Goal: Use online tool/utility: Utilize a website feature to perform a specific function

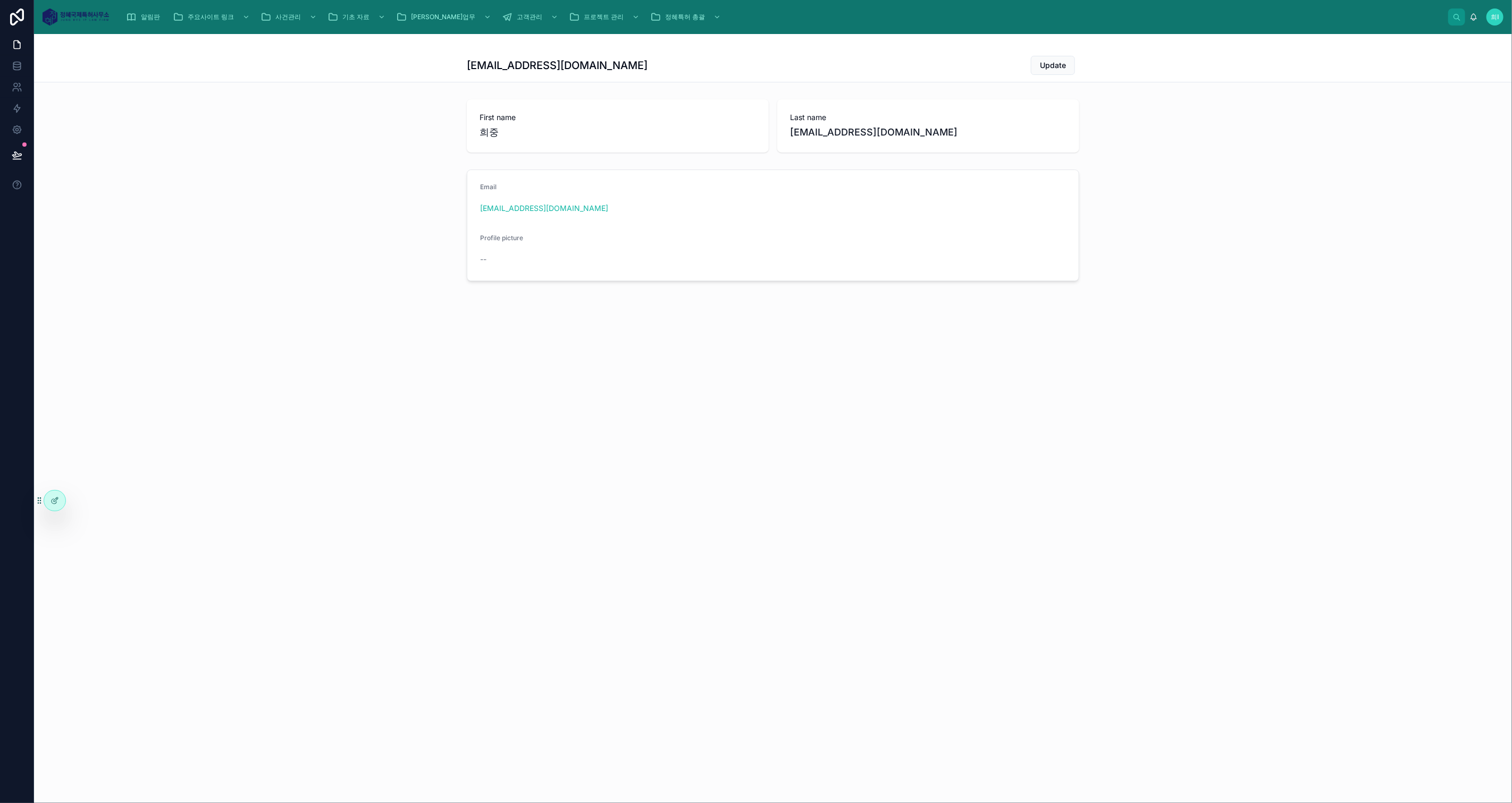
click at [1117, 473] on div "[EMAIL_ADDRESS][DOMAIN_NAME] Update First name [PERSON_NAME] Last name [EMAIL_A…" at bounding box center [773, 418] width 1478 height 768
click at [573, 9] on div "프로젝트 관리" at bounding box center [605, 17] width 73 height 17
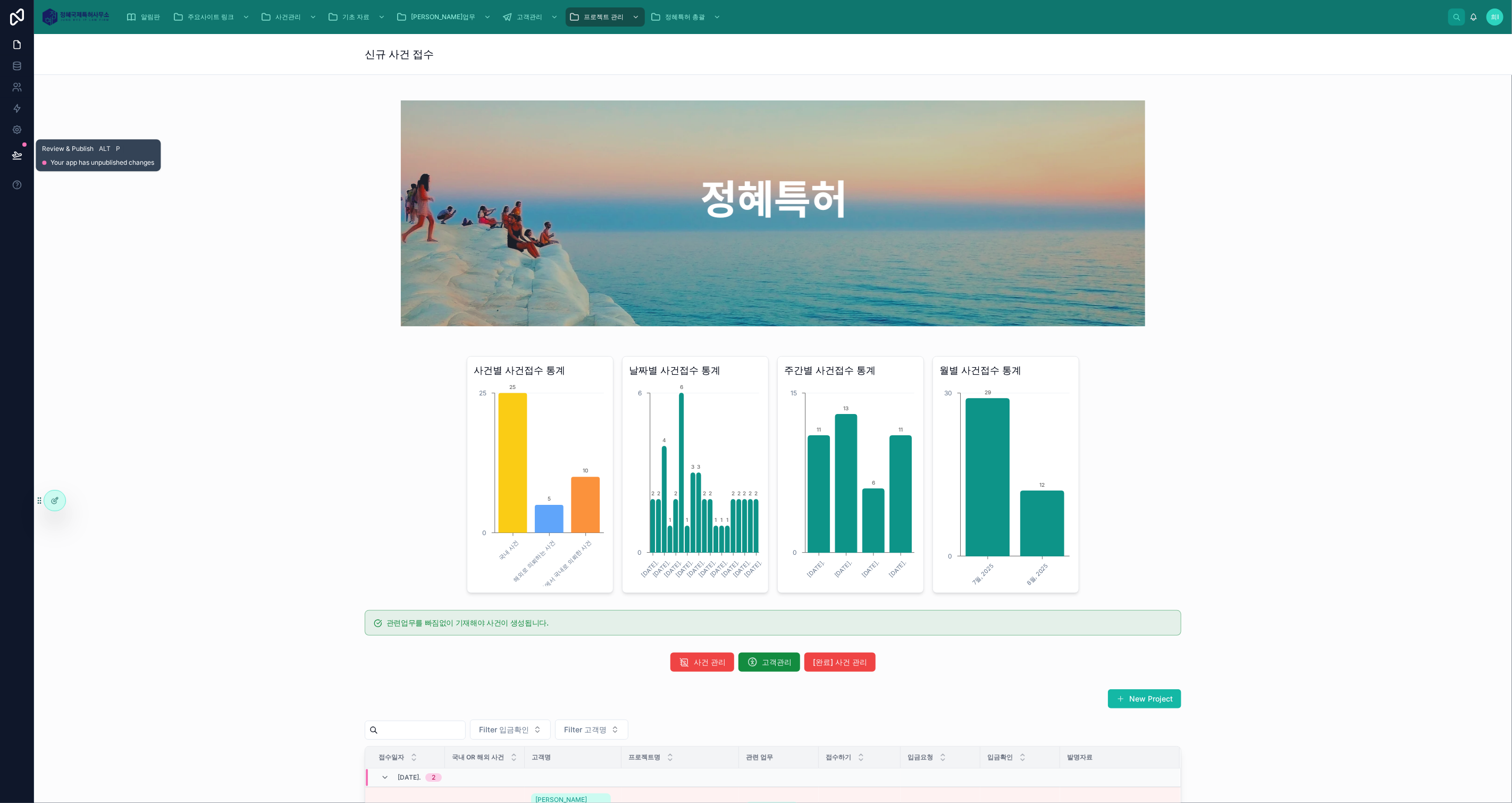
click at [19, 156] on icon at bounding box center [17, 155] width 11 height 11
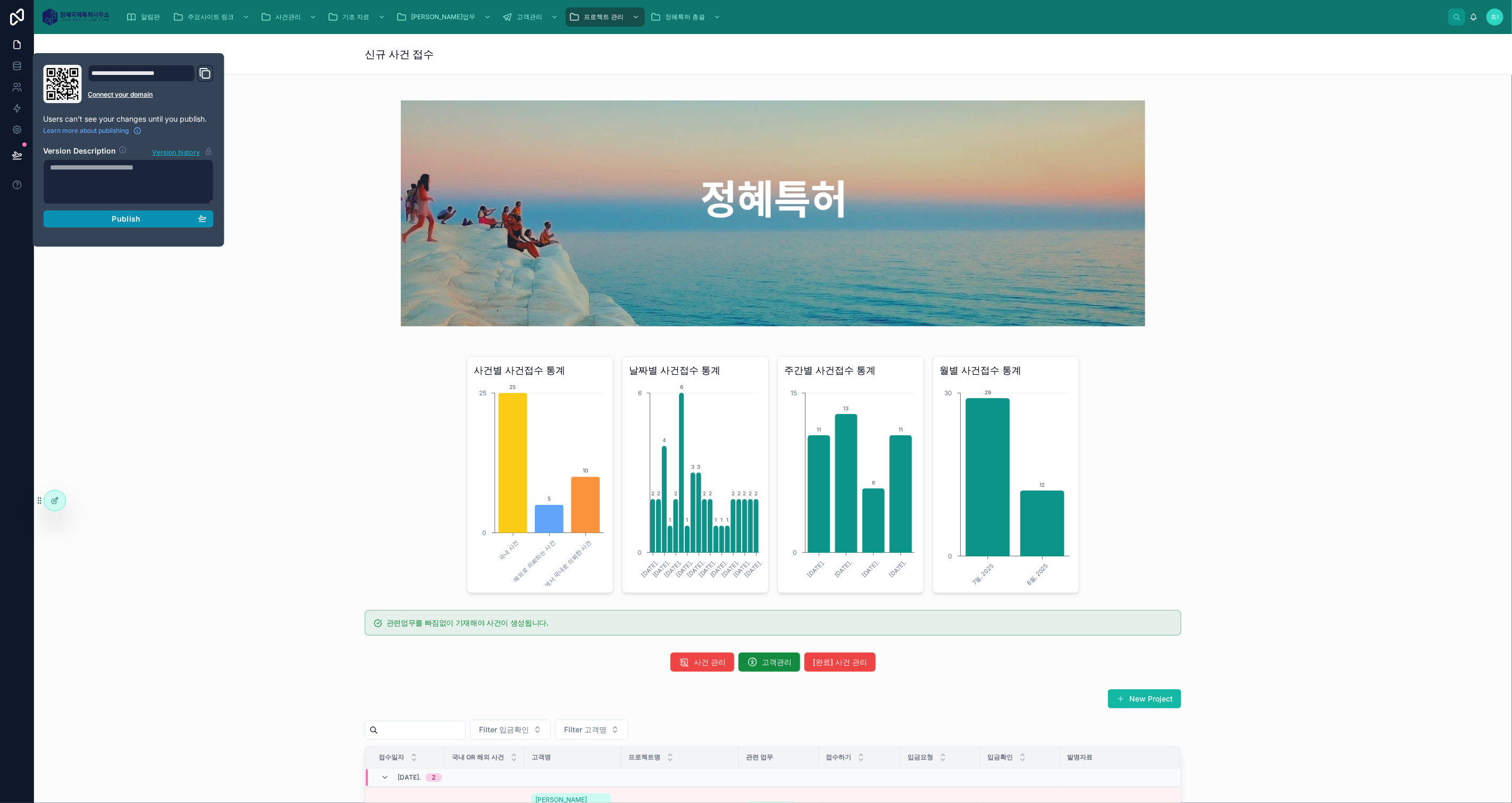
drag, startPoint x: 106, startPoint y: 216, endPoint x: 119, endPoint y: 224, distance: 15.3
click at [107, 216] on div "Publish" at bounding box center [128, 219] width 157 height 9
click at [95, 287] on div at bounding box center [773, 213] width 1461 height 259
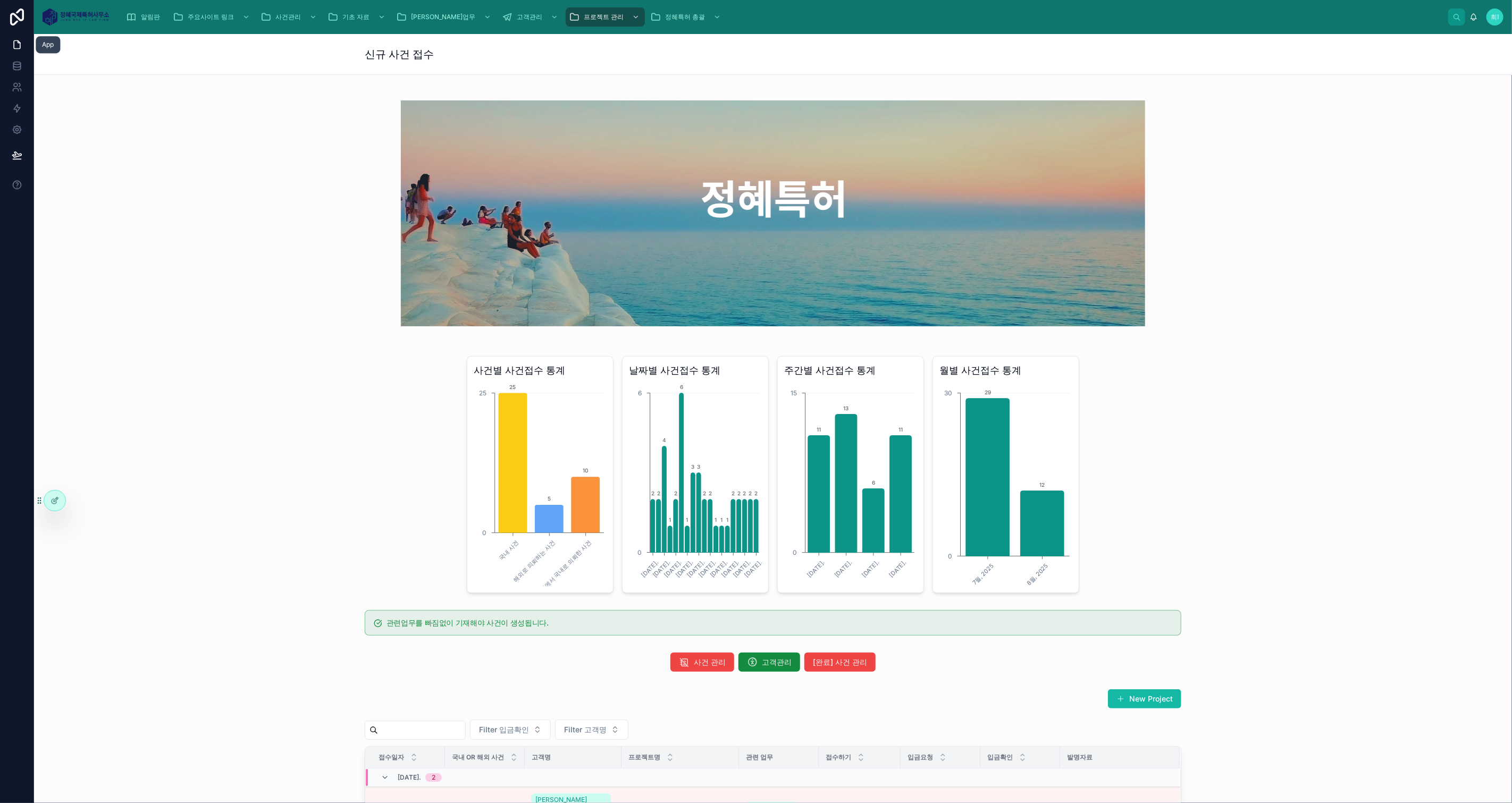
click at [10, 43] on link at bounding box center [16, 45] width 33 height 21
click at [50, 500] on icon at bounding box center [55, 501] width 9 height 9
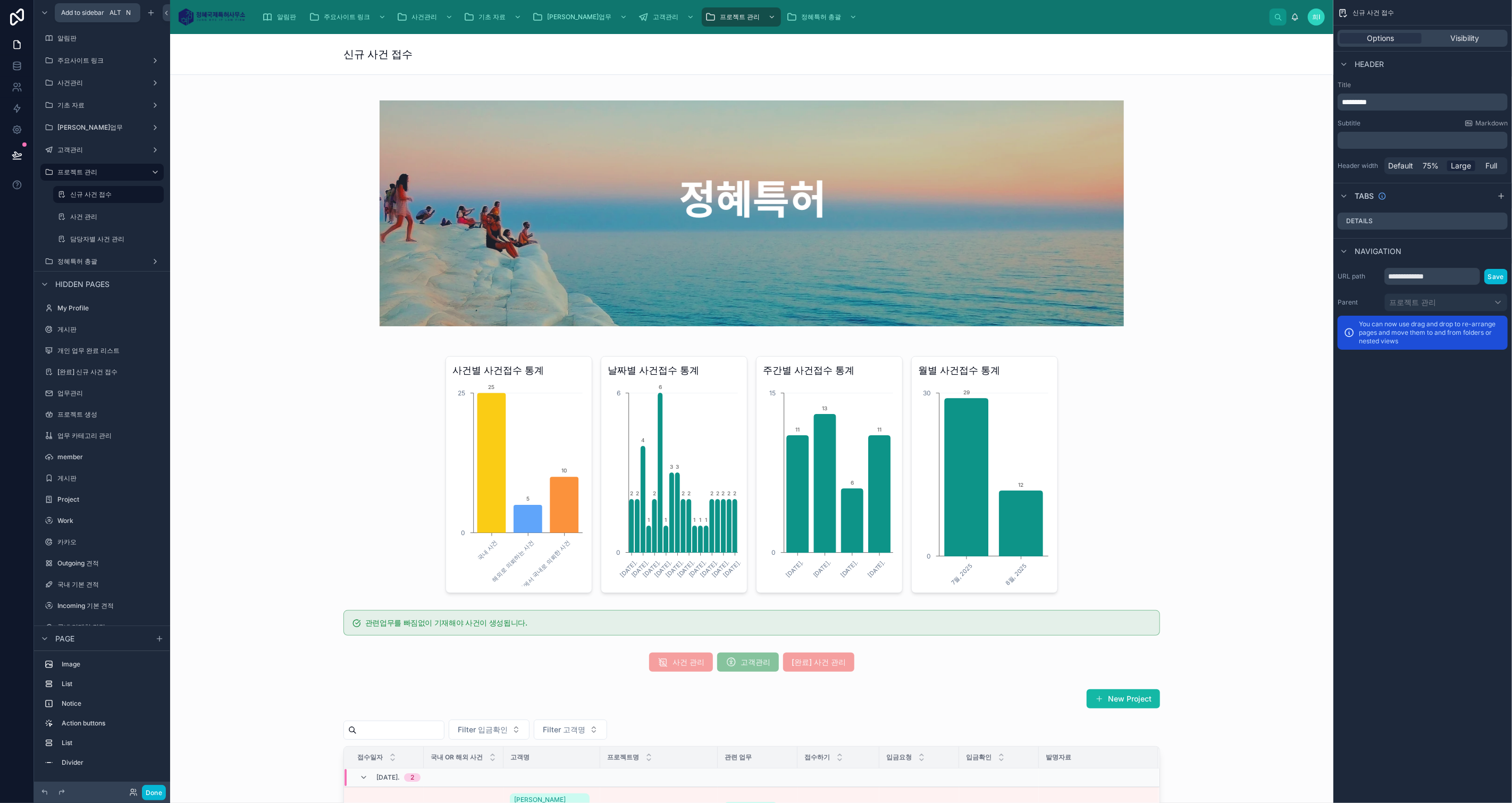
click at [152, 13] on icon "scrollable content" at bounding box center [151, 13] width 5 height 0
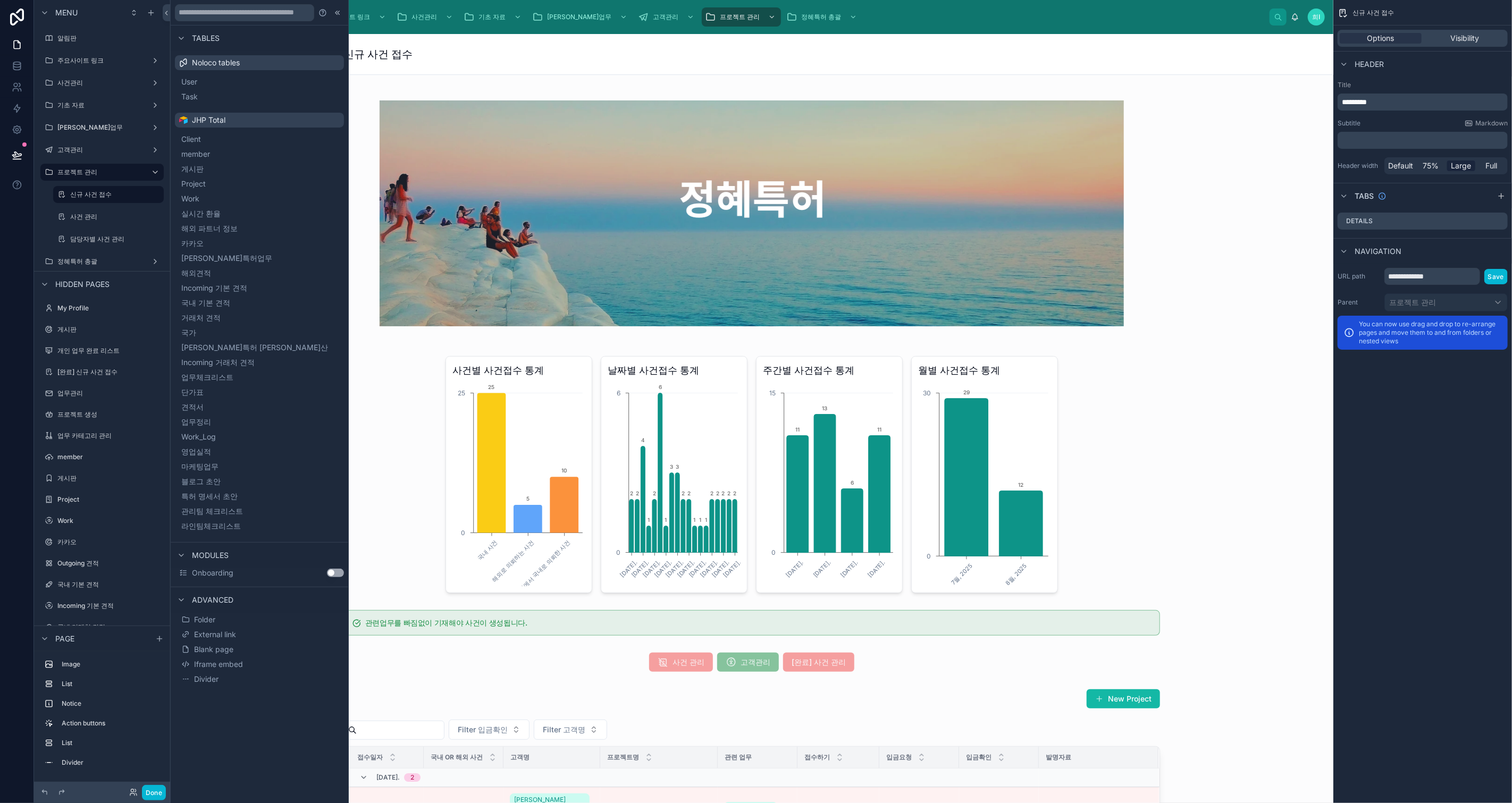
click at [235, 648] on button "Blank page" at bounding box center [259, 649] width 160 height 15
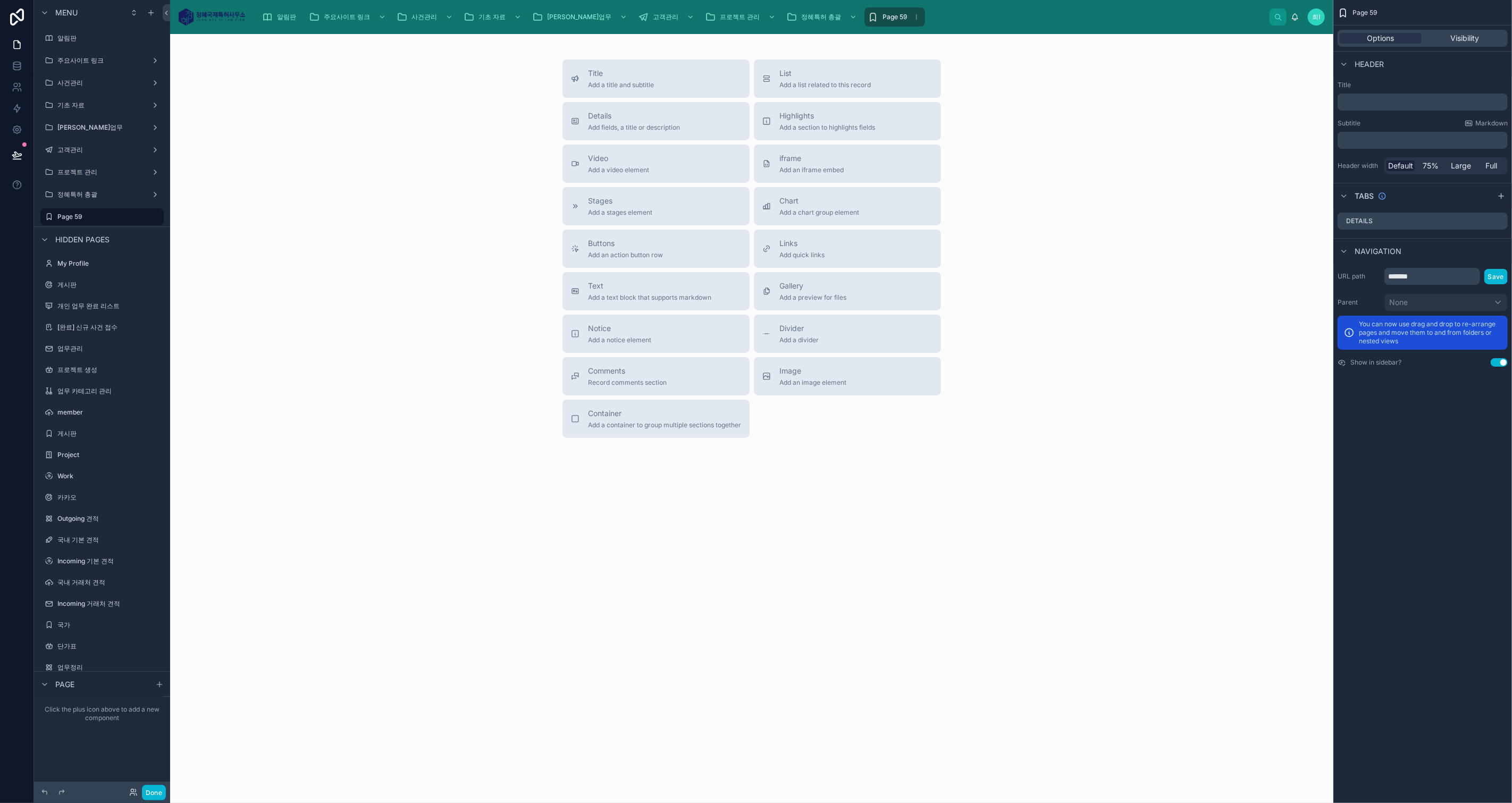
click at [0, 0] on button "scrollable content" at bounding box center [0, 0] width 0 height 0
click at [92, 217] on input "*******" at bounding box center [101, 217] width 87 height 13
type input "*"
type input "*****"
type input "*"
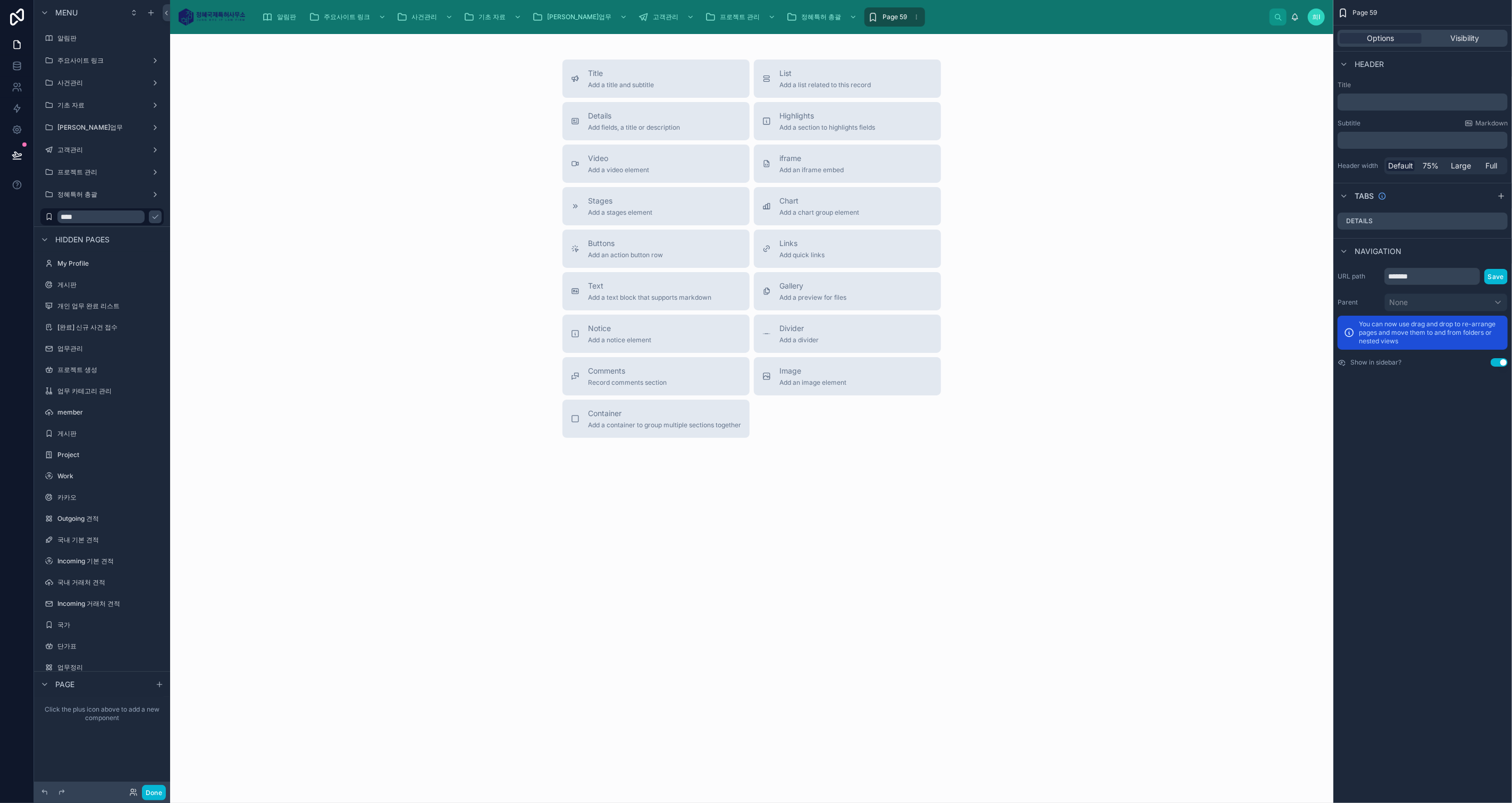
type input "****"
click at [0, 0] on icon "scrollable content" at bounding box center [0, 0] width 0 height 0
click at [157, 217] on icon "scrollable content" at bounding box center [155, 217] width 9 height 9
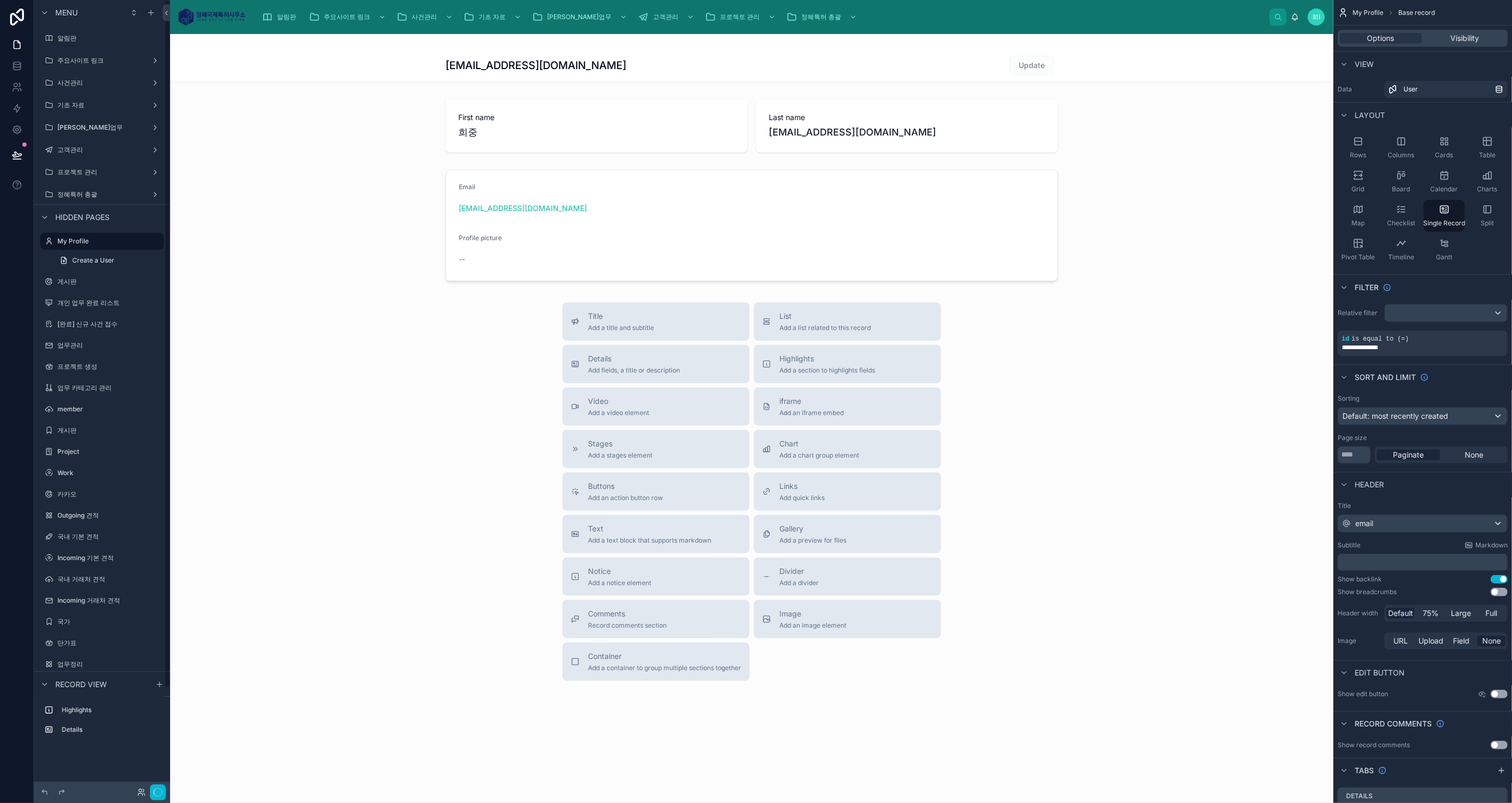
click at [84, 171] on label "프로젝트 관리" at bounding box center [102, 172] width 89 height 9
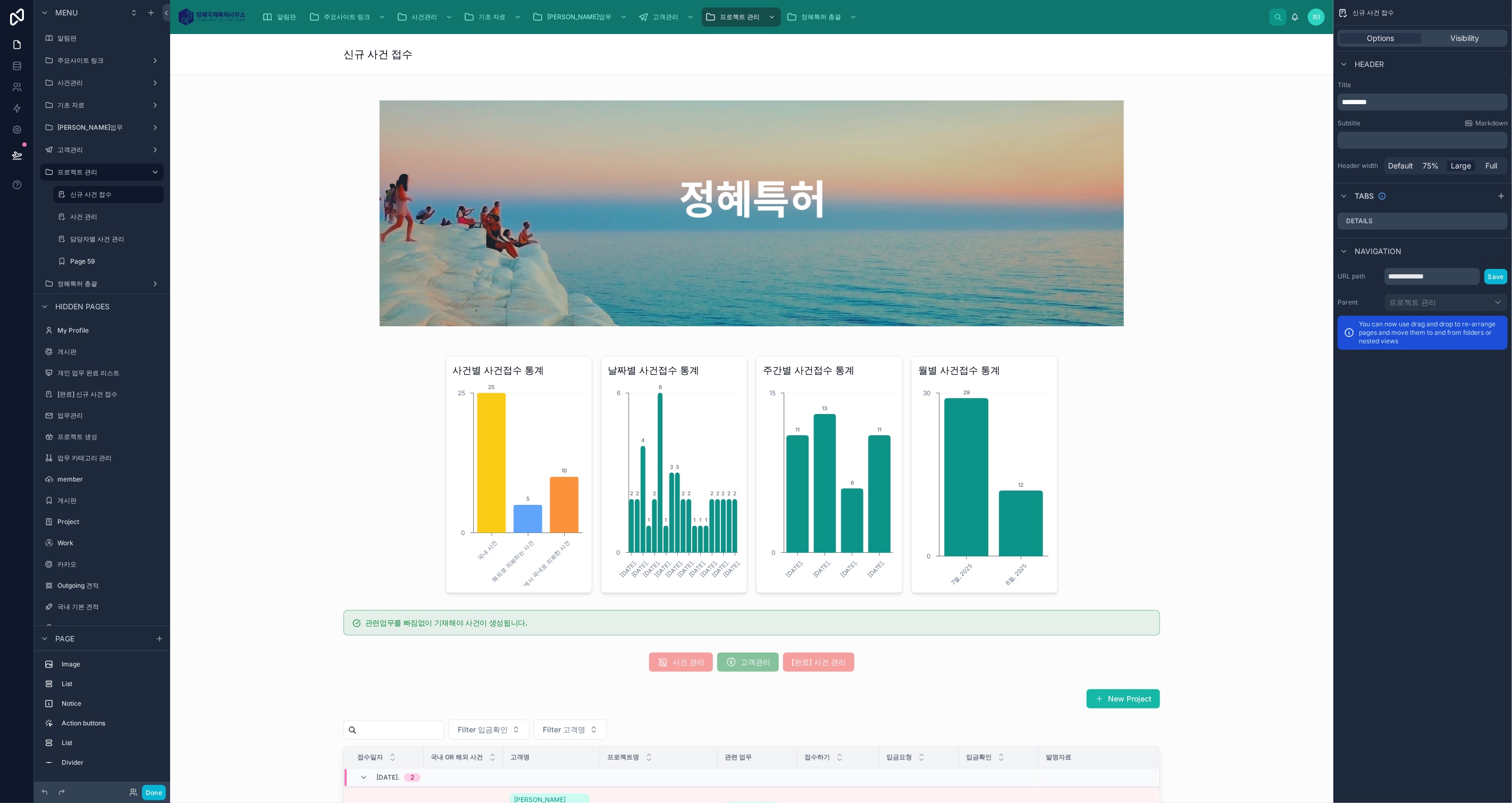
click at [0, 0] on icon "scrollable content" at bounding box center [0, 0] width 0 height 0
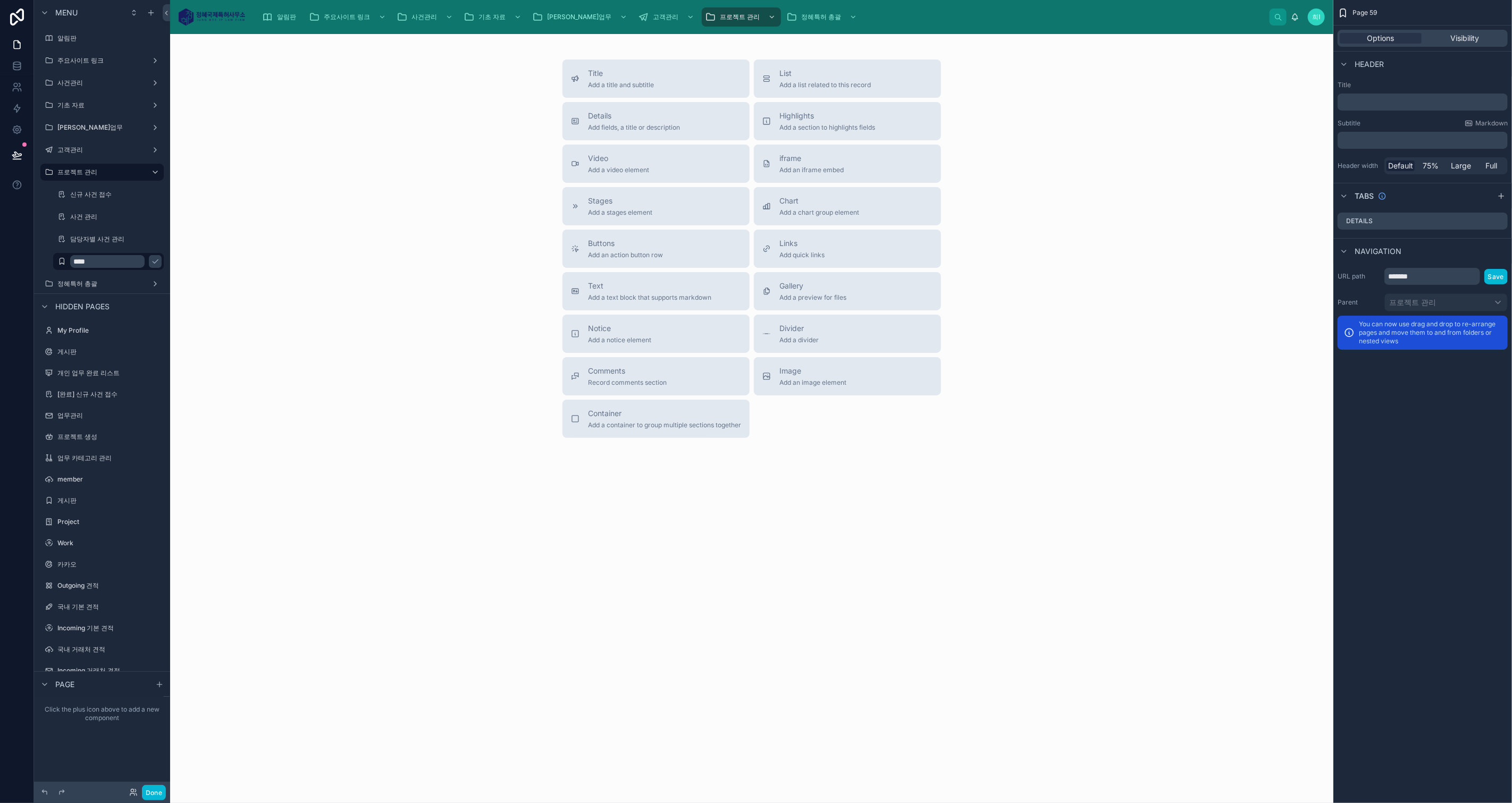
type input "****"
click at [151, 259] on icon "scrollable content" at bounding box center [155, 261] width 9 height 9
click at [390, 316] on div "Title Add a title and subtitle List Add a list related to this record Details A…" at bounding box center [751, 249] width 1146 height 378
drag, startPoint x: 821, startPoint y: 90, endPoint x: 800, endPoint y: 216, distance: 127.7
click at [800, 216] on div "Title Add a title and subtitle List Add a list related to this record Details A…" at bounding box center [751, 249] width 395 height 378
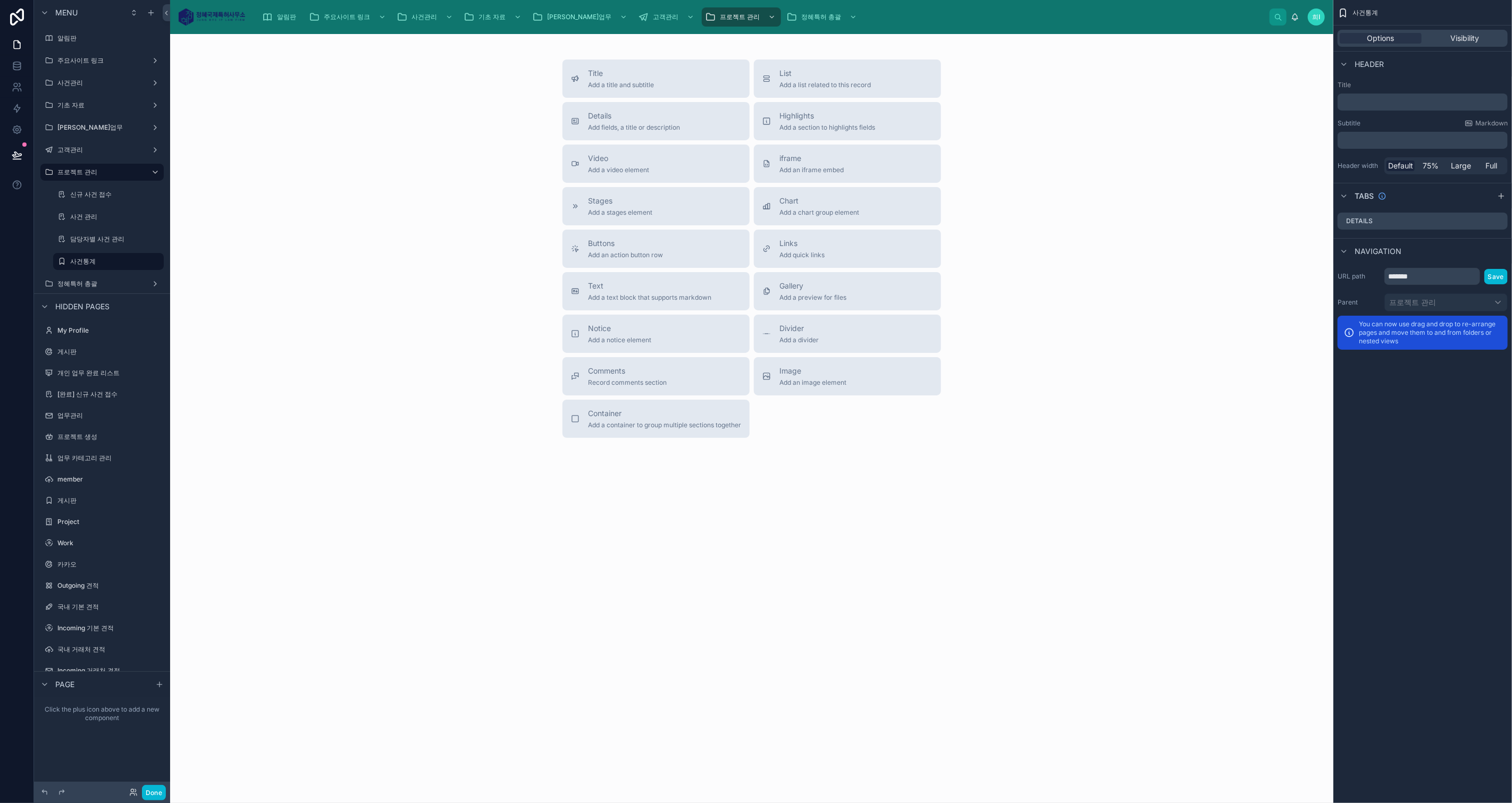
click at [797, 206] on div "Chart Add a chart group element" at bounding box center [819, 206] width 80 height 21
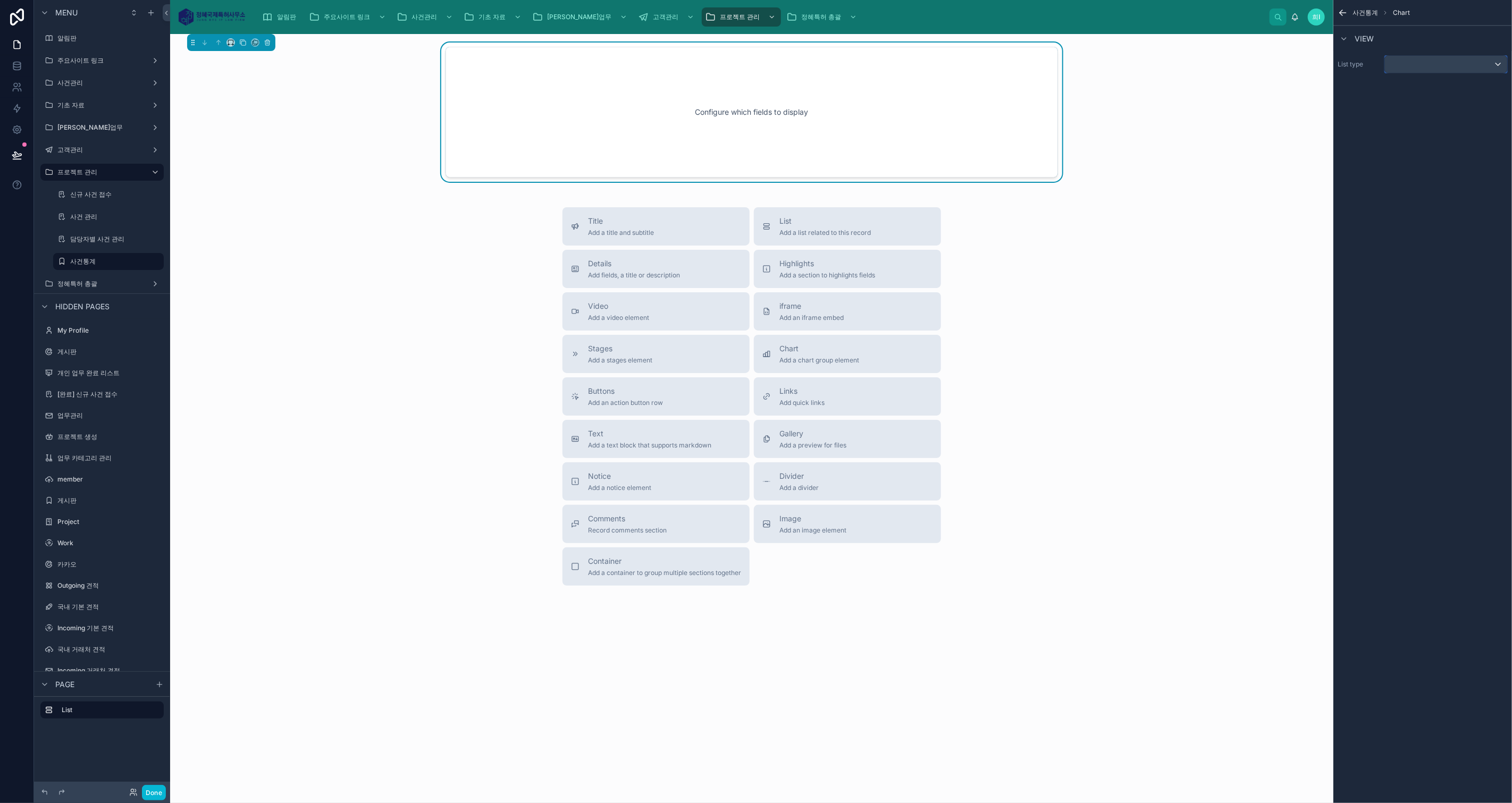
click at [1418, 67] on div "scrollable content" at bounding box center [1446, 64] width 122 height 17
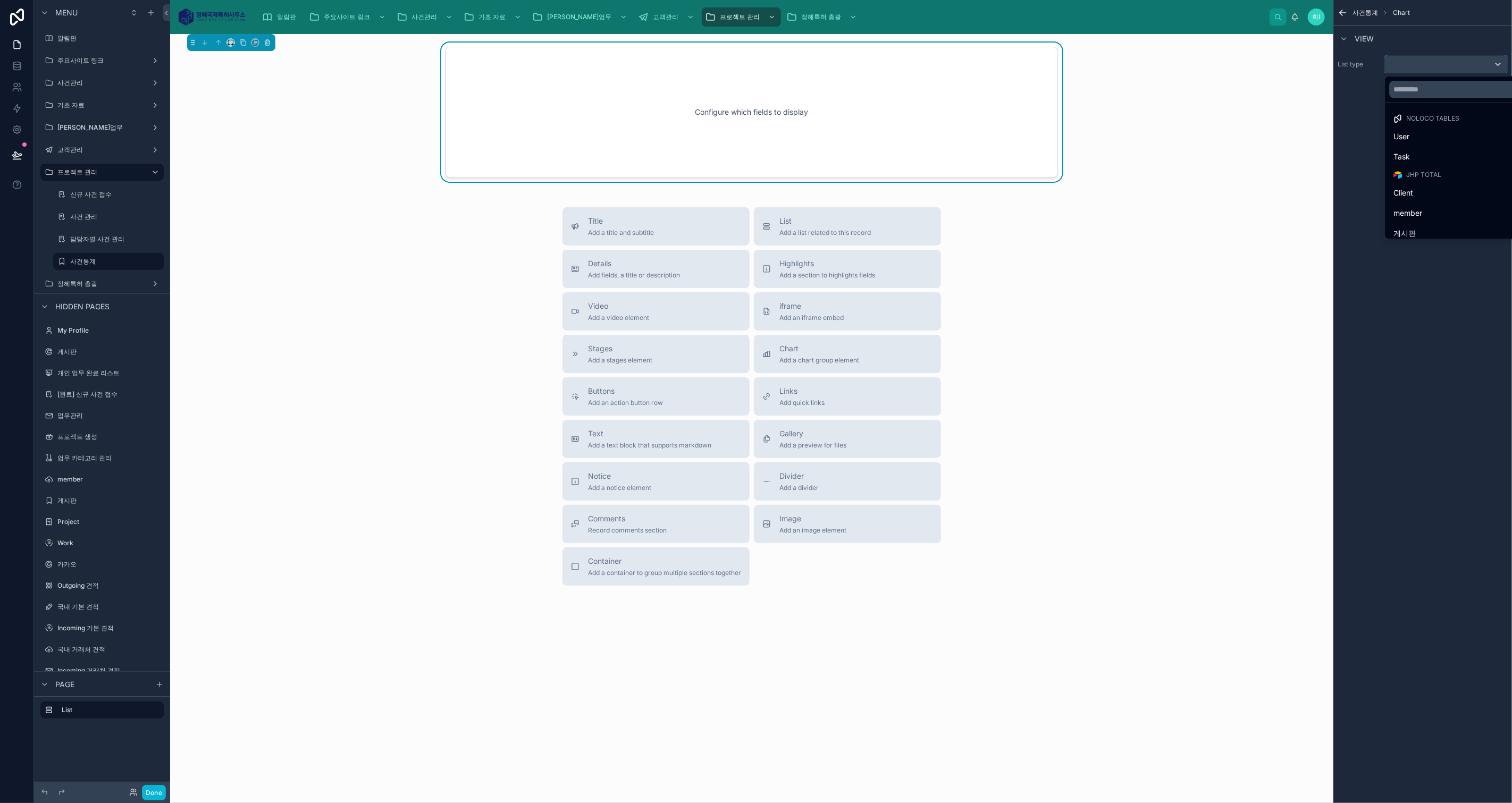
scroll to position [59, 0]
click at [1453, 197] on div "Project" at bounding box center [1466, 194] width 146 height 13
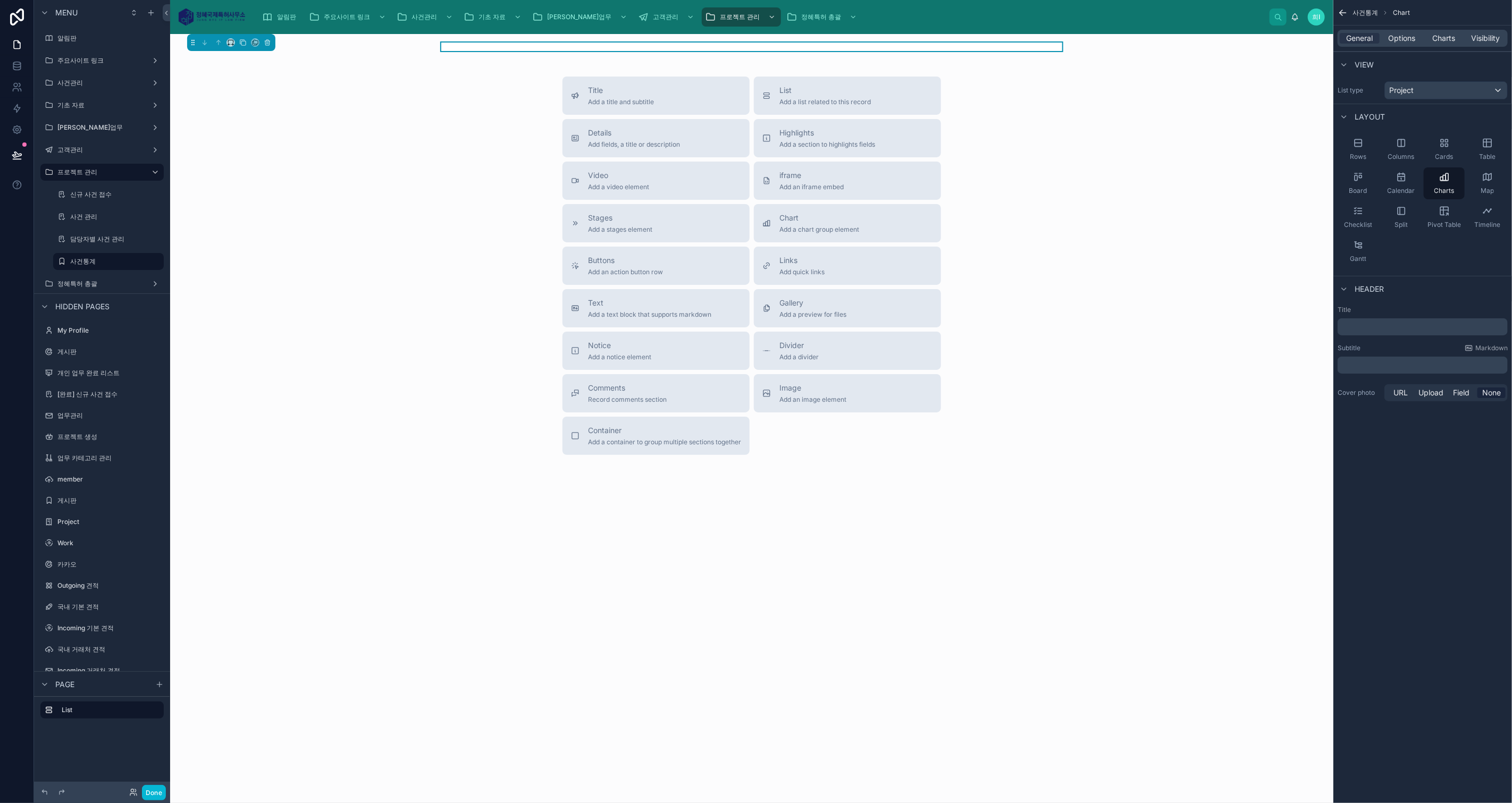
click at [1384, 322] on p "﻿" at bounding box center [1423, 327] width 163 height 11
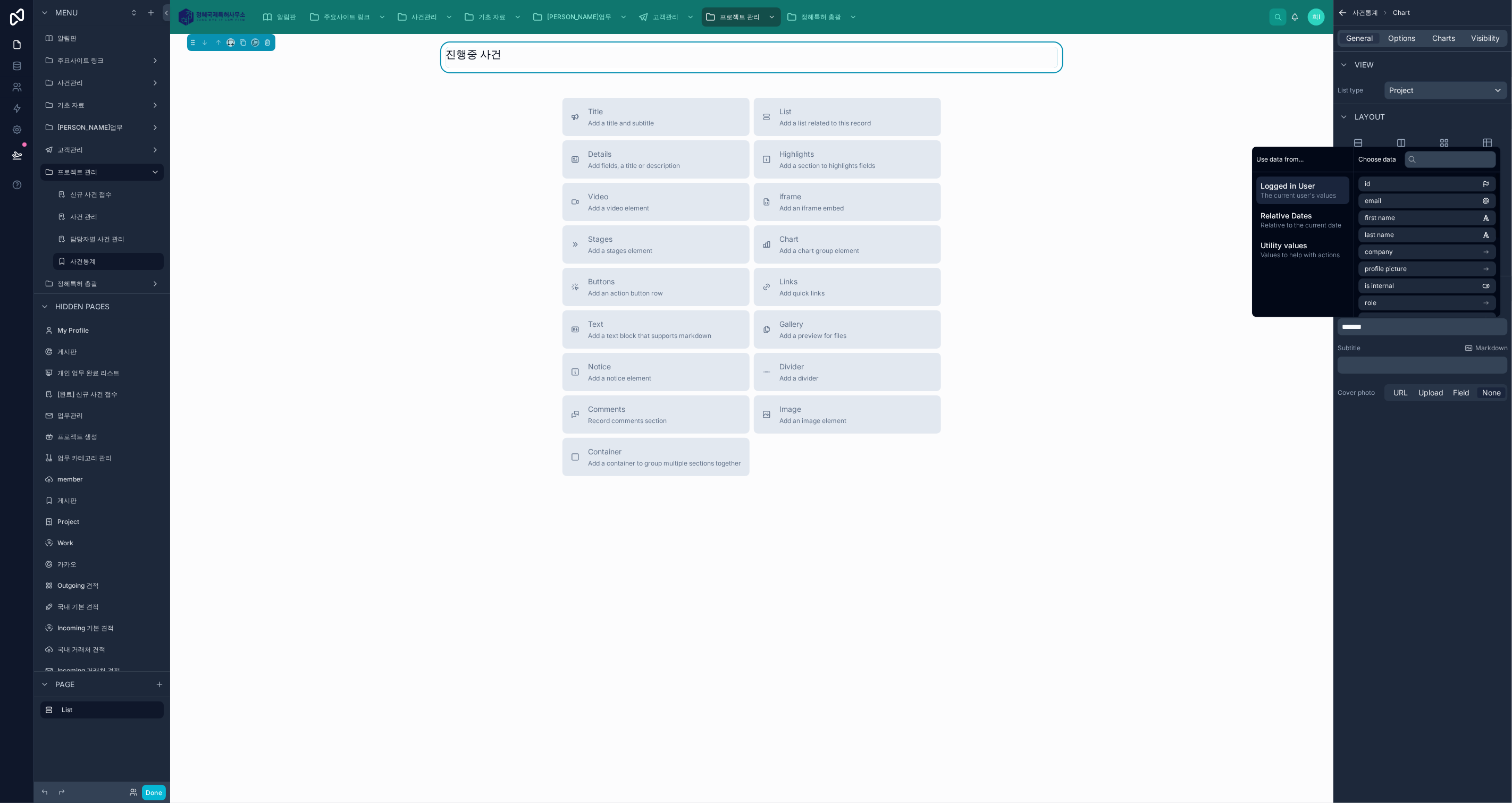
click at [1303, 219] on span "Relative Dates" at bounding box center [1303, 216] width 84 height 11
click at [1396, 187] on span "[DATE] date" at bounding box center [1382, 184] width 36 height 9
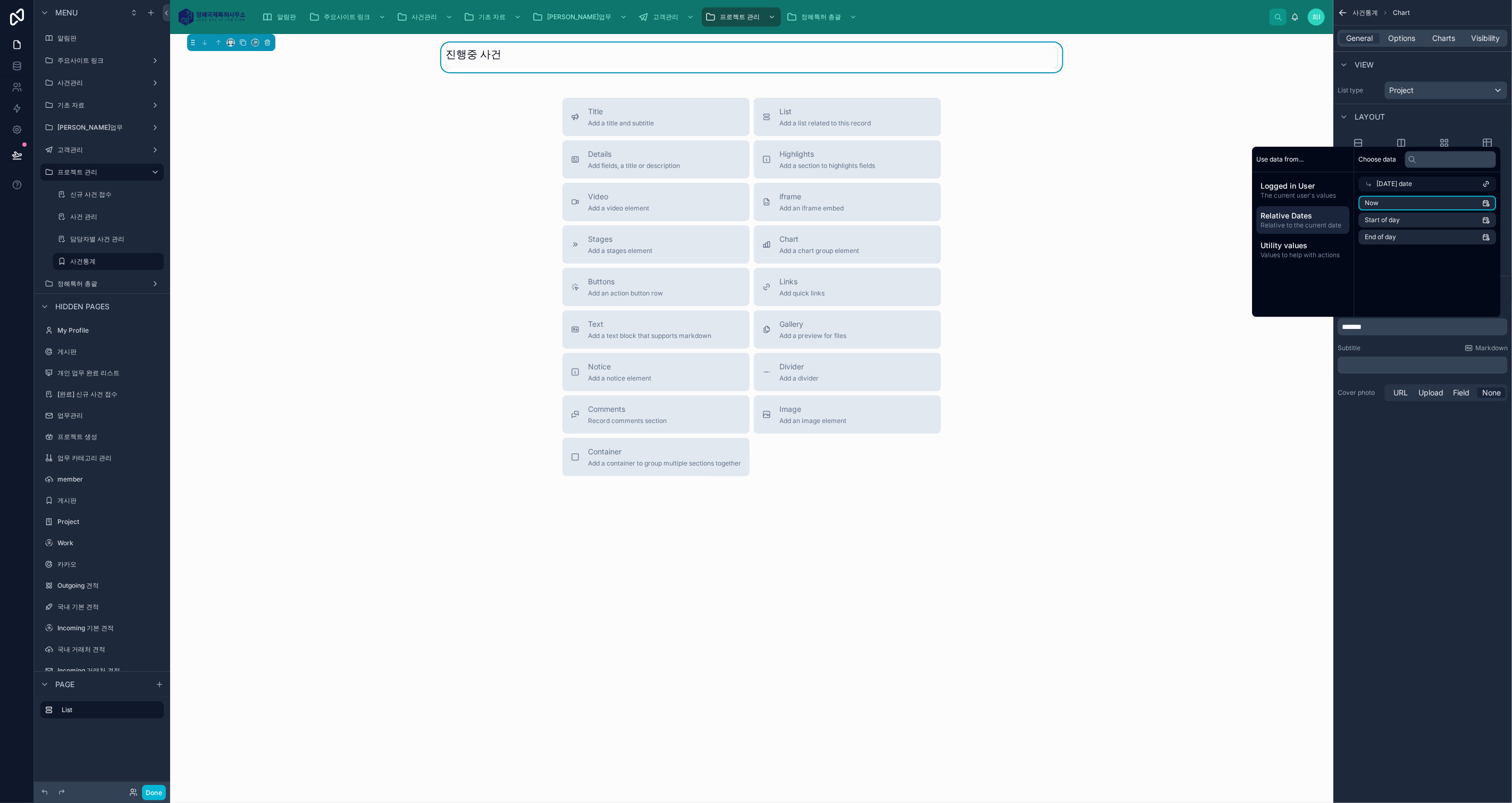
click at [1389, 207] on li "Now" at bounding box center [1427, 203] width 138 height 15
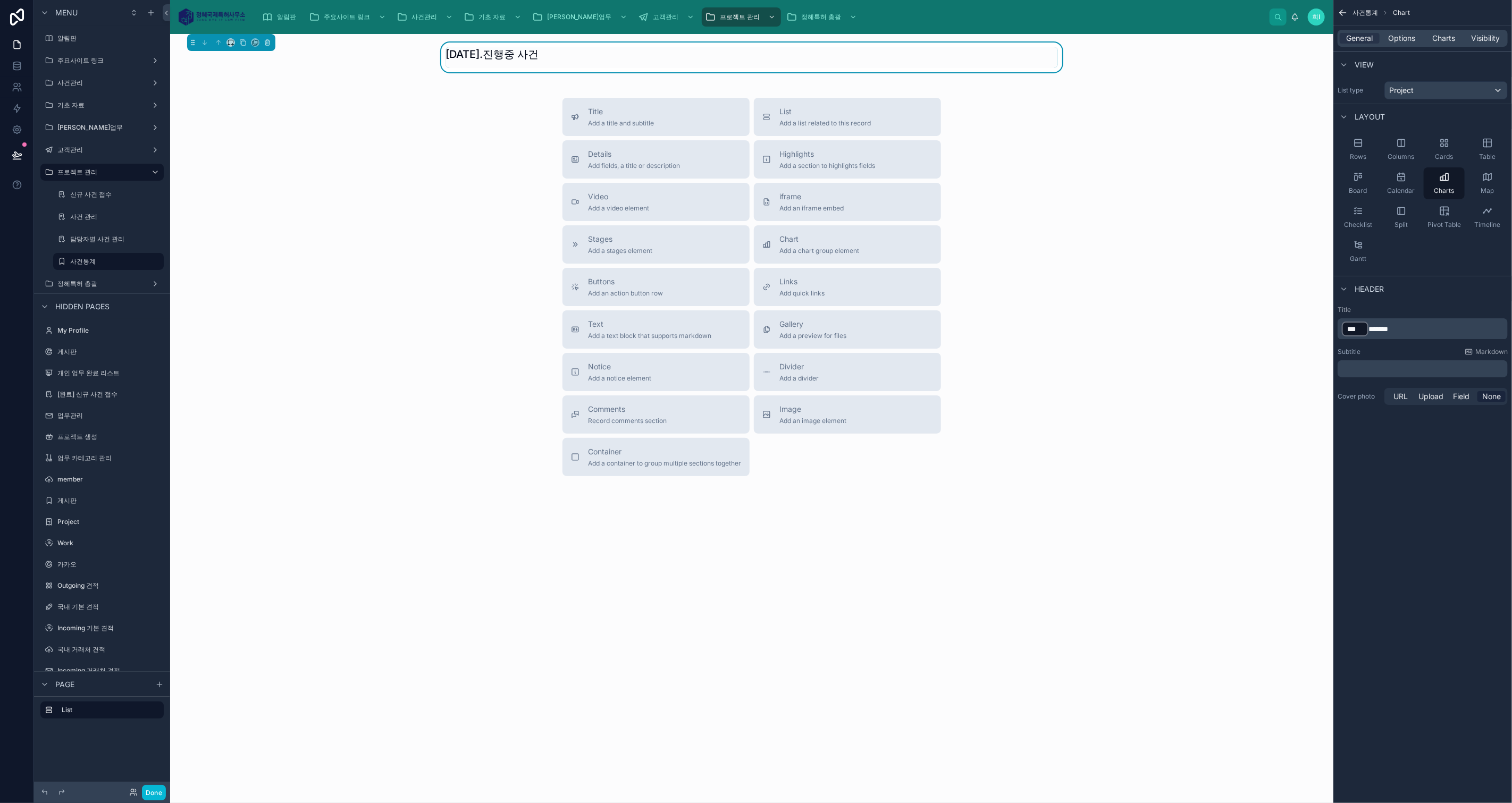
click at [1369, 325] on span "******" at bounding box center [1377, 329] width 19 height 8
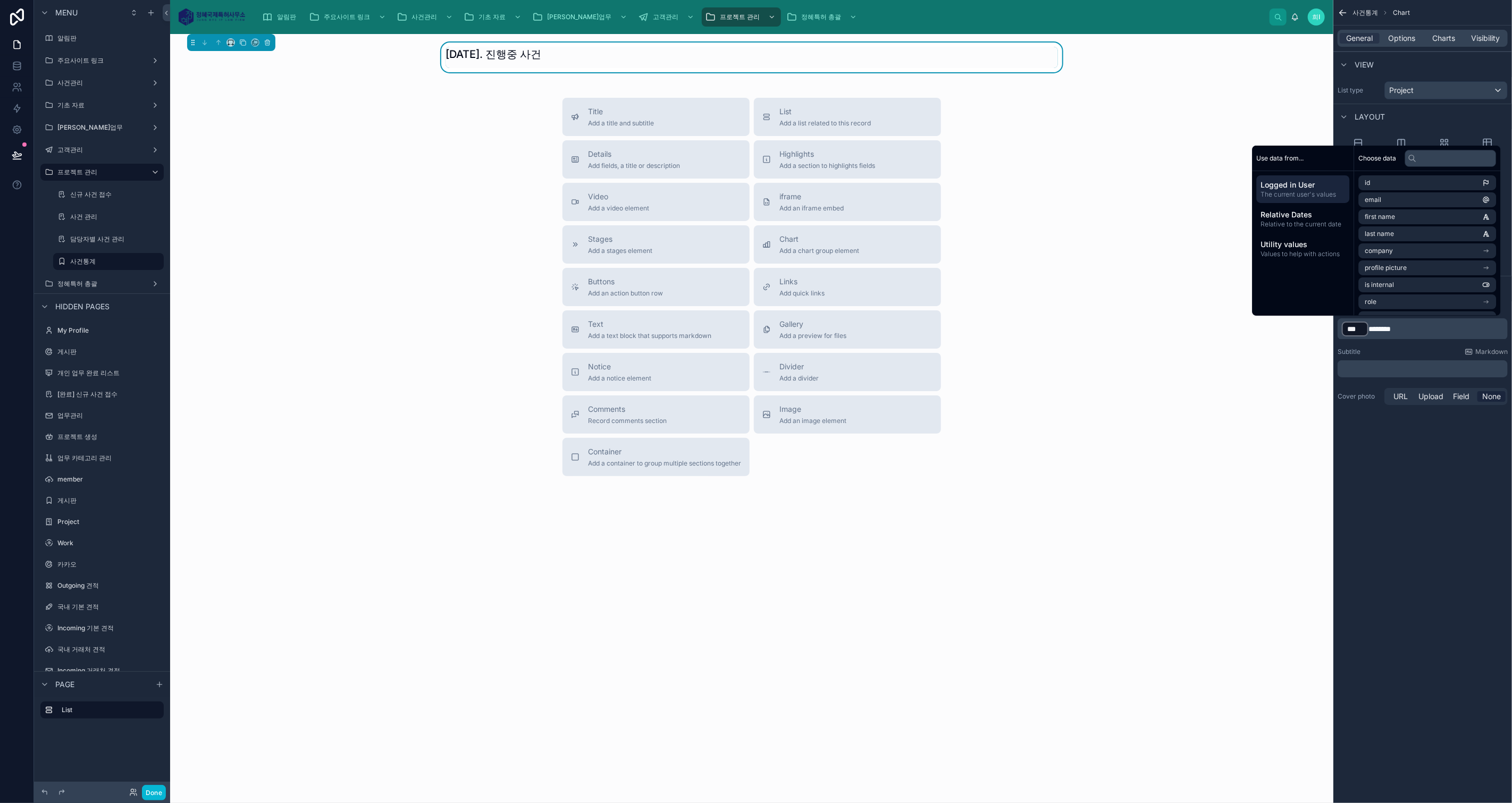
click at [1409, 451] on div "사건통계 Chart General Options Charts Visibility View List type Project Layout Rows…" at bounding box center [1423, 402] width 179 height 803
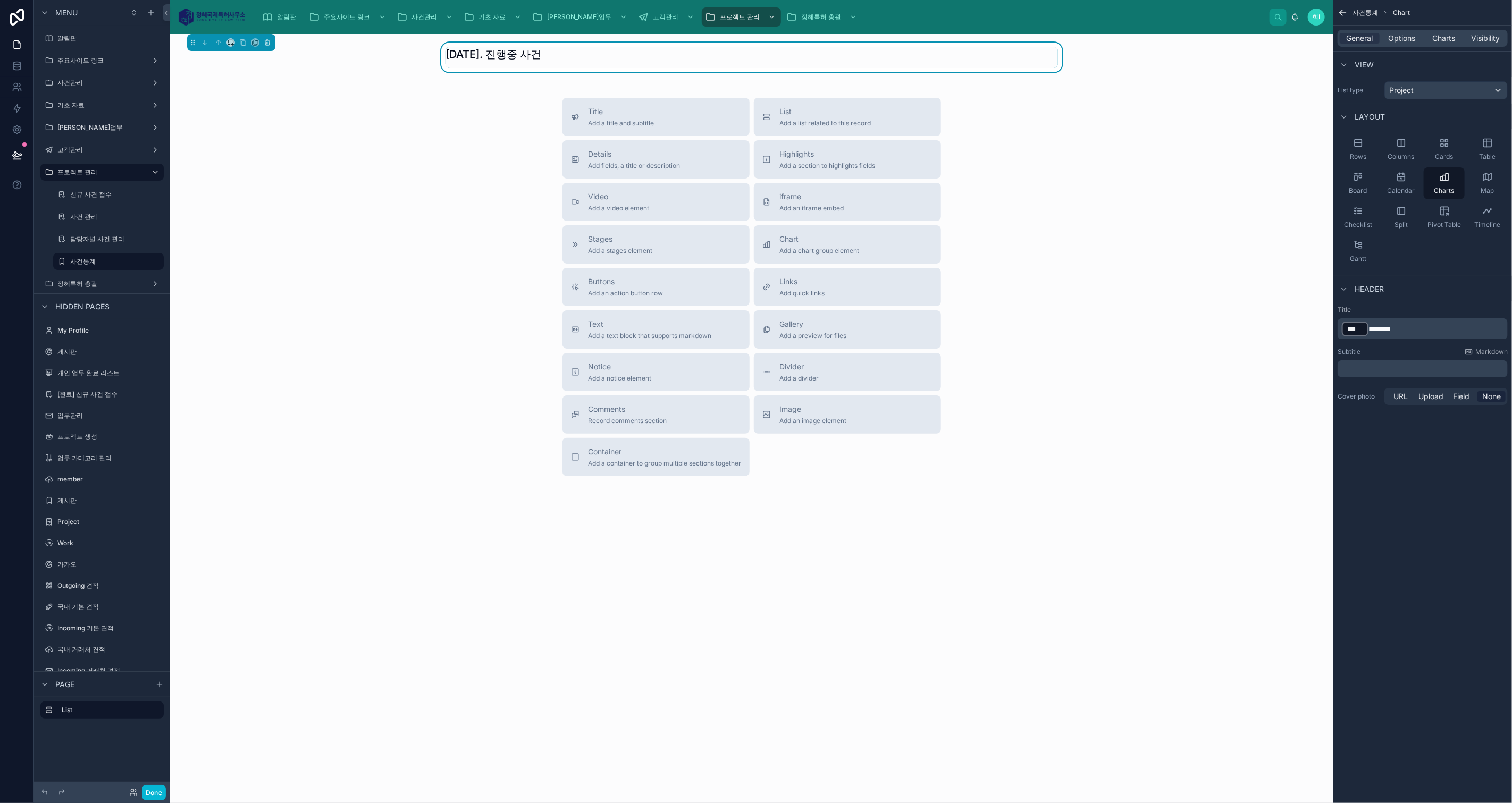
click at [1440, 296] on div "Header" at bounding box center [1423, 288] width 179 height 26
click at [1414, 35] on span "Options" at bounding box center [1401, 38] width 27 height 11
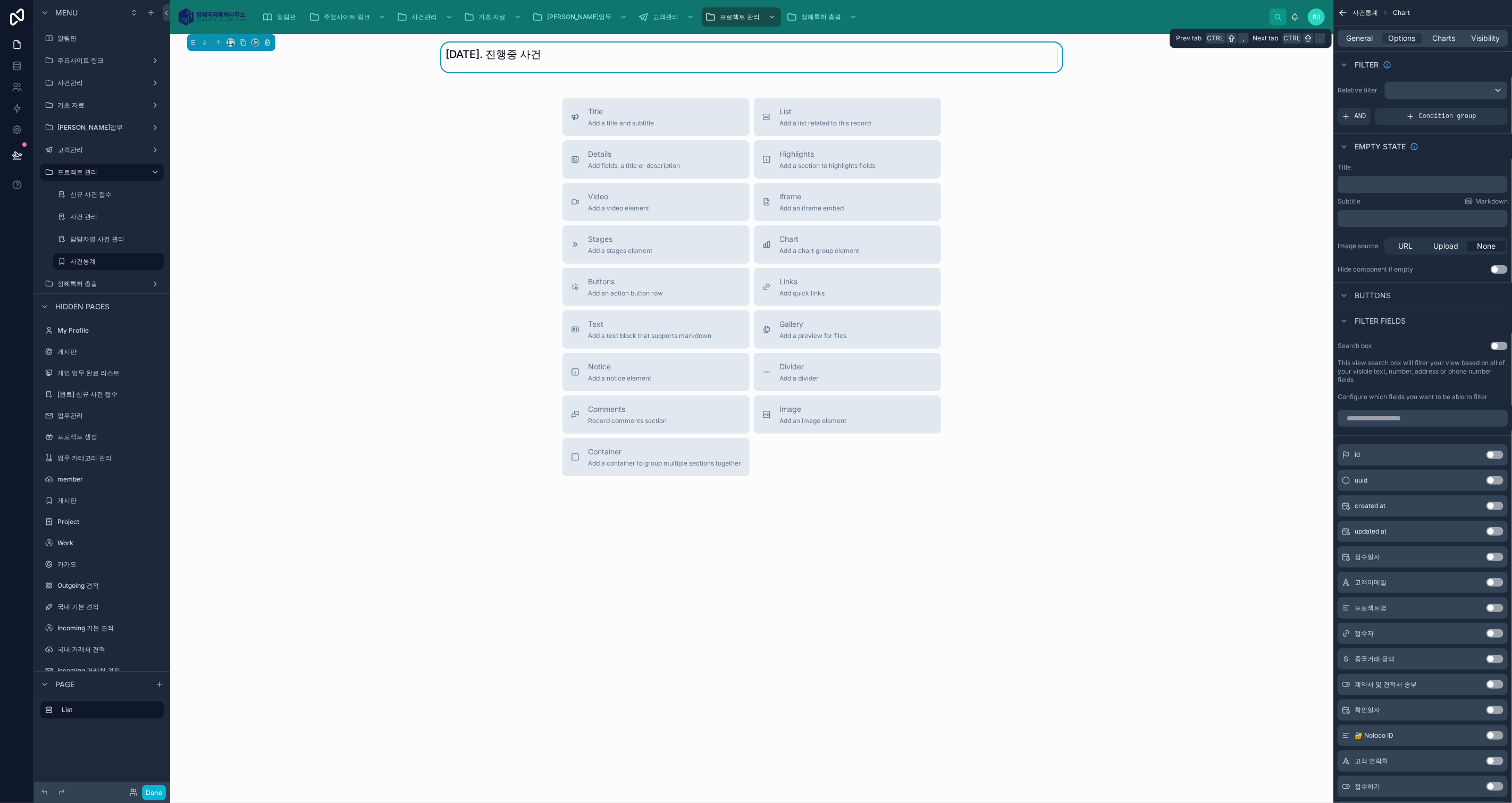
click at [1432, 36] on span "Charts" at bounding box center [1443, 38] width 23 height 11
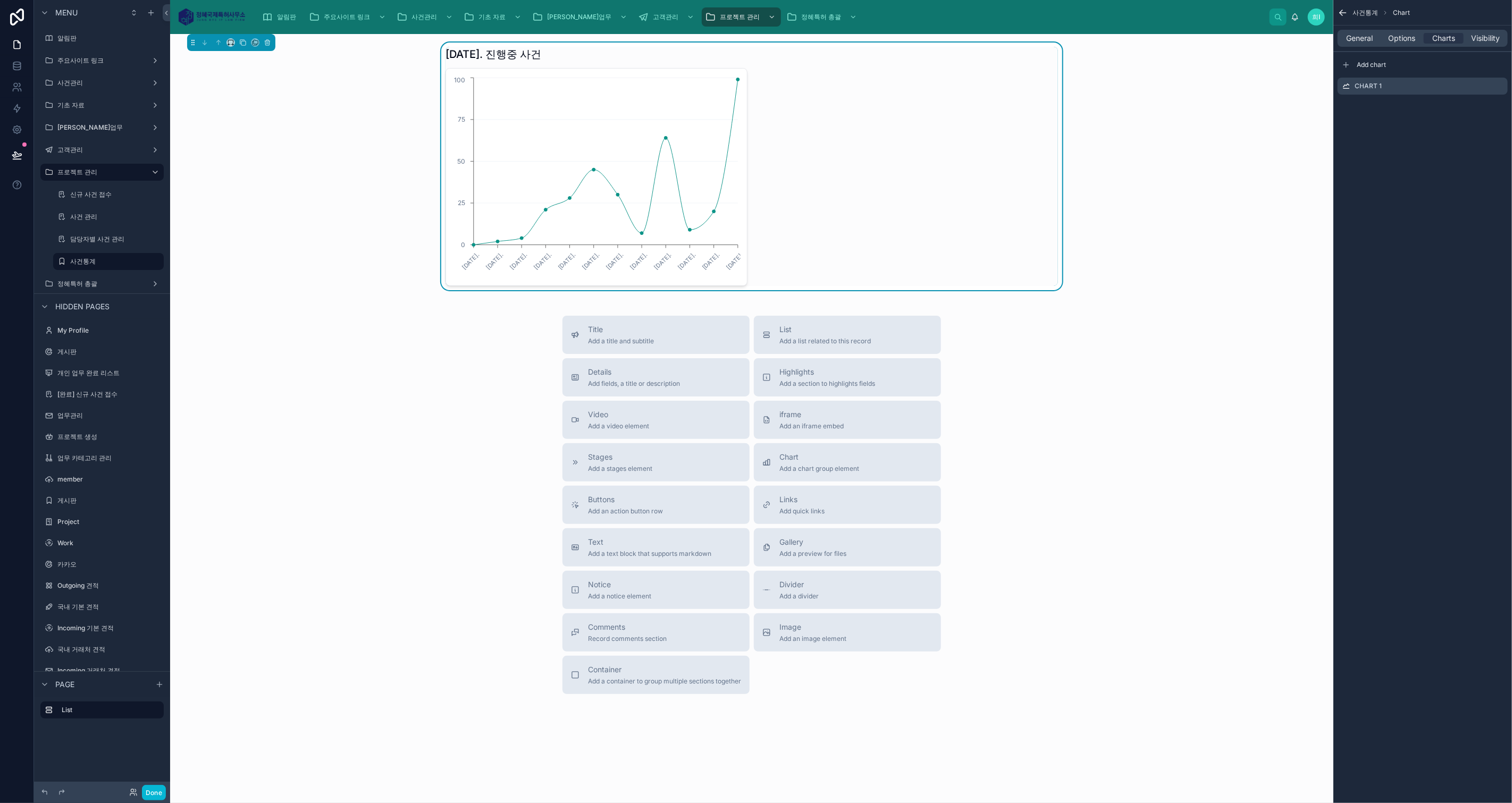
click at [1426, 93] on div "Chart 1" at bounding box center [1422, 85] width 170 height 17
click at [0, 0] on icon "scrollable content" at bounding box center [0, 0] width 0 height 0
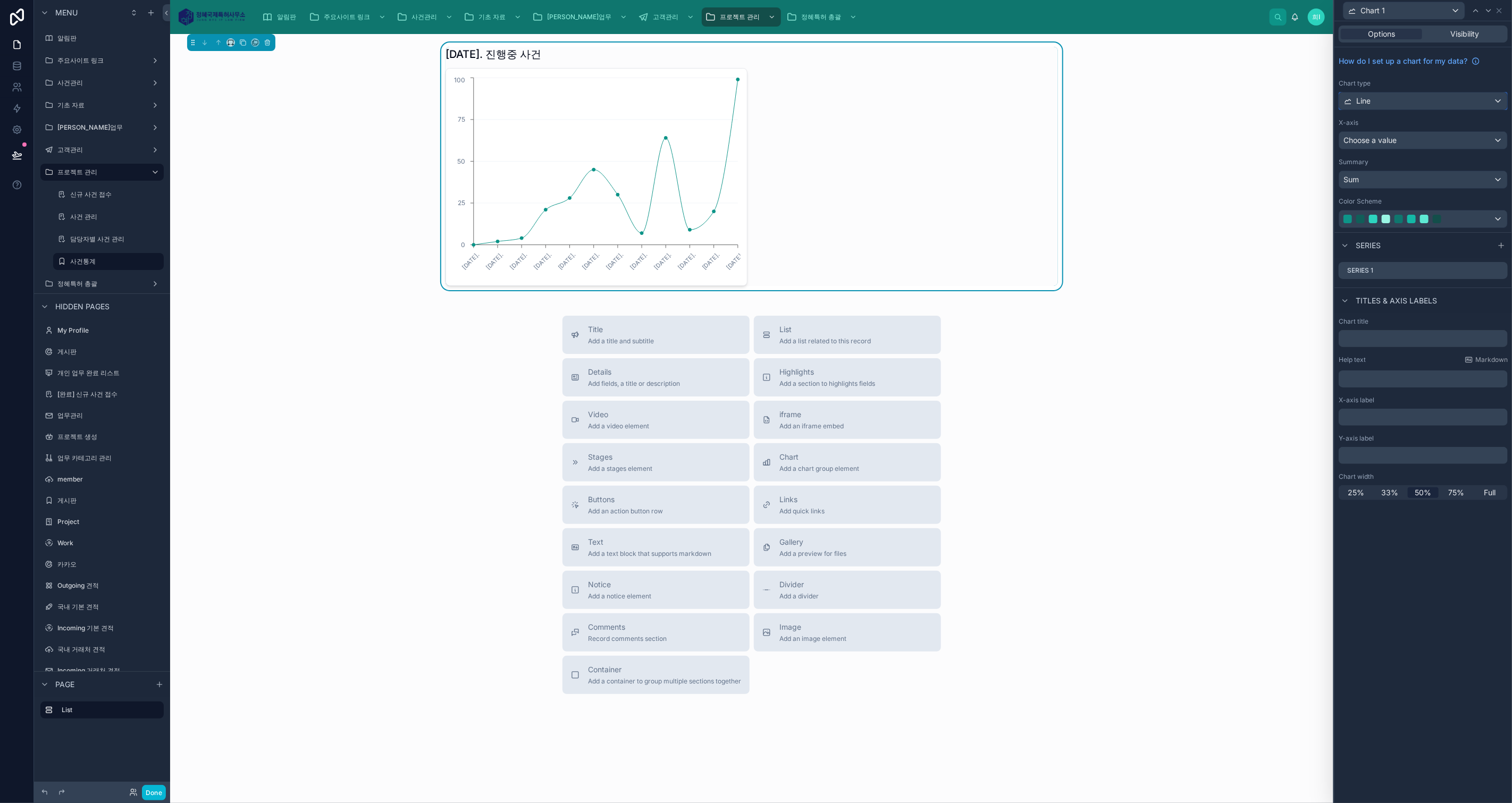
click at [1409, 96] on div "Line" at bounding box center [1423, 101] width 168 height 17
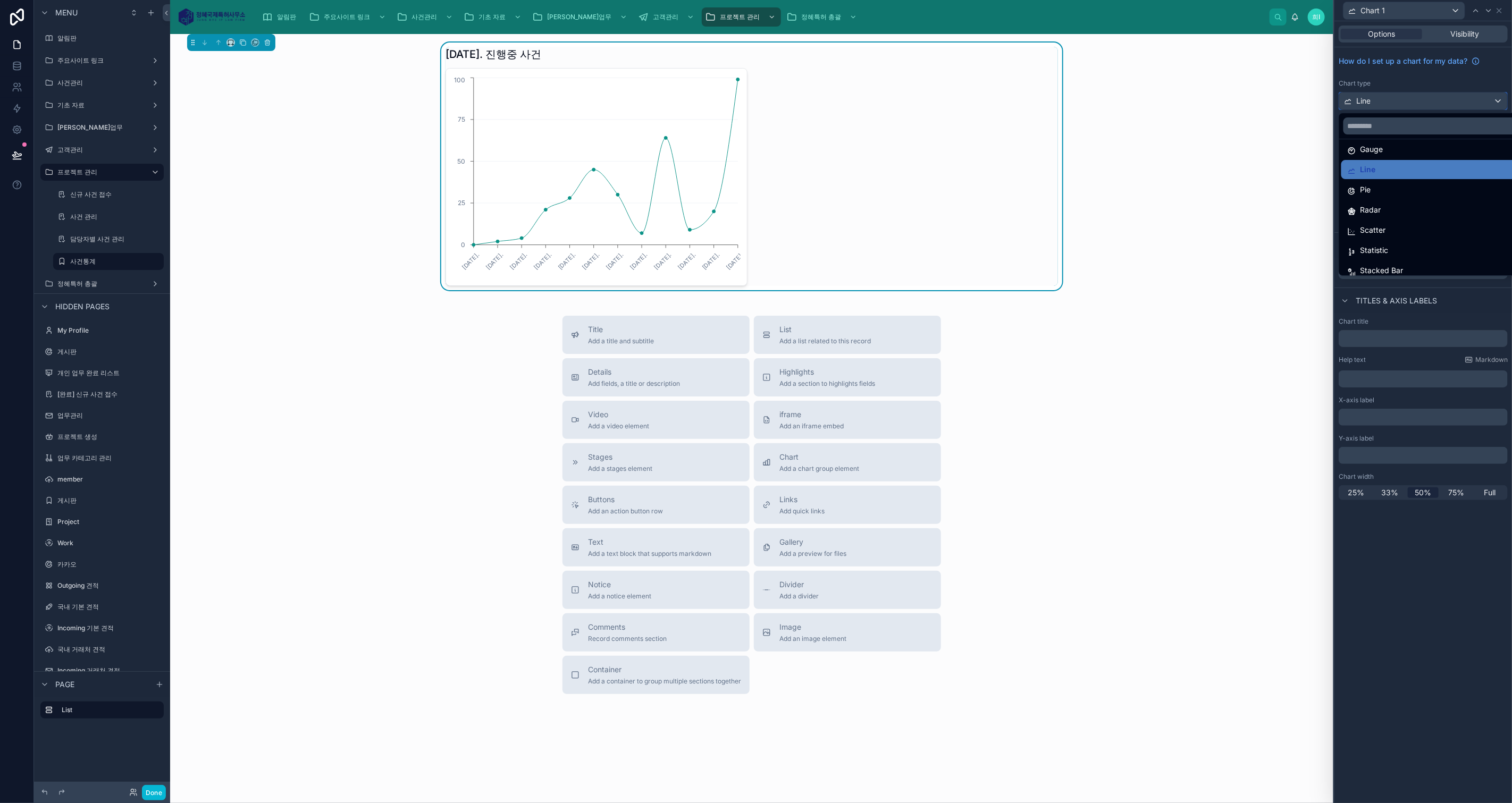
scroll to position [75, 0]
click at [1399, 246] on div "Statistic" at bounding box center [1435, 244] width 176 height 13
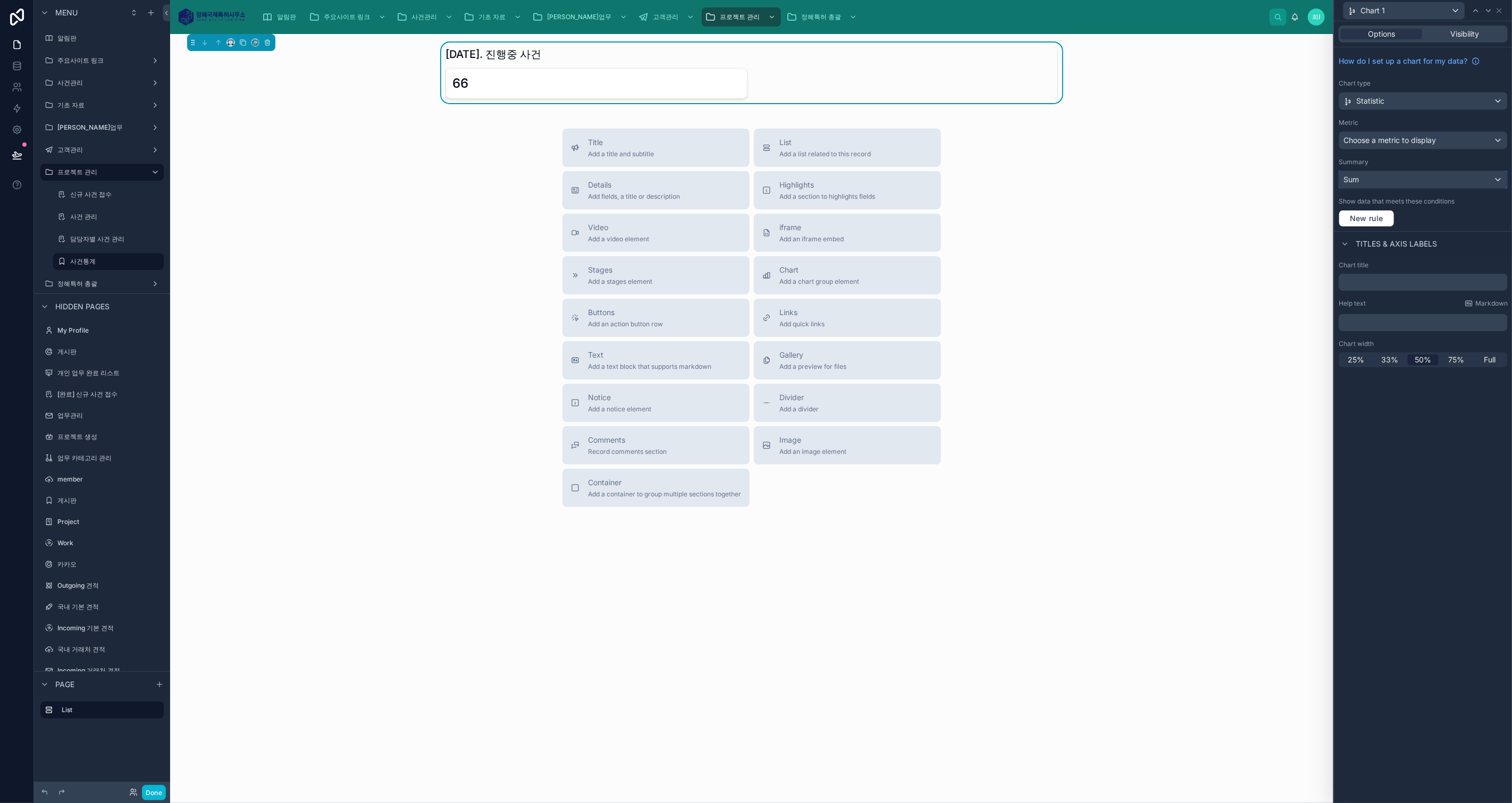
click at [1395, 174] on div "Sum" at bounding box center [1423, 179] width 168 height 17
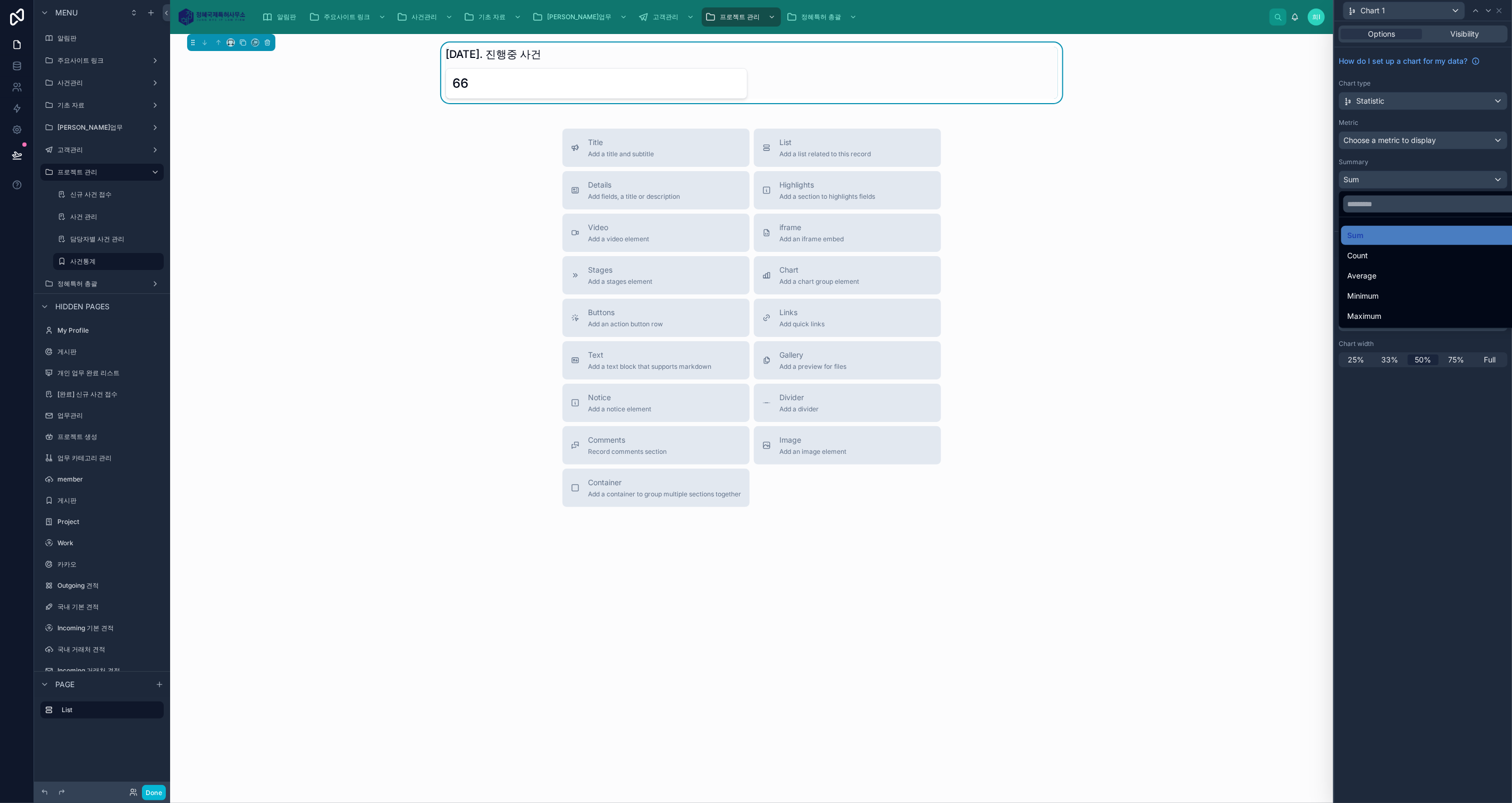
click at [1394, 254] on div "Count" at bounding box center [1435, 256] width 176 height 13
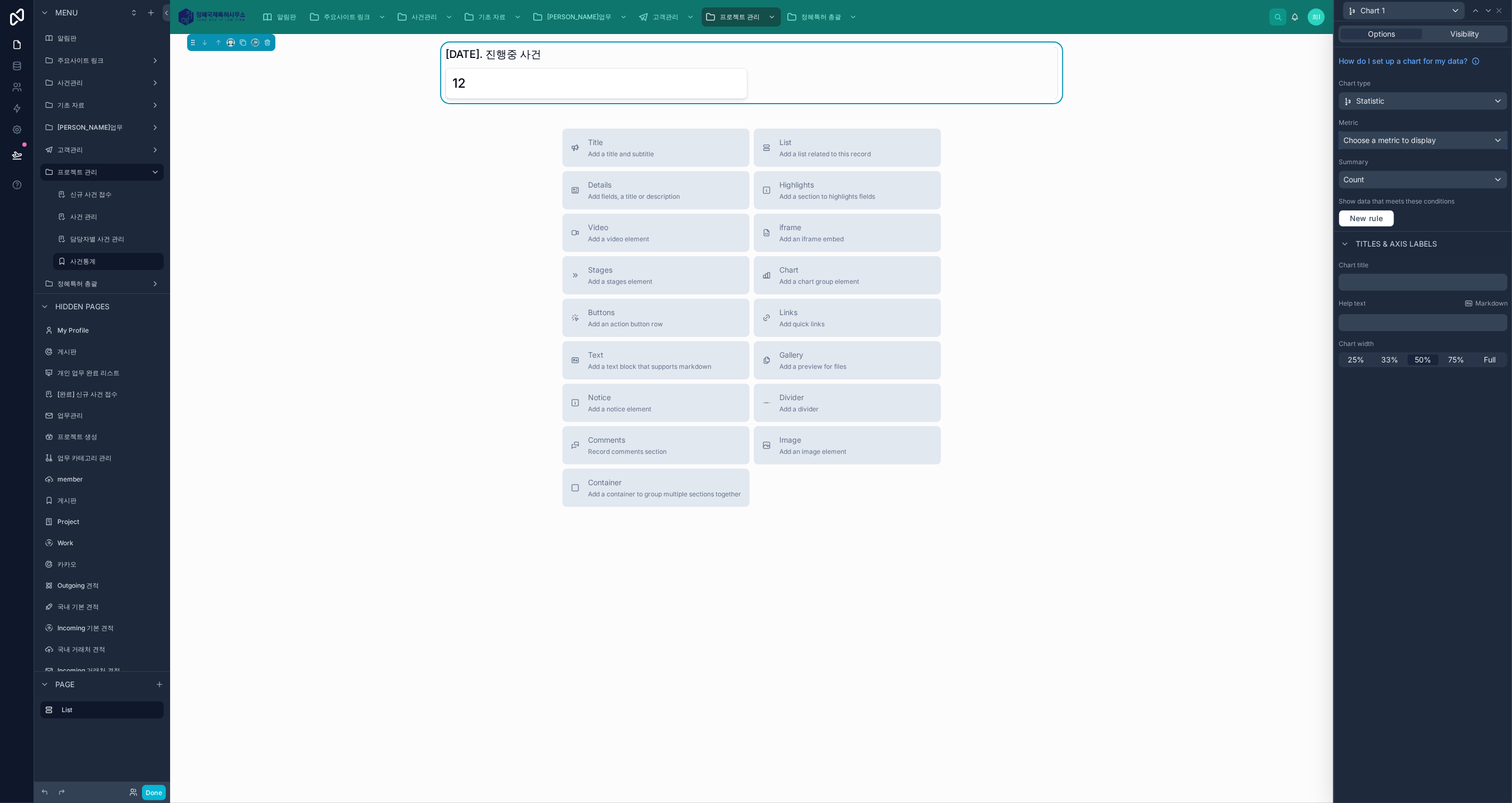
click at [1416, 144] on span "Choose a metric to display" at bounding box center [1389, 140] width 92 height 11
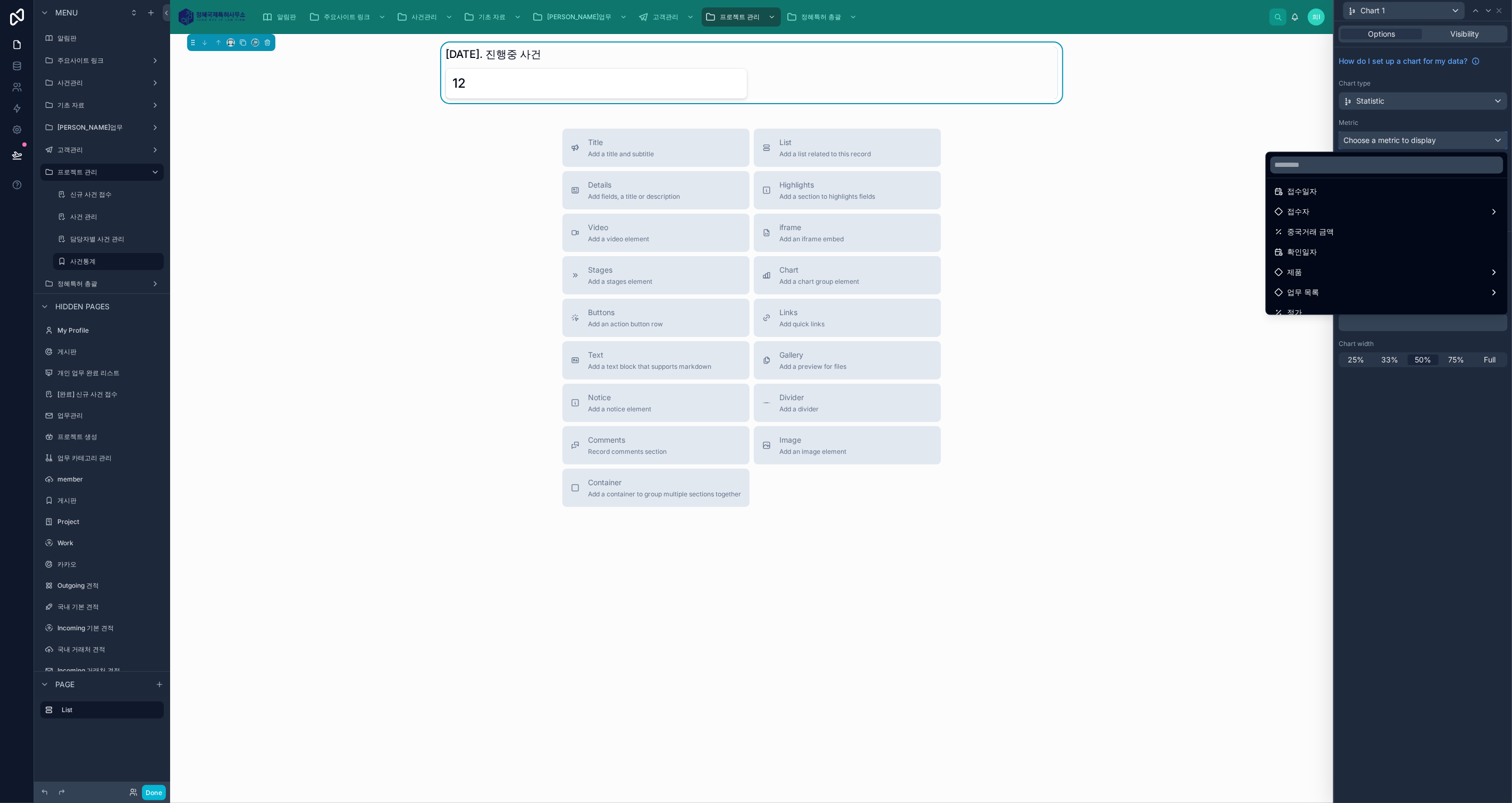
scroll to position [0, 0]
click at [1320, 213] on div "접수일자" at bounding box center [1387, 216] width 224 height 13
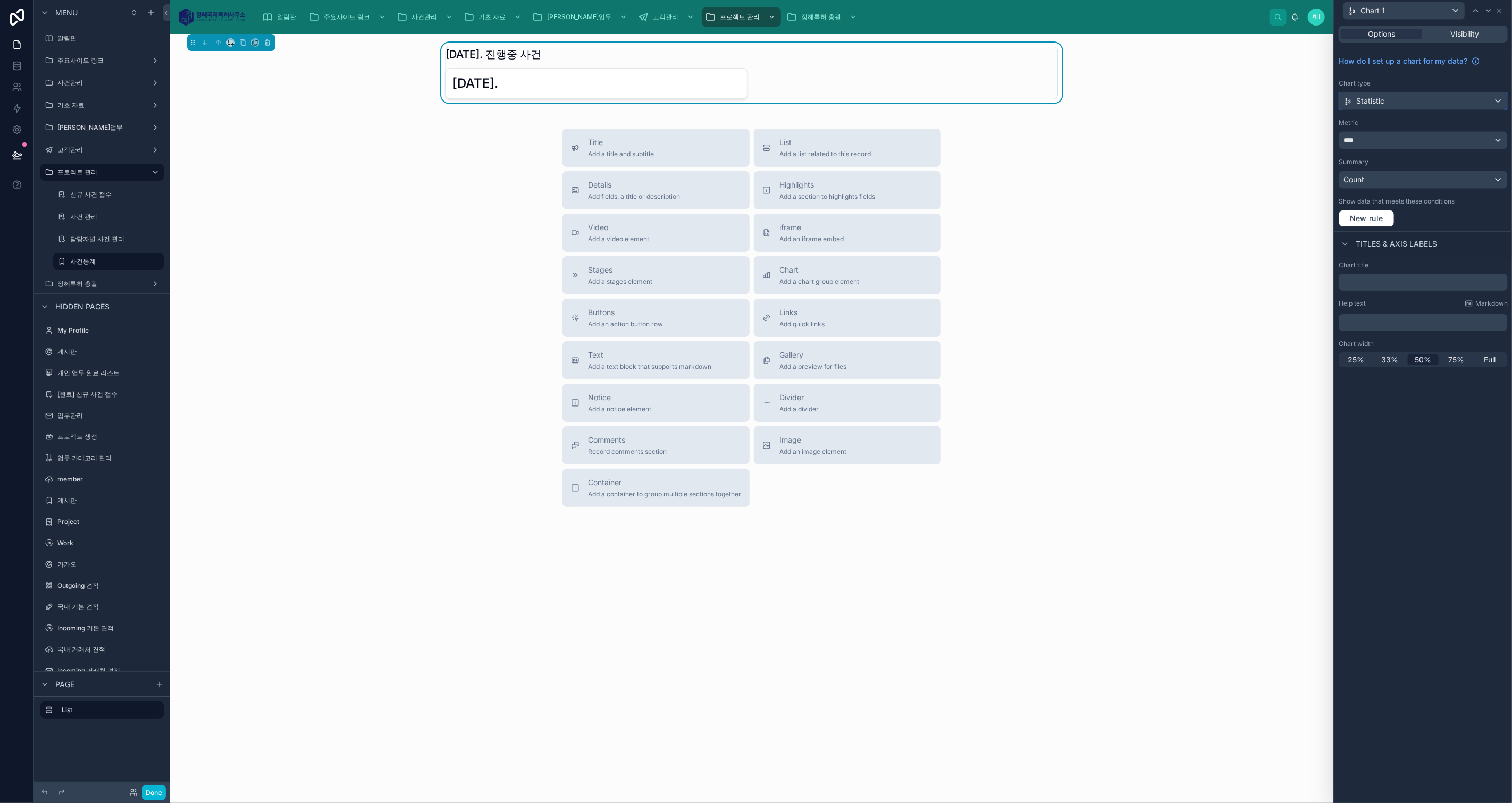
click at [1406, 101] on div "Statistic" at bounding box center [1423, 101] width 168 height 17
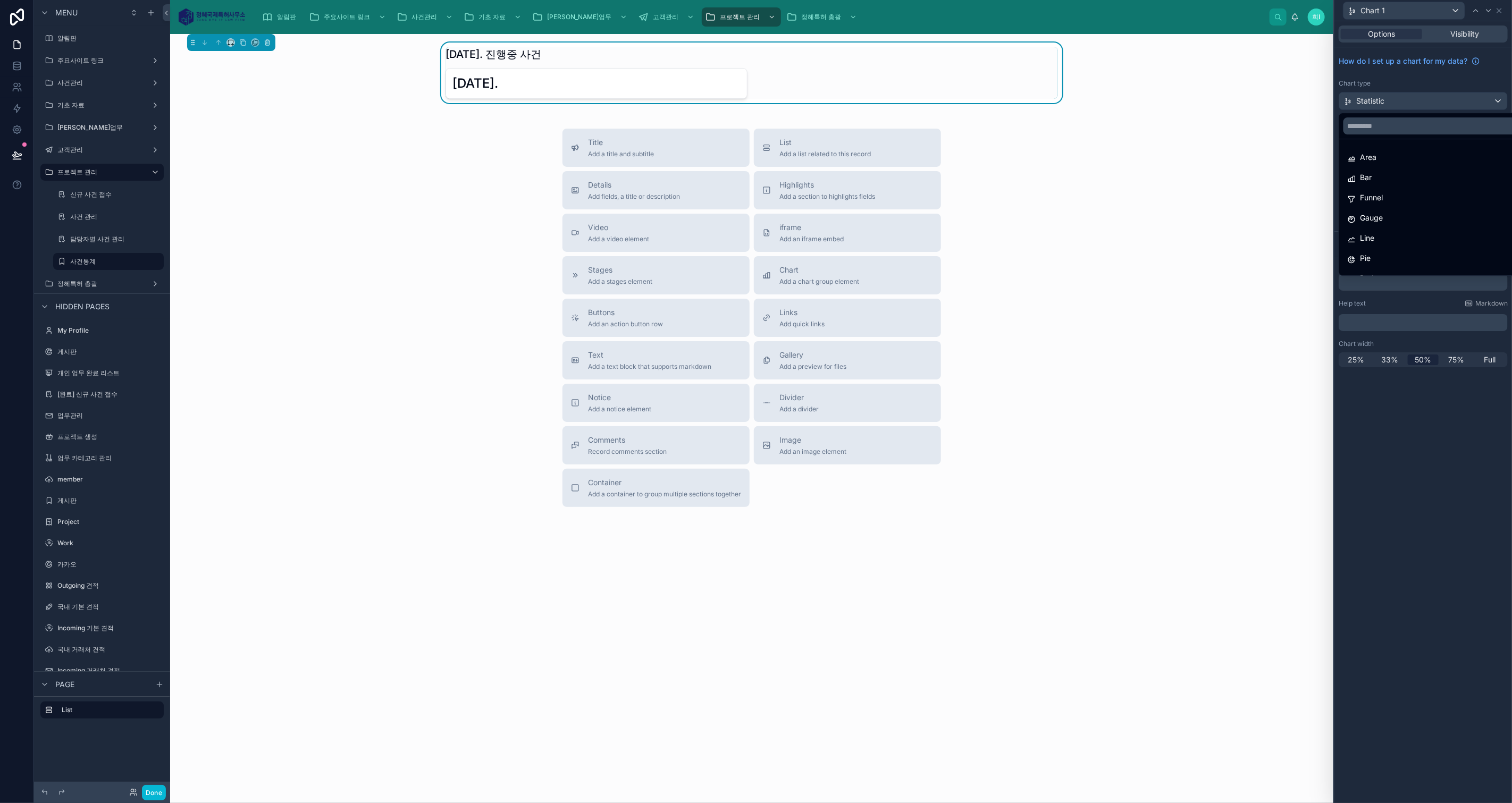
click at [1408, 256] on div "Pie" at bounding box center [1435, 258] width 176 height 13
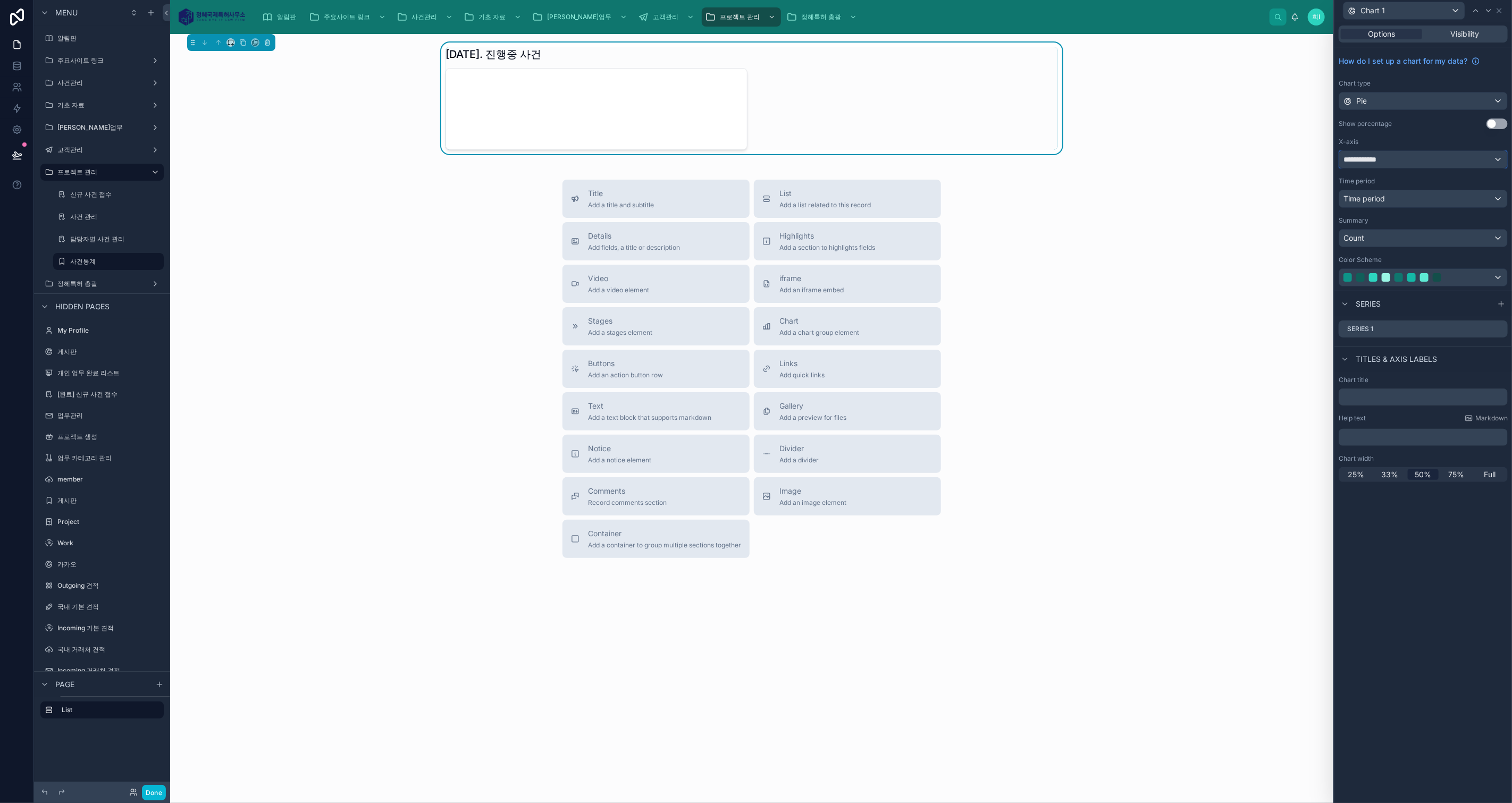
click at [1398, 154] on div "**********" at bounding box center [1423, 159] width 168 height 17
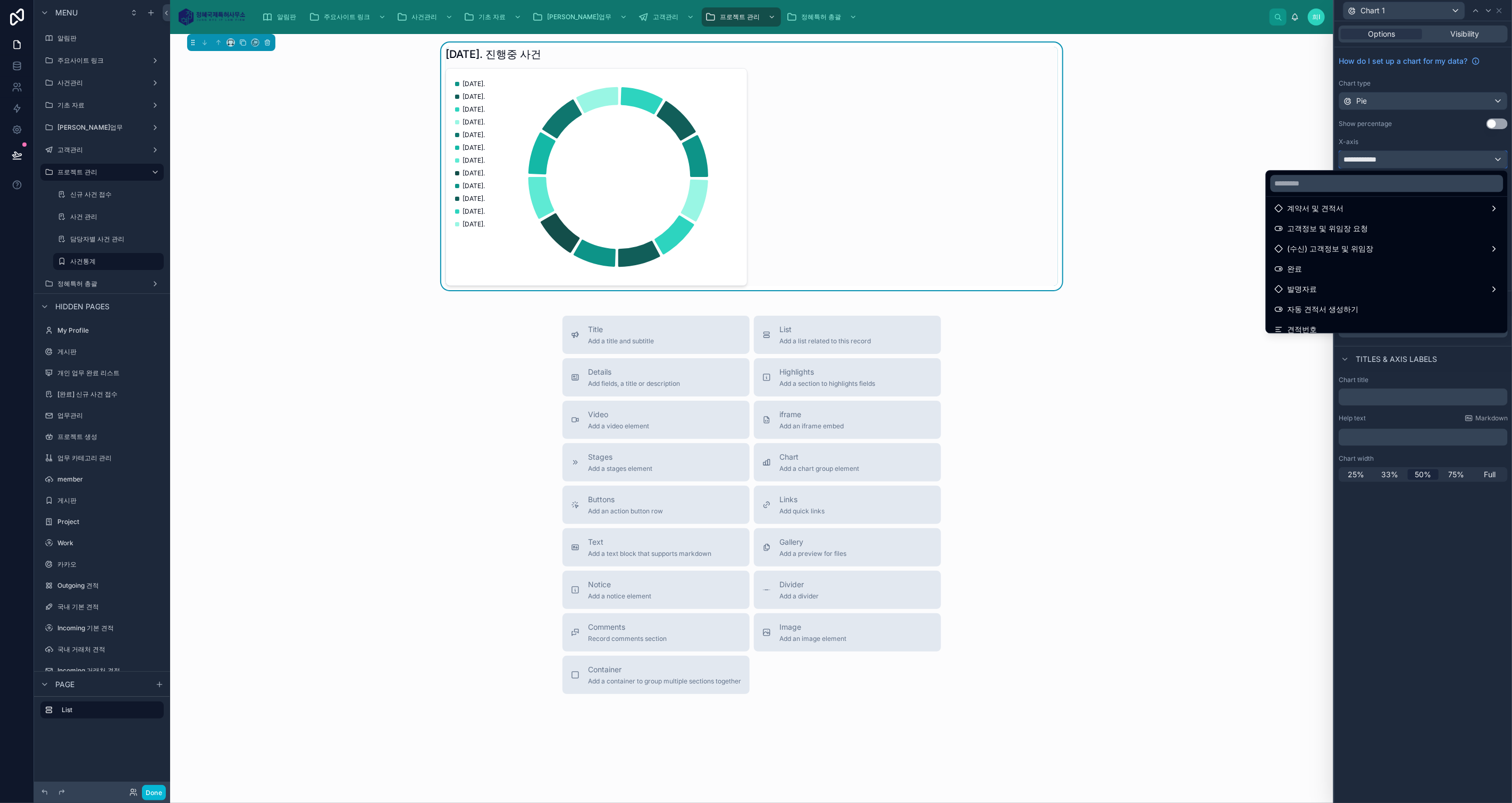
scroll to position [354, 0]
click at [1362, 247] on div "완료" at bounding box center [1387, 244] width 224 height 13
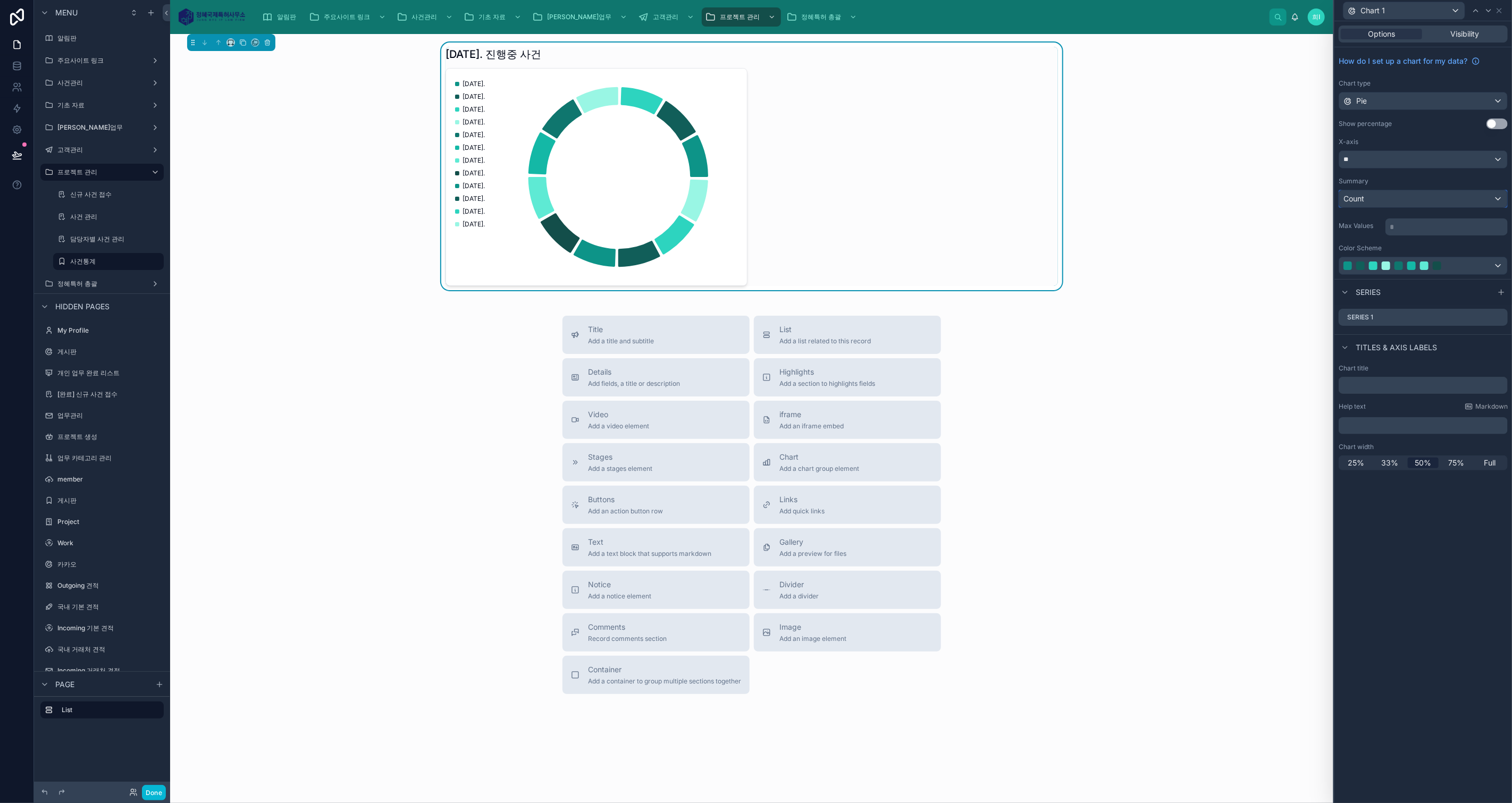
click at [1384, 197] on div "Count" at bounding box center [1423, 199] width 168 height 17
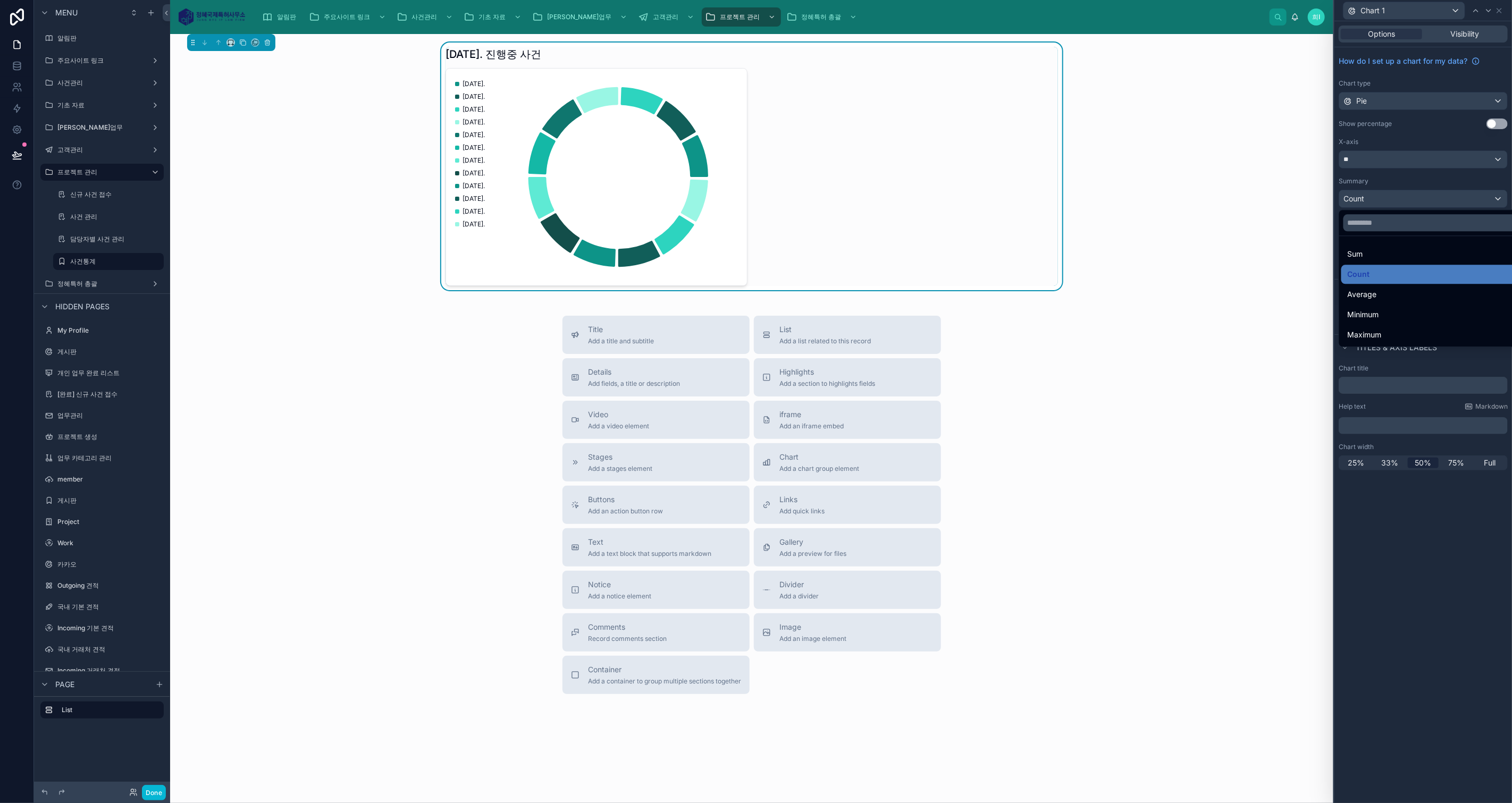
click at [1382, 256] on div "Sum" at bounding box center [1435, 254] width 176 height 13
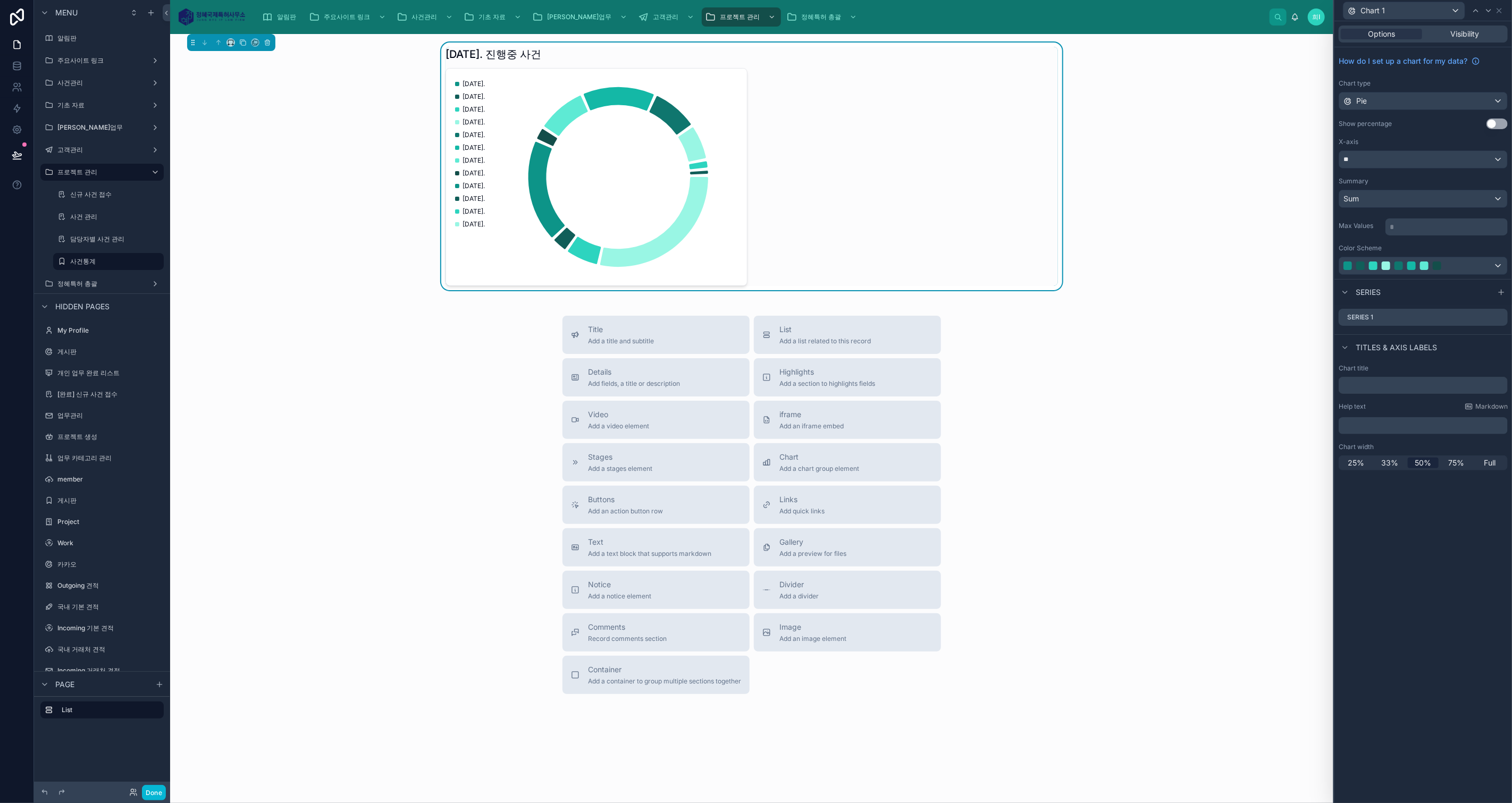
click at [0, 0] on icon at bounding box center [0, 0] width 0 height 0
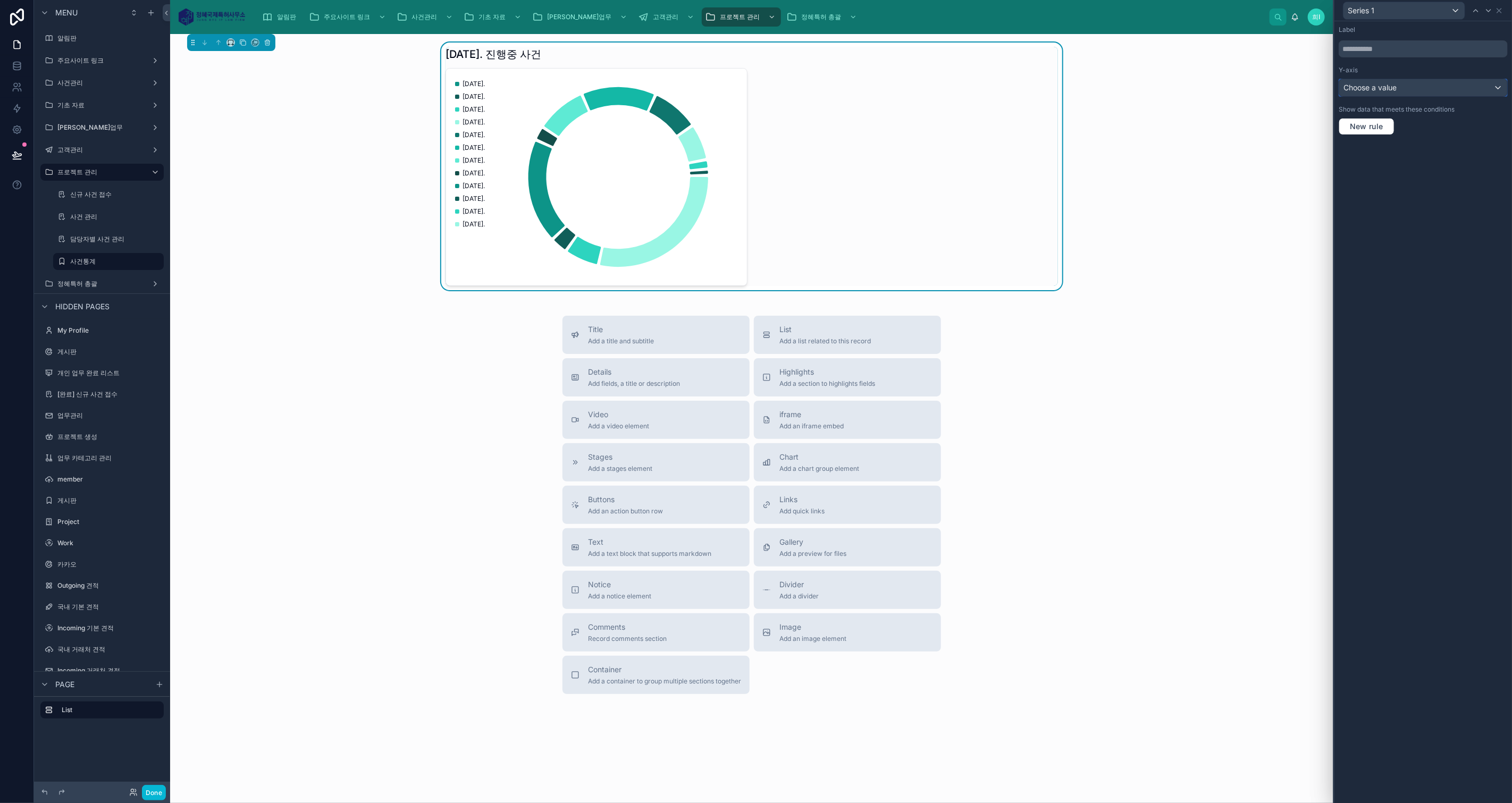
click at [1405, 89] on div "Choose a value" at bounding box center [1423, 87] width 168 height 17
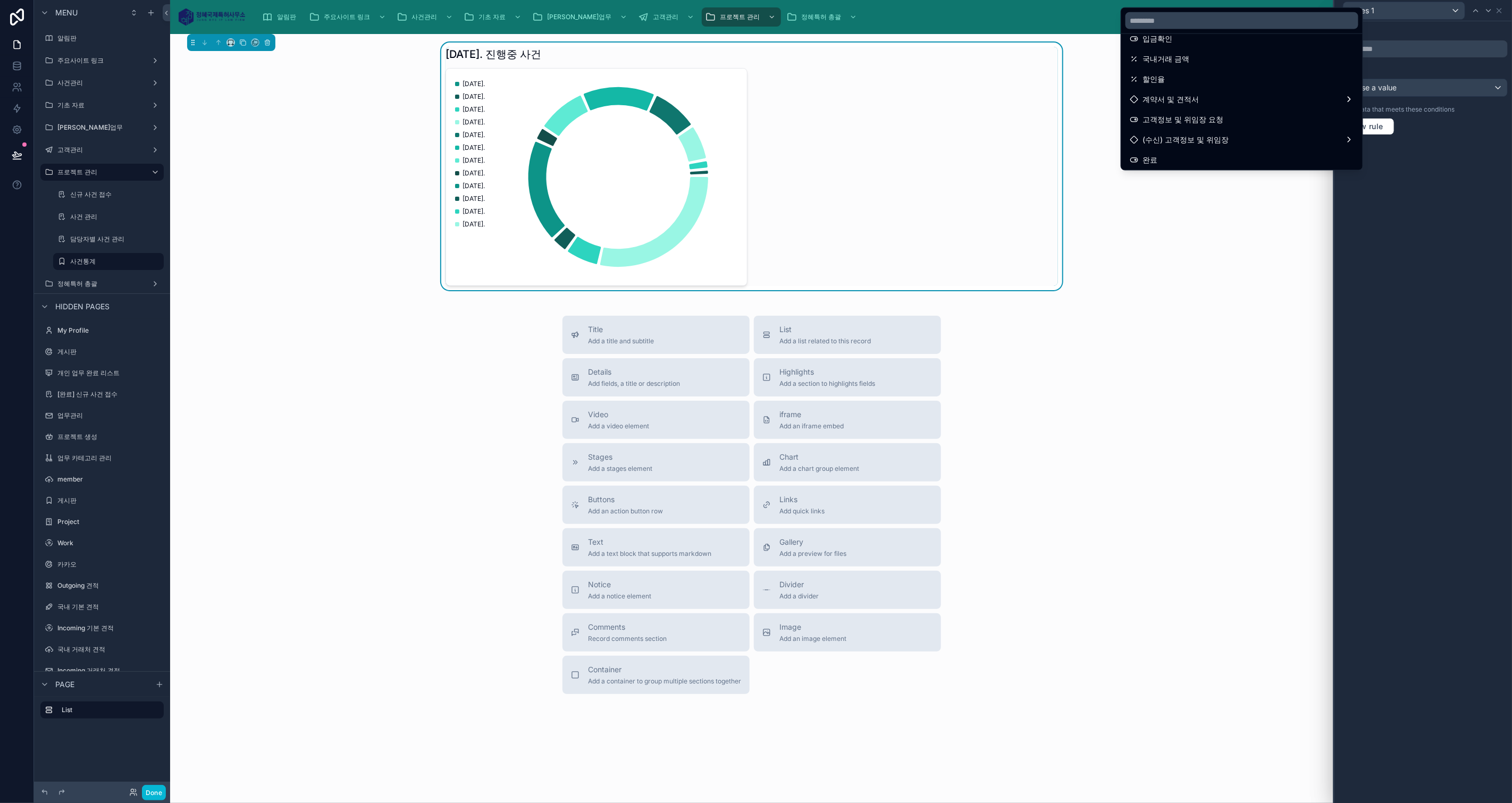
scroll to position [413, 0]
drag, startPoint x: 1322, startPoint y: 65, endPoint x: 1291, endPoint y: 94, distance: 42.4
click at [1291, 94] on ul "id 접수일자 접수자 중국거래 금액 계약서 및 견적서 송부 확인일자 접수하기 제품 업무 목록 정가 고객명 해외파트너 견적총액 중국관세 중국 청…" at bounding box center [1242, 102] width 241 height 136
click at [1291, 98] on div "완료" at bounding box center [1242, 104] width 224 height 13
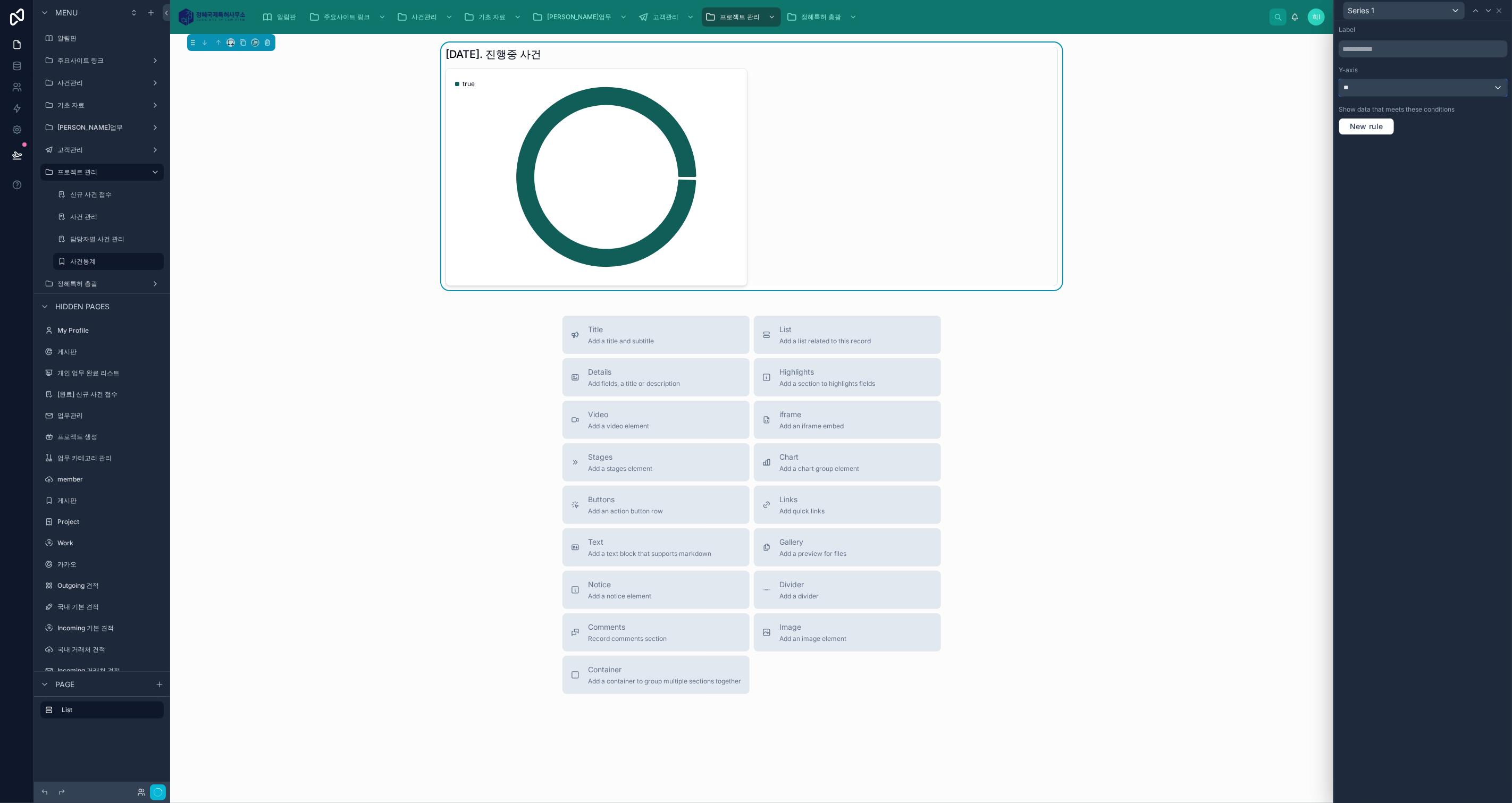
click at [1420, 88] on div "**" at bounding box center [1423, 87] width 168 height 17
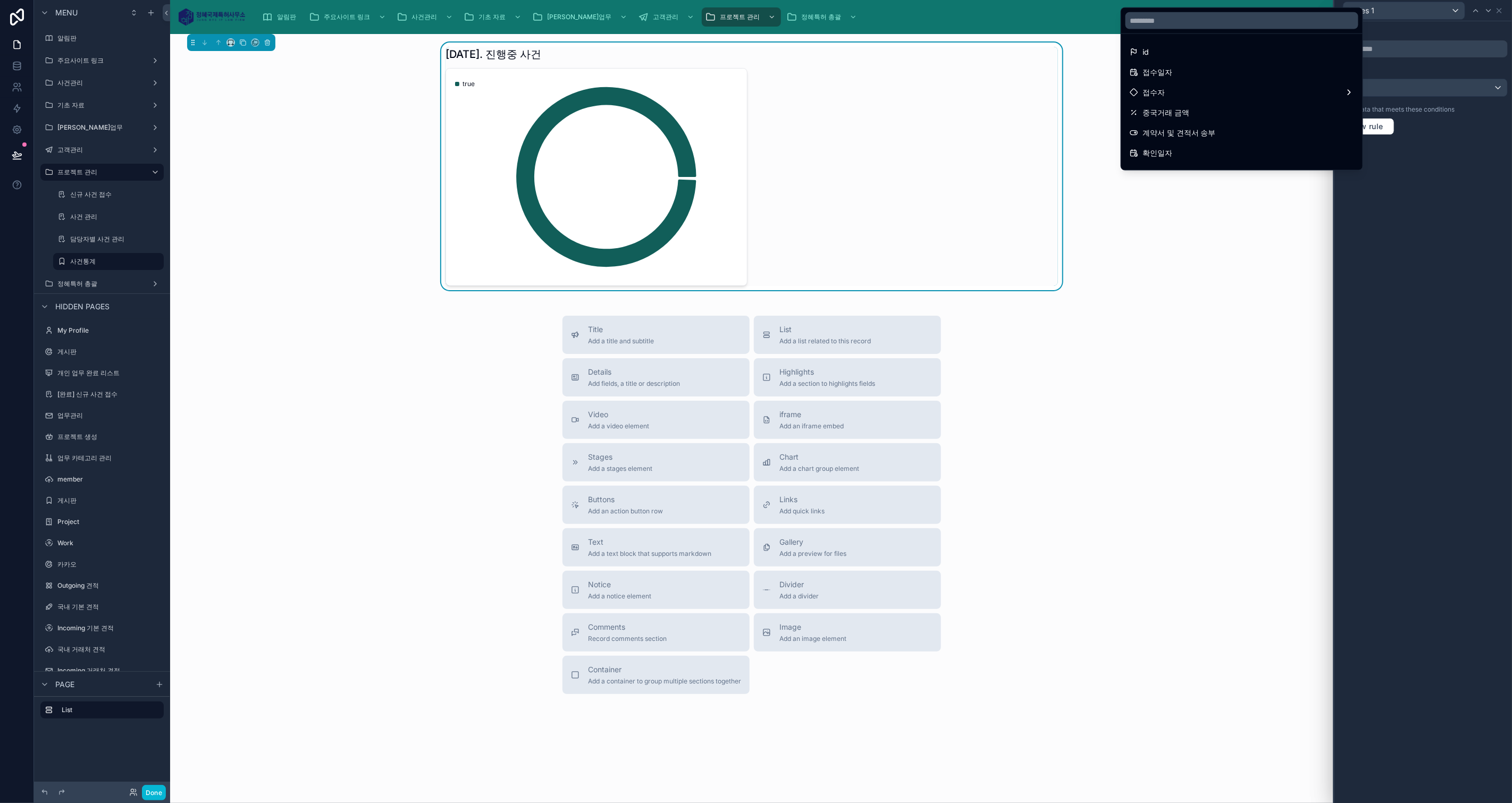
click at [1511, 193] on div at bounding box center [1423, 402] width 177 height 803
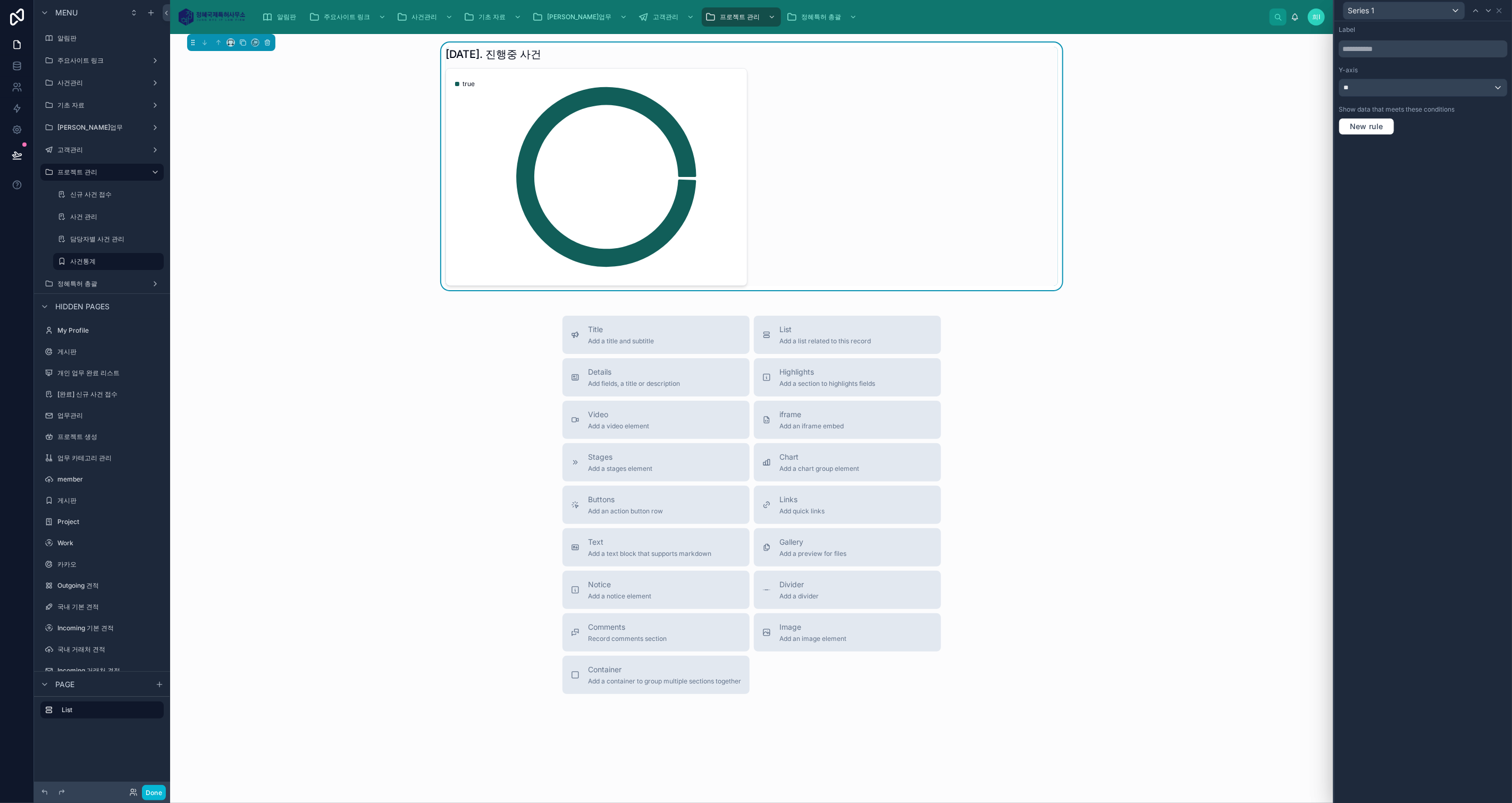
click at [1460, 119] on div "New rule" at bounding box center [1423, 126] width 169 height 17
click at [1499, 11] on icon at bounding box center [1499, 11] width 4 height 4
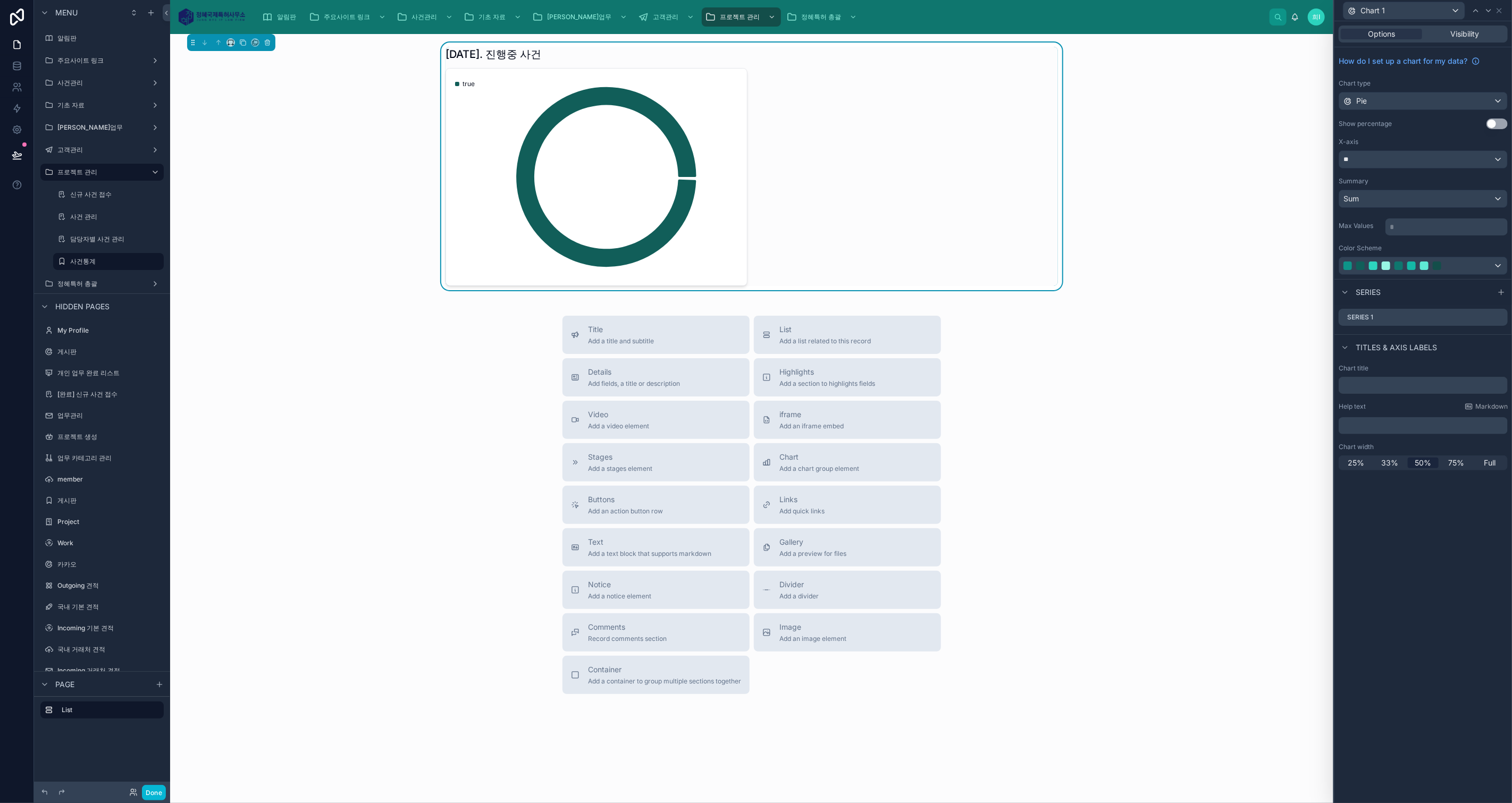
click at [1423, 208] on div "How do I set up a chart for my data? Chart type Pie Show percentage Use setting…" at bounding box center [1423, 163] width 177 height 232
click at [1421, 194] on div "Sum" at bounding box center [1423, 199] width 168 height 17
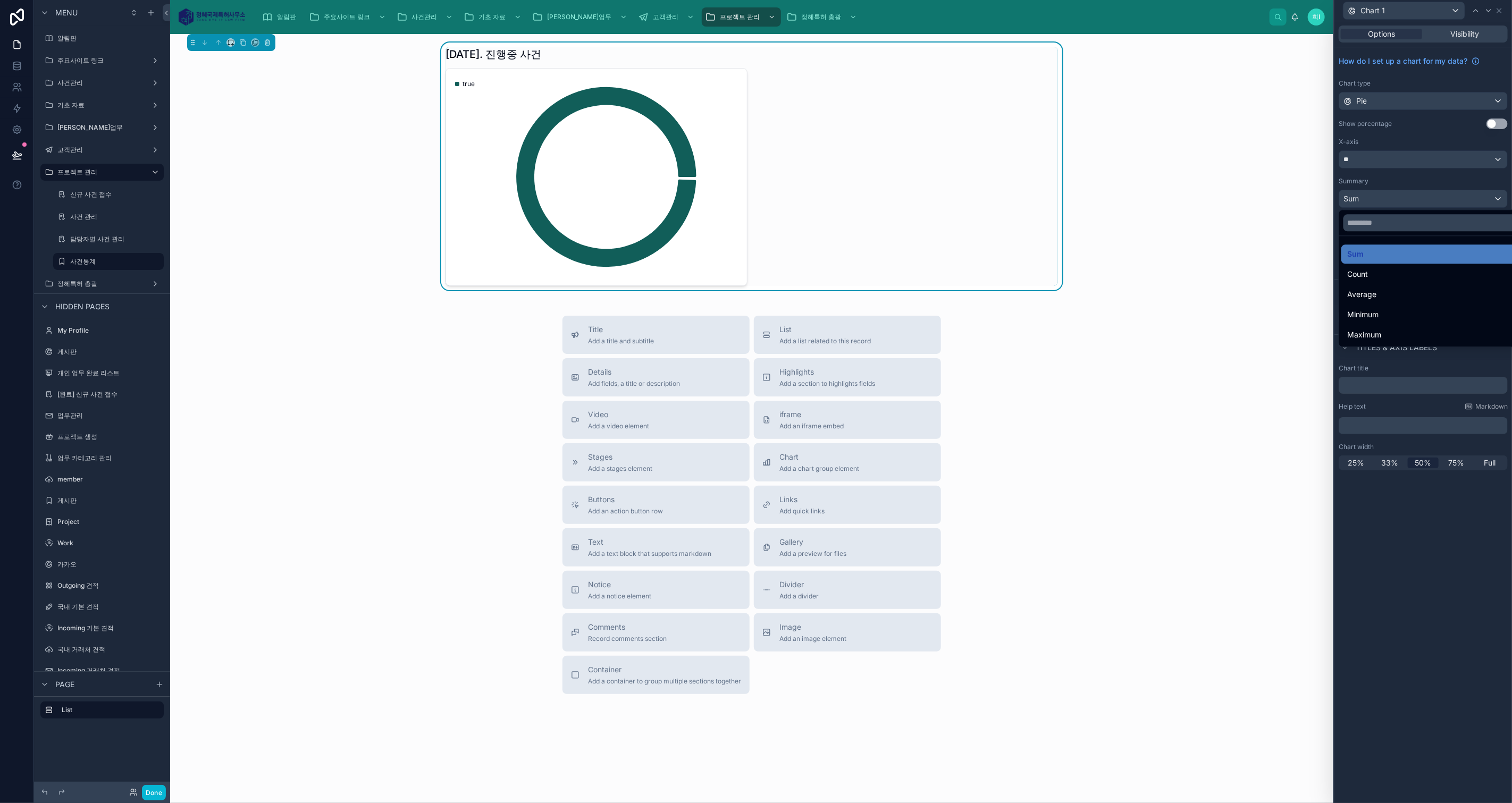
click at [1416, 266] on div "Count" at bounding box center [1435, 274] width 189 height 19
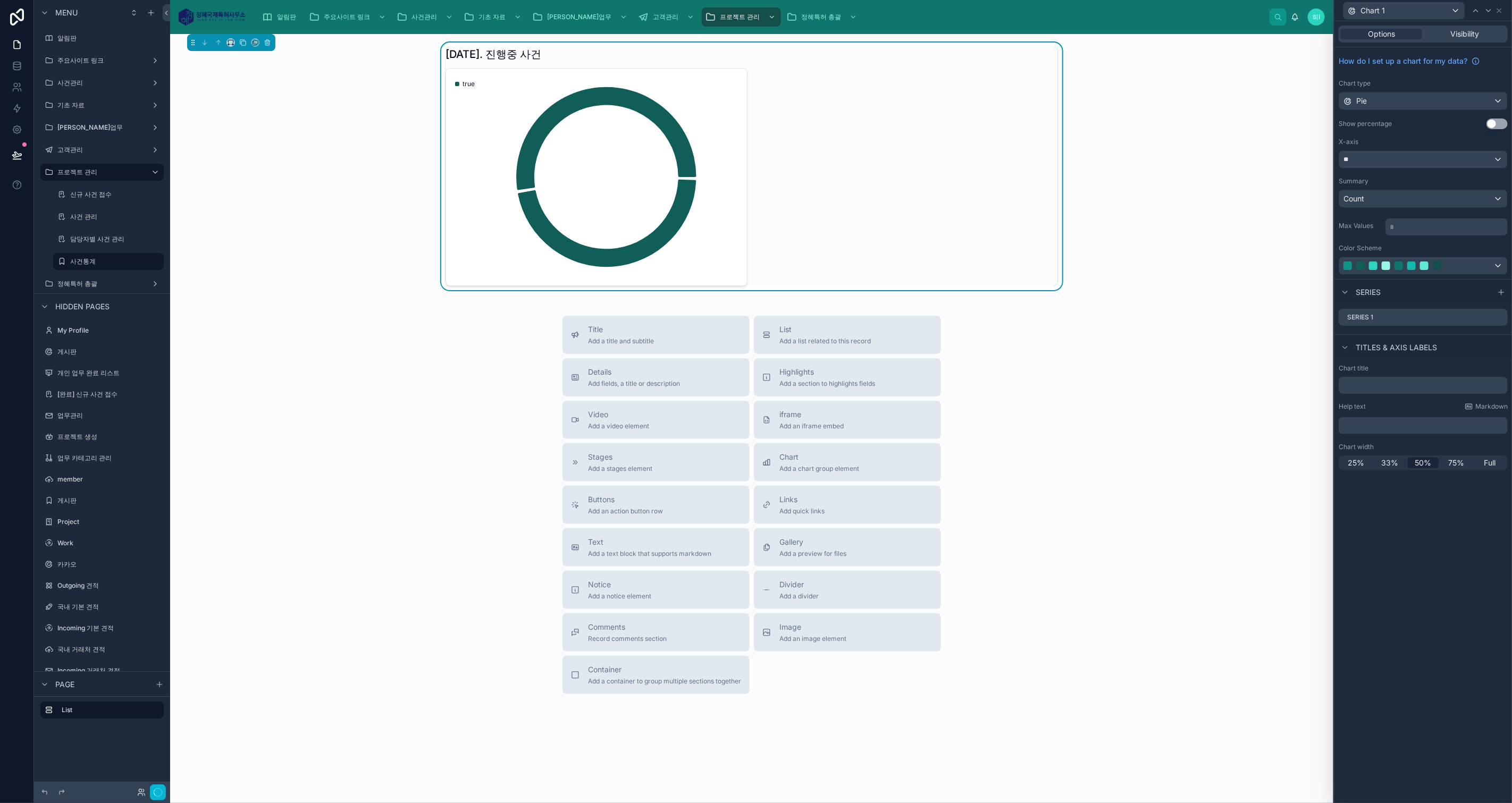
click at [1453, 226] on p "* ﻿" at bounding box center [1447, 227] width 116 height 11
click at [1447, 261] on div at bounding box center [1411, 266] width 136 height 9
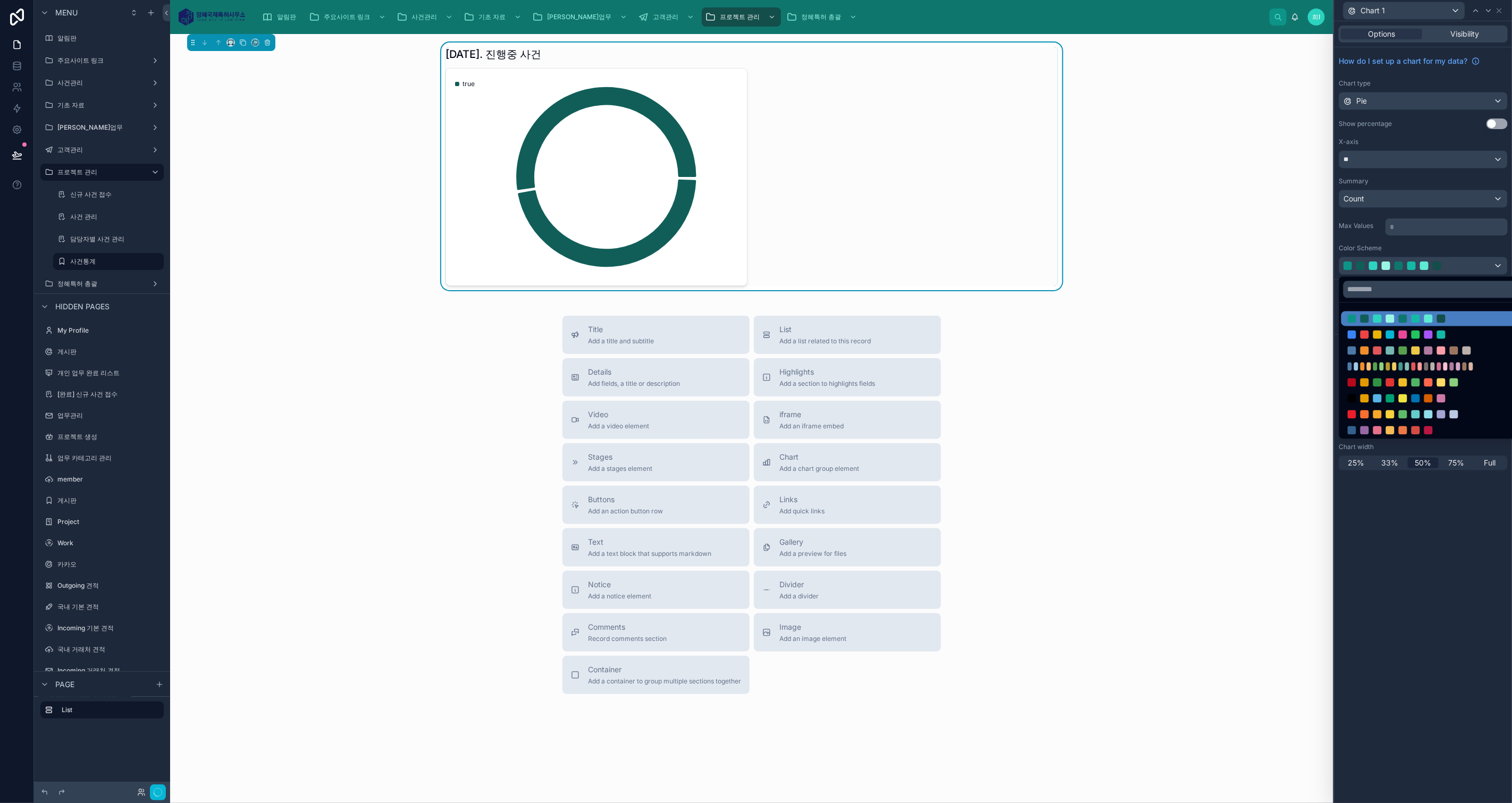
click at [1395, 337] on div at bounding box center [1415, 335] width 136 height 9
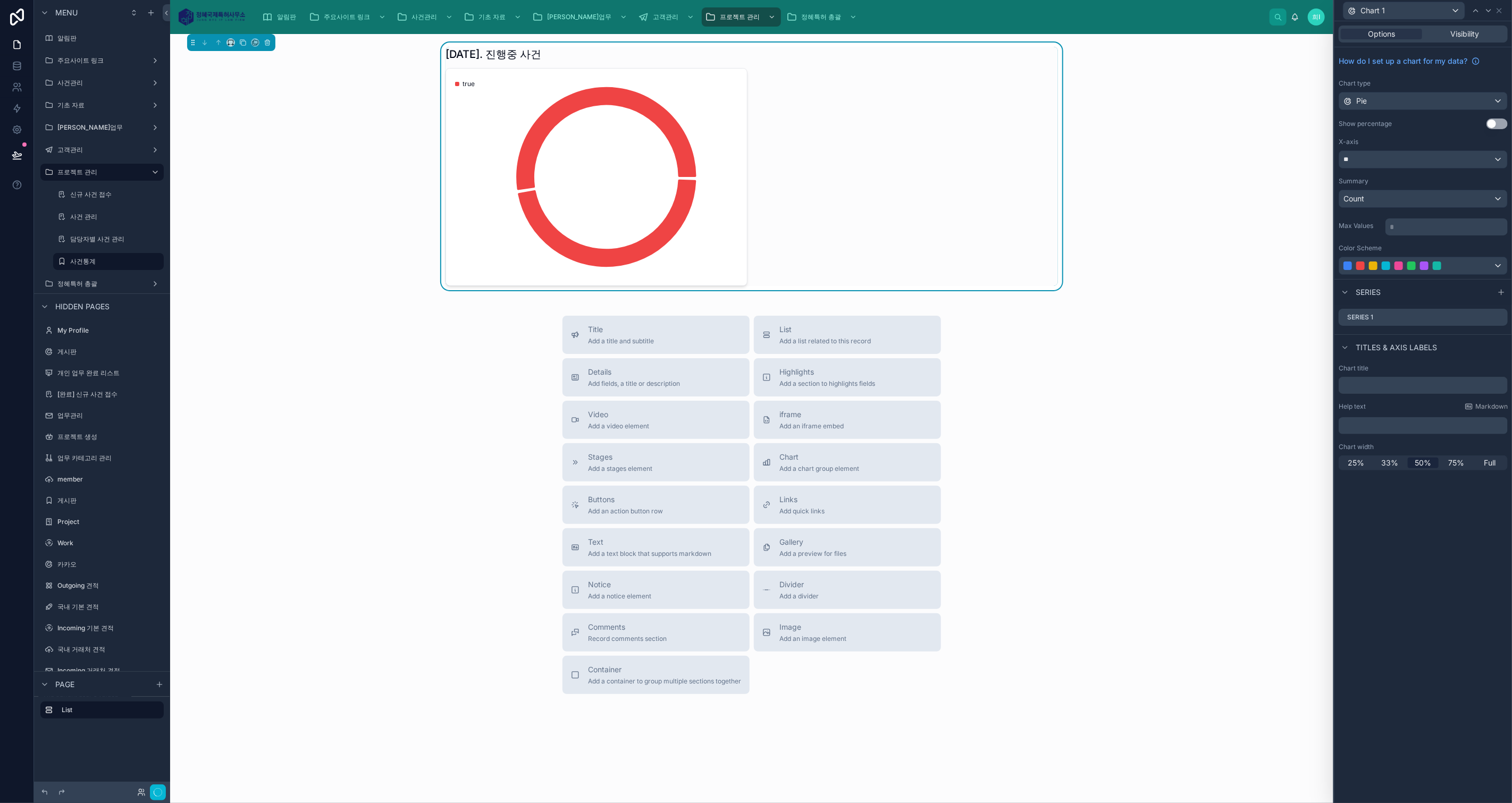
click at [1402, 180] on div "Summary" at bounding box center [1423, 182] width 169 height 9
click at [1404, 163] on div "**" at bounding box center [1423, 159] width 168 height 17
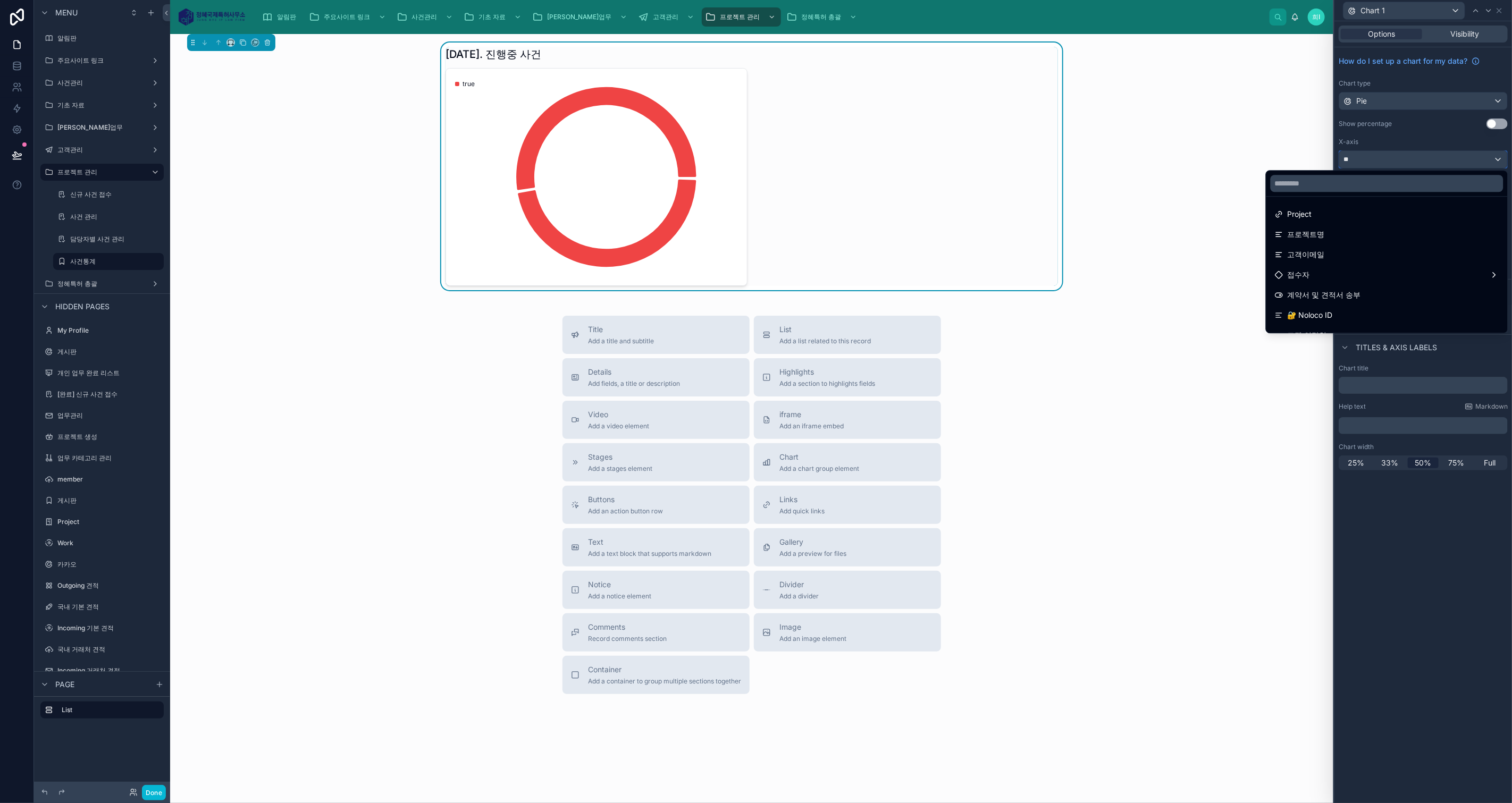
scroll to position [0, 0]
click at [1308, 231] on span "프로젝트명" at bounding box center [1306, 235] width 37 height 13
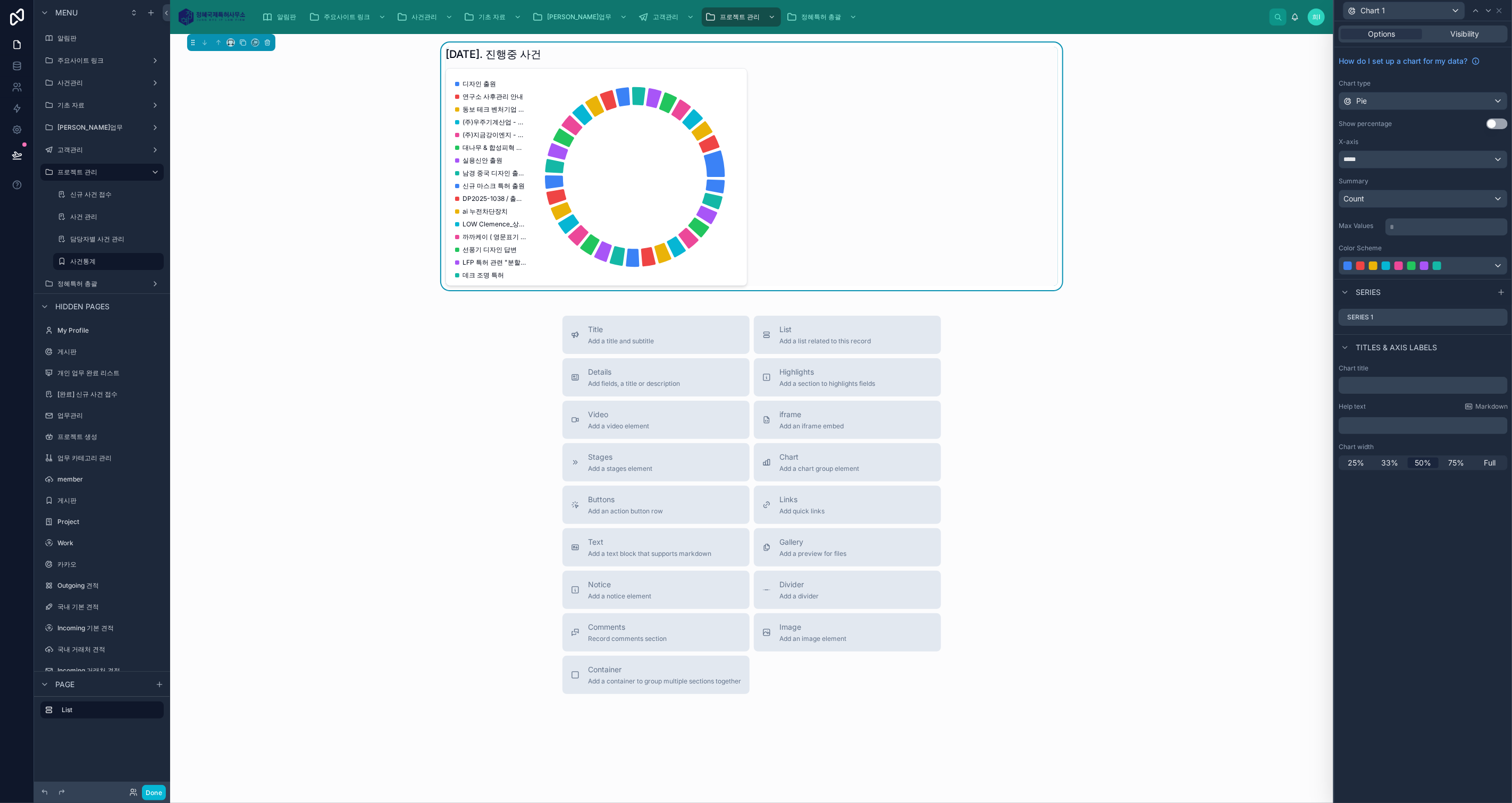
click at [0, 0] on icon at bounding box center [0, 0] width 0 height 0
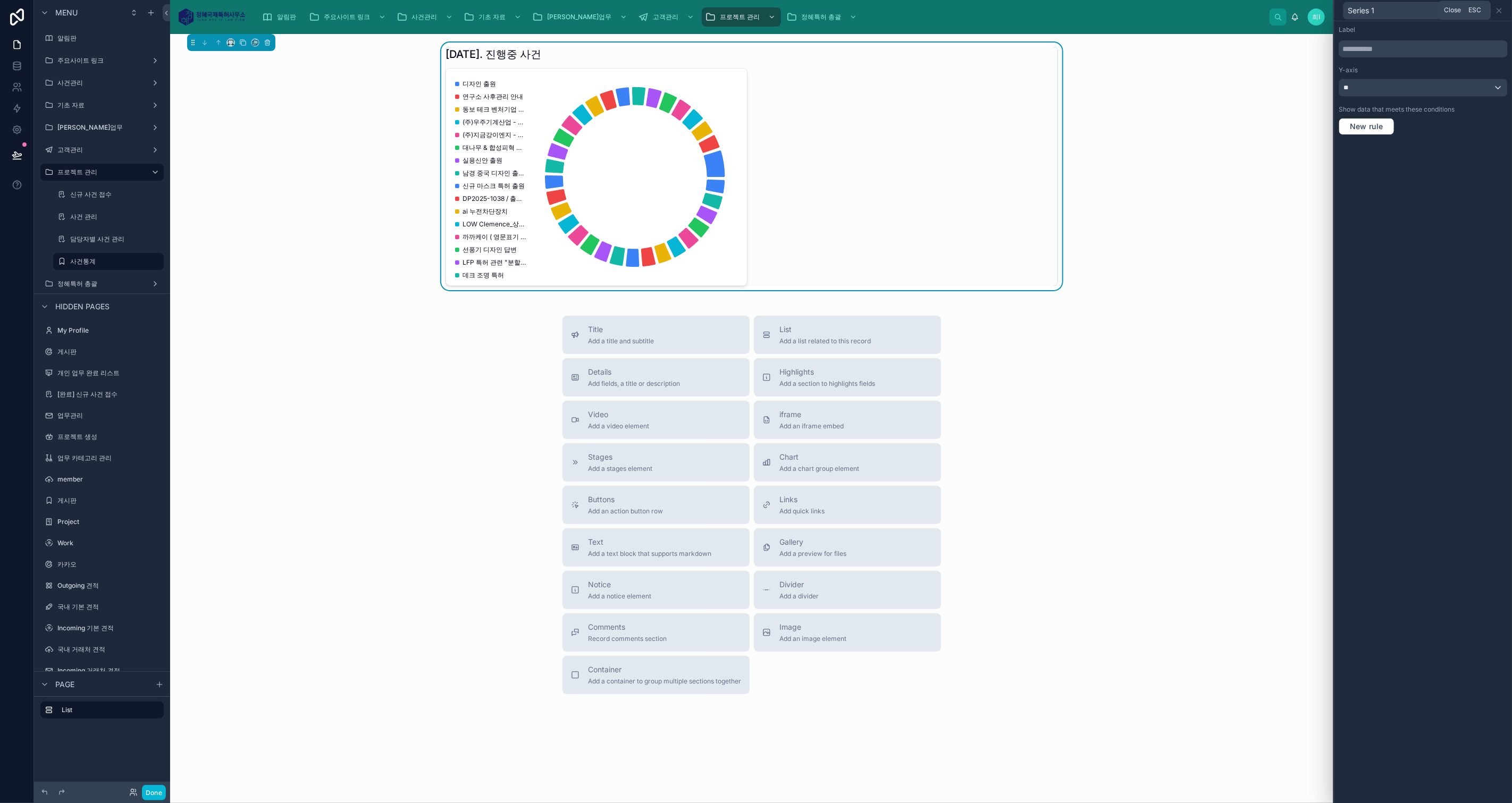
click at [1499, 12] on icon at bounding box center [1499, 11] width 9 height 9
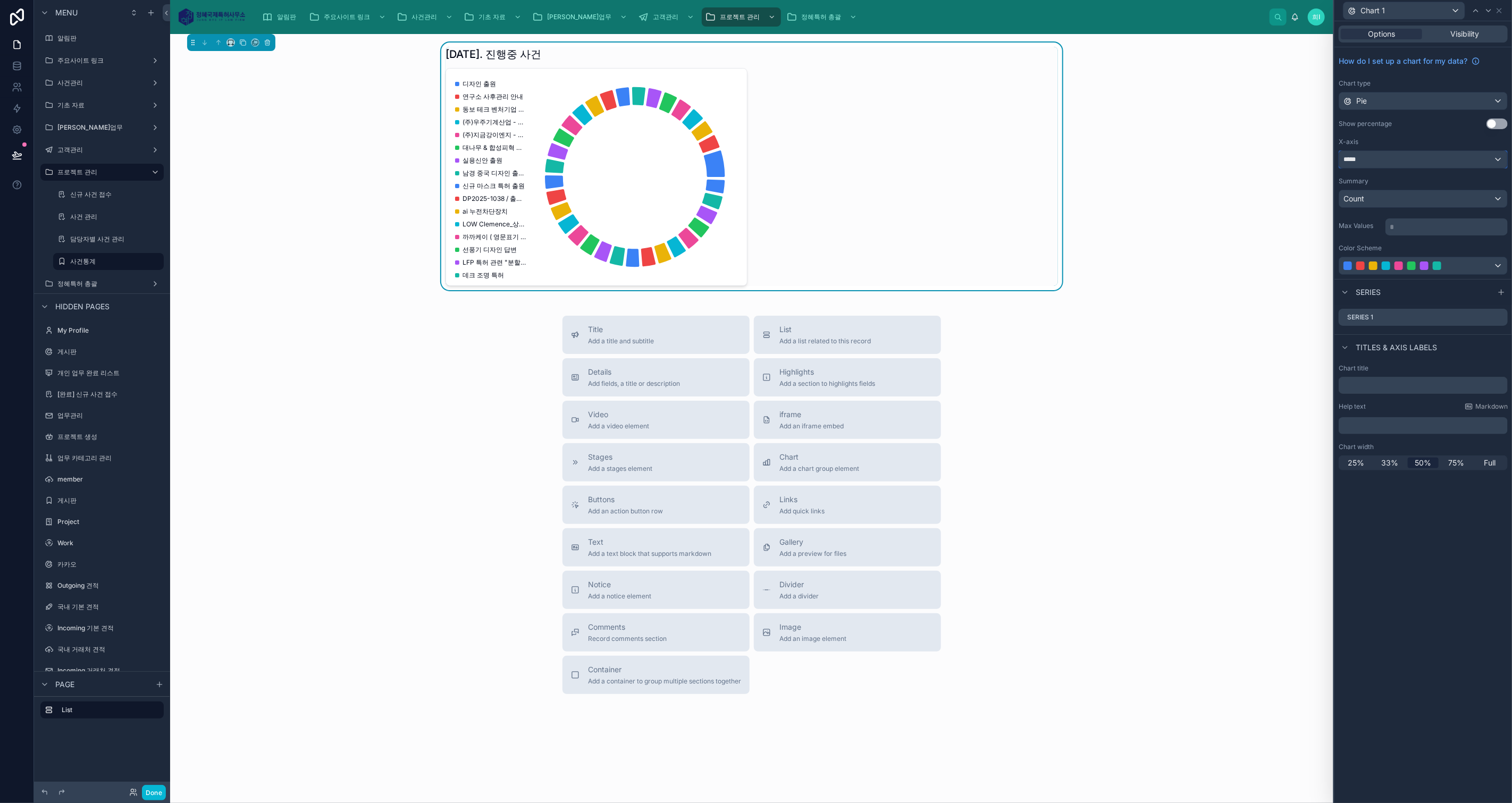
click at [1361, 156] on span "*****" at bounding box center [1359, 160] width 32 height 9
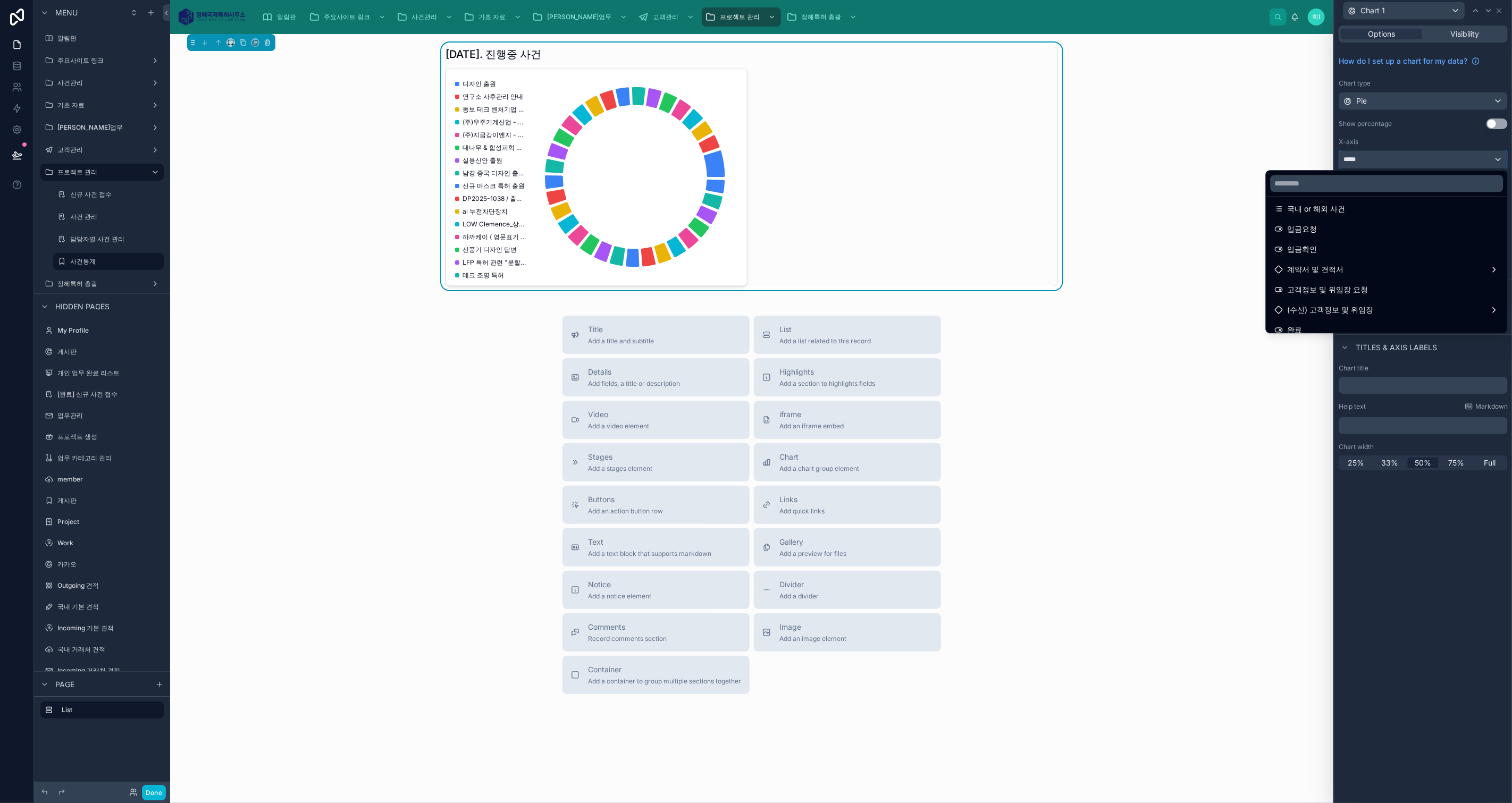
scroll to position [295, 0]
click at [1356, 300] on div "완료" at bounding box center [1387, 303] width 224 height 13
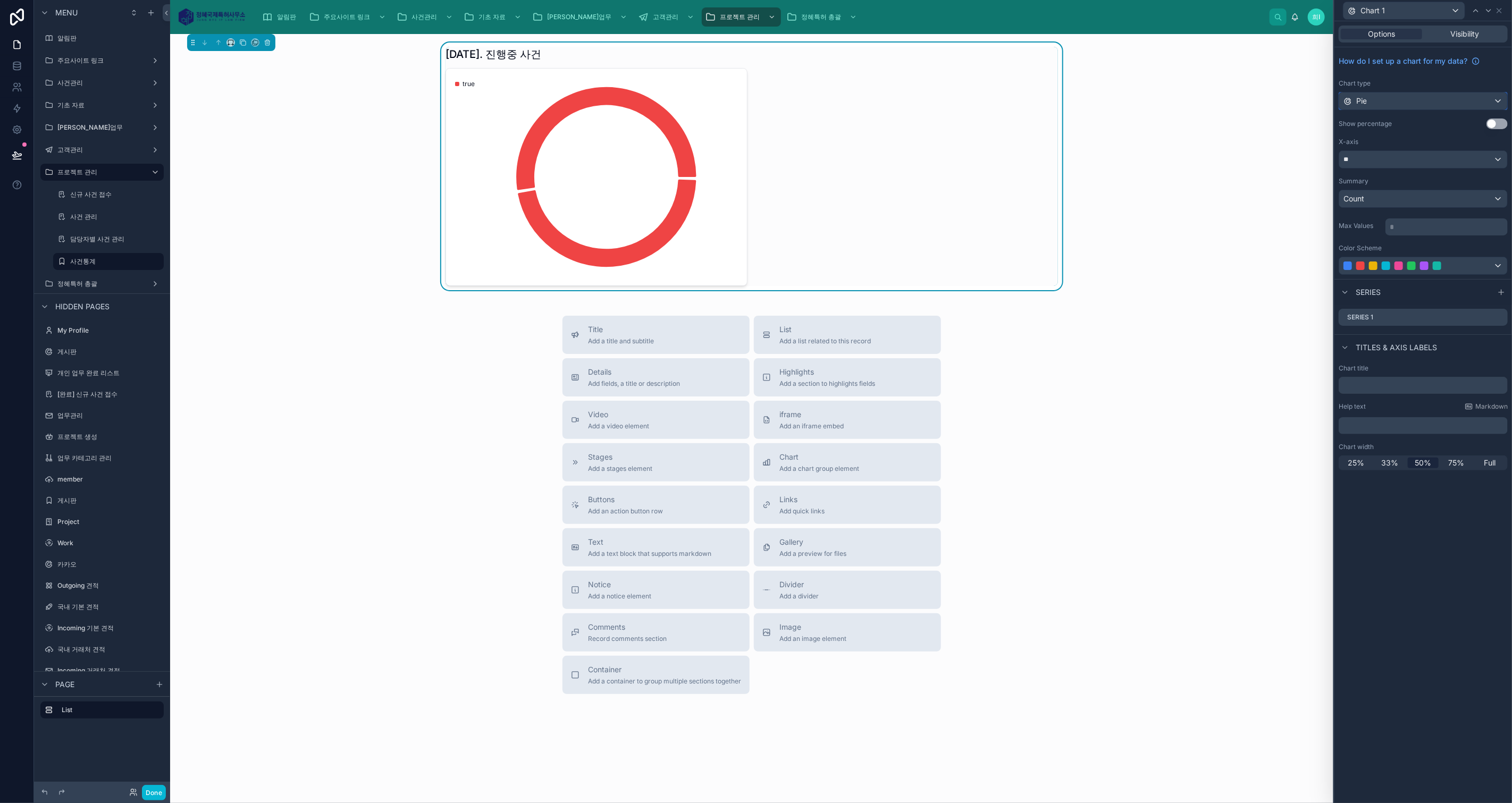
click at [1437, 94] on div "Pie" at bounding box center [1423, 101] width 168 height 17
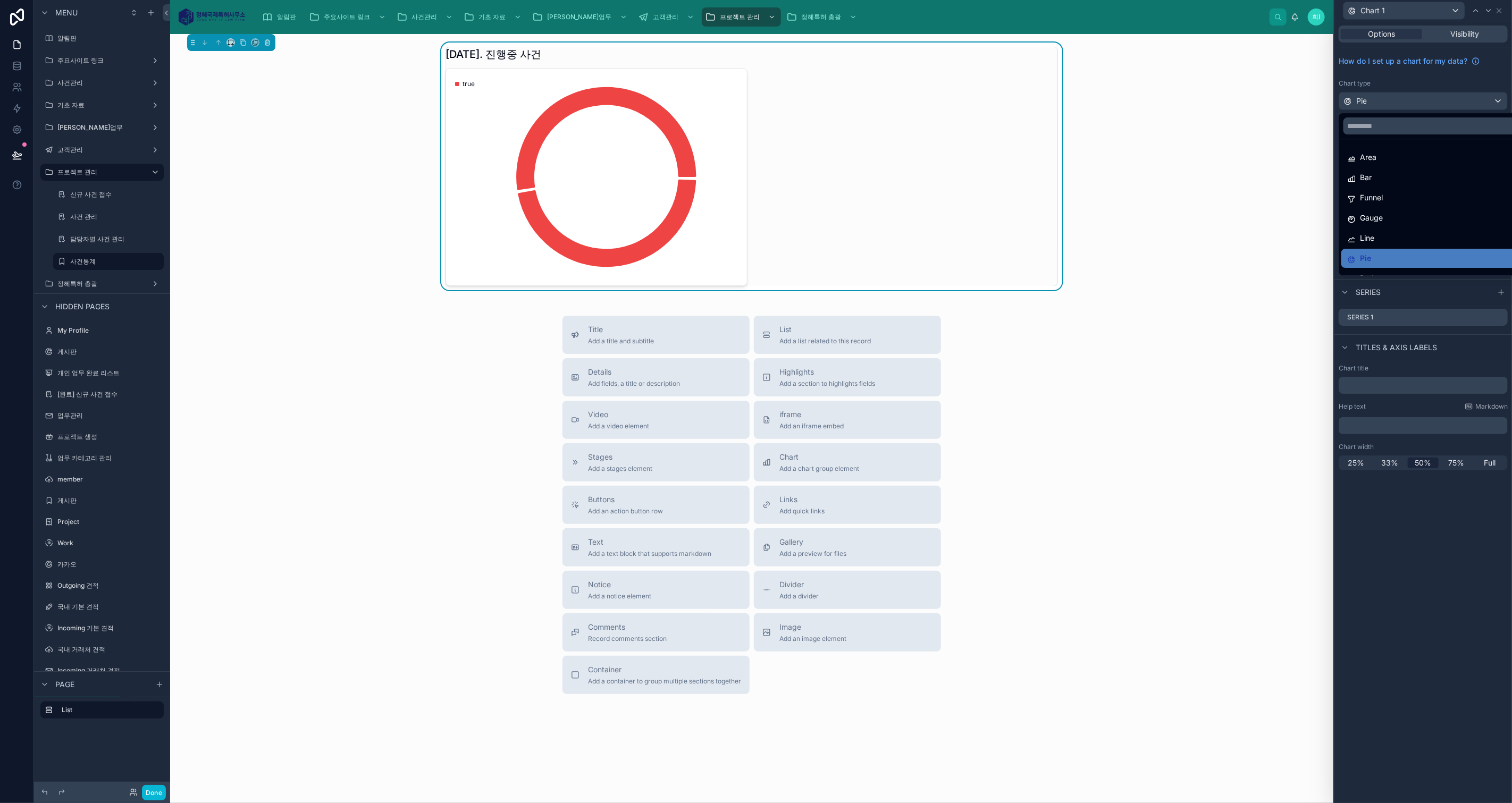
click at [1412, 177] on div "Bar" at bounding box center [1435, 177] width 176 height 13
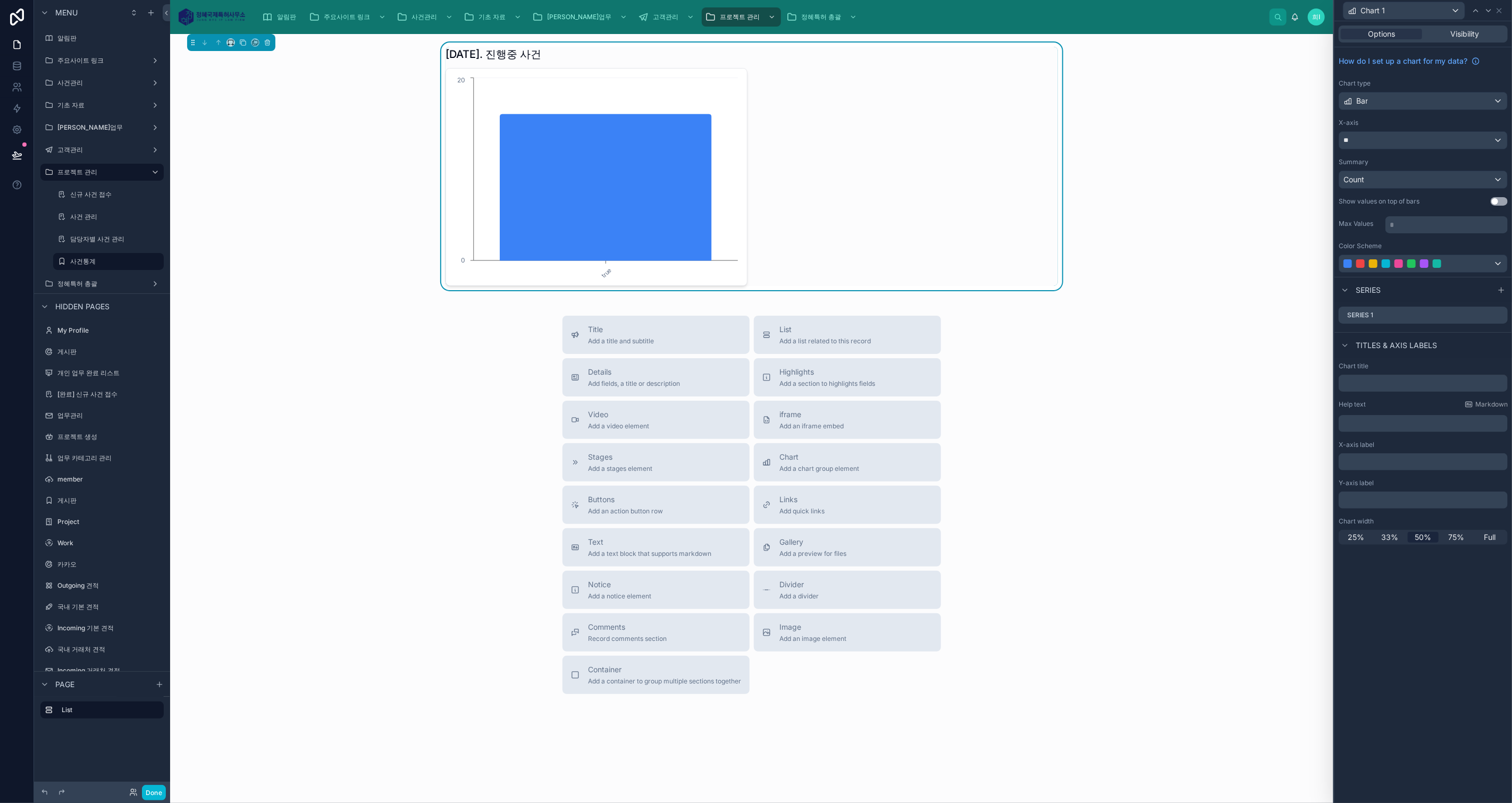
drag, startPoint x: 1200, startPoint y: 383, endPoint x: 1184, endPoint y: 378, distance: 16.8
click at [1200, 383] on div "Title Add a title and subtitle List Add a list related to this record Details A…" at bounding box center [751, 505] width 1146 height 378
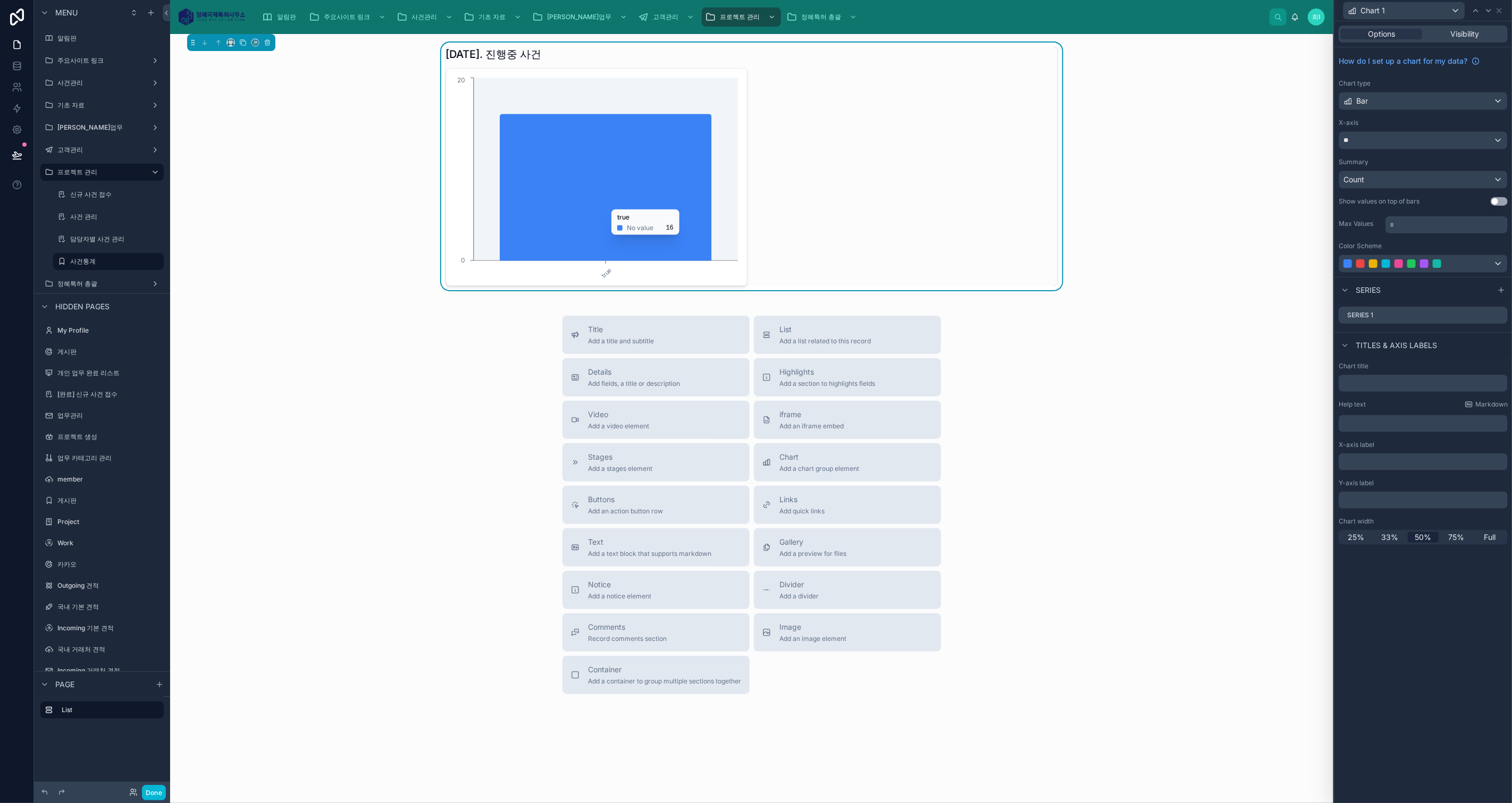
click at [555, 229] on icon "chart" at bounding box center [606, 187] width 211 height 146
drag, startPoint x: 555, startPoint y: 229, endPoint x: 1495, endPoint y: 198, distance: 940.5
click at [1495, 198] on button "Use setting" at bounding box center [1499, 202] width 17 height 9
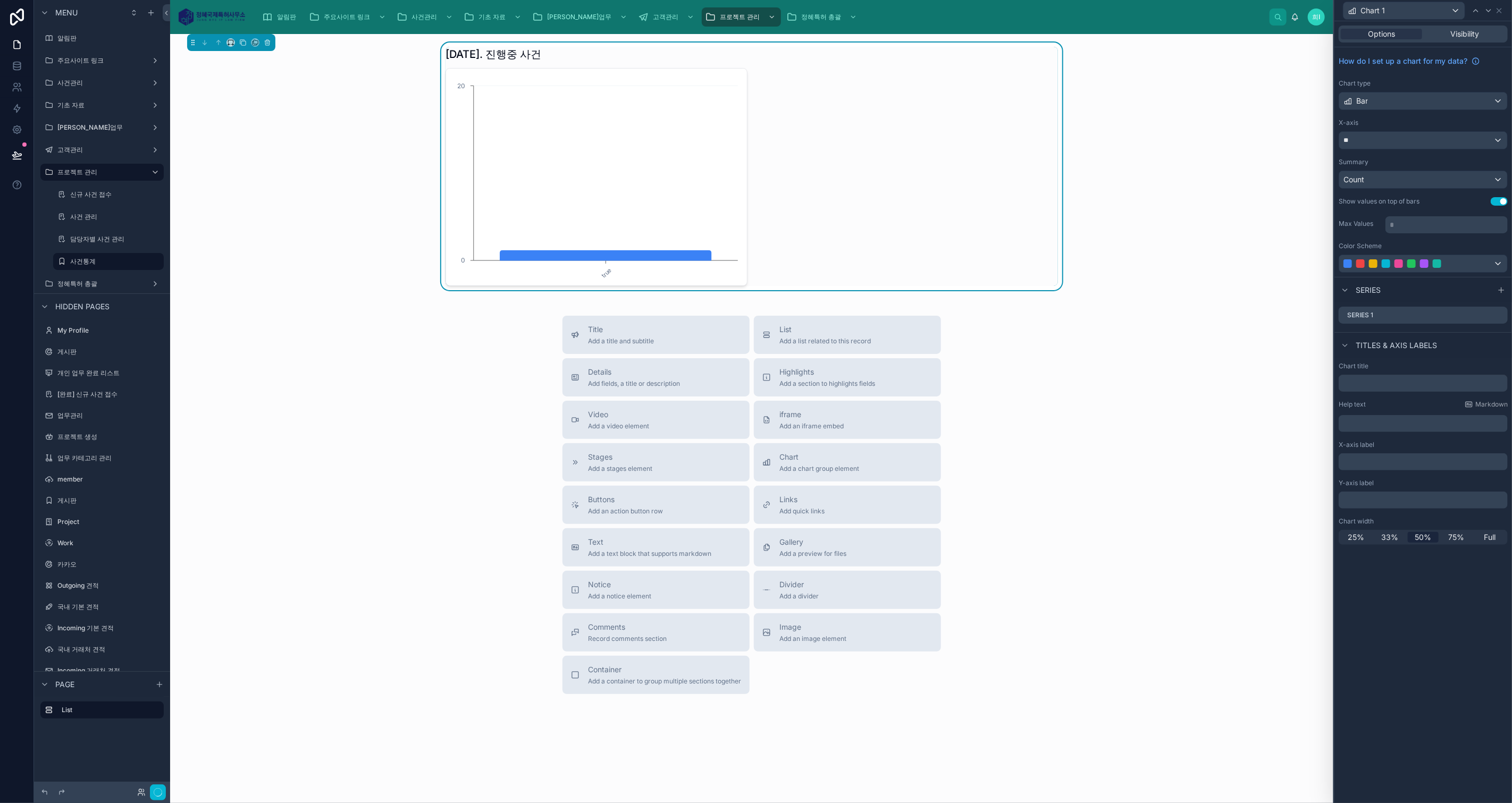
click at [1495, 198] on button "Use setting" at bounding box center [1499, 202] width 17 height 9
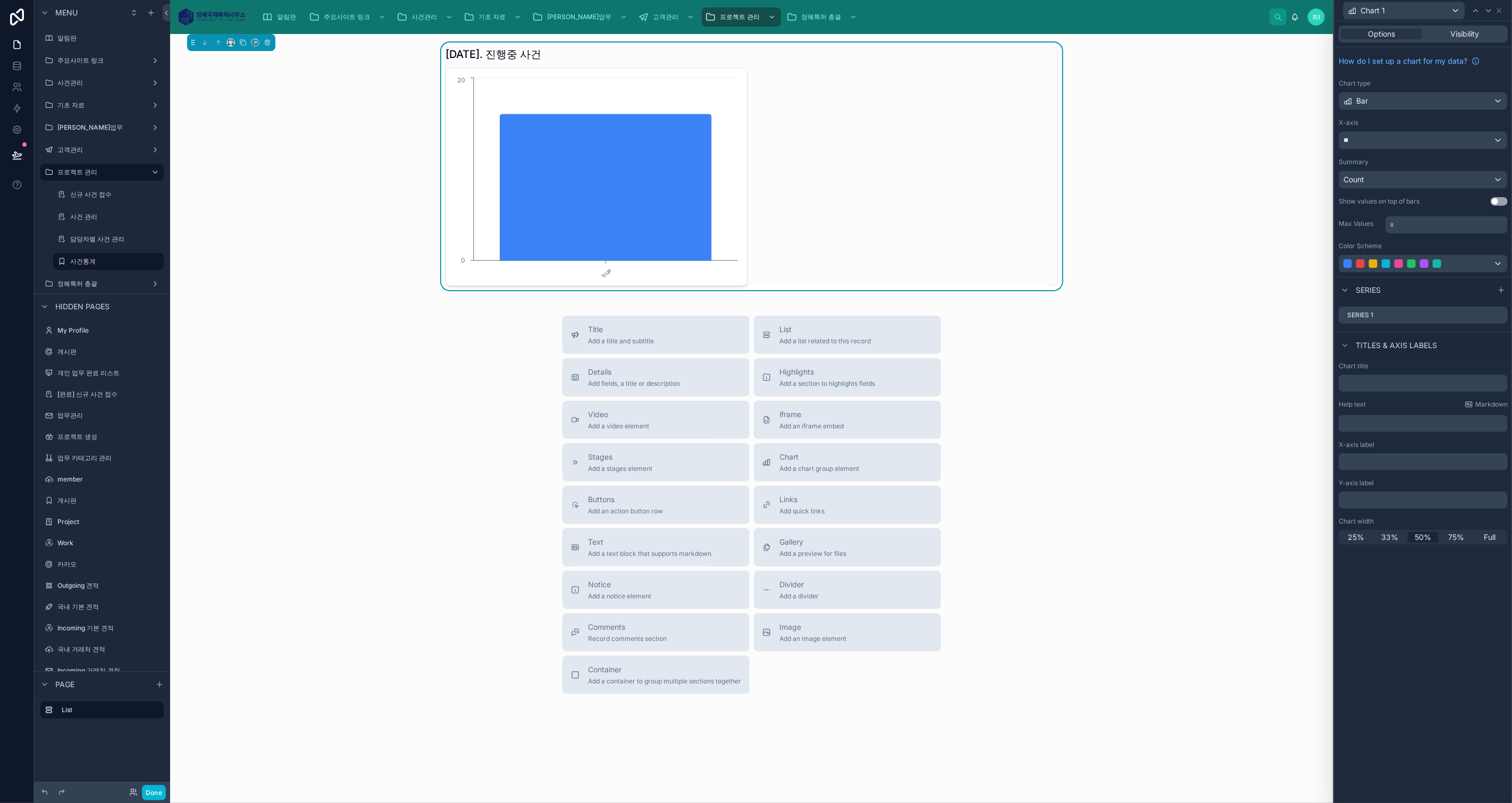
click at [1496, 198] on button "Use setting" at bounding box center [1499, 202] width 17 height 9
click at [875, 194] on div "true 0 20 16" at bounding box center [752, 177] width 612 height 218
click at [1389, 180] on div "Count" at bounding box center [1423, 179] width 168 height 17
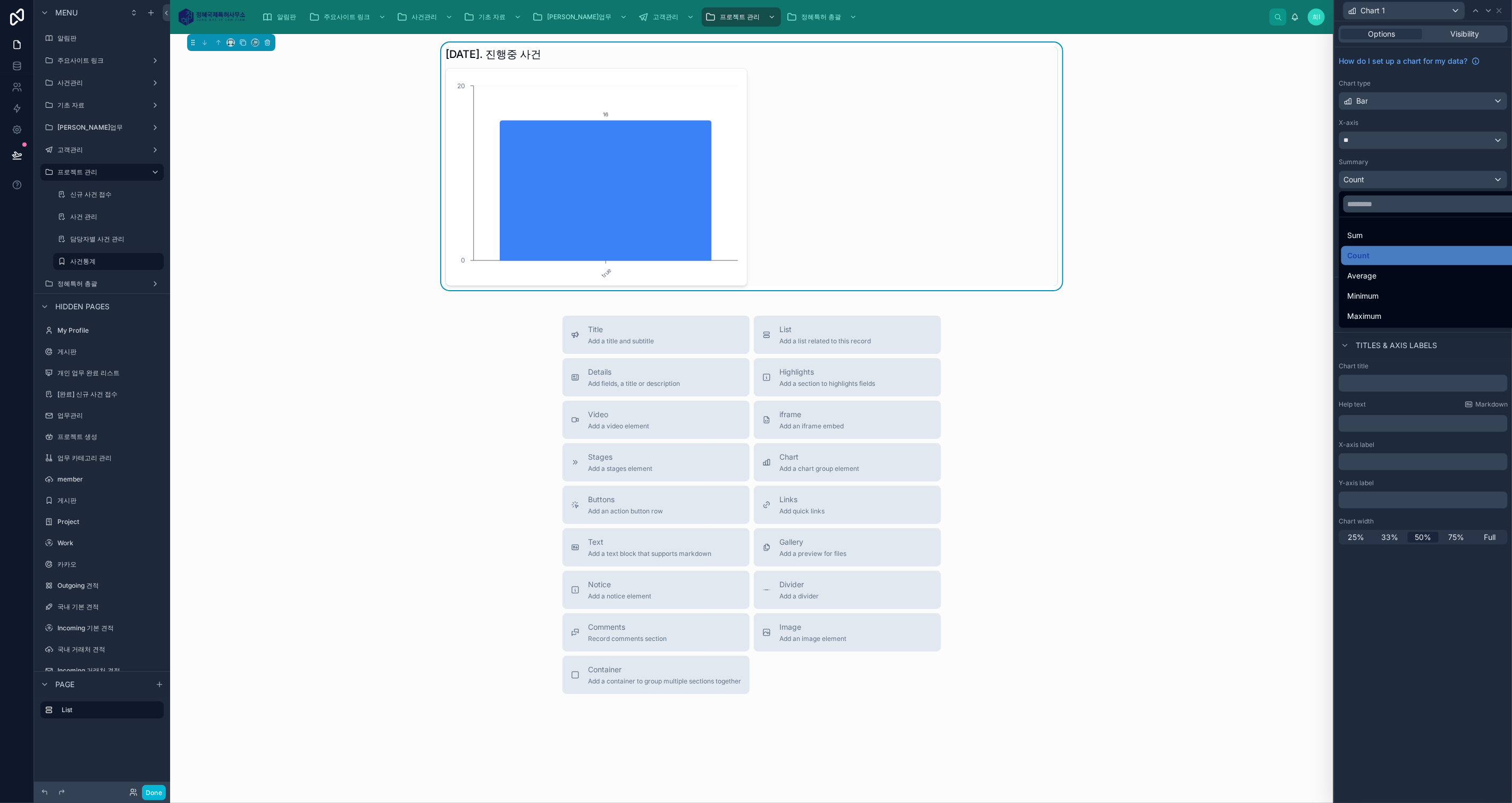
click at [1389, 180] on div at bounding box center [1423, 402] width 177 height 803
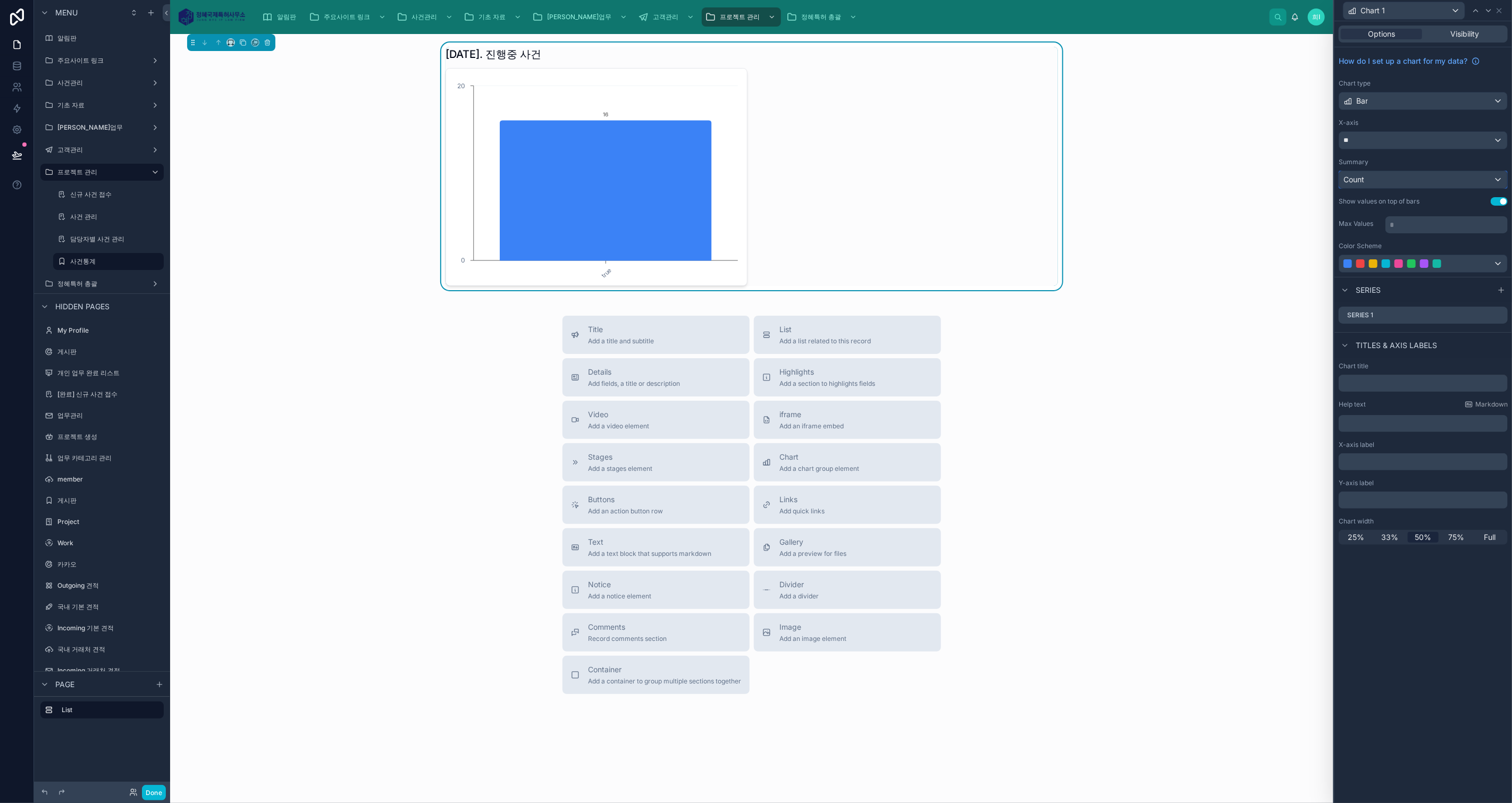
click at [1386, 173] on div "Count" at bounding box center [1423, 179] width 168 height 17
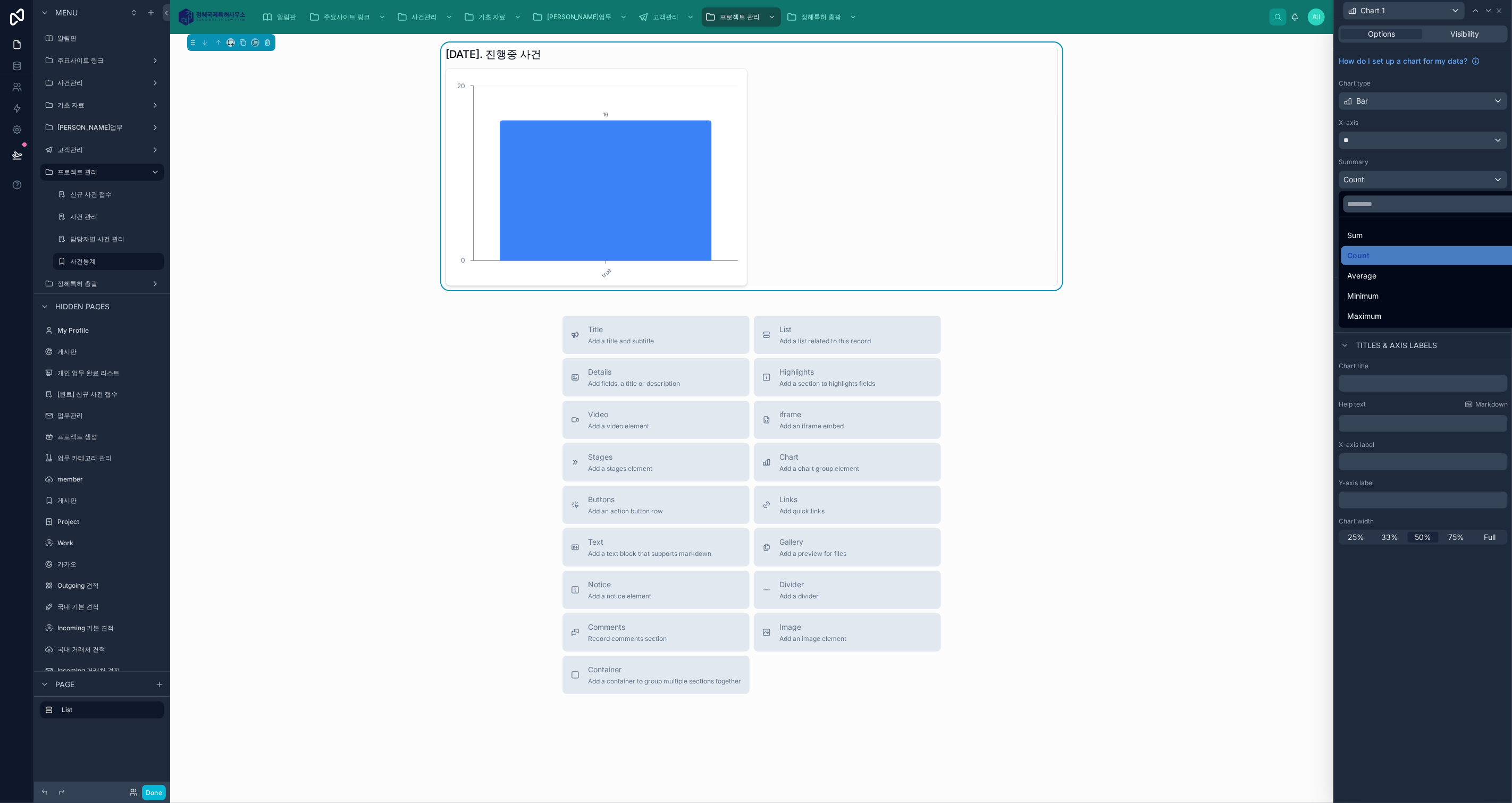
click at [1386, 173] on div at bounding box center [1423, 402] width 177 height 803
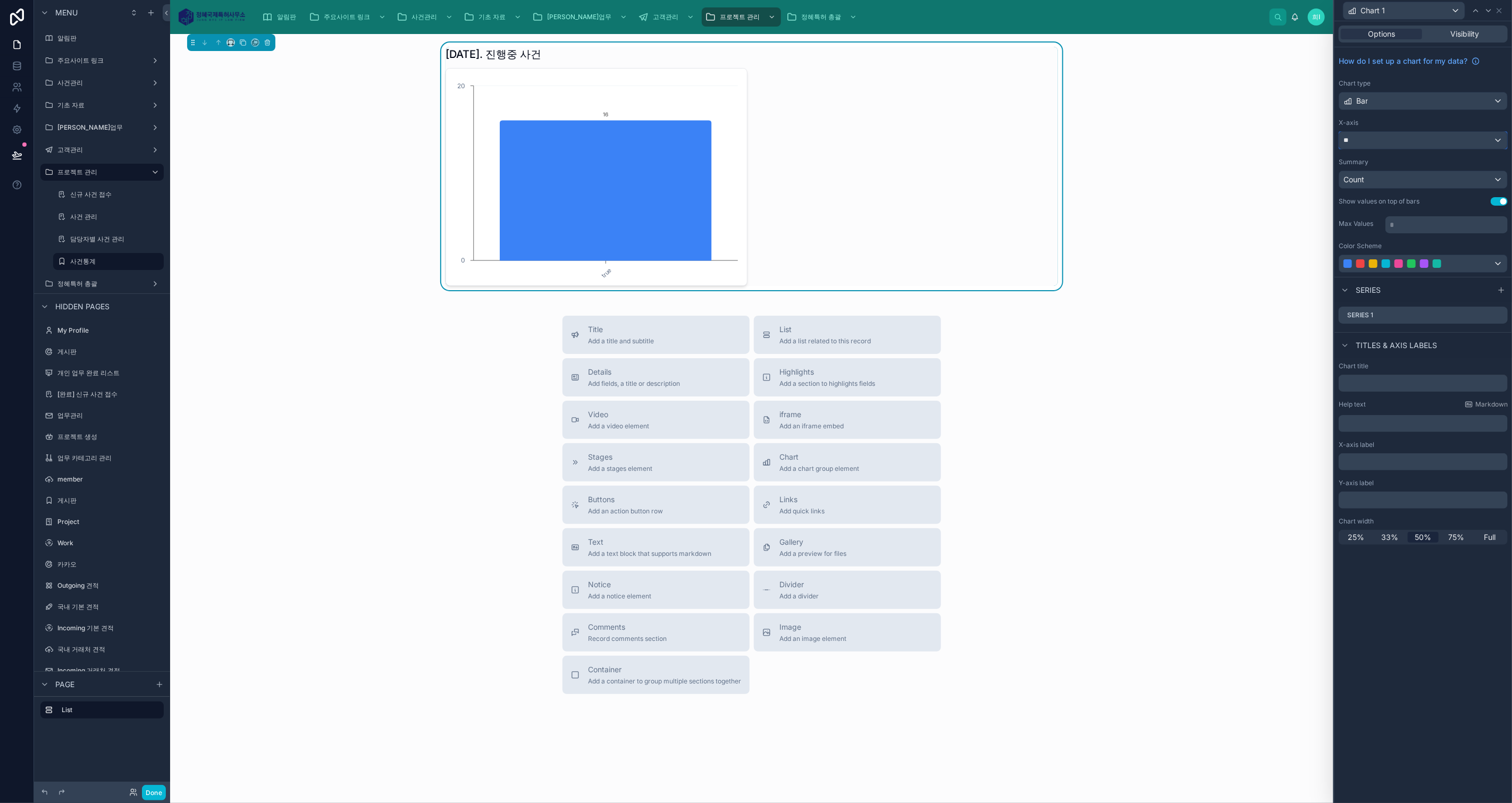
click at [1383, 143] on div "**" at bounding box center [1423, 140] width 168 height 17
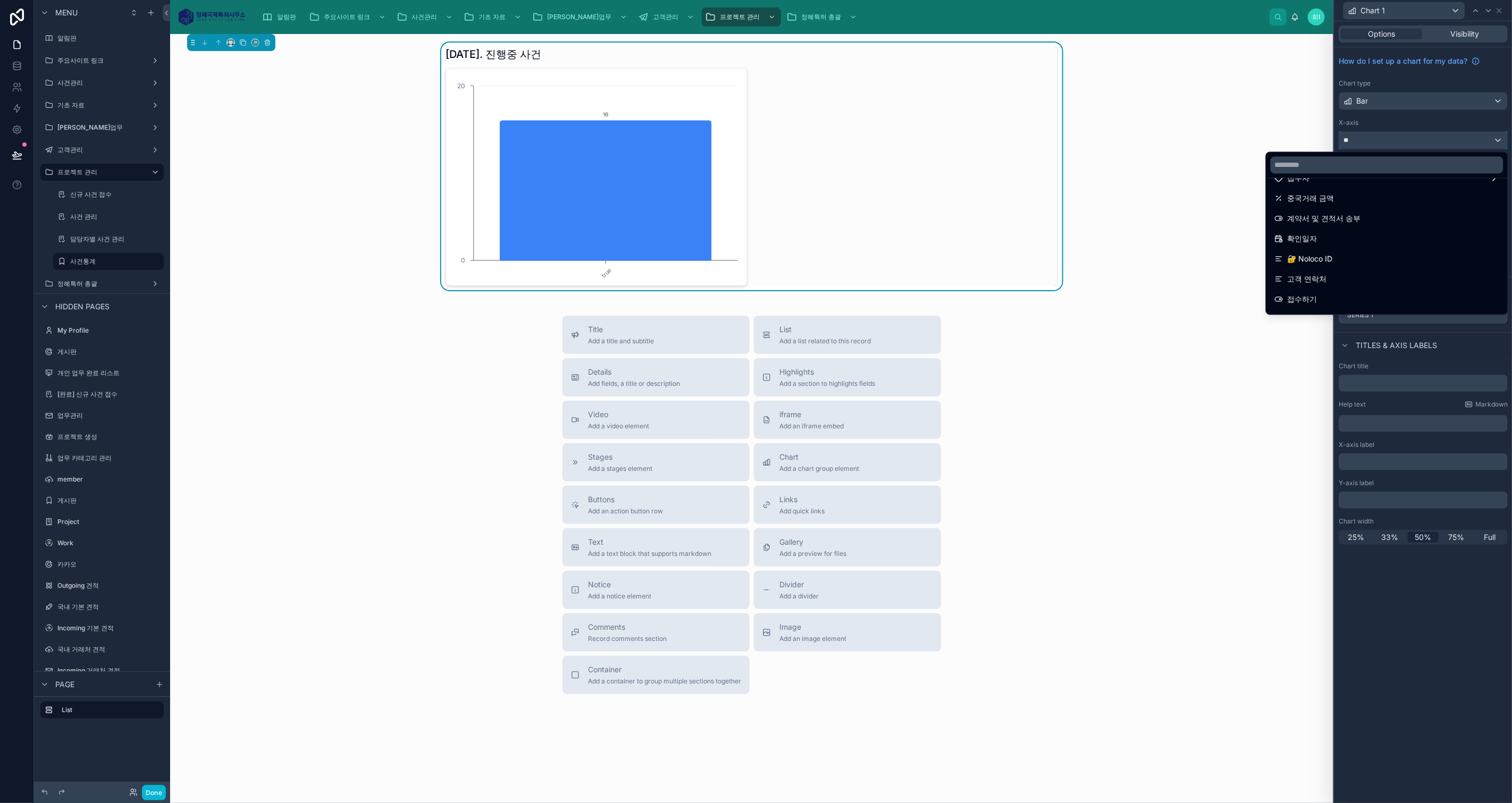
scroll to position [115, 0]
click at [1171, 52] on div "[DATE]. 진행중 사건 true 0 20 16" at bounding box center [751, 167] width 1146 height 248
click at [1235, 126] on div "[DATE]. 진행중 사건 true 0 20 16" at bounding box center [751, 167] width 1146 height 248
click at [1457, 133] on div at bounding box center [1423, 402] width 177 height 803
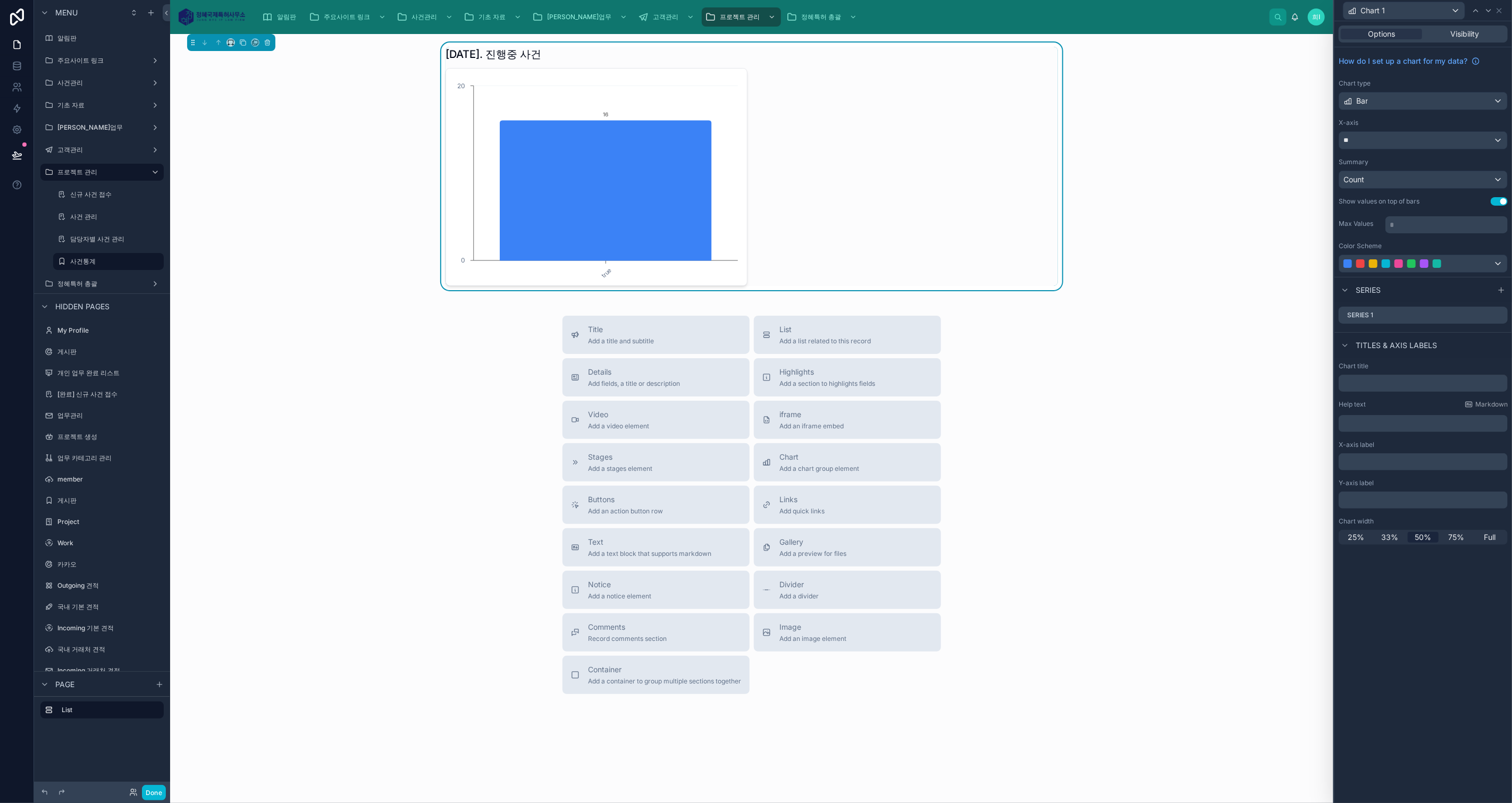
click at [0, 0] on icon at bounding box center [0, 0] width 0 height 0
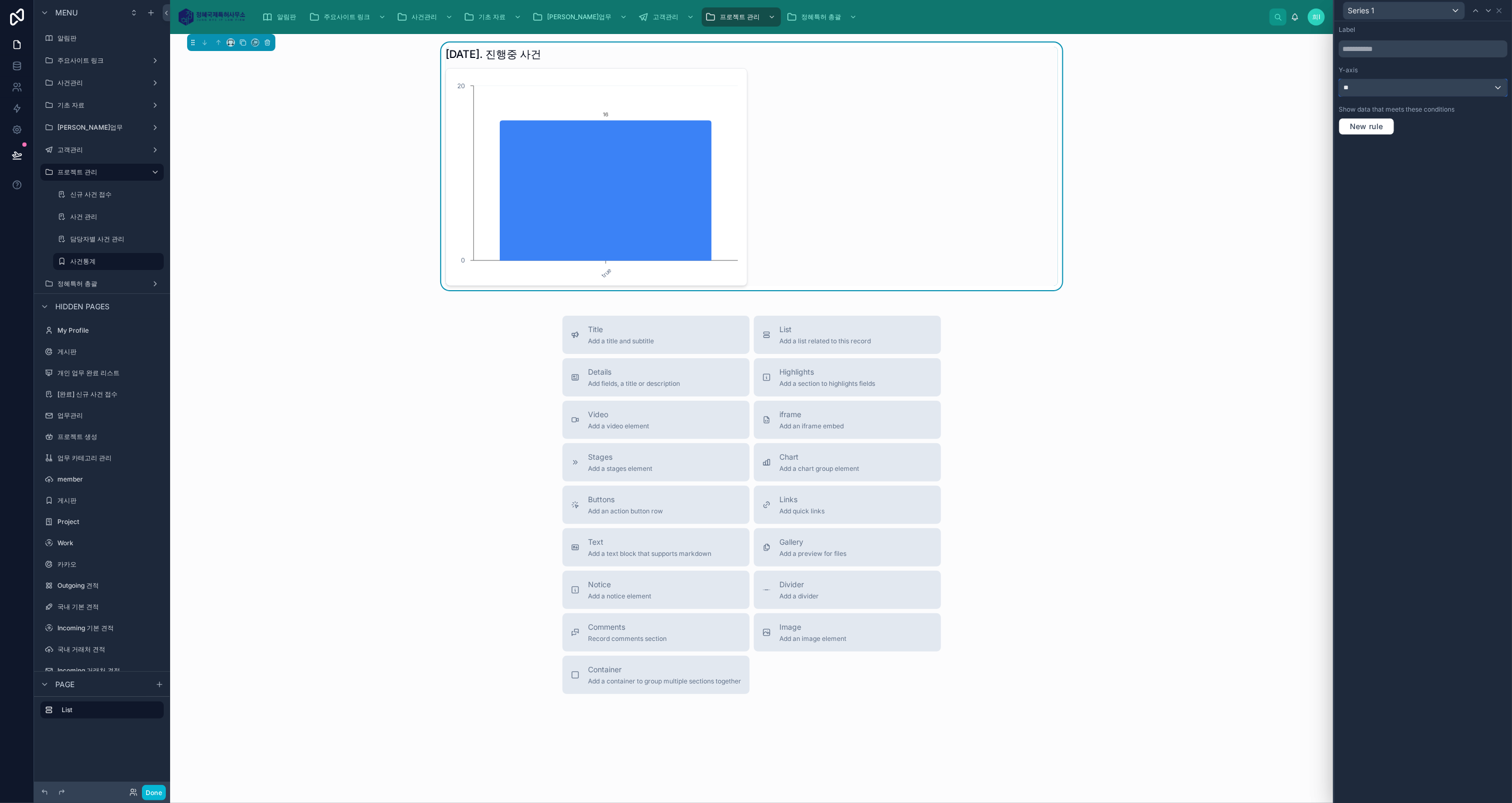
click at [1369, 85] on div "**" at bounding box center [1423, 87] width 168 height 17
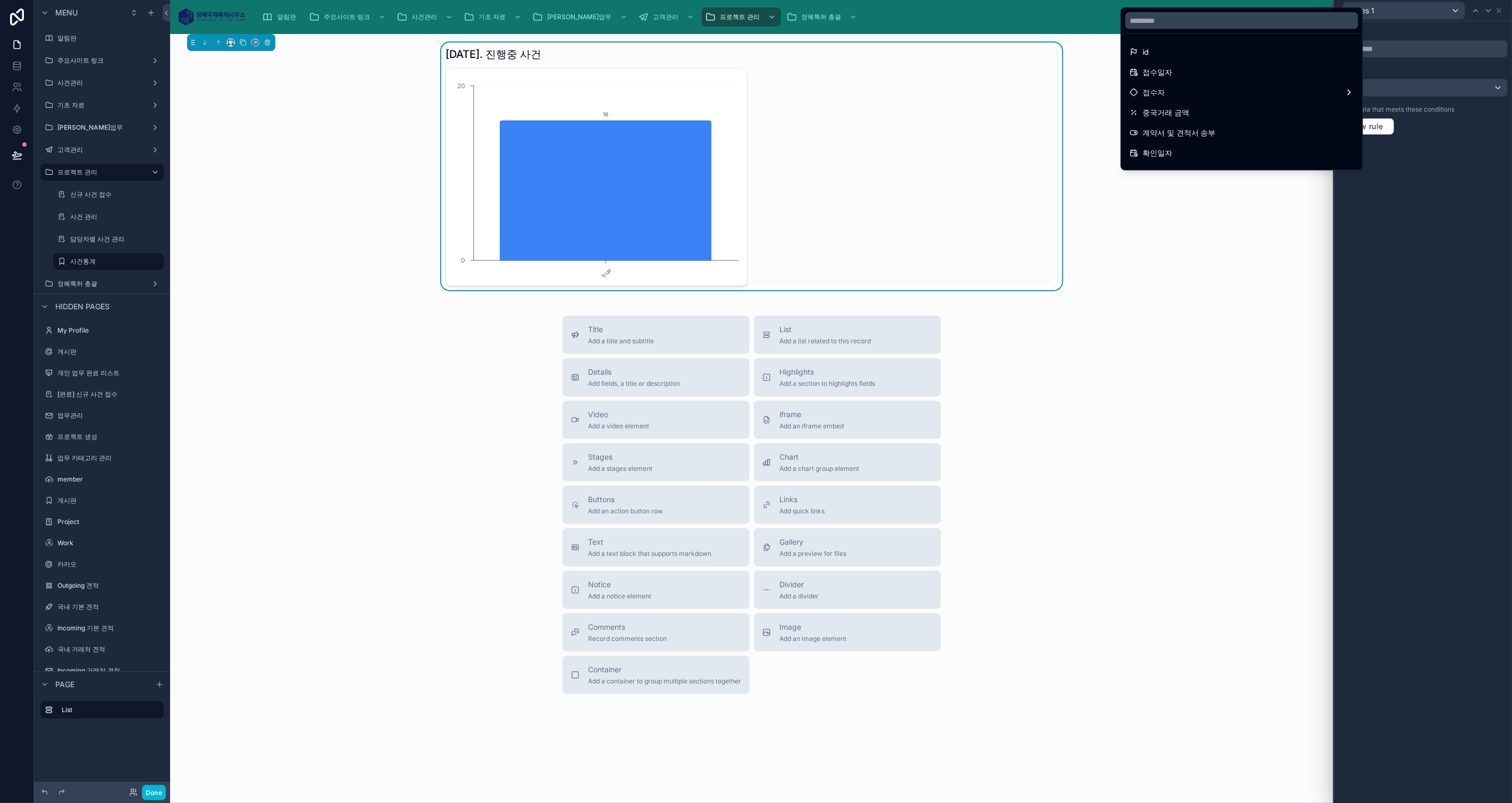
click at [1289, 77] on div "접수일자" at bounding box center [1242, 72] width 224 height 13
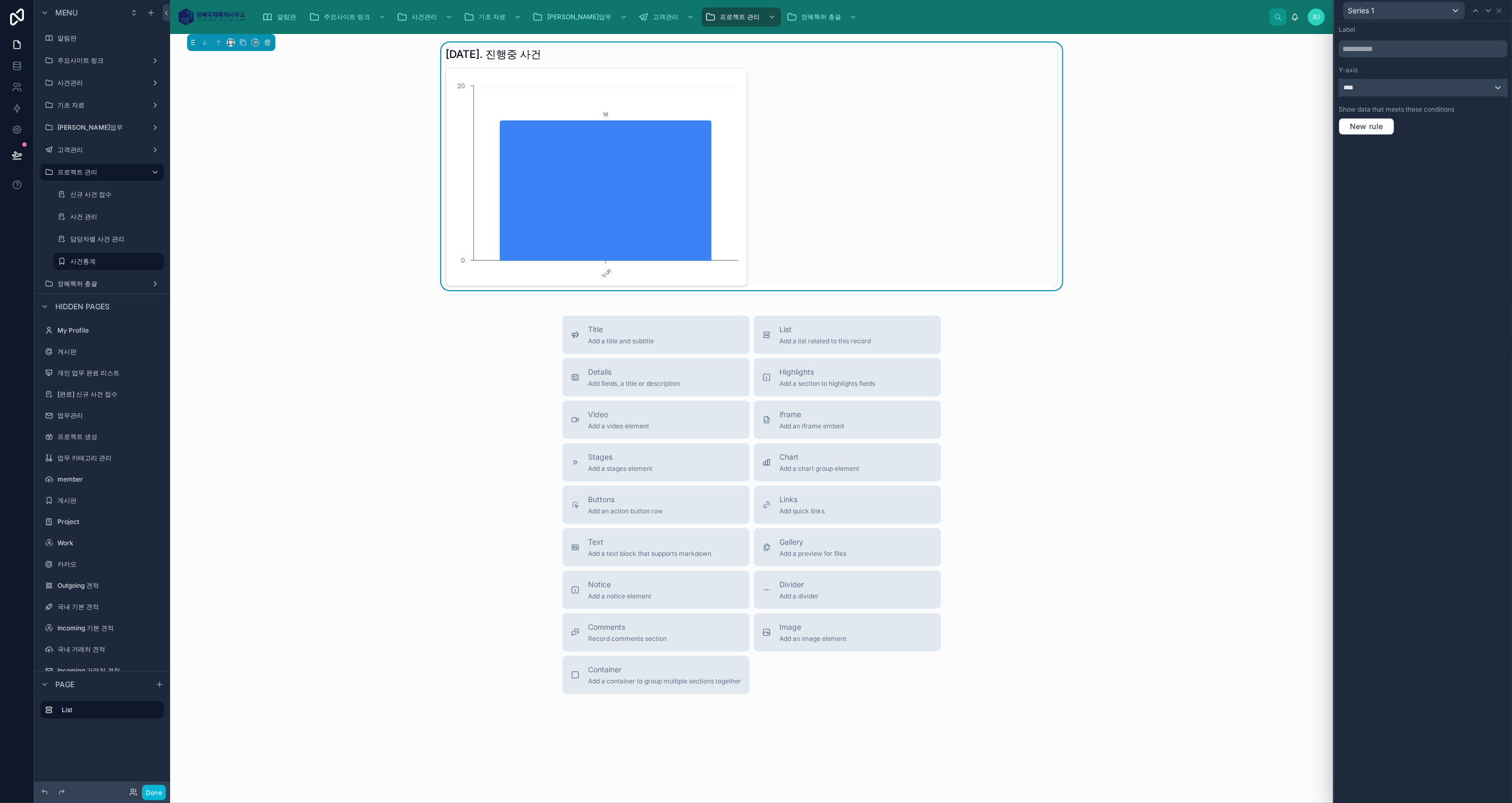
click at [1409, 87] on div "****" at bounding box center [1423, 87] width 168 height 17
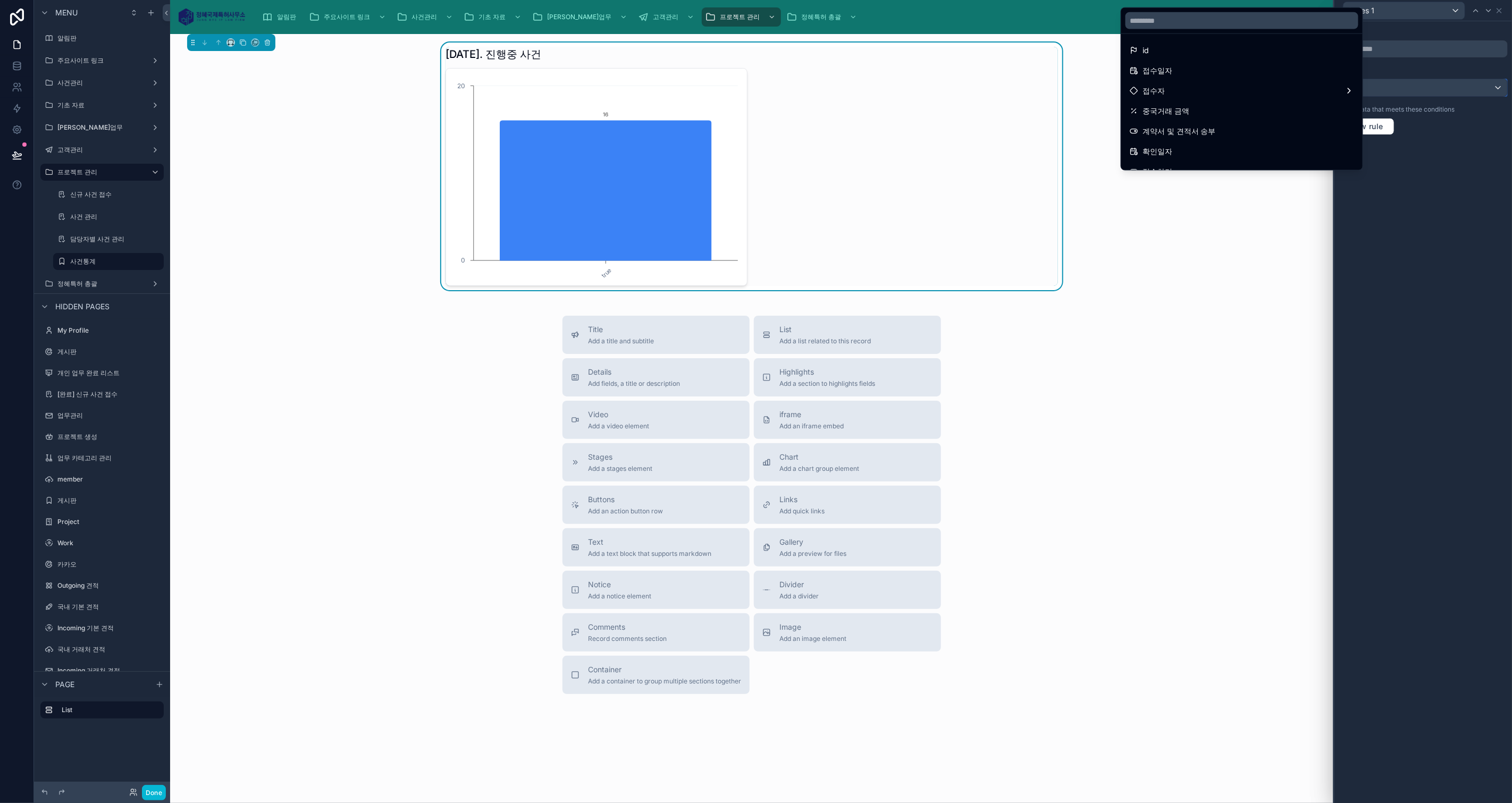
scroll to position [0, 0]
click at [1289, 52] on div "id" at bounding box center [1242, 52] width 224 height 13
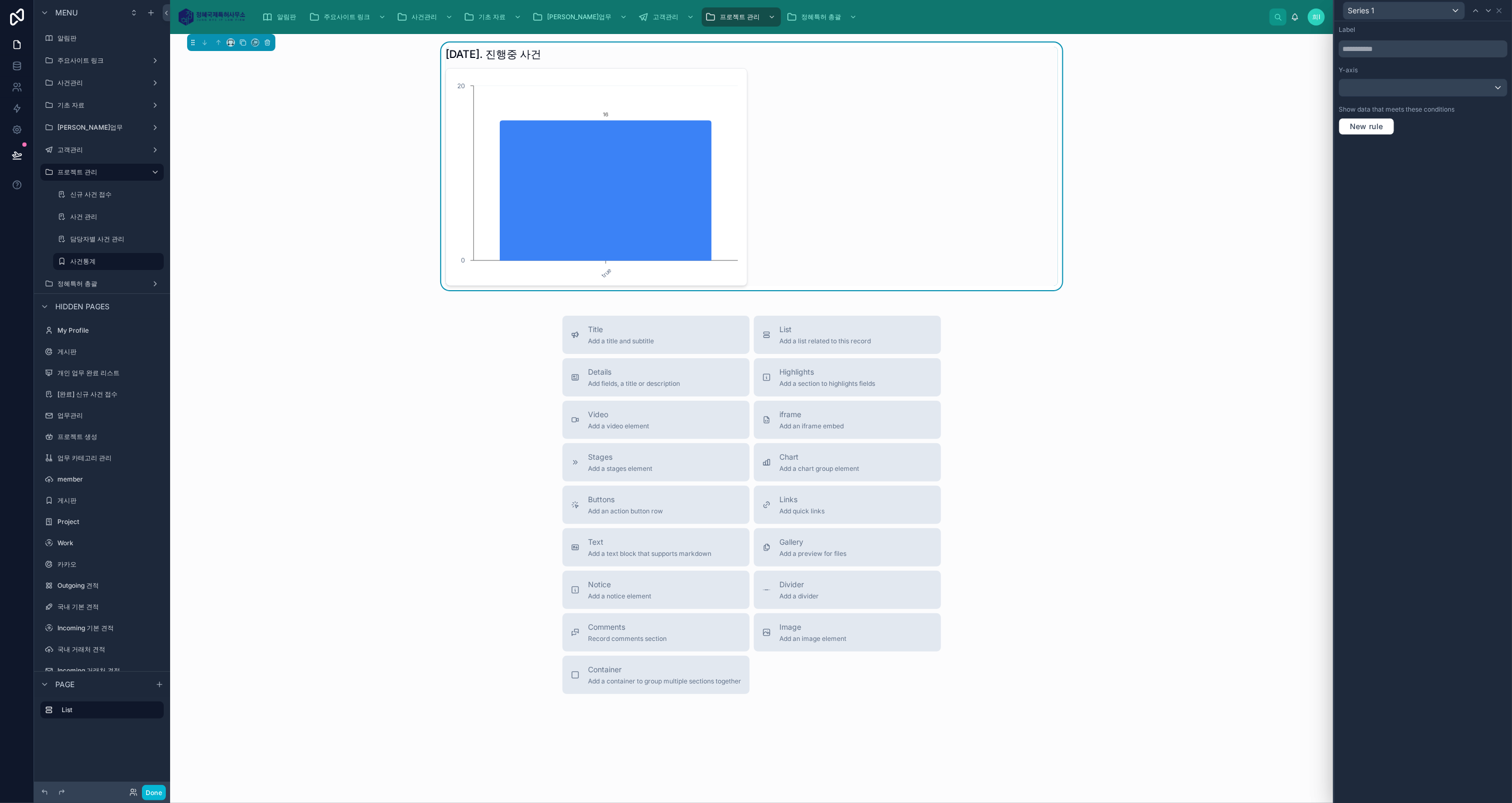
click at [1422, 174] on div "Label Y-axis Show data that meets these conditions New rule" at bounding box center [1423, 412] width 177 height 782
click at [1379, 128] on span "New rule" at bounding box center [1366, 126] width 42 height 9
click at [1422, 139] on div "**********" at bounding box center [1423, 136] width 150 height 17
click at [1484, 299] on div at bounding box center [1423, 402] width 177 height 803
click at [1506, 118] on icon at bounding box center [1506, 119] width 6 height 6
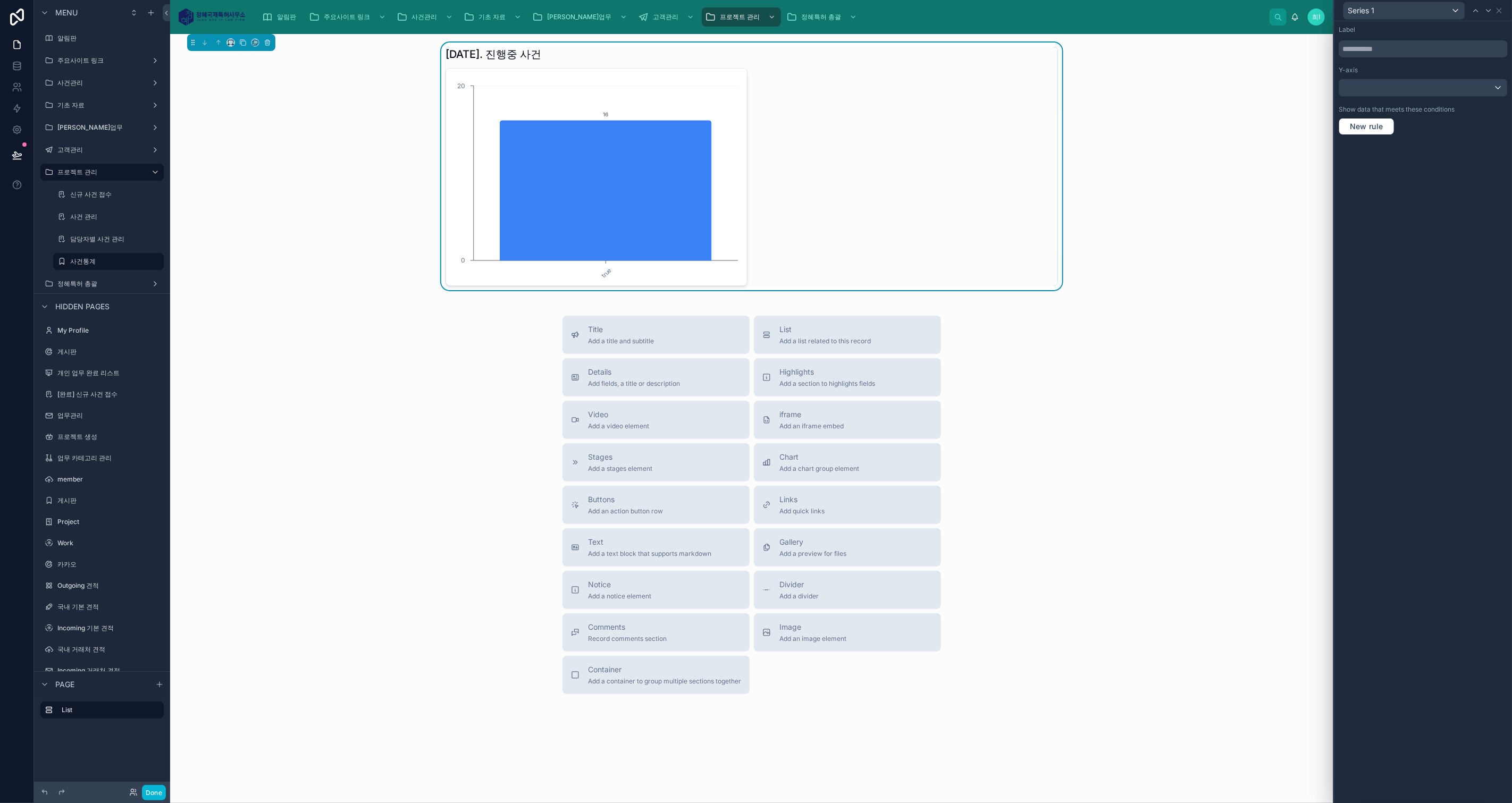
click at [1487, 110] on div "Show data that meets these conditions" at bounding box center [1423, 109] width 169 height 9
click at [1495, 10] on icon at bounding box center [1499, 11] width 9 height 9
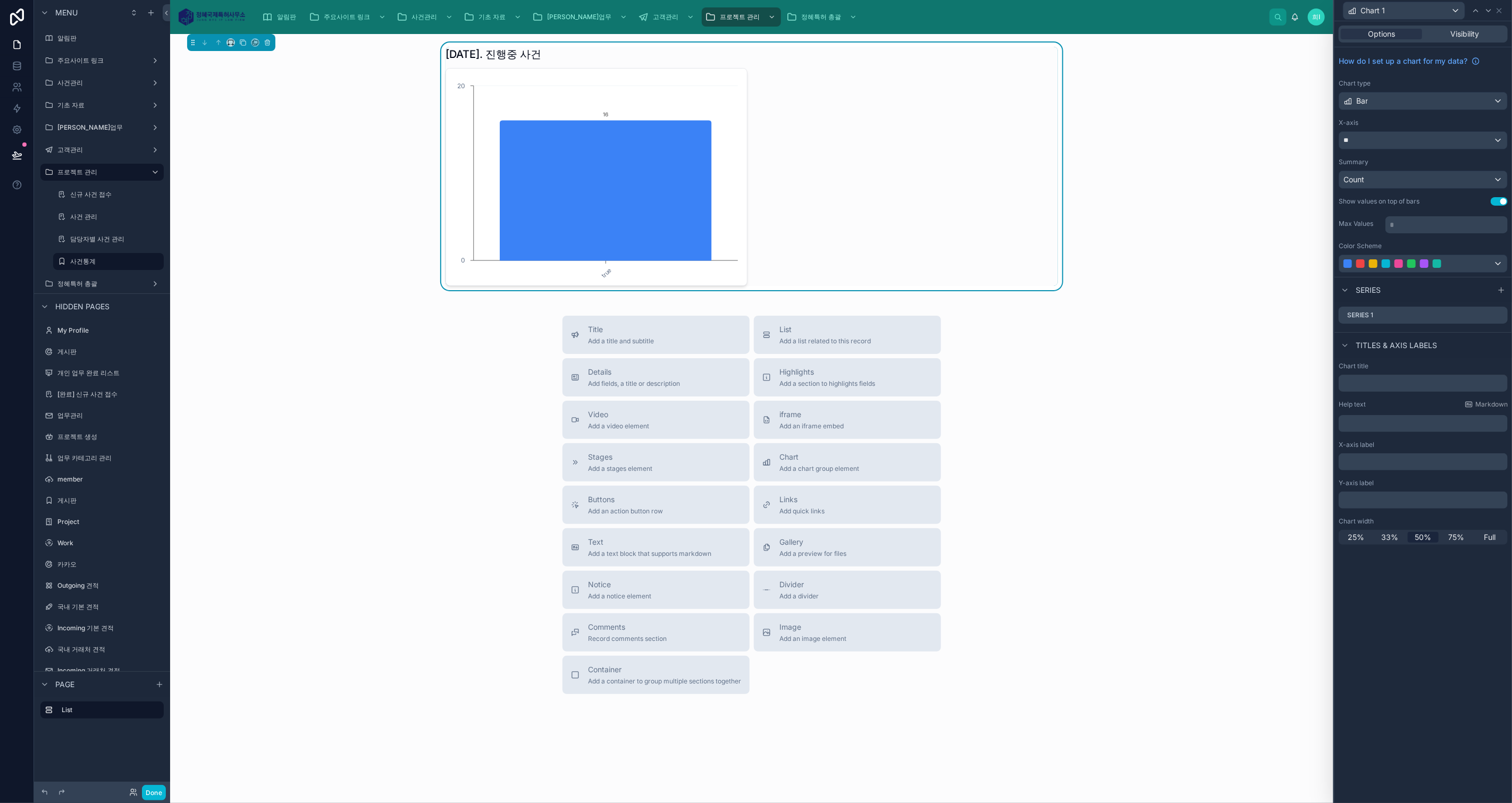
click at [1189, 193] on div "[DATE]. 진행중 사건 true 0 20 16" at bounding box center [751, 167] width 1146 height 248
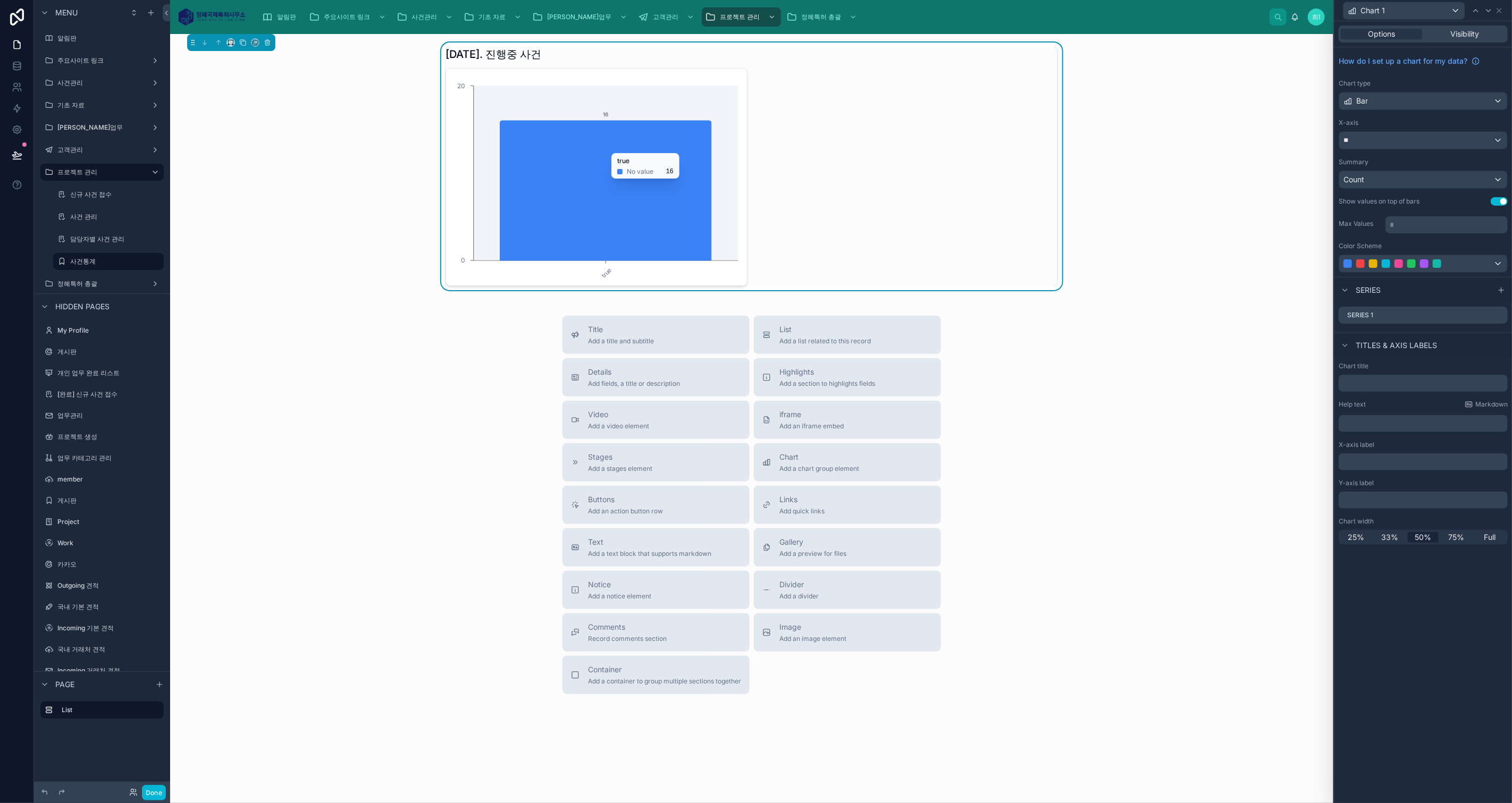
click at [523, 148] on icon "chart" at bounding box center [606, 190] width 211 height 139
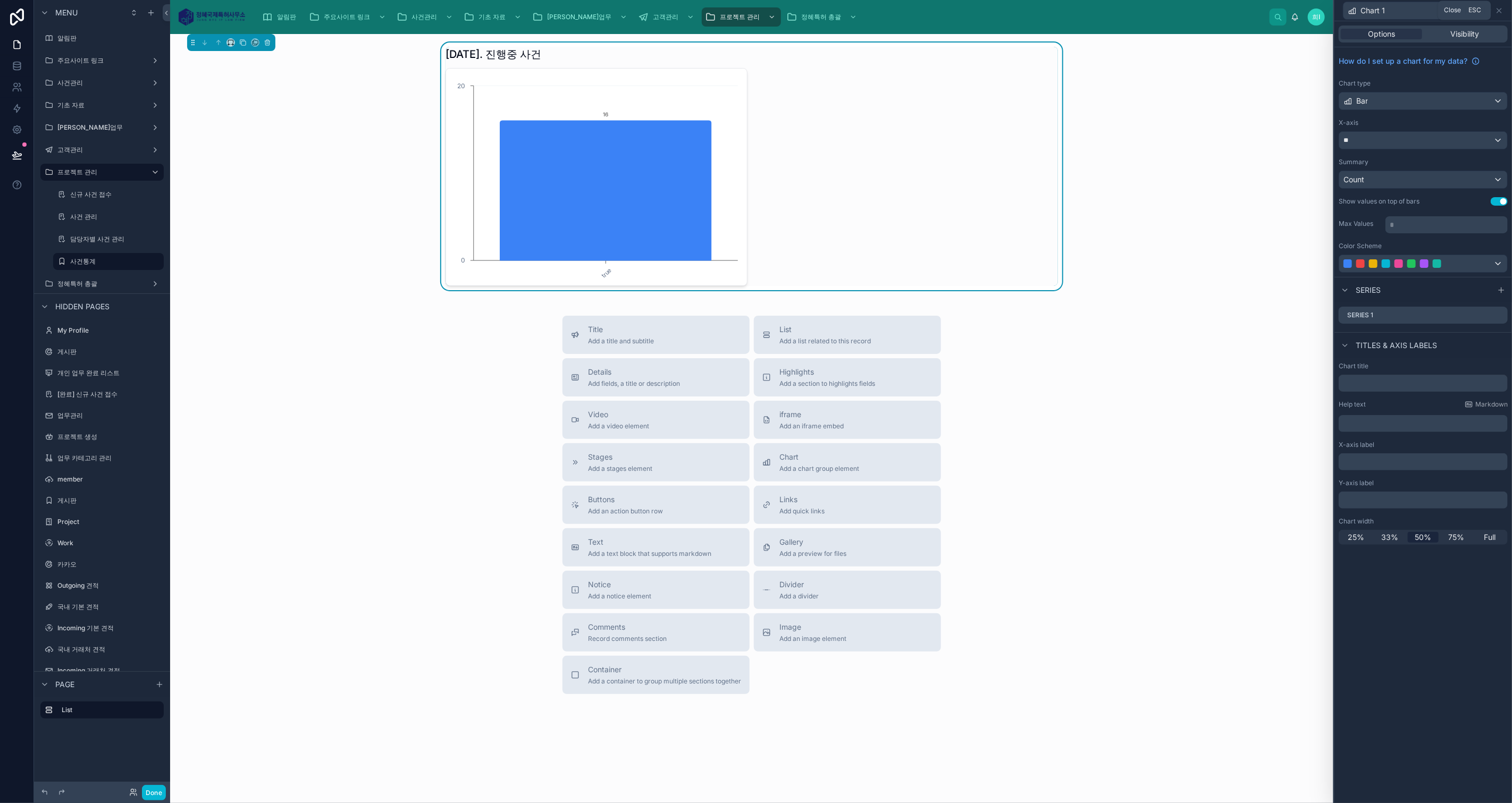
click at [1500, 9] on icon at bounding box center [1499, 11] width 4 height 4
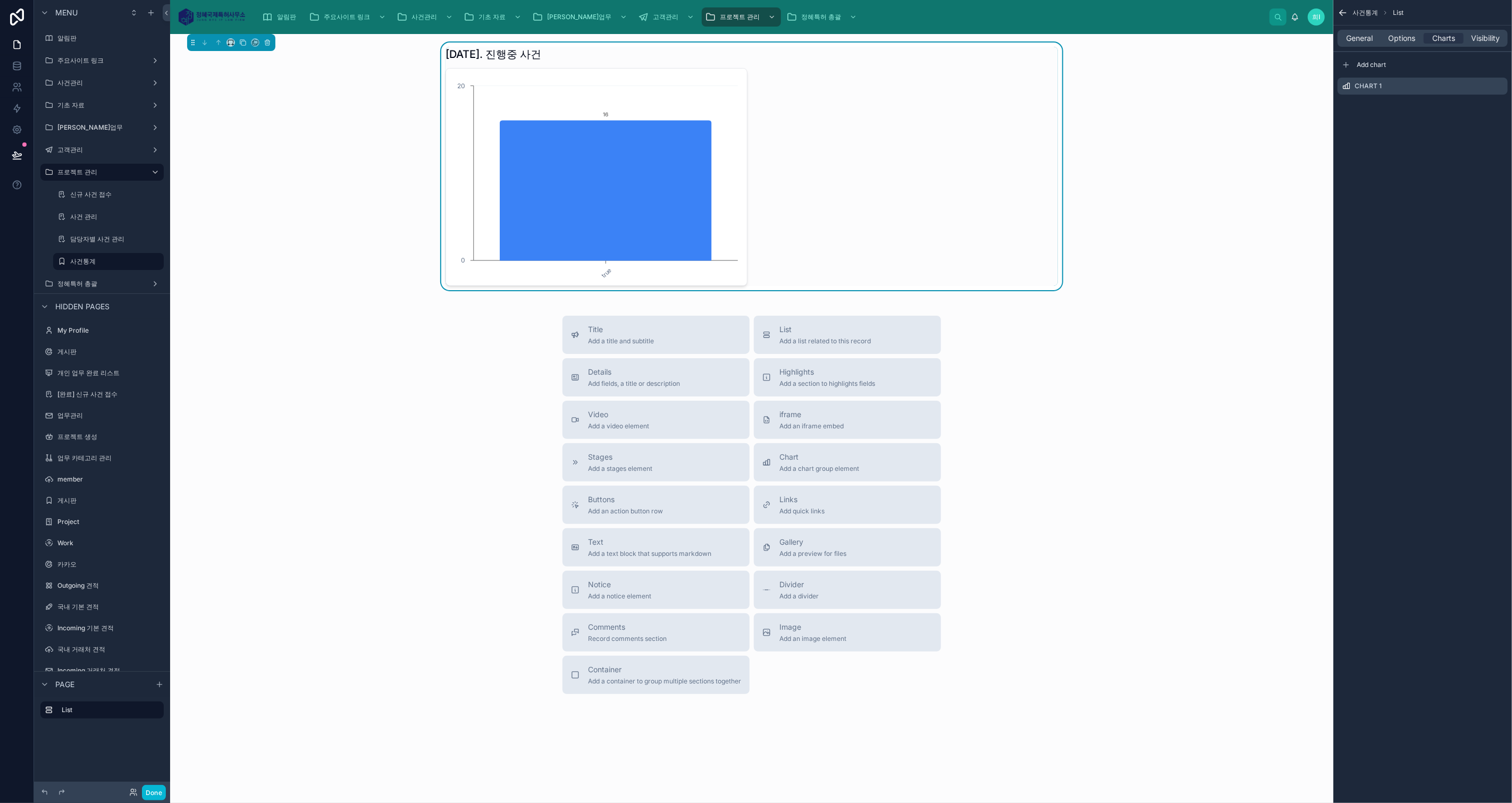
click at [0, 0] on icon "scrollable content" at bounding box center [0, 0] width 0 height 0
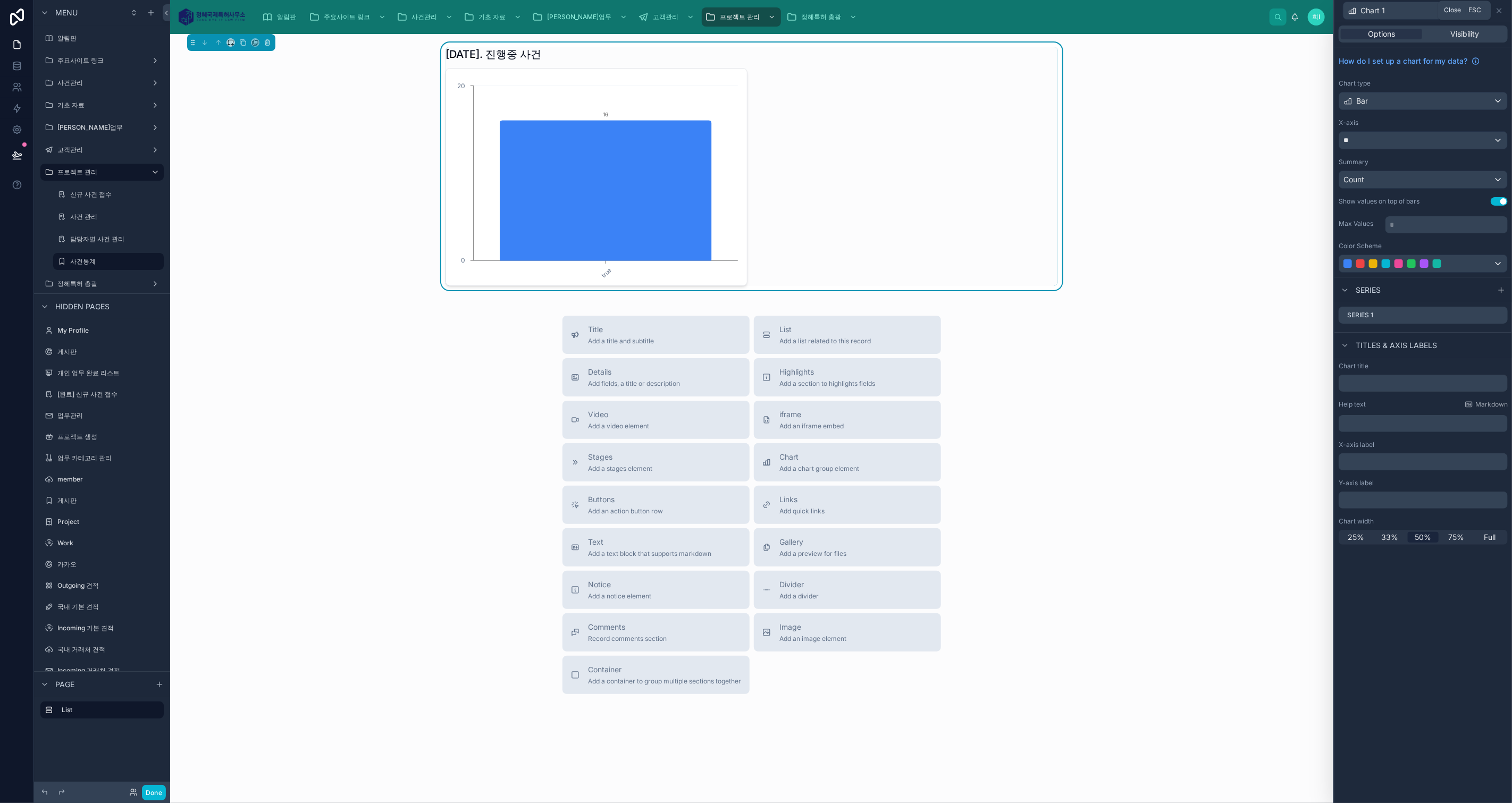
click at [1499, 11] on icon at bounding box center [1499, 11] width 4 height 4
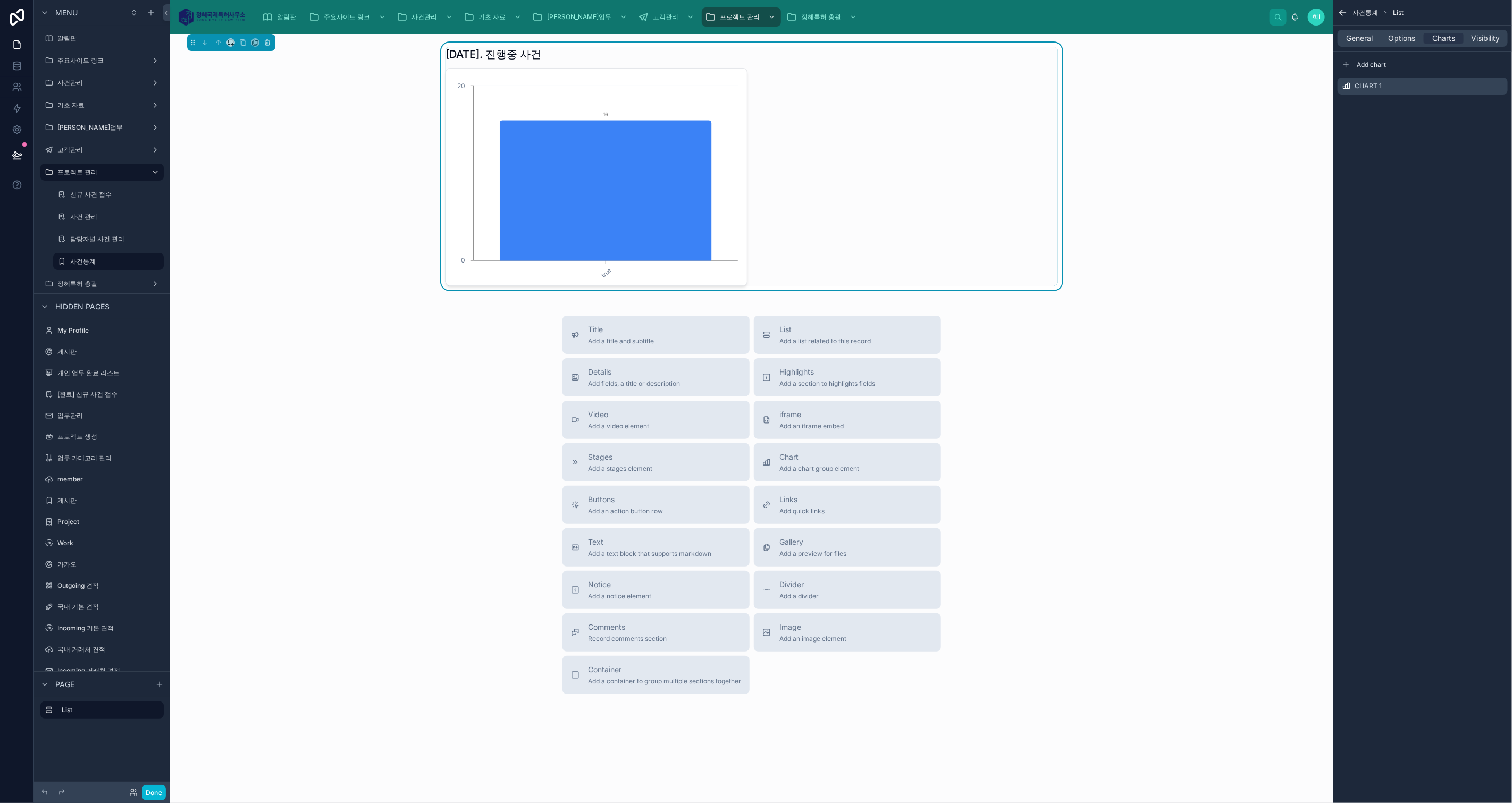
click at [0, 0] on icon "scrollable content" at bounding box center [0, 0] width 0 height 0
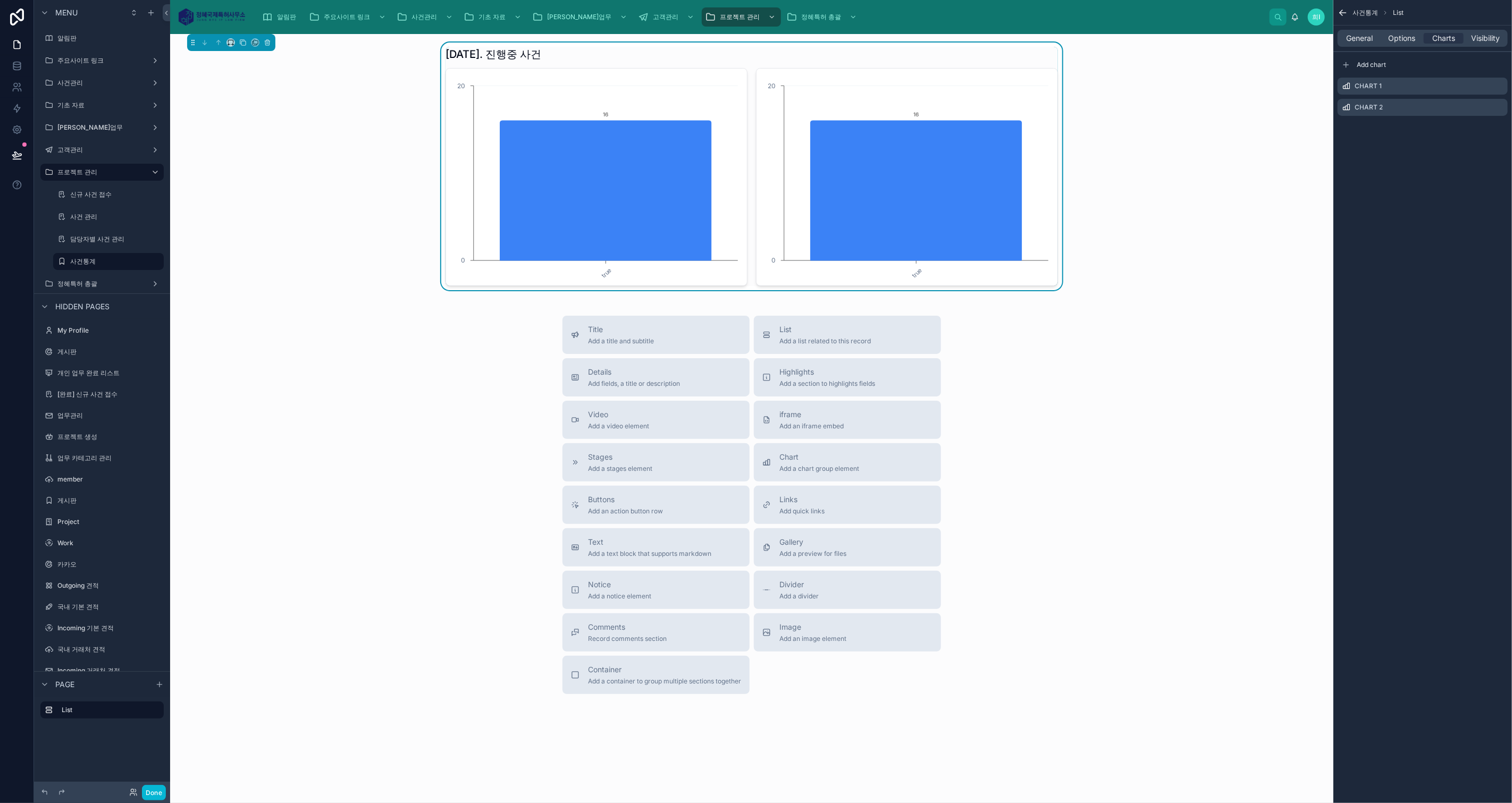
click at [0, 0] on icon "scrollable content" at bounding box center [0, 0] width 0 height 0
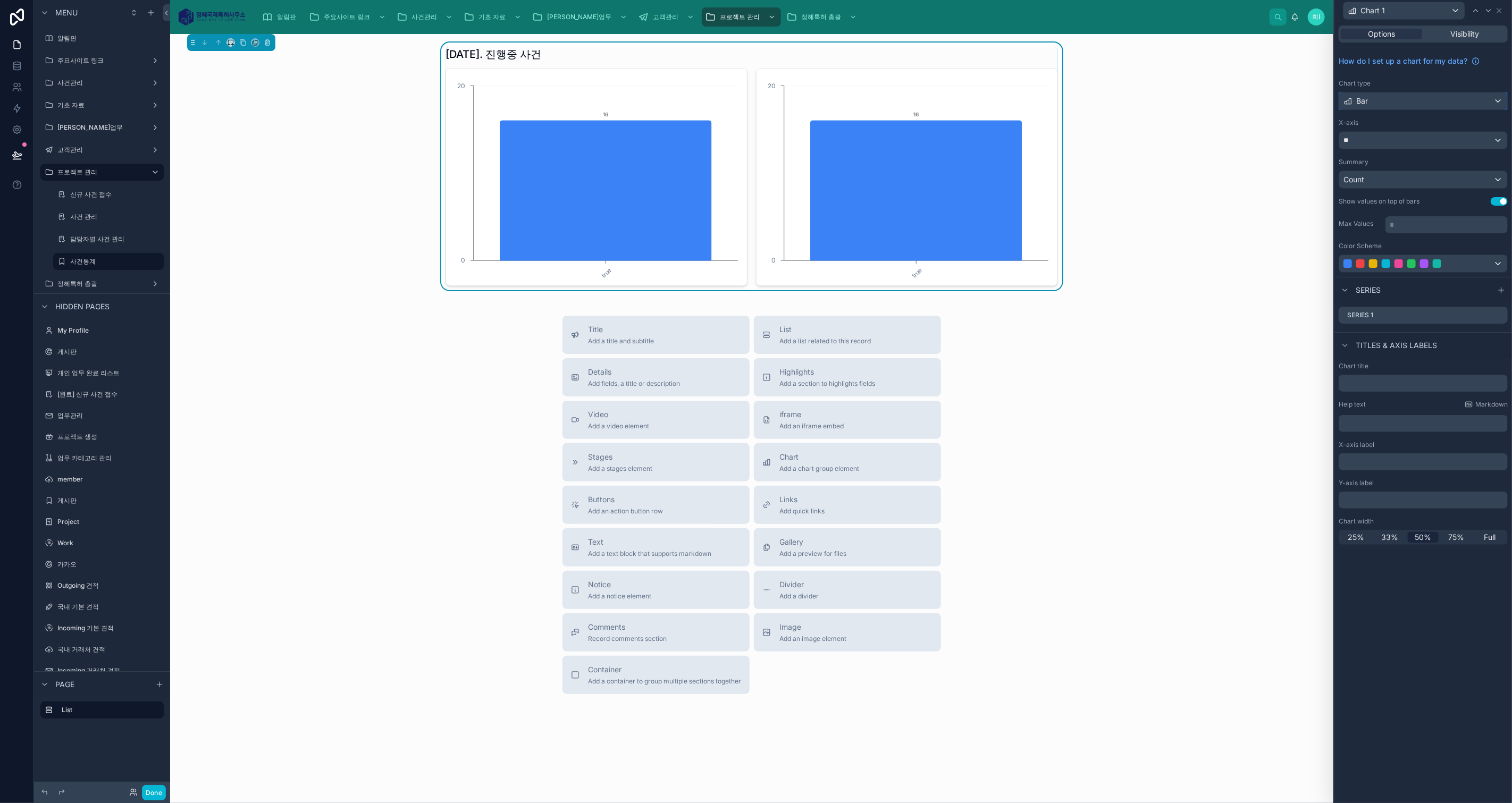
click at [1418, 102] on div "Bar" at bounding box center [1423, 101] width 168 height 17
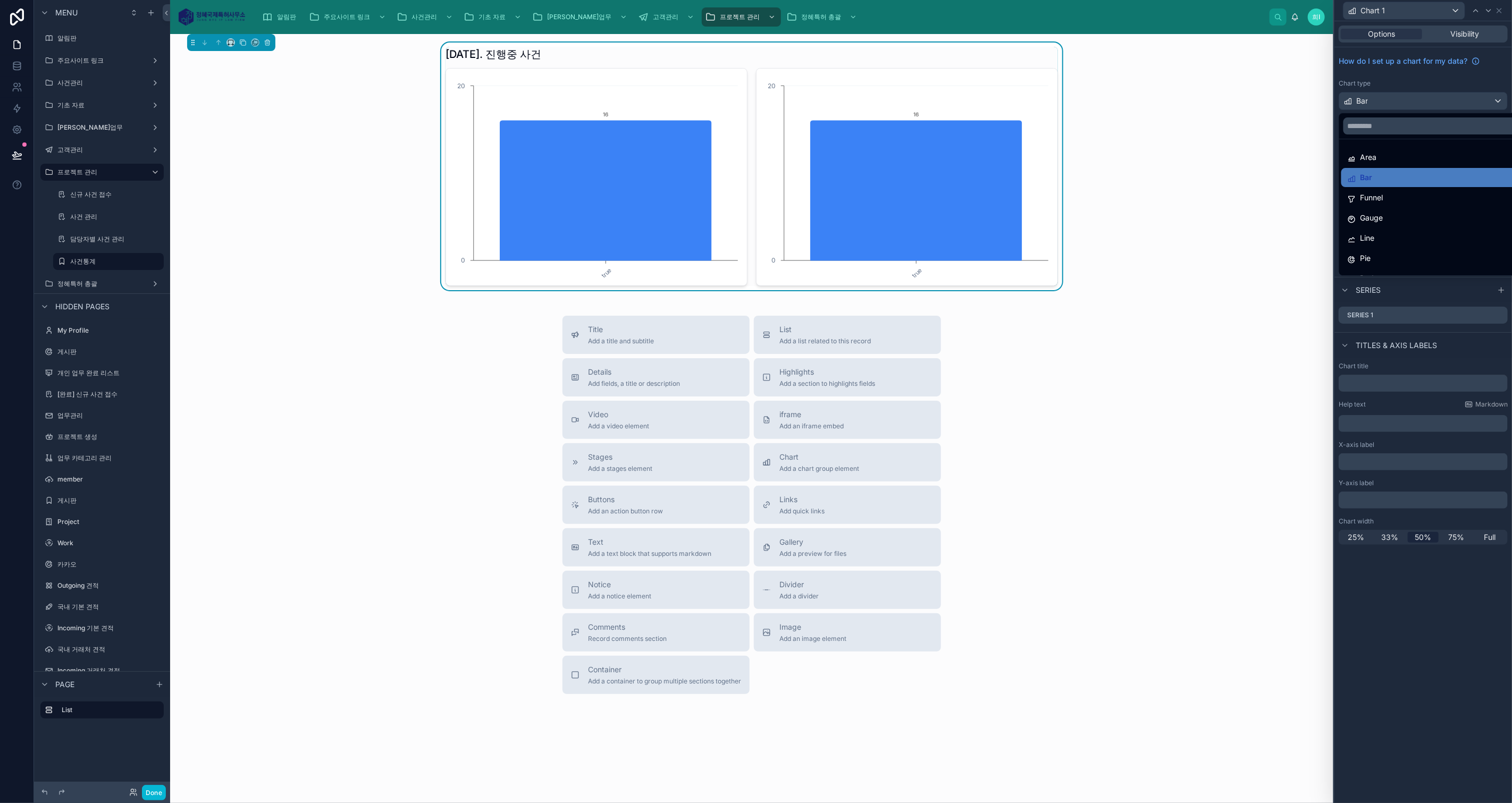
click at [1403, 172] on div "Bar" at bounding box center [1435, 177] width 176 height 13
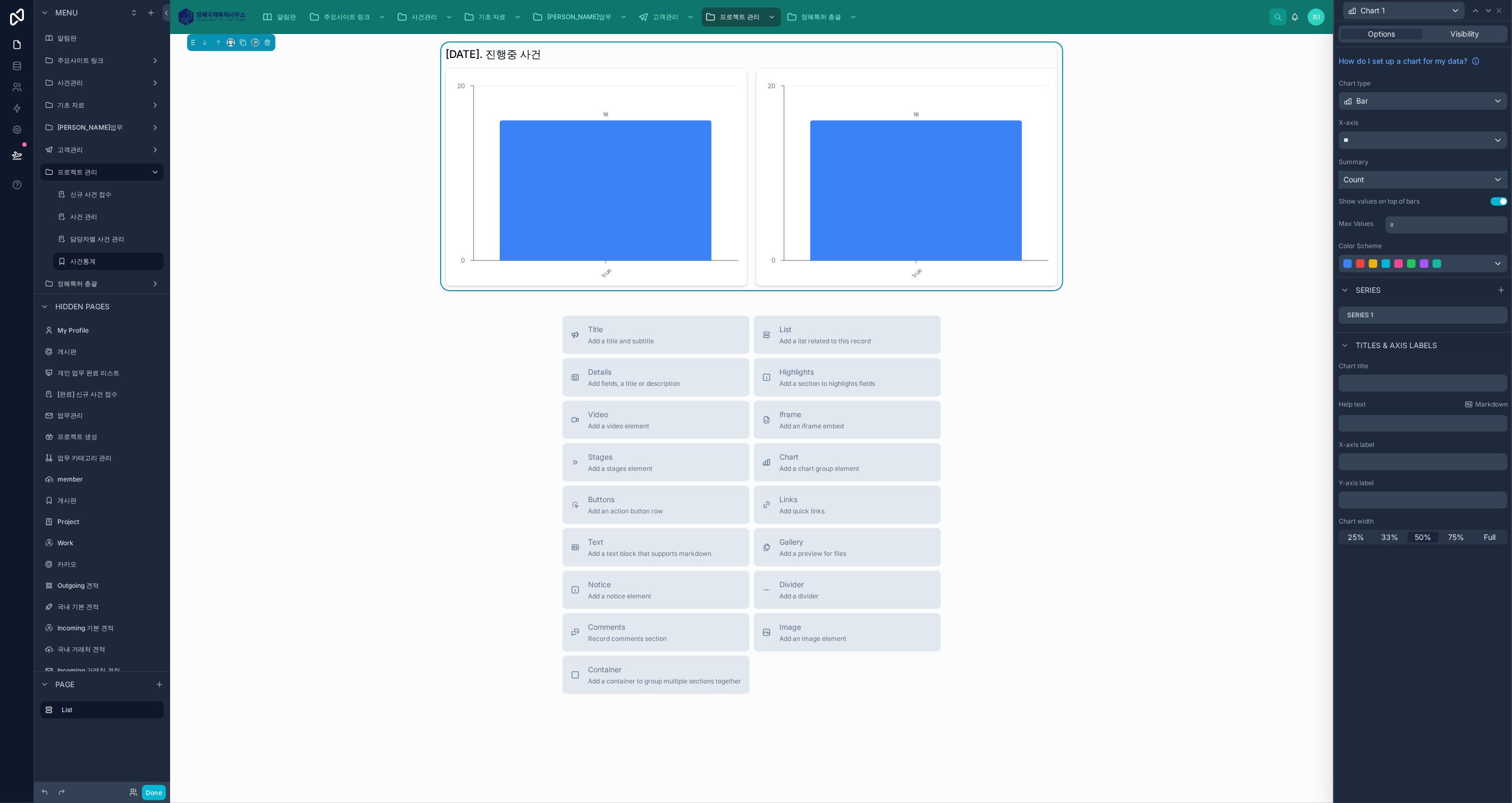
click at [1386, 173] on div "Count" at bounding box center [1423, 179] width 168 height 17
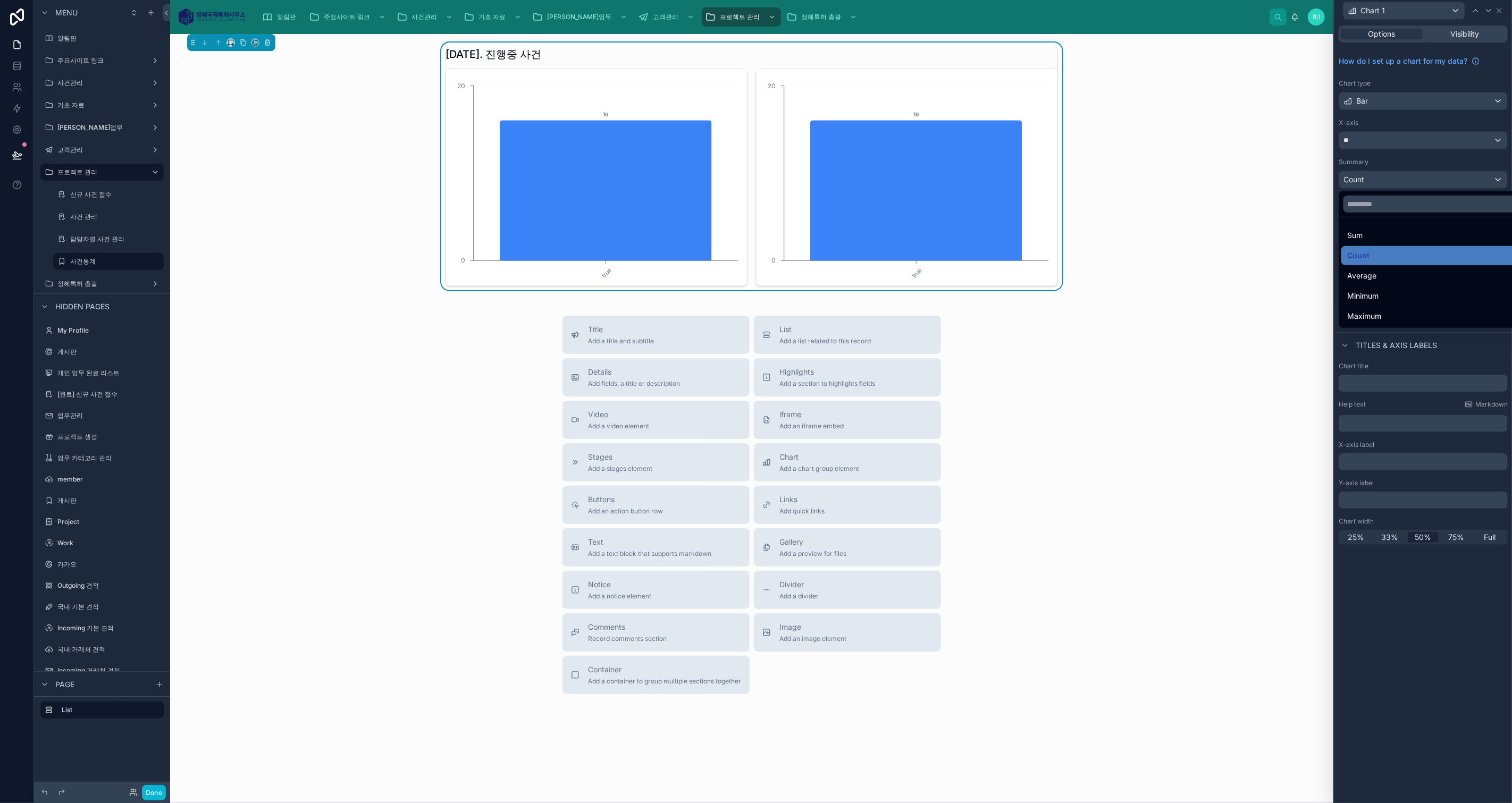
click at [1384, 154] on div at bounding box center [1423, 402] width 177 height 803
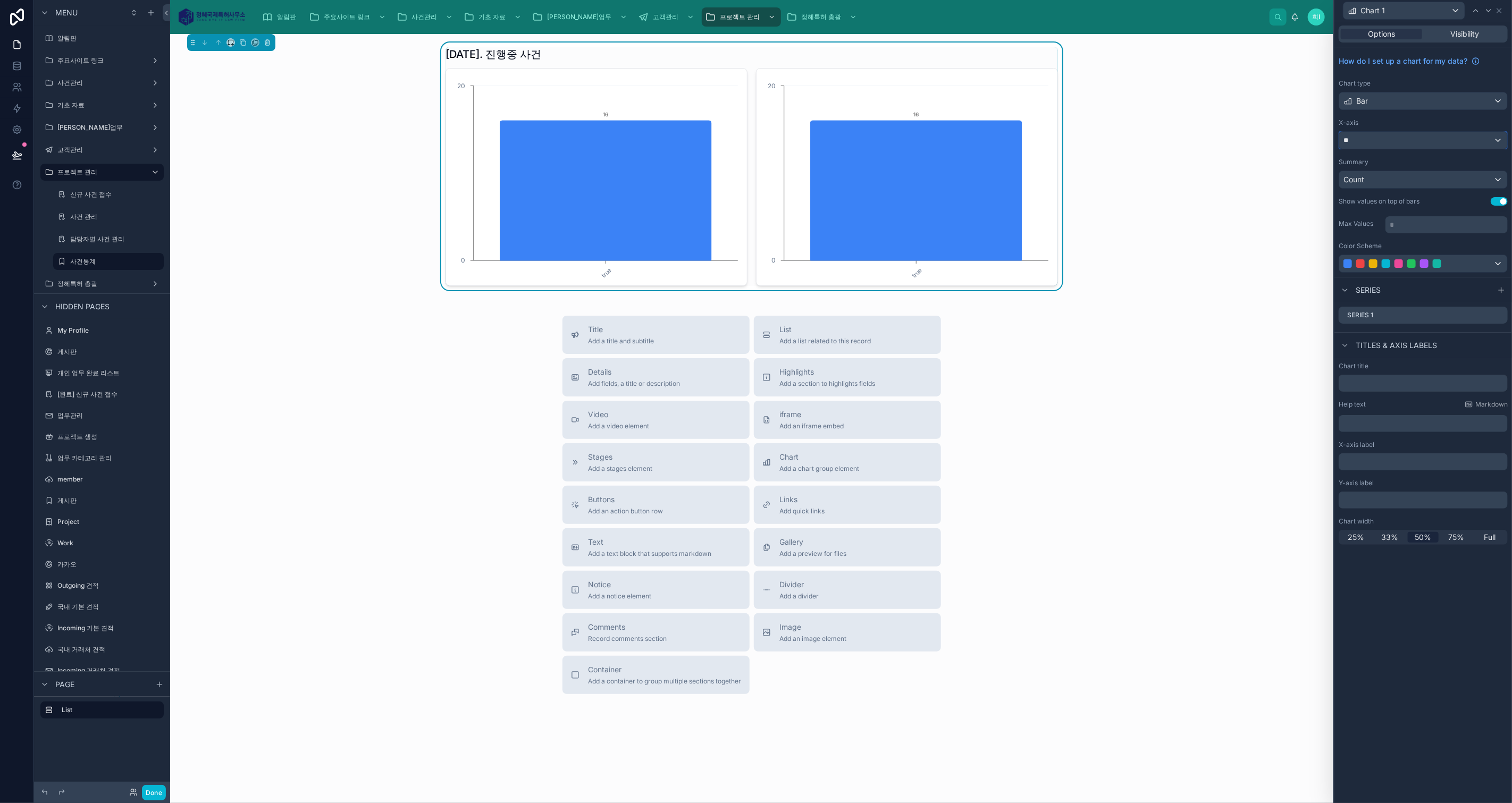
click at [1398, 133] on div "**" at bounding box center [1423, 140] width 168 height 17
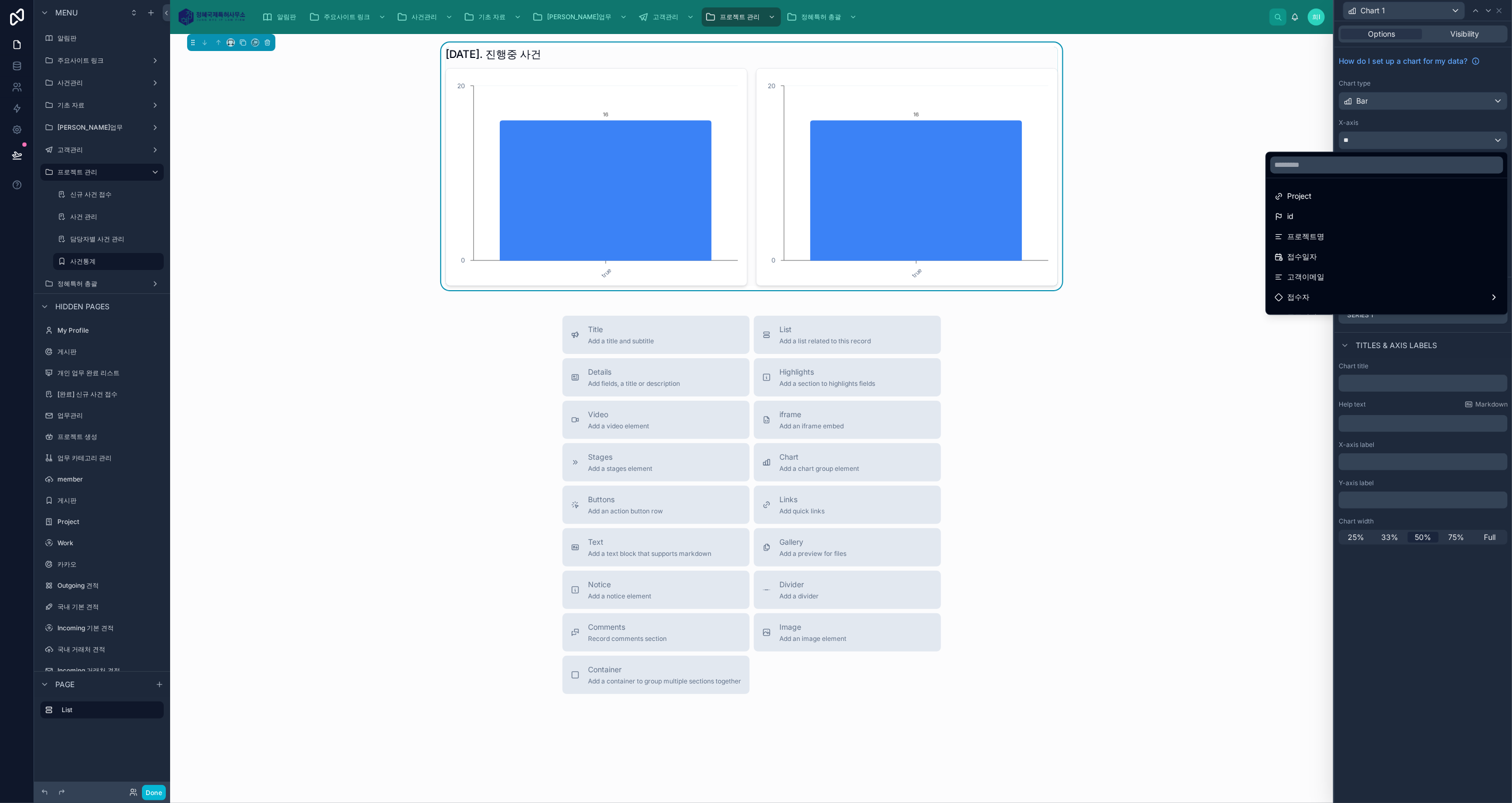
click at [1371, 210] on div "id" at bounding box center [1387, 216] width 224 height 13
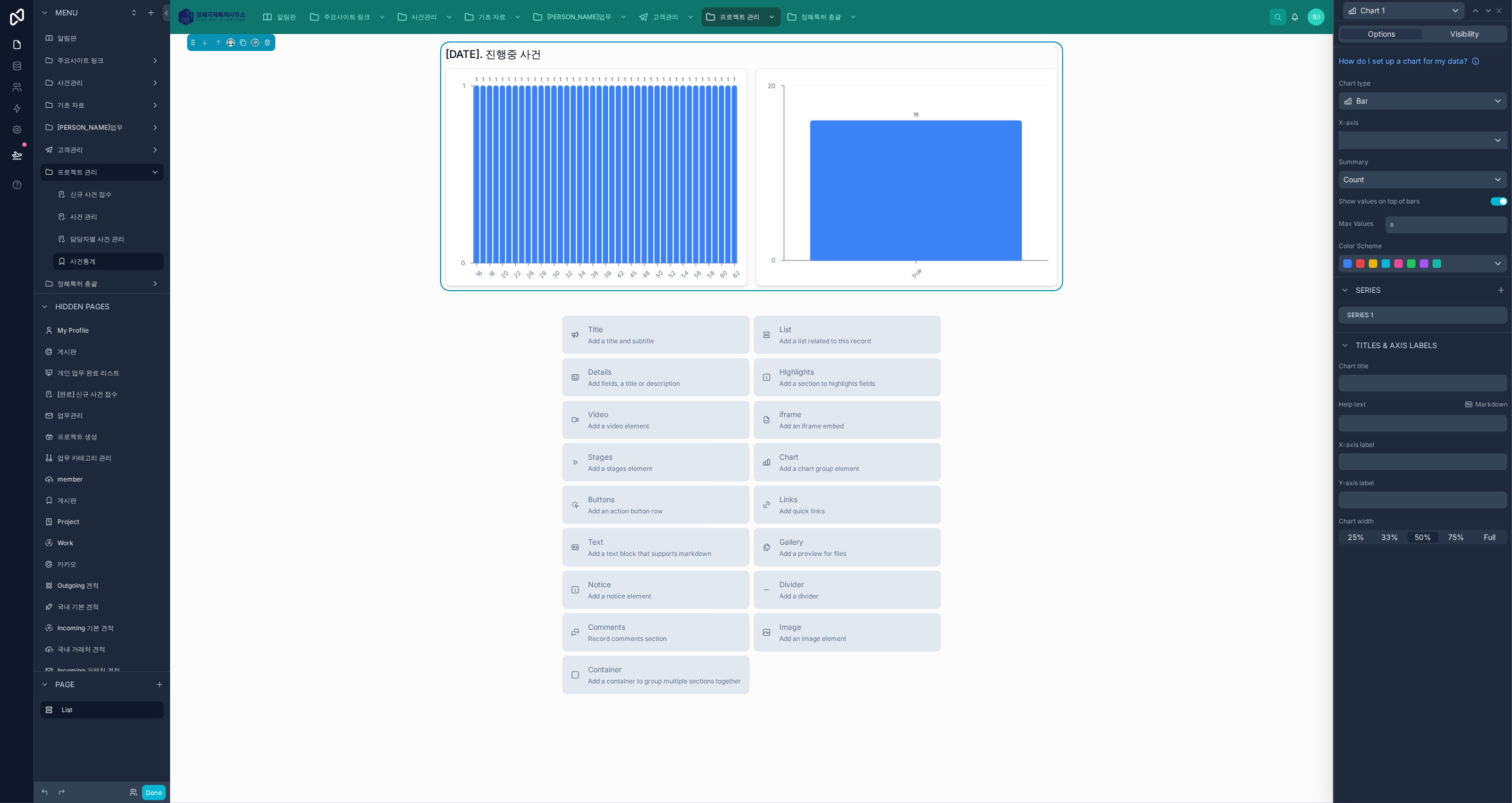
click at [1376, 138] on div at bounding box center [1423, 140] width 168 height 17
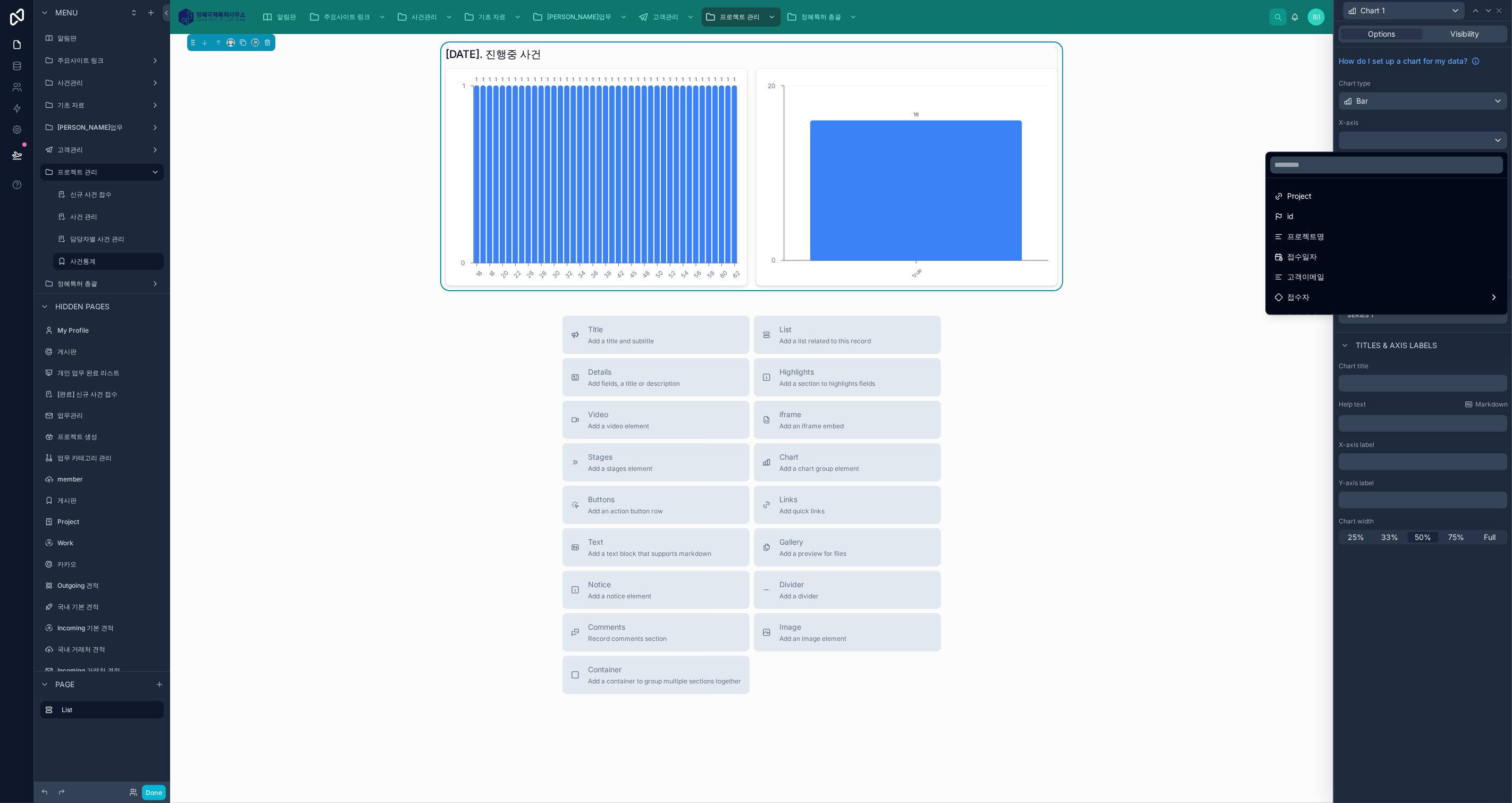
click at [1344, 252] on div "접수일자" at bounding box center [1387, 256] width 224 height 13
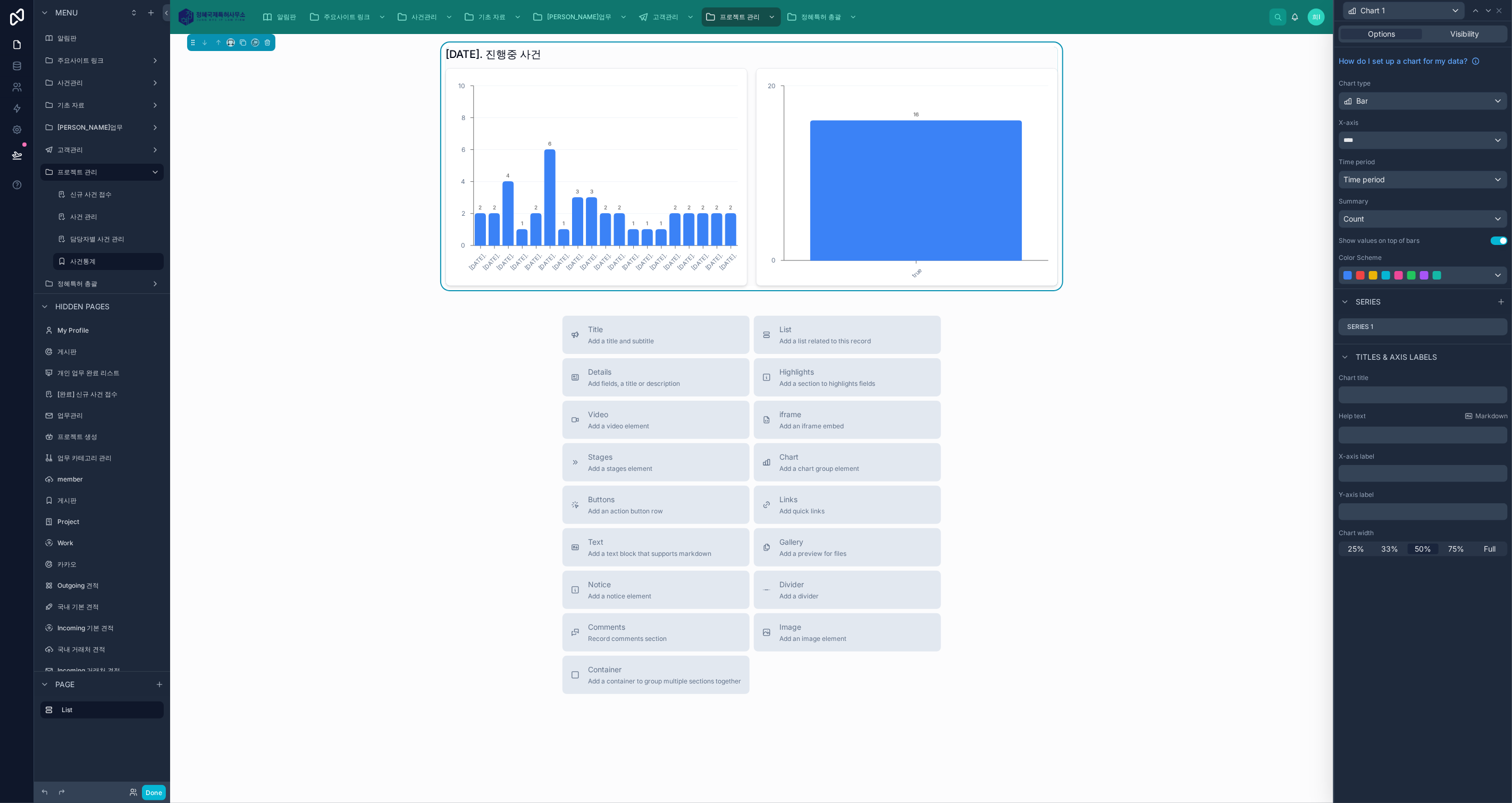
click at [1396, 199] on div "Summary" at bounding box center [1423, 202] width 169 height 9
click at [1376, 177] on span "Time period" at bounding box center [1364, 179] width 41 height 9
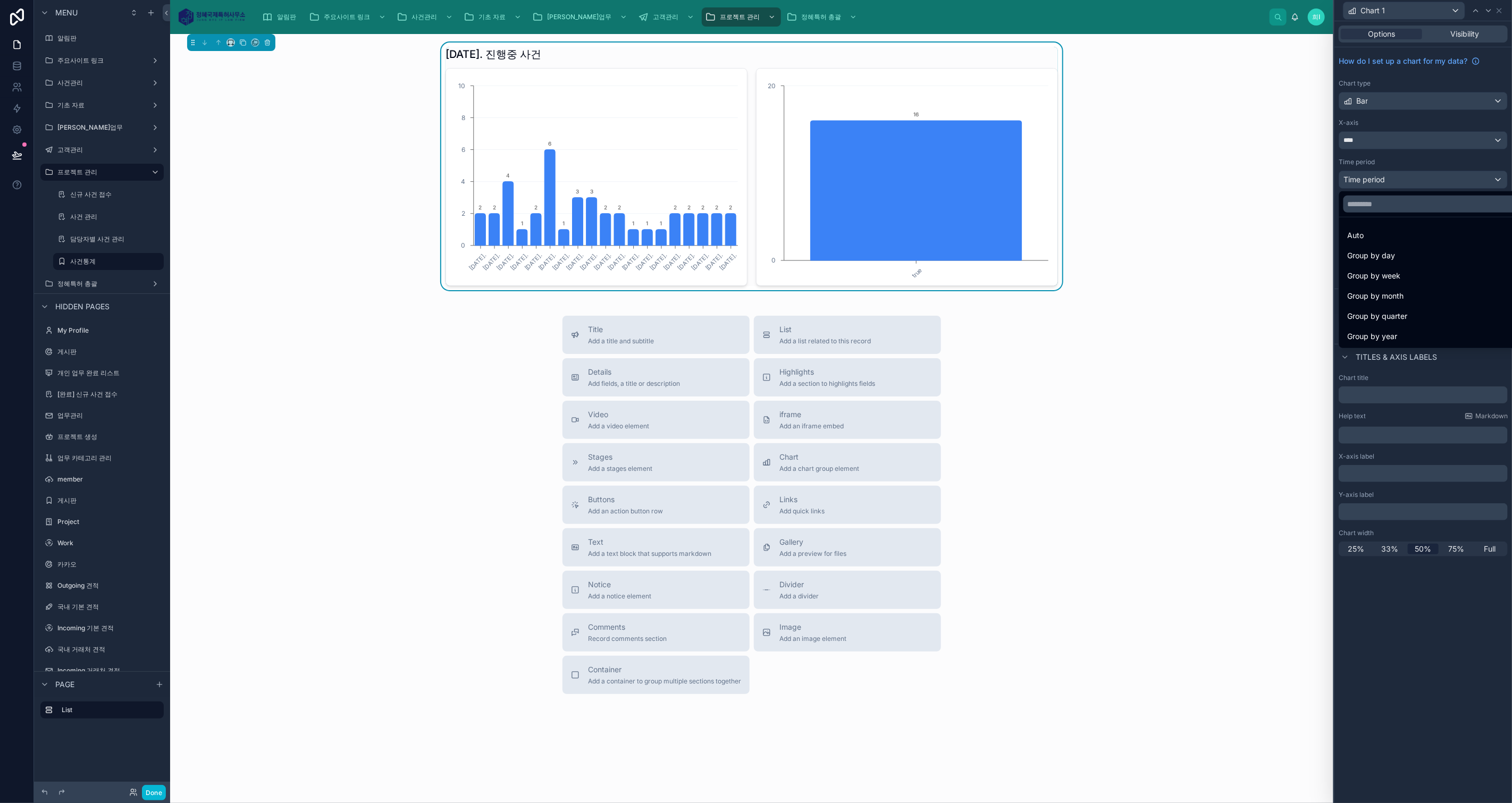
click at [1381, 332] on span "Group by year" at bounding box center [1372, 336] width 50 height 13
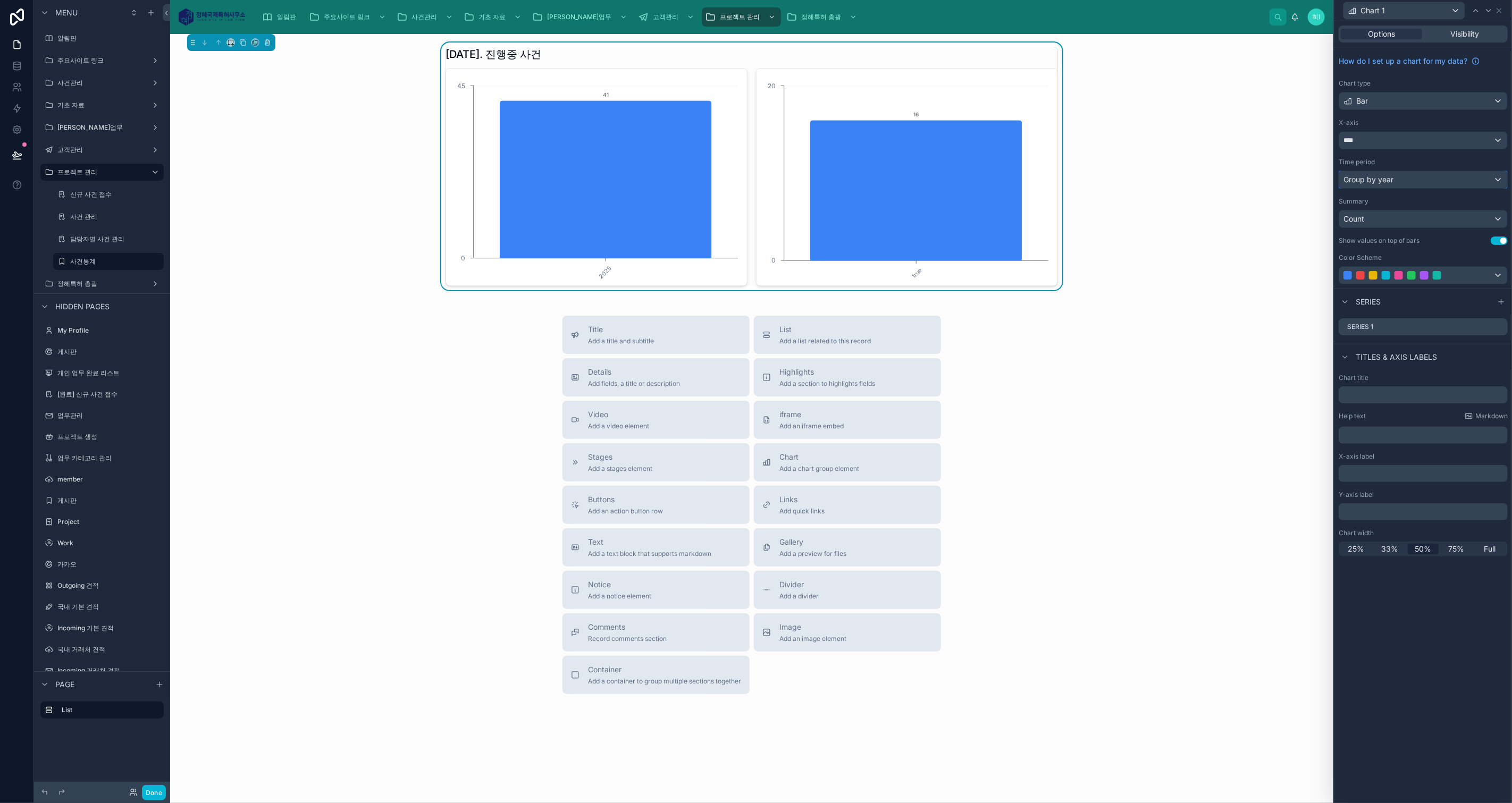
click at [1382, 180] on span "Group by year" at bounding box center [1368, 179] width 50 height 11
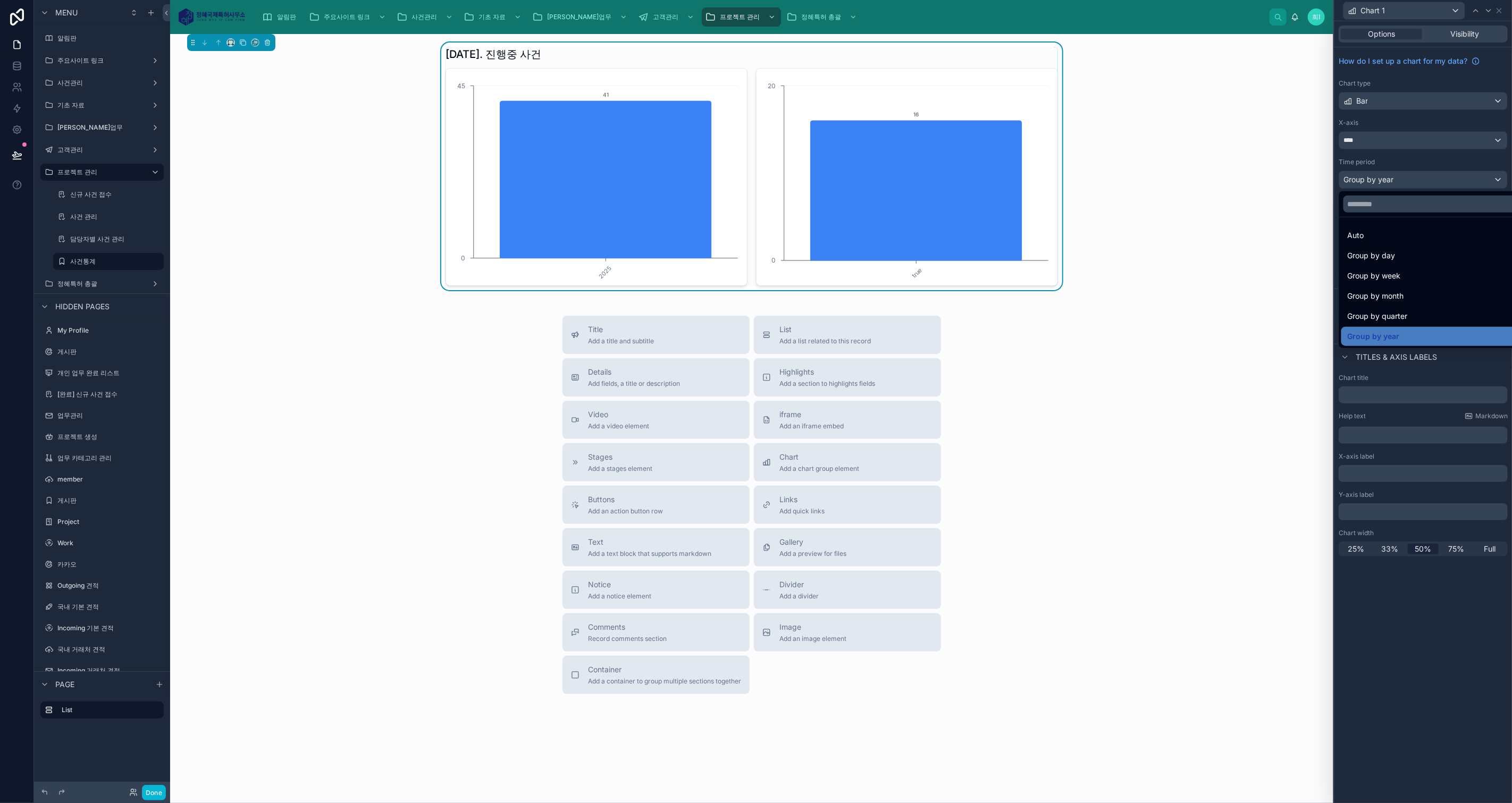
click at [1401, 159] on div at bounding box center [1423, 402] width 177 height 803
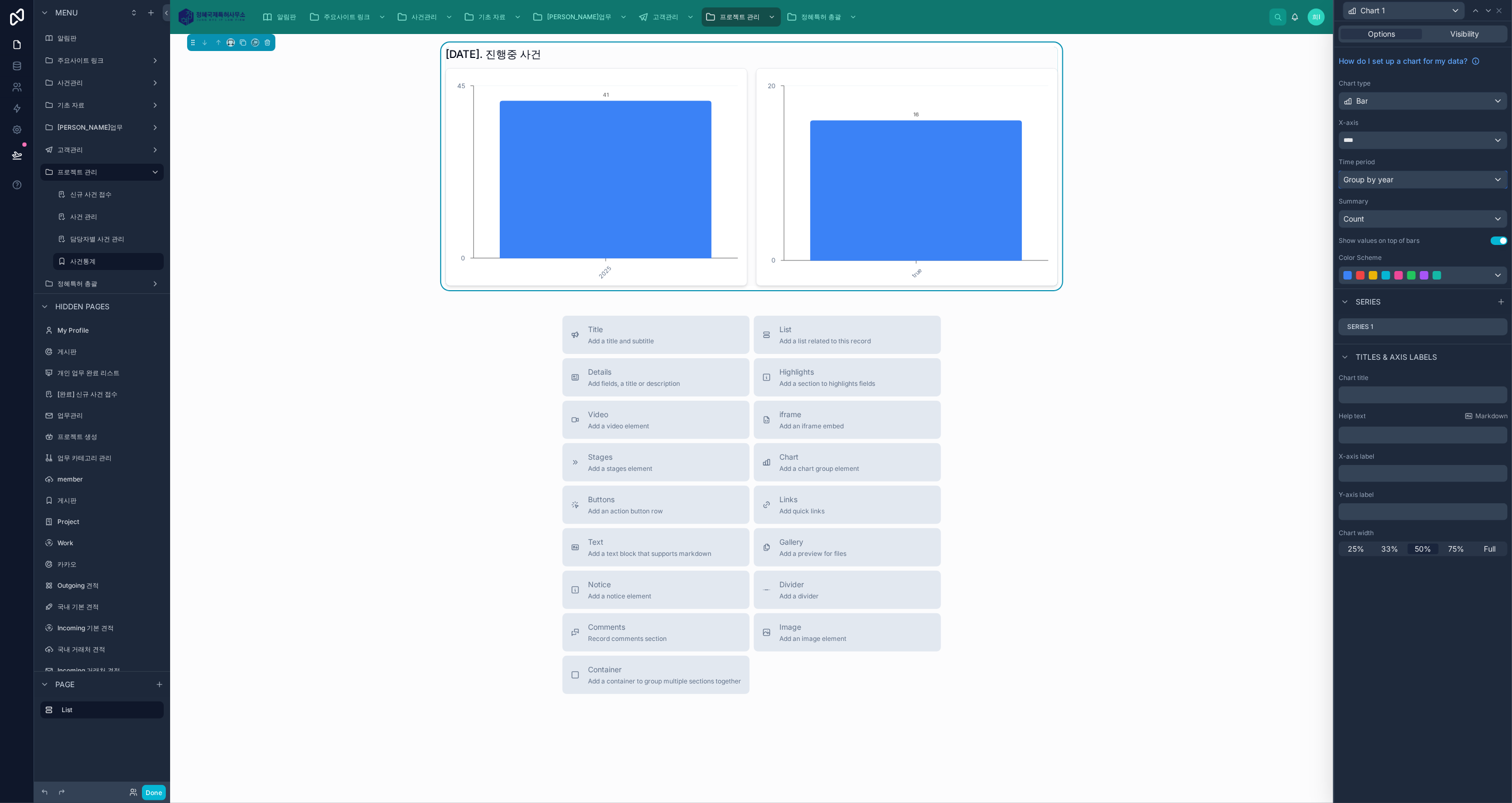
click at [1416, 176] on div "Group by year" at bounding box center [1423, 179] width 168 height 17
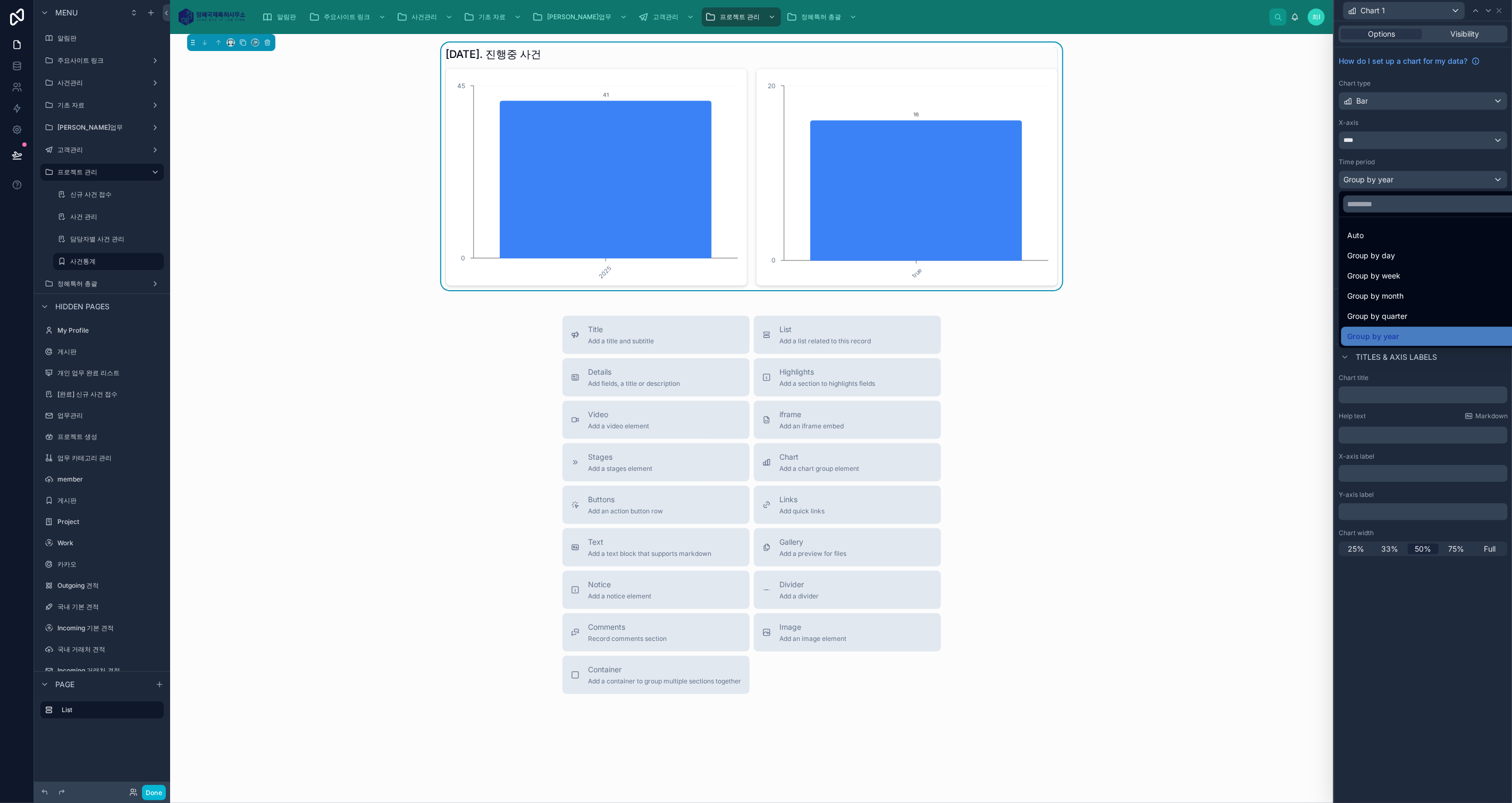
click at [1428, 291] on div "Group by month" at bounding box center [1435, 296] width 176 height 13
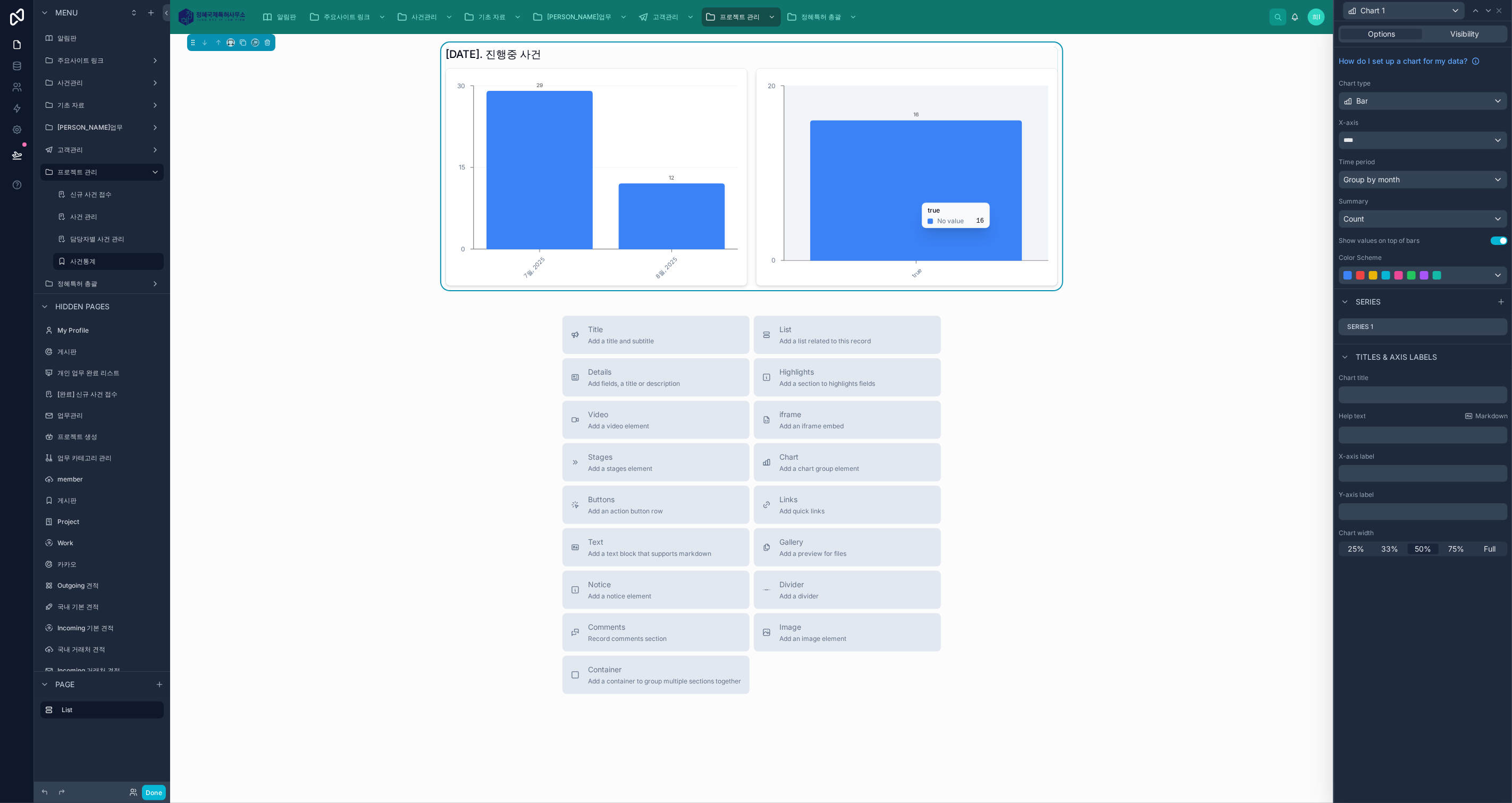
click at [944, 197] on icon "chart" at bounding box center [916, 190] width 211 height 139
click at [1499, 9] on icon at bounding box center [1499, 11] width 4 height 4
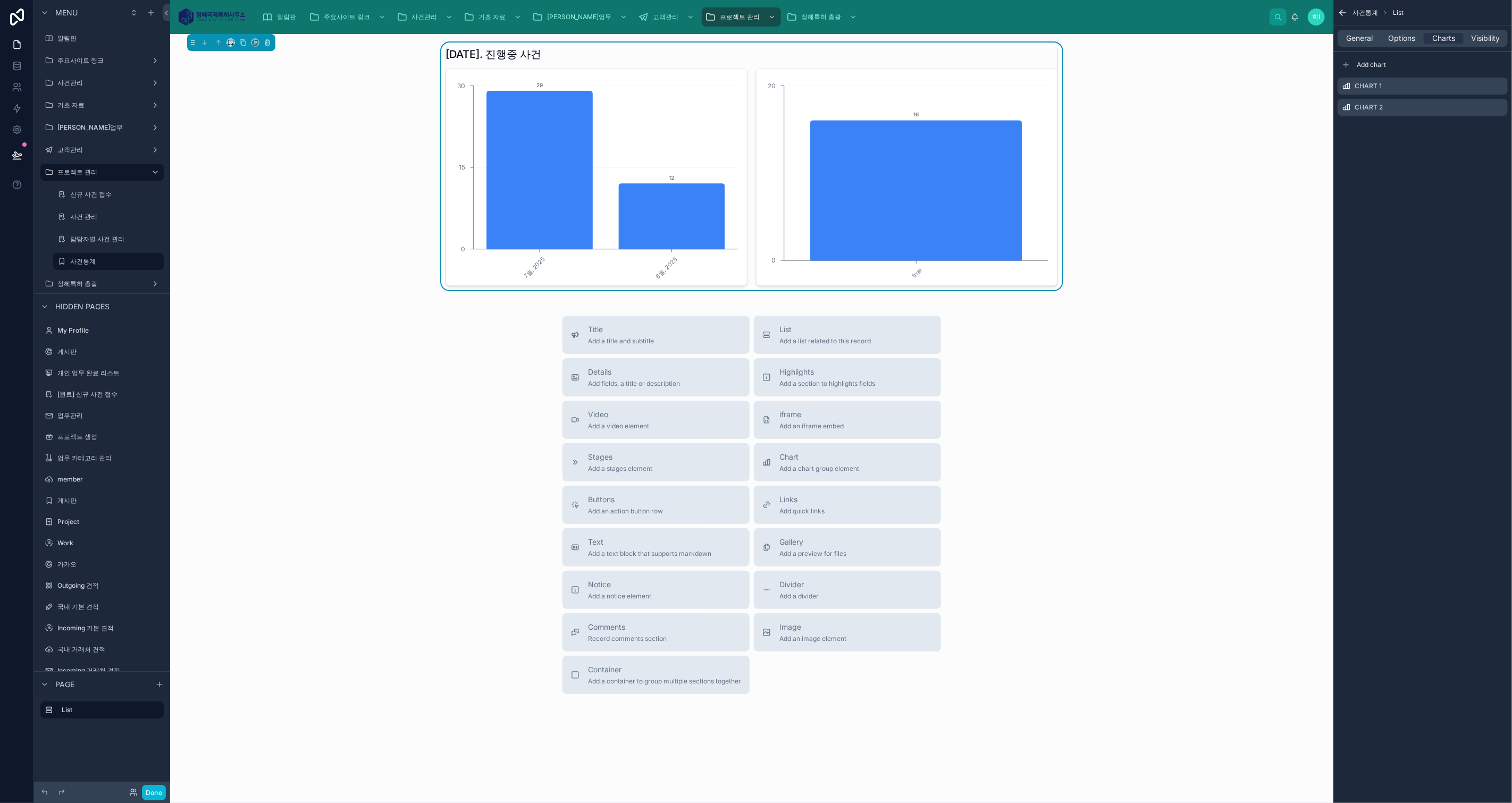
click at [0, 0] on icon "scrollable content" at bounding box center [0, 0] width 0 height 0
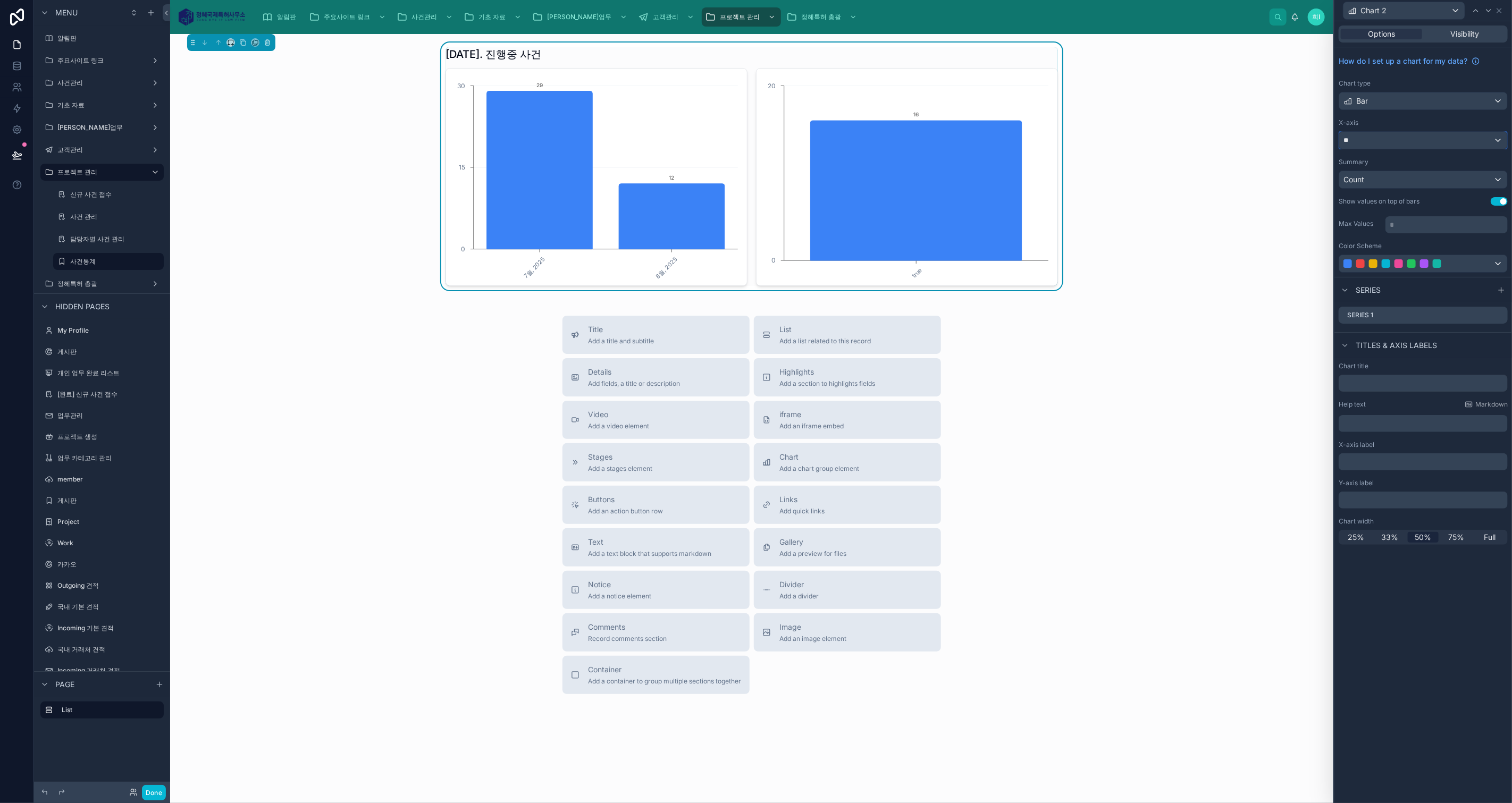
click at [1494, 137] on div "**" at bounding box center [1423, 140] width 168 height 17
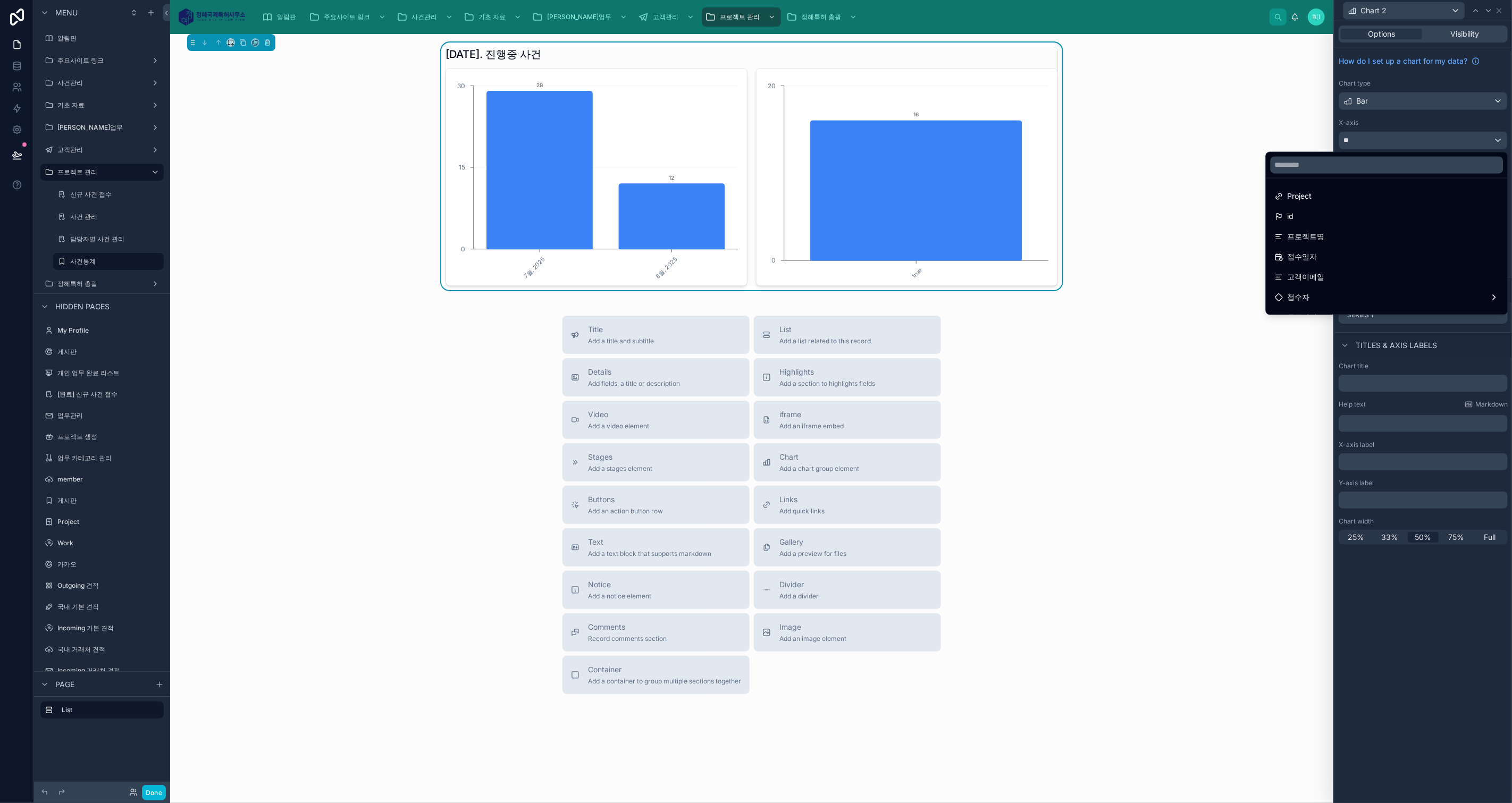
click at [1410, 258] on div "접수일자" at bounding box center [1387, 256] width 224 height 13
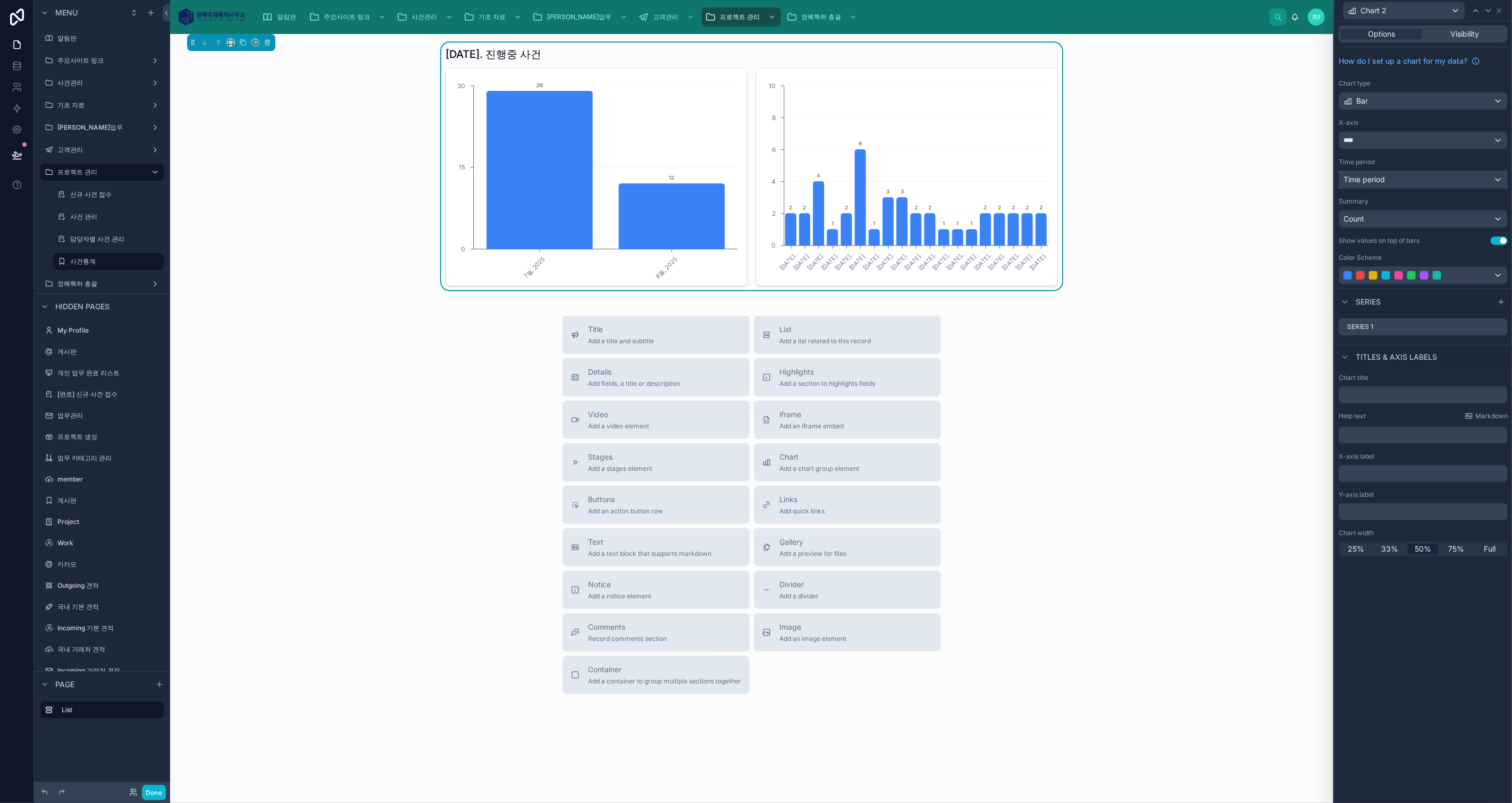
click at [1432, 180] on div "Time period" at bounding box center [1423, 179] width 168 height 17
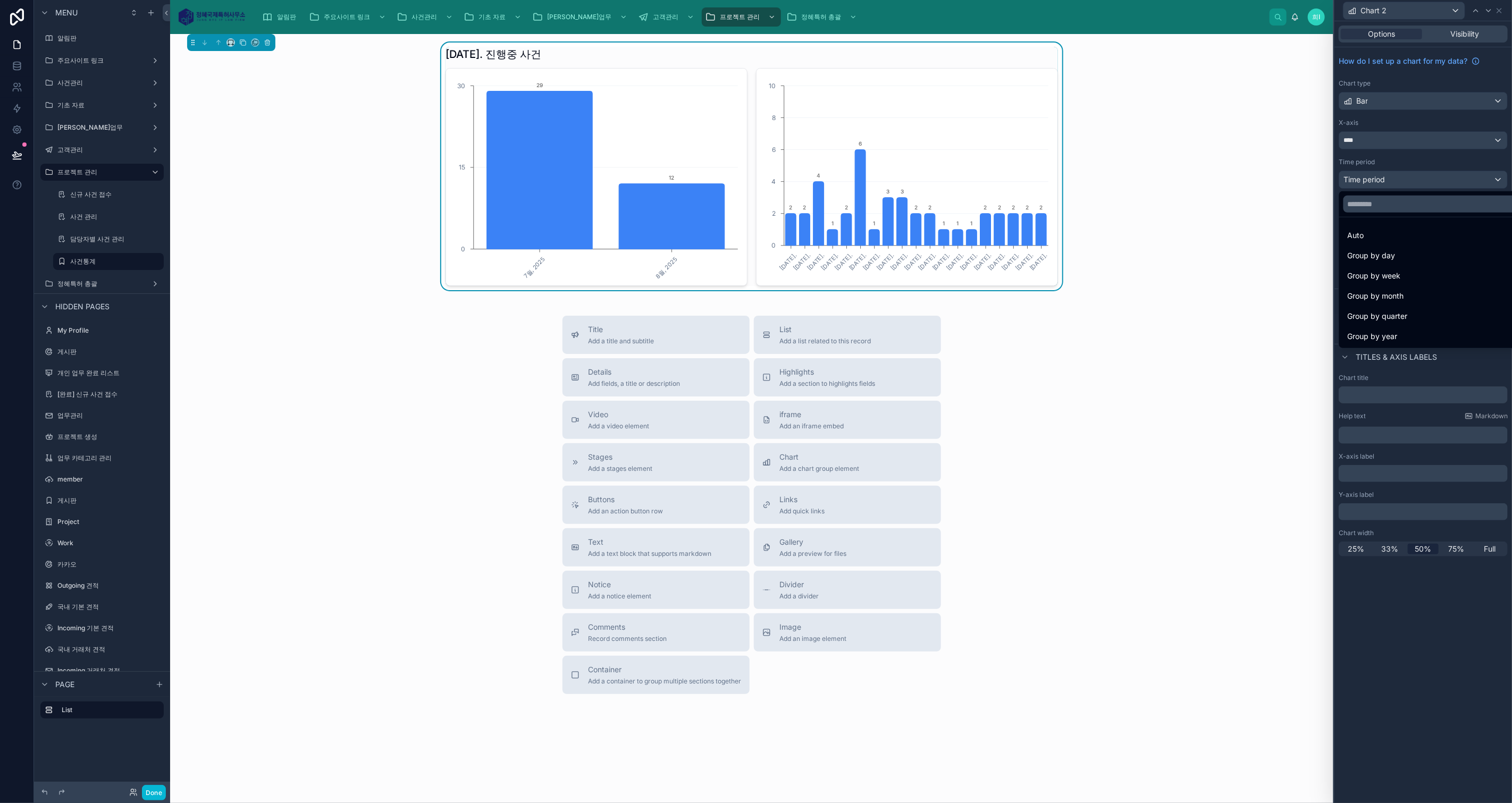
click at [1410, 290] on div "Group by month" at bounding box center [1435, 296] width 176 height 13
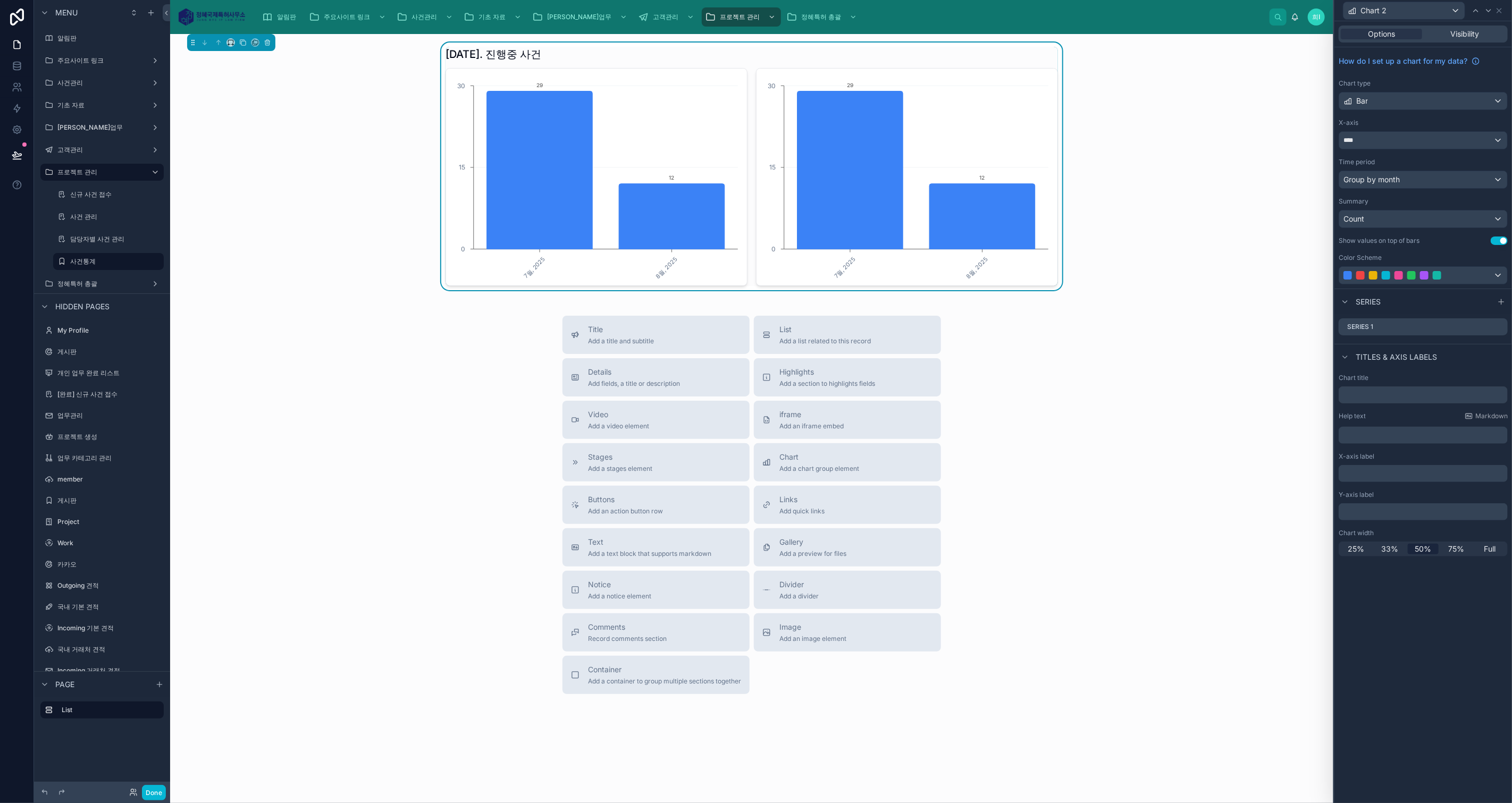
click at [0, 0] on icon at bounding box center [0, 0] width 0 height 0
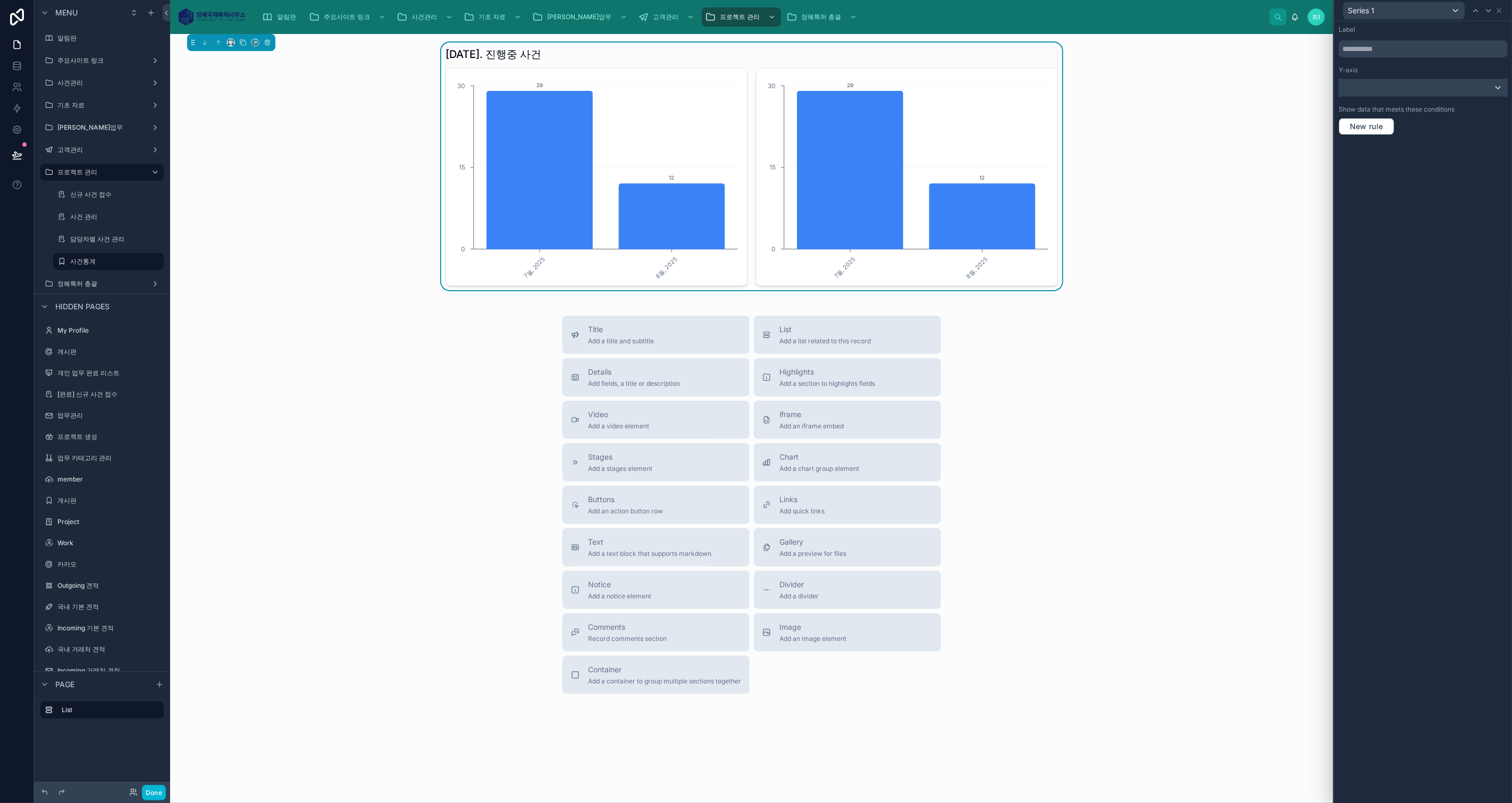
click at [1415, 84] on div at bounding box center [1423, 87] width 168 height 17
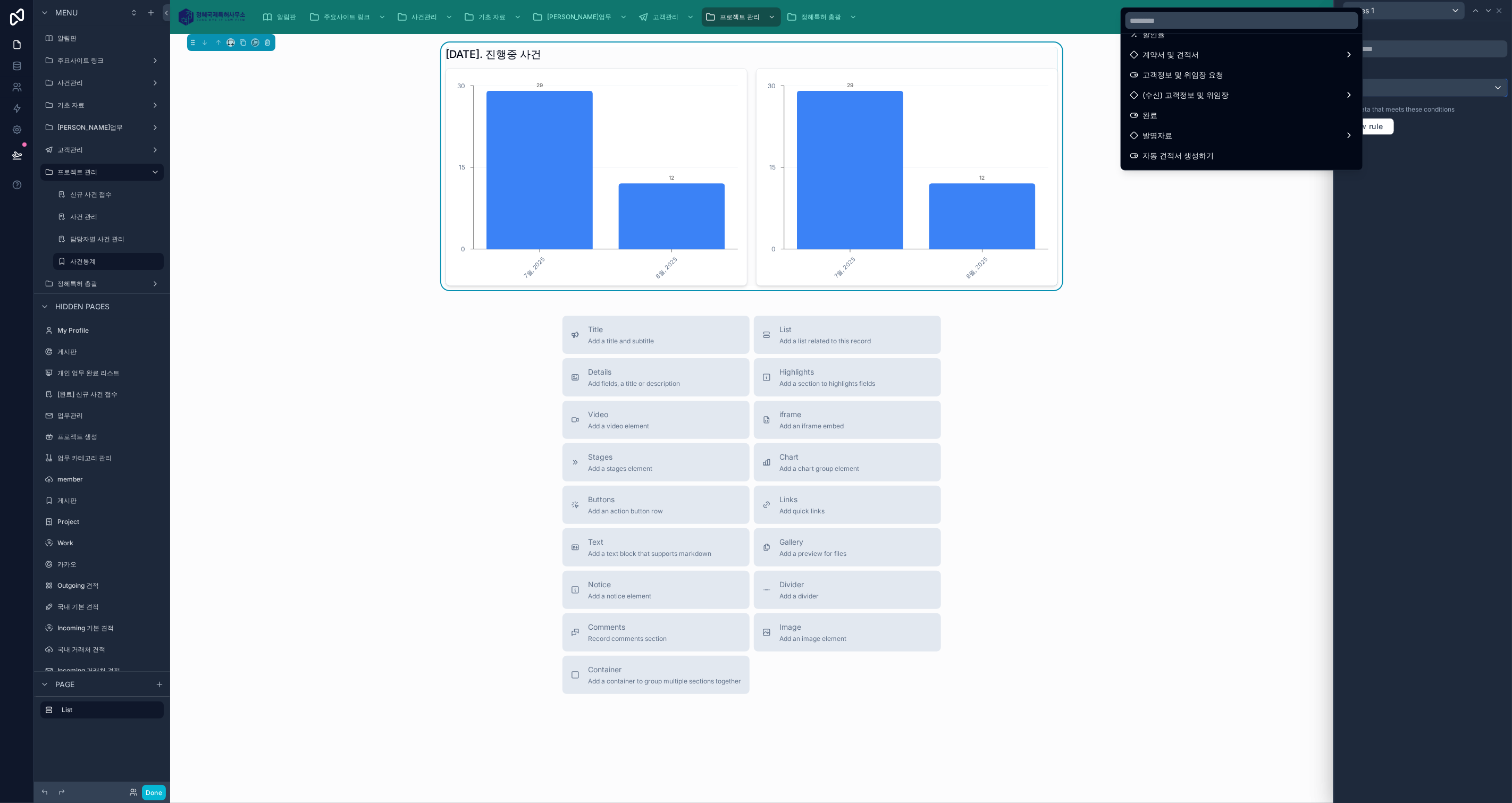
scroll to position [413, 0]
click at [1215, 105] on div "완료" at bounding box center [1242, 104] width 224 height 13
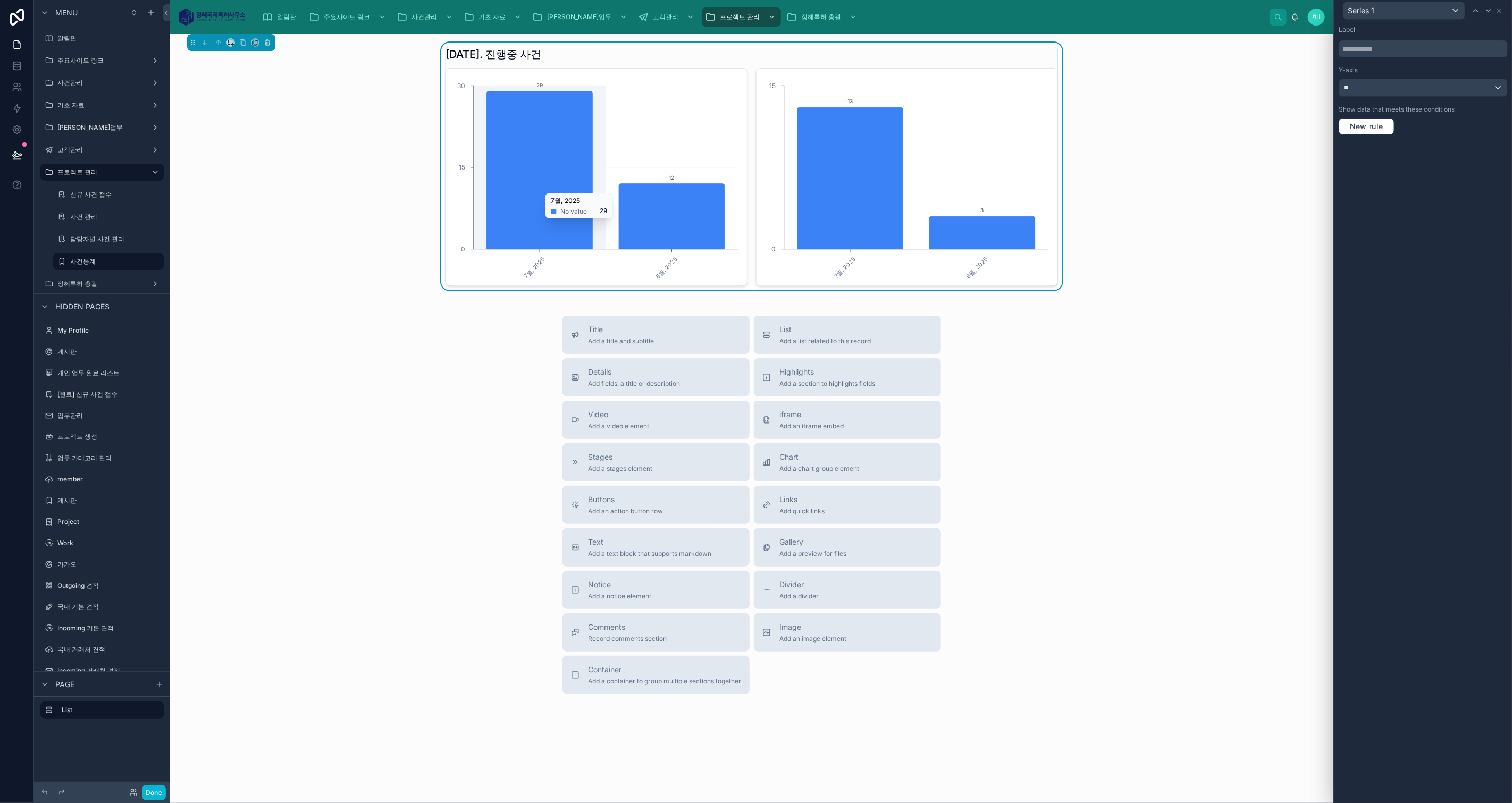
click at [714, 127] on icon "7월, 2025 8월, 2025 0 15 30 29 12" at bounding box center [597, 177] width 288 height 204
click at [1502, 8] on icon at bounding box center [1499, 11] width 9 height 9
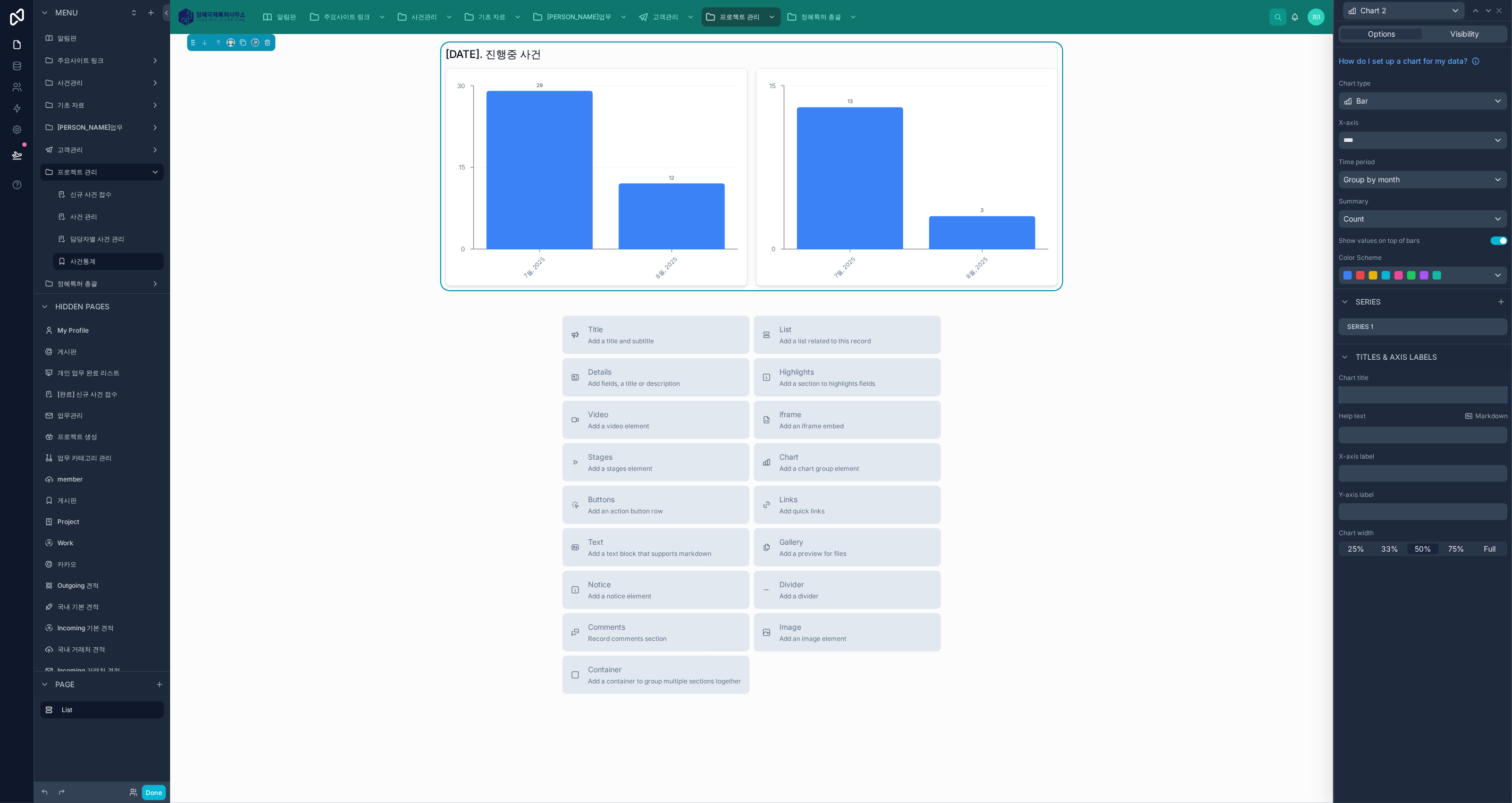
click at [1361, 390] on input "text" at bounding box center [1423, 395] width 169 height 17
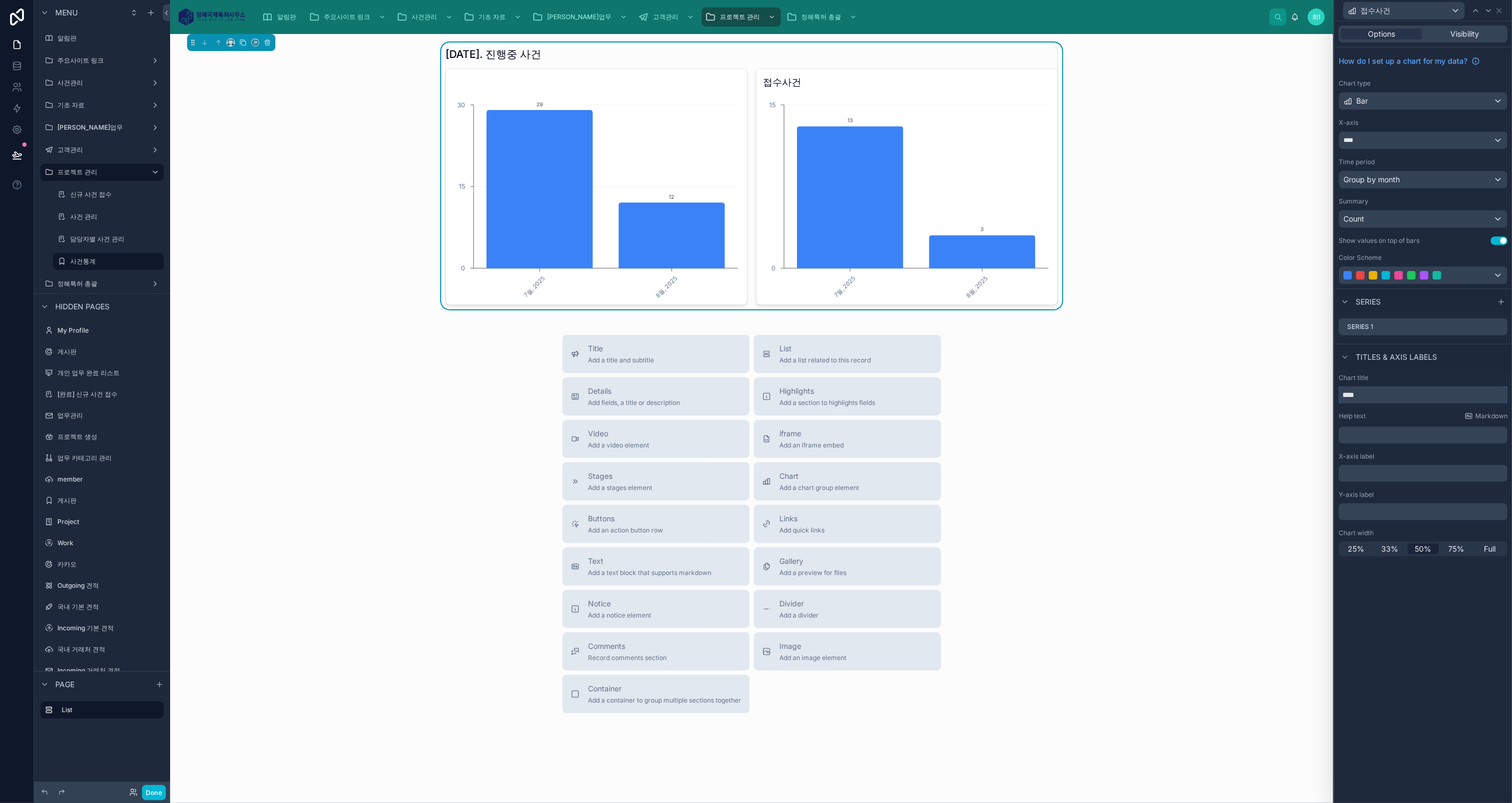
drag, startPoint x: 1382, startPoint y: 395, endPoint x: 1335, endPoint y: 393, distance: 47.0
click at [1335, 393] on div "Chart title **** Help text Markdown ﻿ X-axis label ﻿ Y-axis label ﻿ Chart width…" at bounding box center [1423, 465] width 177 height 191
type input "****"
click at [1449, 159] on div "Time period" at bounding box center [1423, 162] width 169 height 9
click at [1423, 9] on div "완료사건" at bounding box center [1404, 10] width 121 height 17
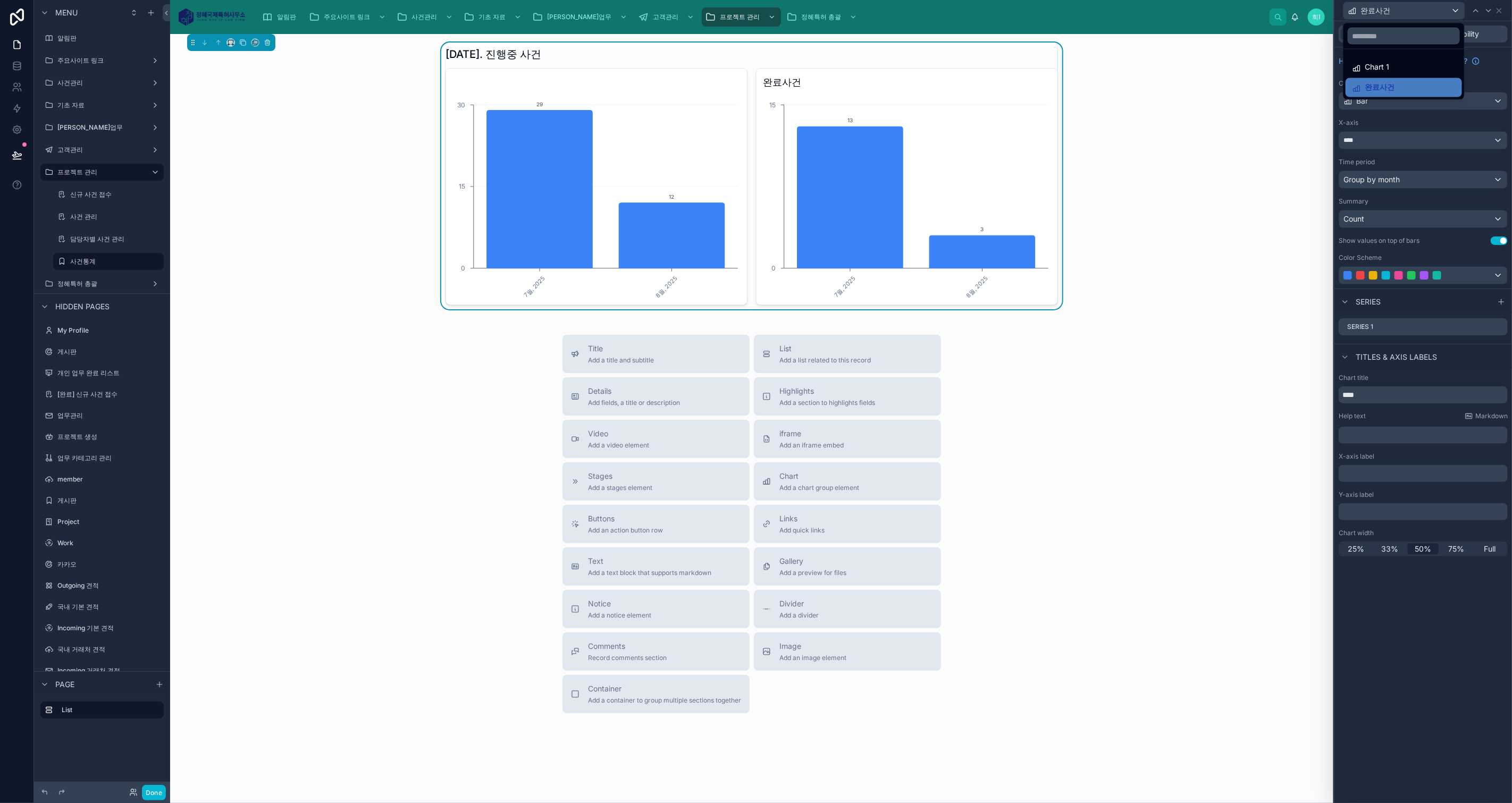
click at [1395, 69] on div "Chart 1" at bounding box center [1403, 67] width 104 height 13
click at [1378, 390] on input "text" at bounding box center [1423, 395] width 169 height 17
type input "****"
click at [1496, 76] on div "How do I set up a chart for my data? Chart type Bar X-axis **** Time period Gro…" at bounding box center [1423, 168] width 177 height 241
click at [1499, 9] on icon at bounding box center [1499, 11] width 4 height 4
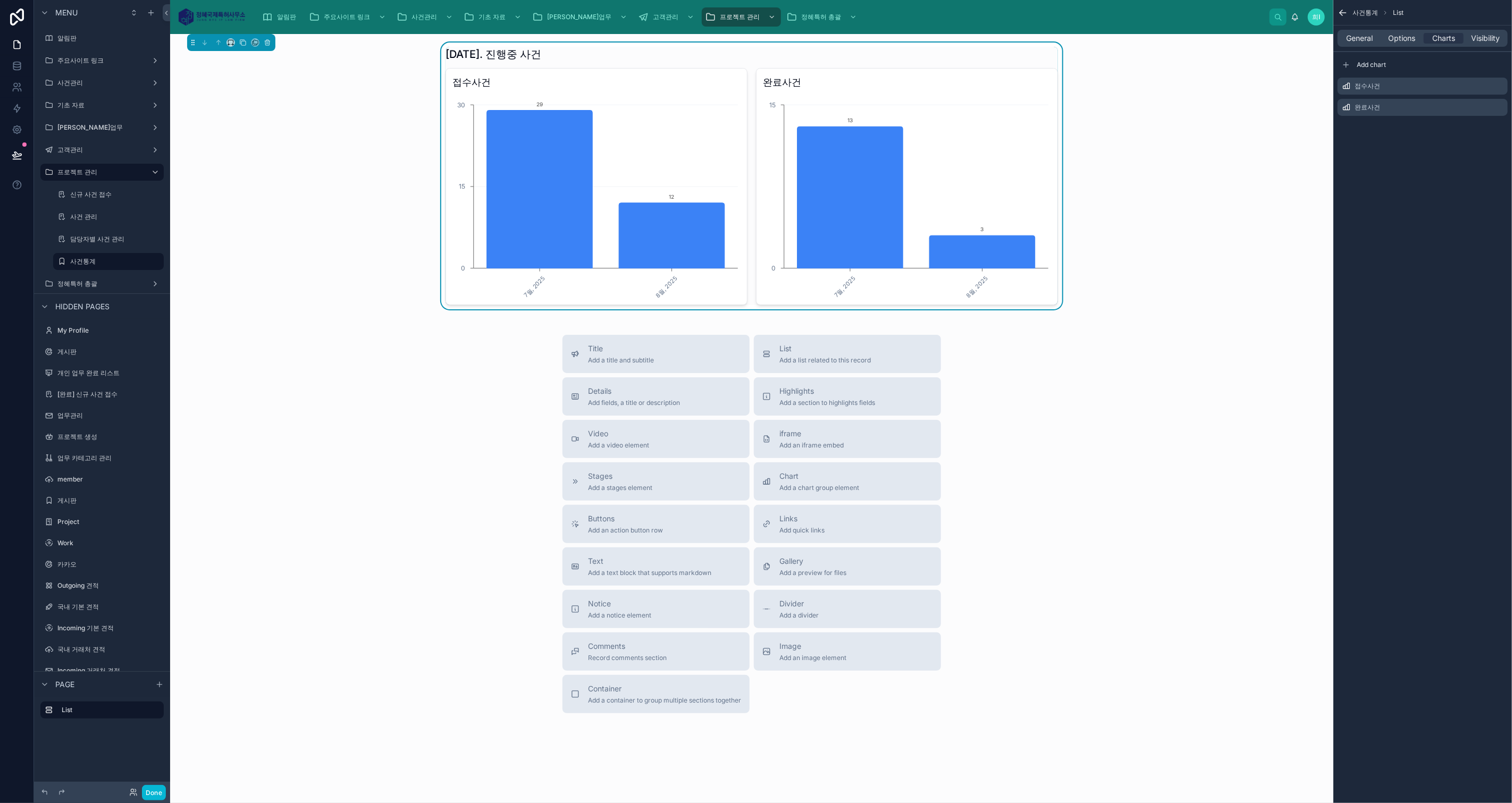
click at [0, 0] on icon "scrollable content" at bounding box center [0, 0] width 0 height 0
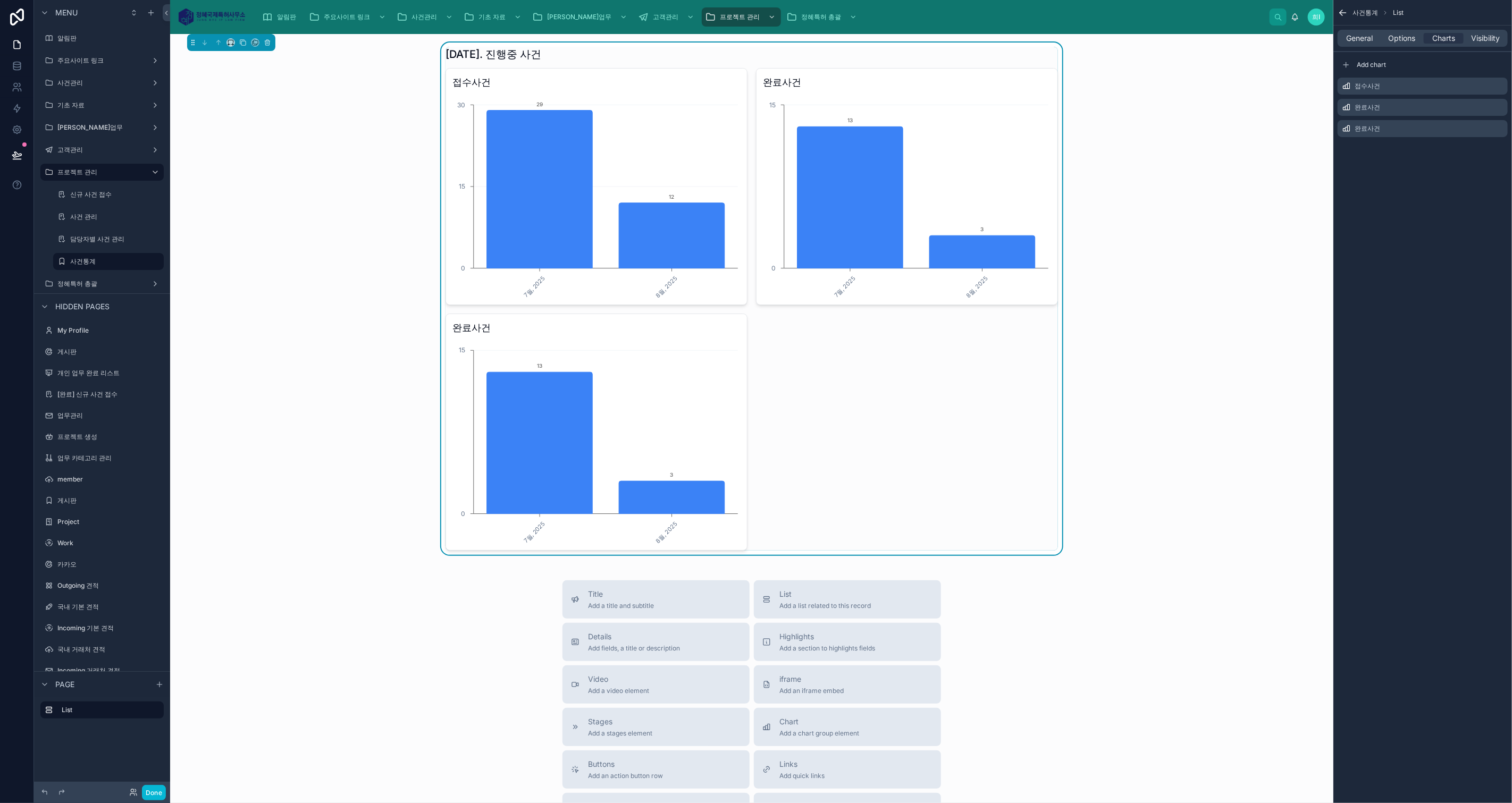
click at [0, 0] on icon "scrollable content" at bounding box center [0, 0] width 0 height 0
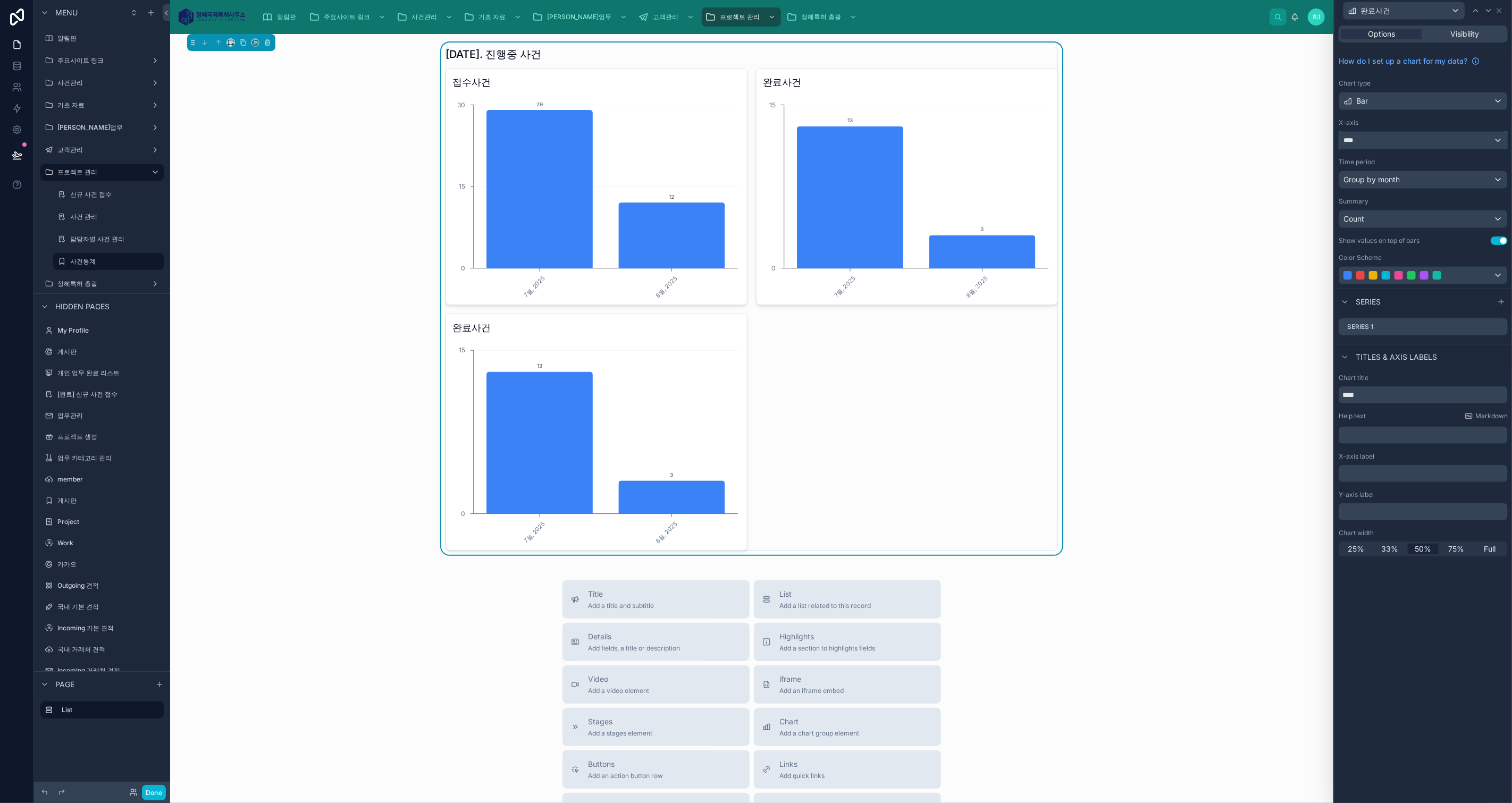
click at [1465, 142] on div "****" at bounding box center [1423, 140] width 168 height 17
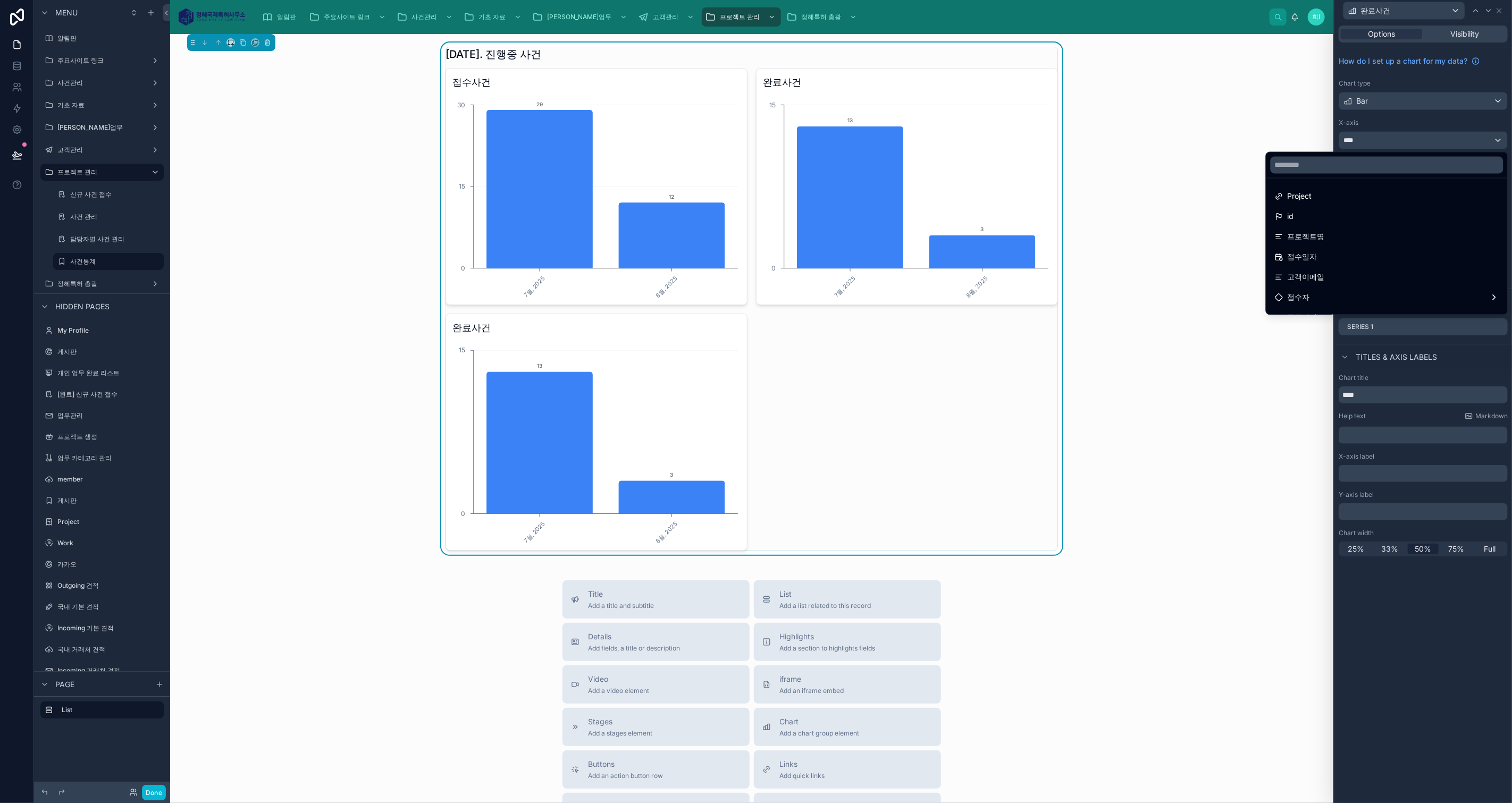
click at [1420, 121] on div at bounding box center [1423, 402] width 177 height 803
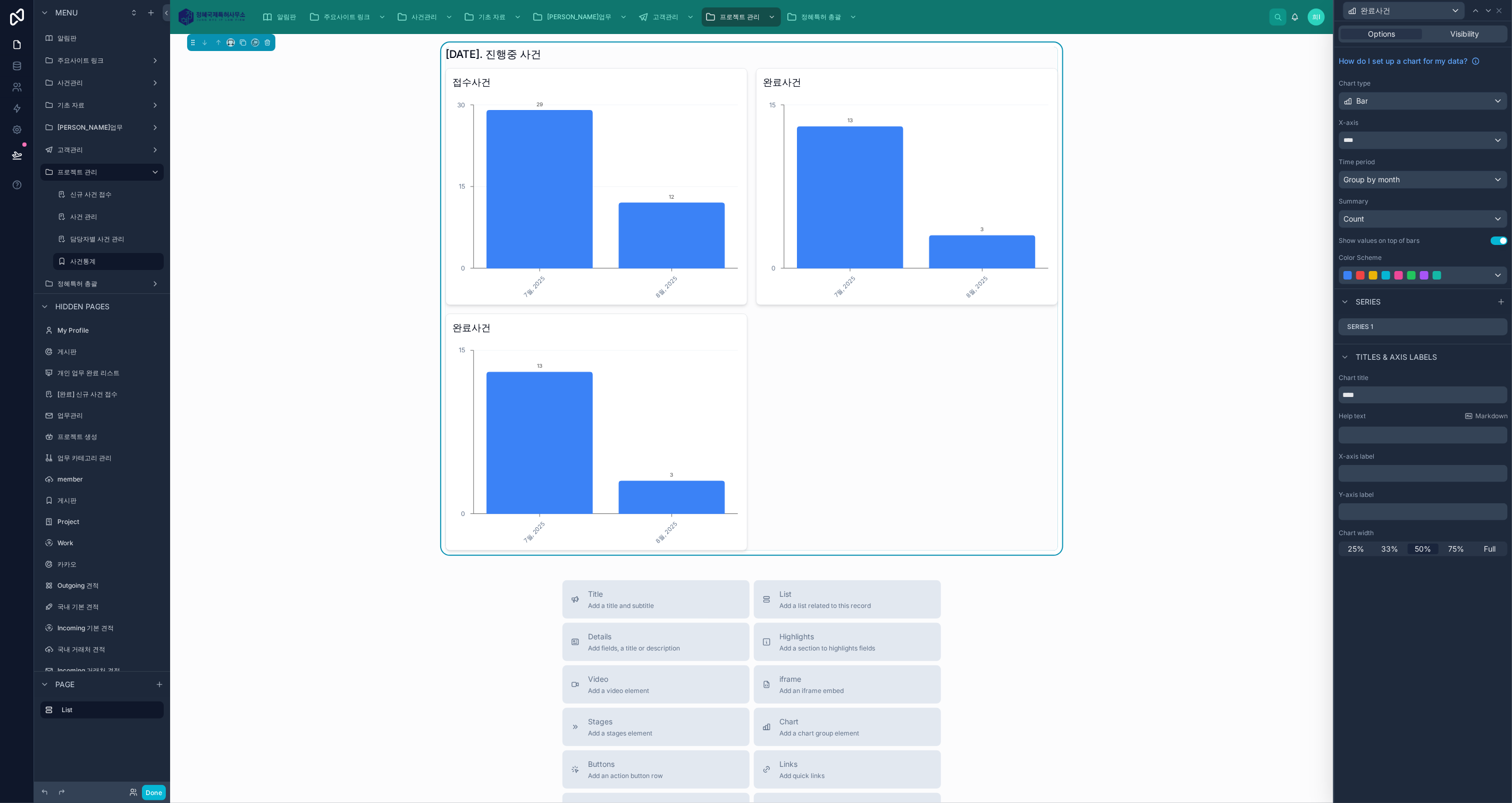
click at [0, 0] on icon at bounding box center [0, 0] width 0 height 0
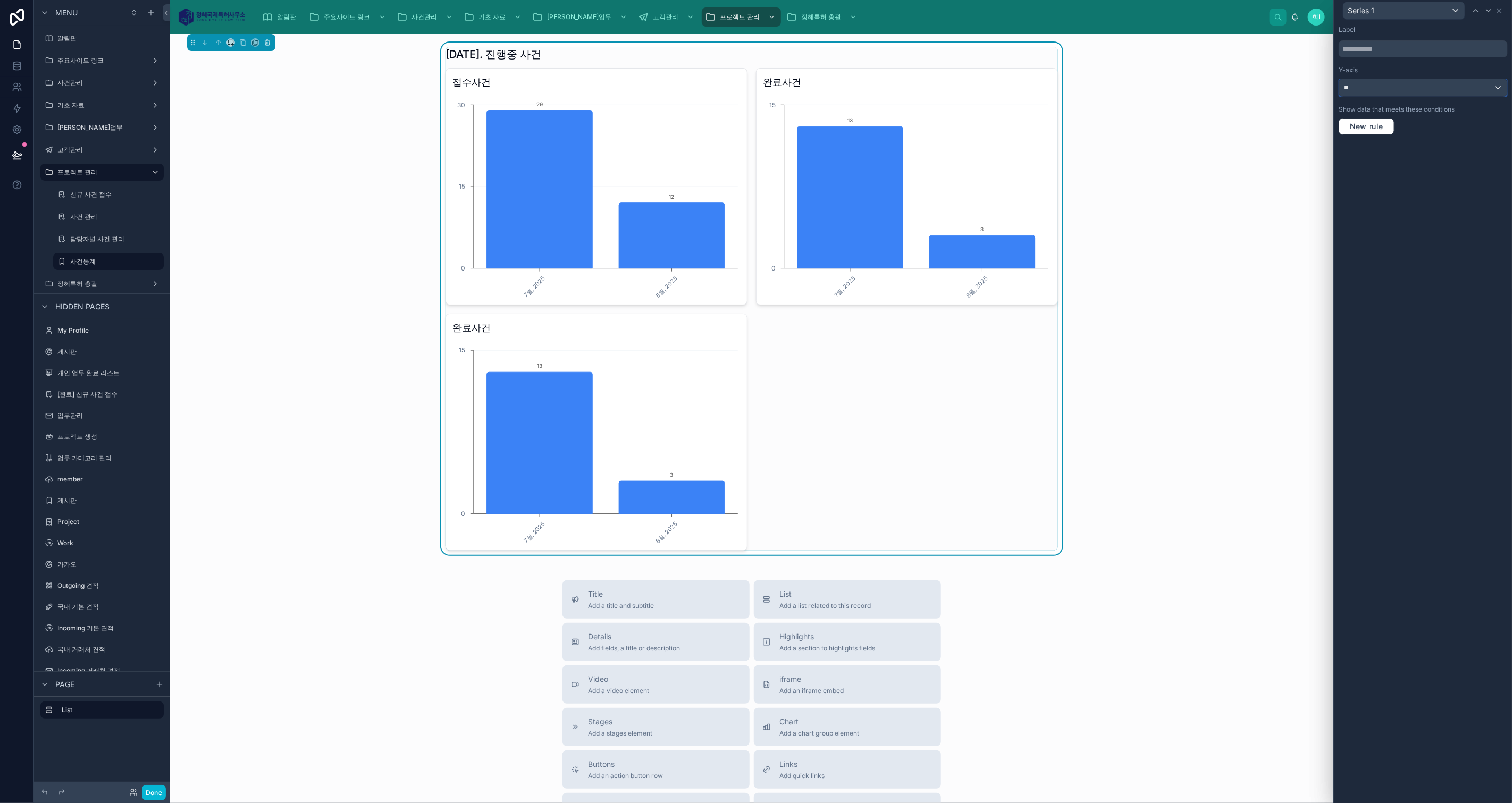
click at [1371, 85] on div "**" at bounding box center [1423, 87] width 168 height 17
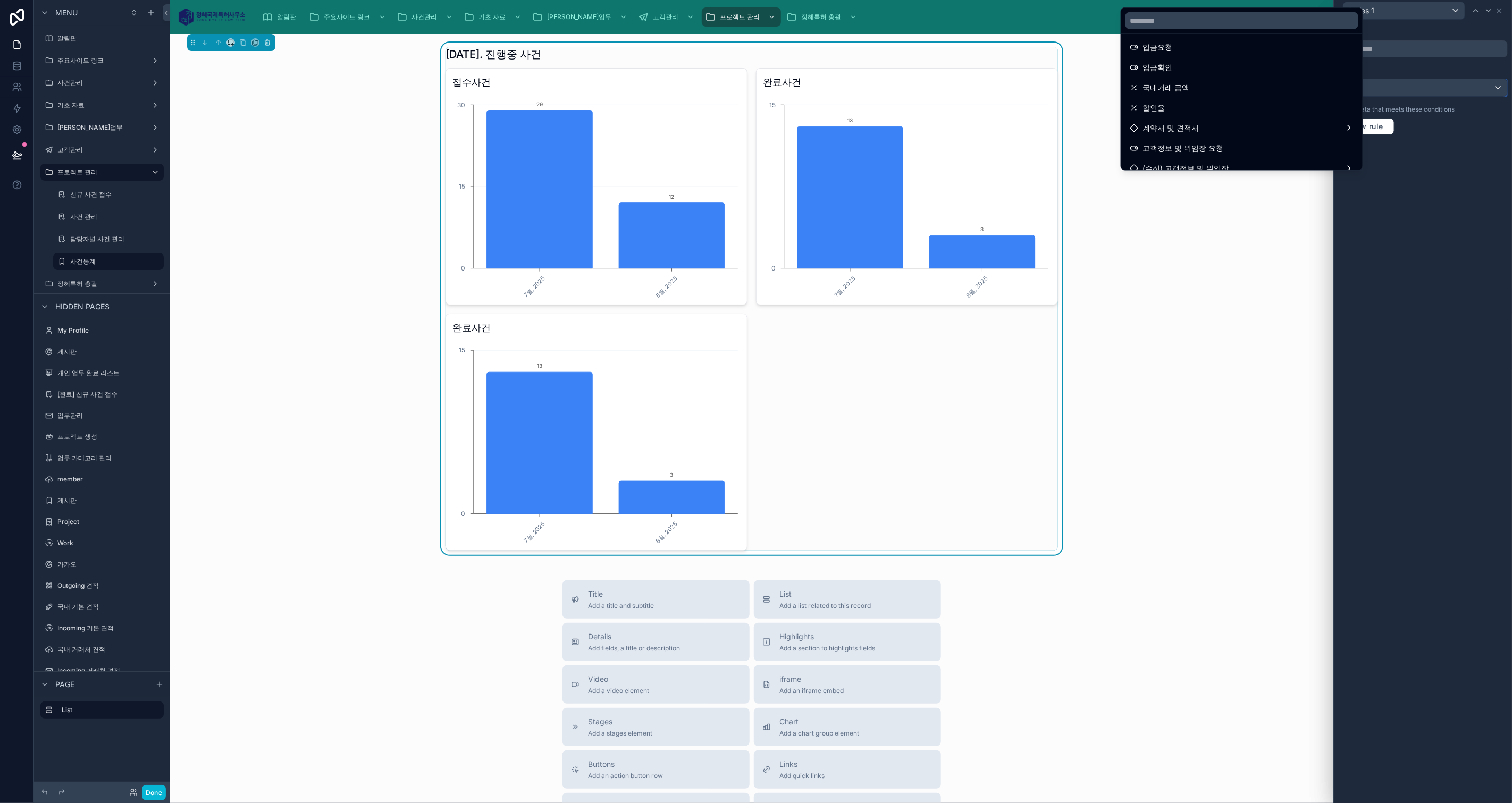
scroll to position [354, 0]
drag, startPoint x: 1475, startPoint y: 141, endPoint x: 1485, endPoint y: 111, distance: 31.6
click at [1476, 138] on div at bounding box center [1423, 402] width 177 height 803
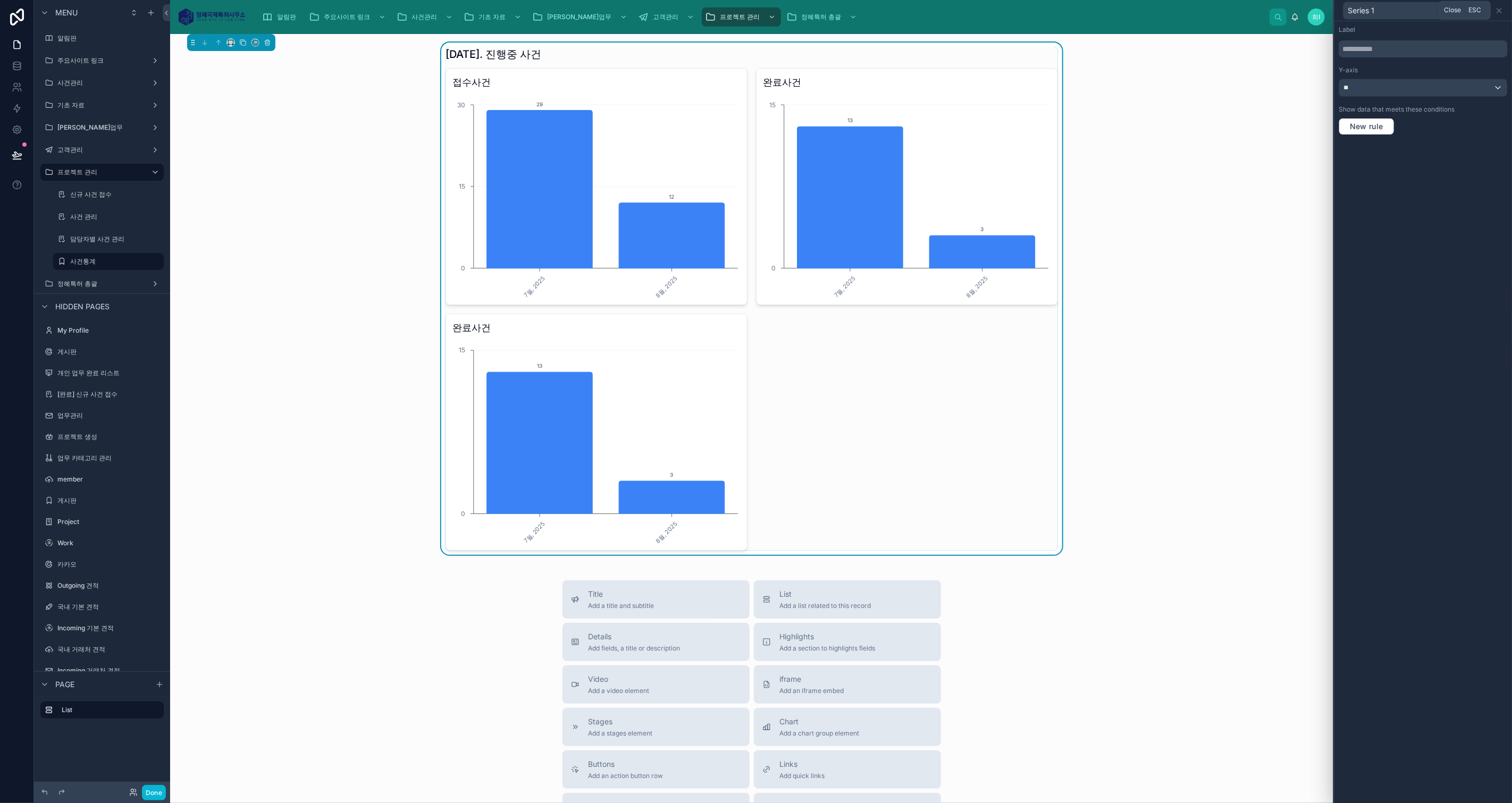
click at [1498, 10] on icon at bounding box center [1499, 11] width 9 height 9
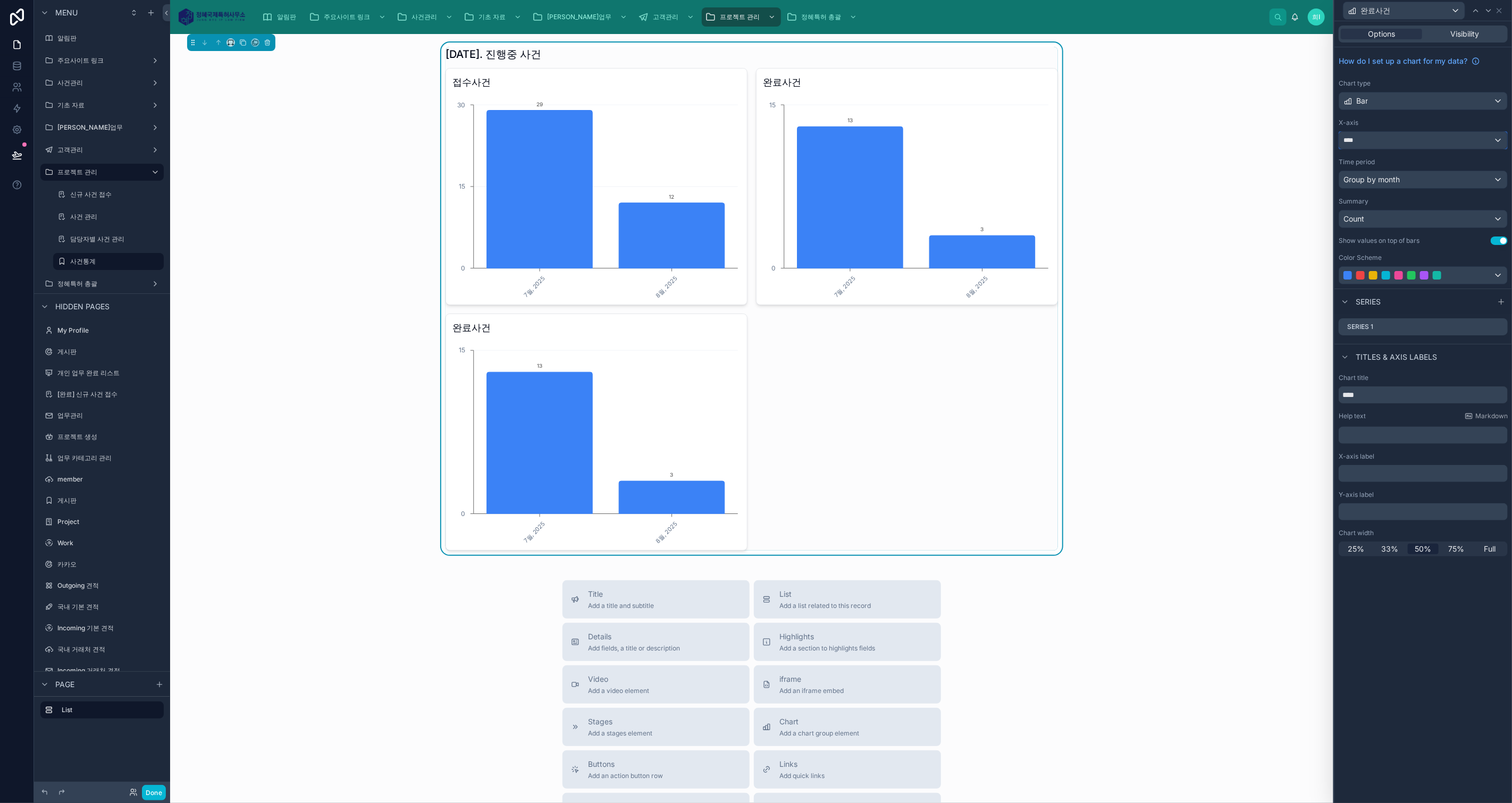
click at [1478, 146] on div "****" at bounding box center [1423, 140] width 168 height 17
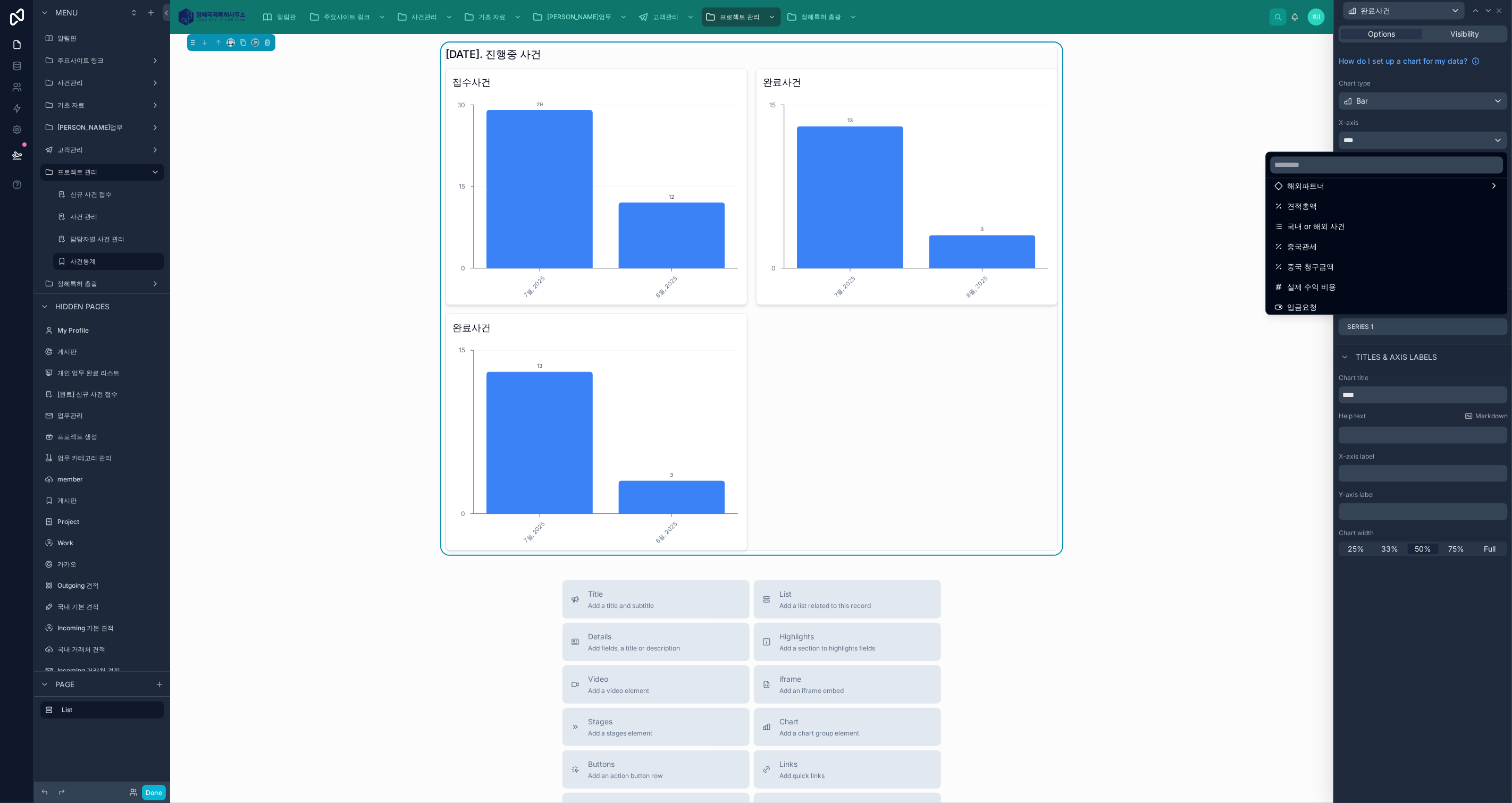
drag, startPoint x: 1350, startPoint y: 235, endPoint x: 1344, endPoint y: 229, distance: 8.5
click at [1349, 232] on ul "Project id 프로젝트명 접수일자 고객이메일 접수자 중국거래 금액 계약서 및 견적서 송부 확인일자 🔐 Noloco ID 고객 연락처 접수…" at bounding box center [1387, 246] width 241 height 136
click at [1324, 229] on span "국내 or 해외 사건" at bounding box center [1316, 226] width 58 height 13
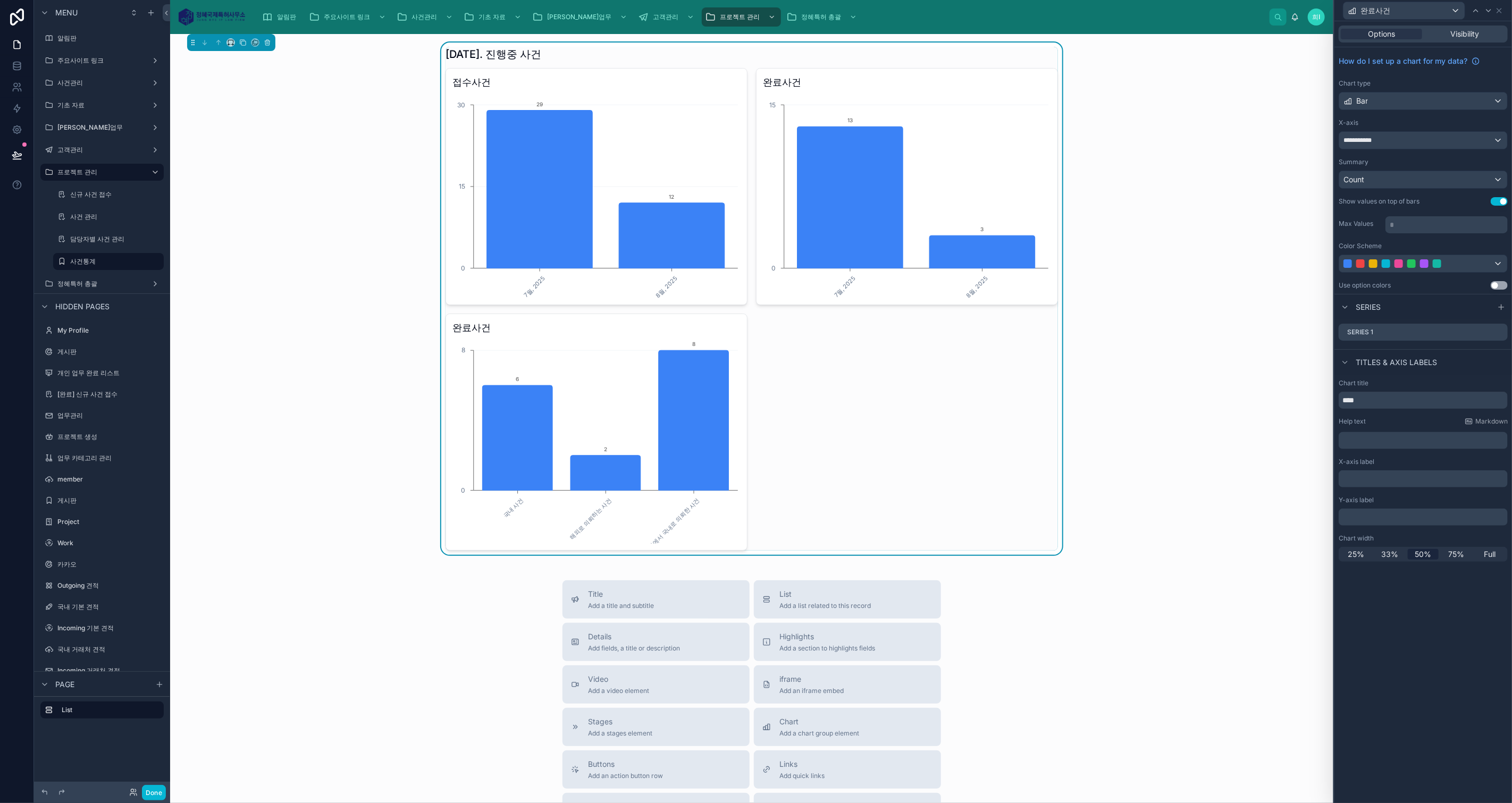
click at [1467, 365] on div "Titles & Axis labels" at bounding box center [1423, 362] width 177 height 26
click at [0, 0] on icon at bounding box center [0, 0] width 0 height 0
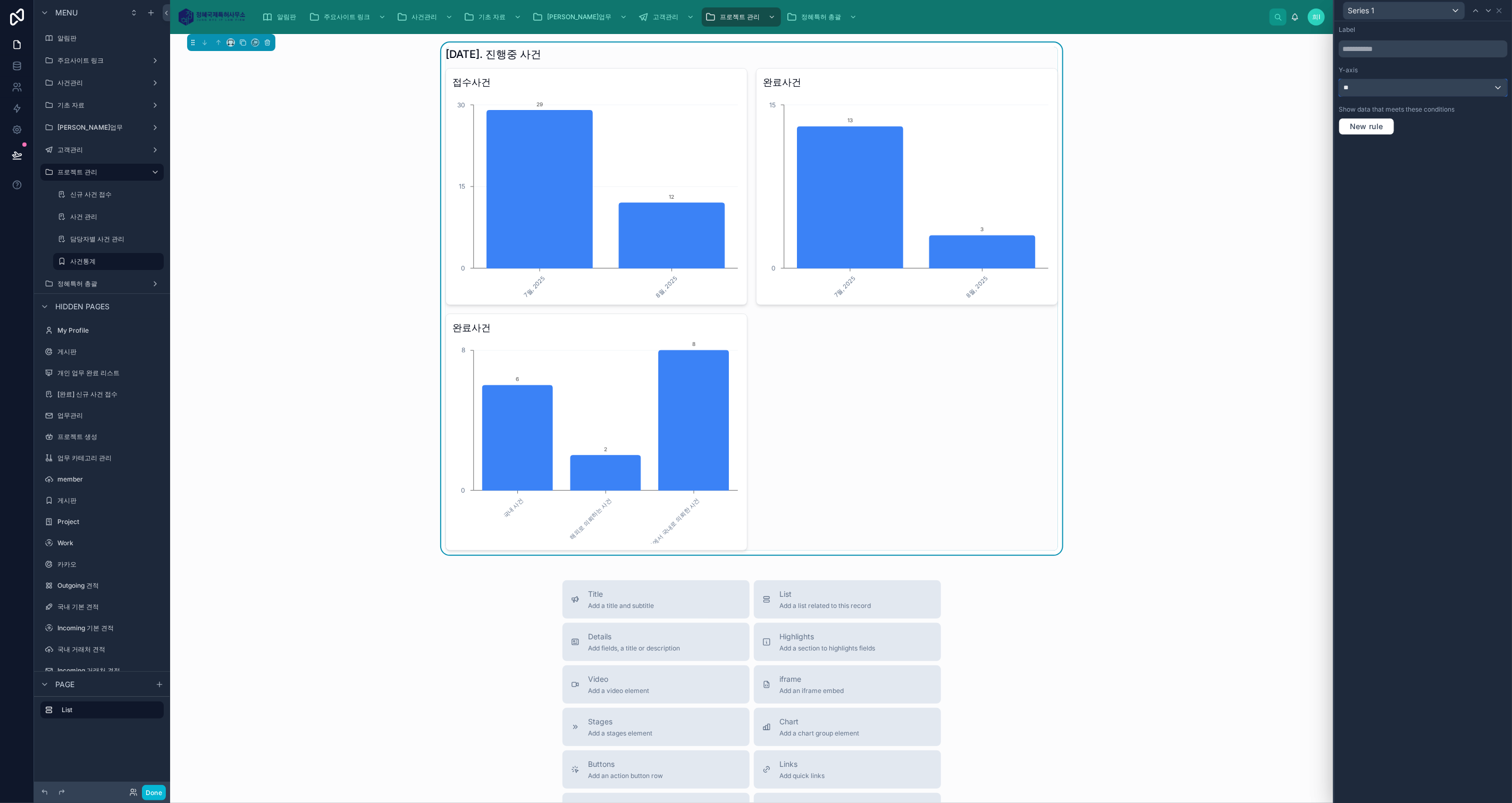
click at [1380, 88] on div "**" at bounding box center [1423, 87] width 168 height 17
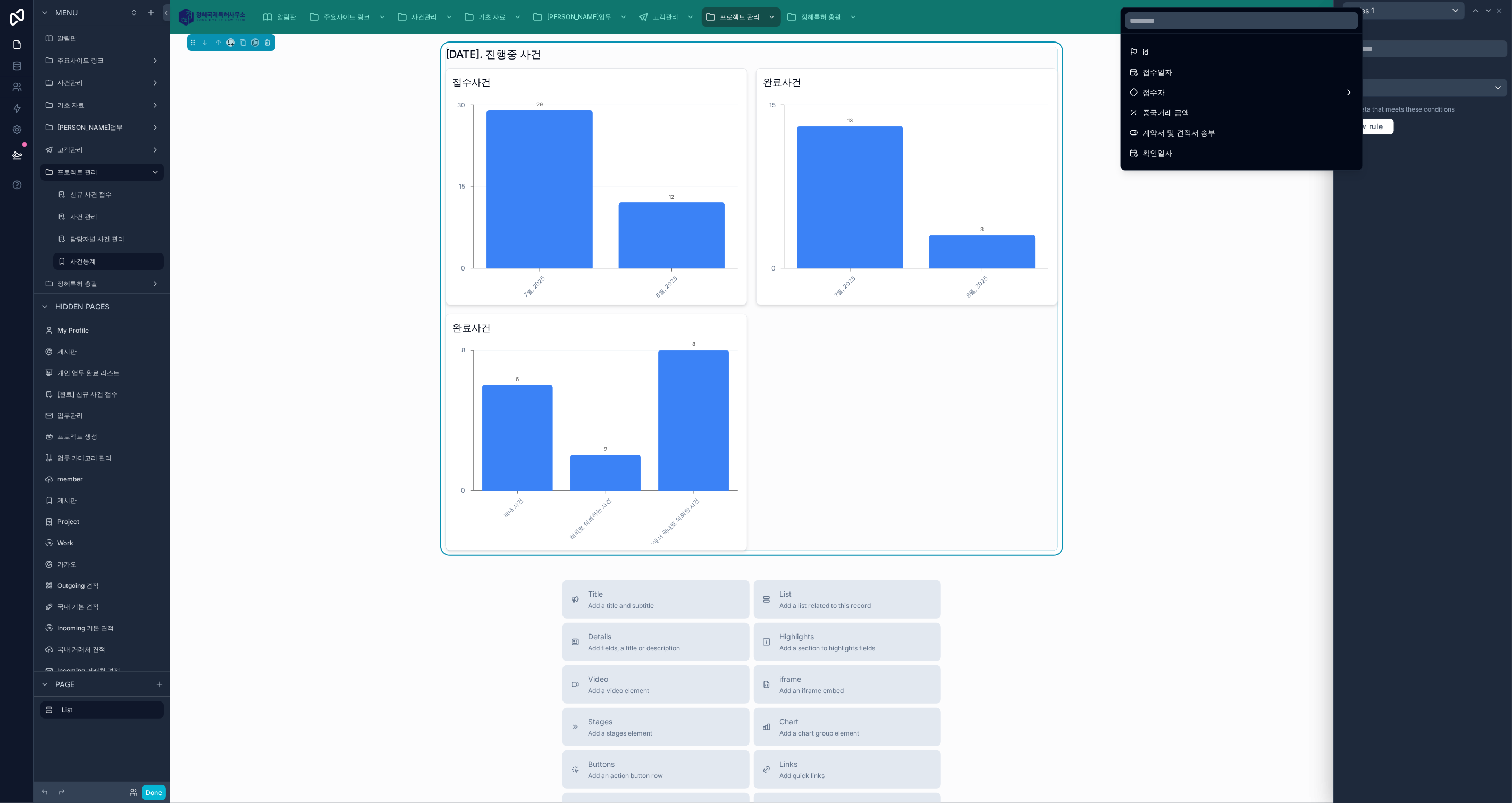
click at [1032, 398] on div "접수사건 7월, 2025 8월, 2025 0 15 30 29 12 완료사건 7월, 2025 8월, 2025 0 15 13 3 완료사건 국내 사…" at bounding box center [752, 309] width 612 height 483
click at [1402, 346] on div at bounding box center [1423, 402] width 177 height 803
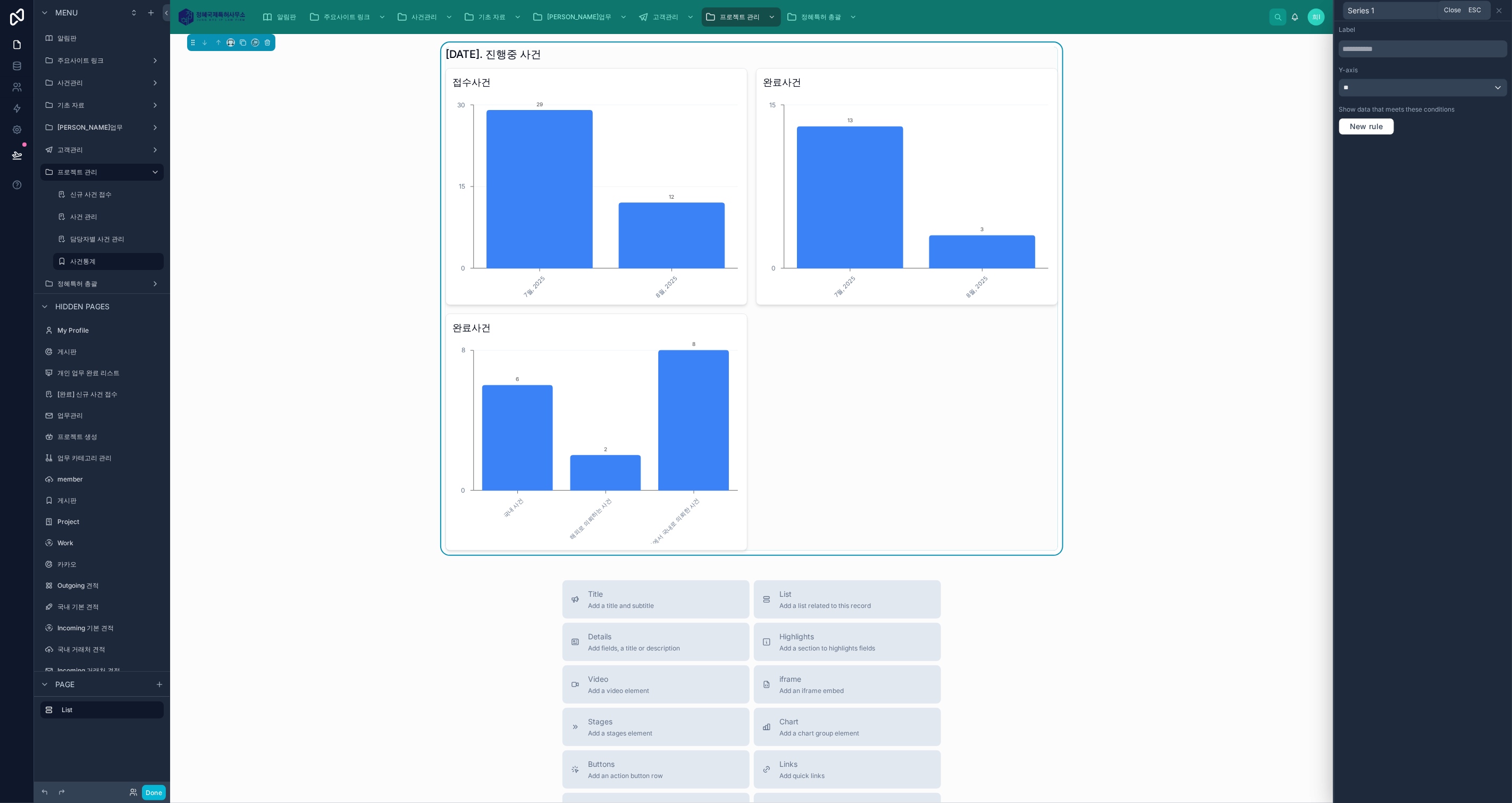
click at [1502, 11] on icon at bounding box center [1499, 11] width 9 height 9
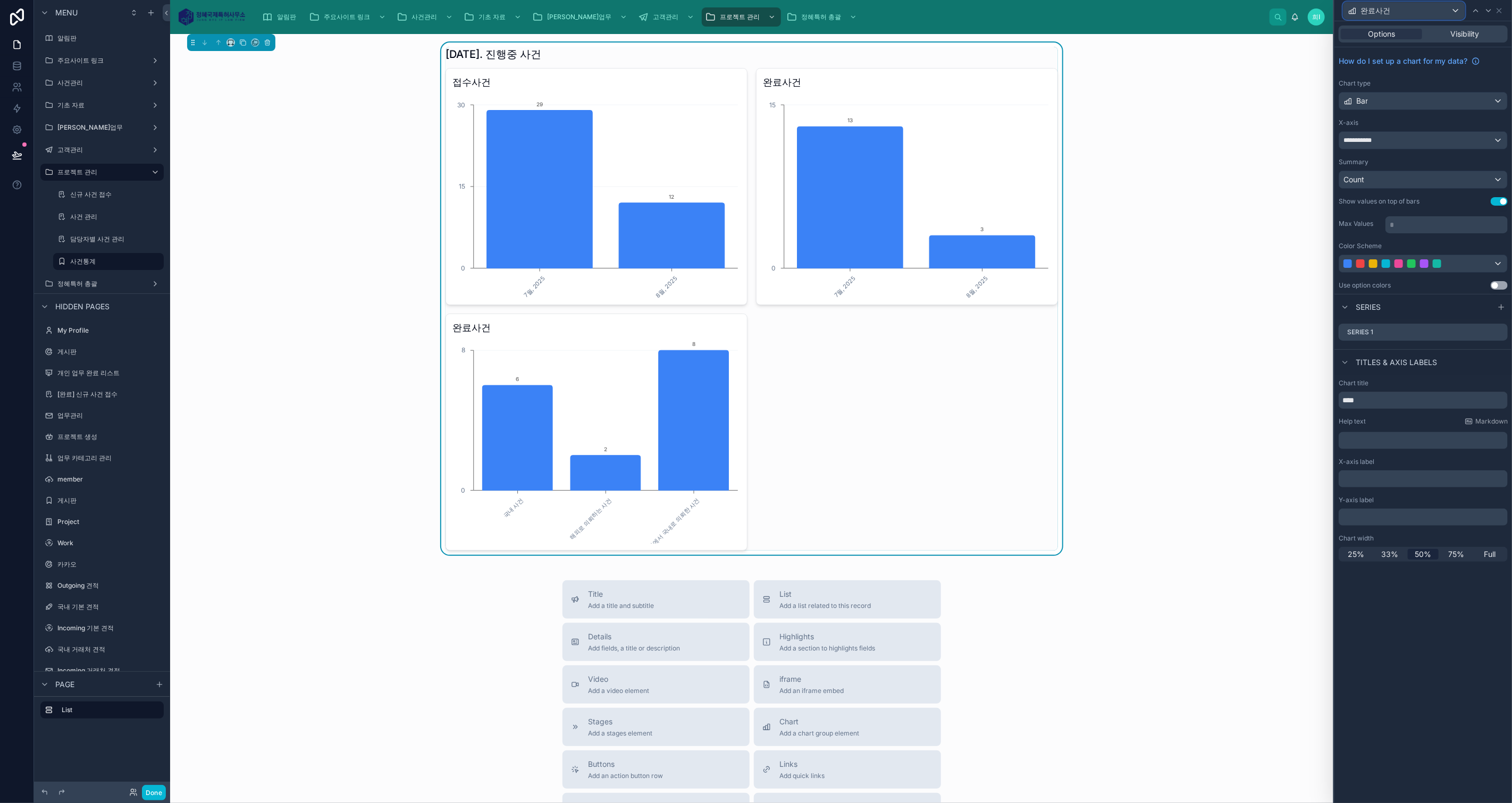
click at [1437, 9] on div "완료사건" at bounding box center [1404, 10] width 121 height 17
click at [1394, 72] on span "접수사건" at bounding box center [1379, 67] width 30 height 13
click at [1396, 544] on span "33%" at bounding box center [1389, 549] width 17 height 11
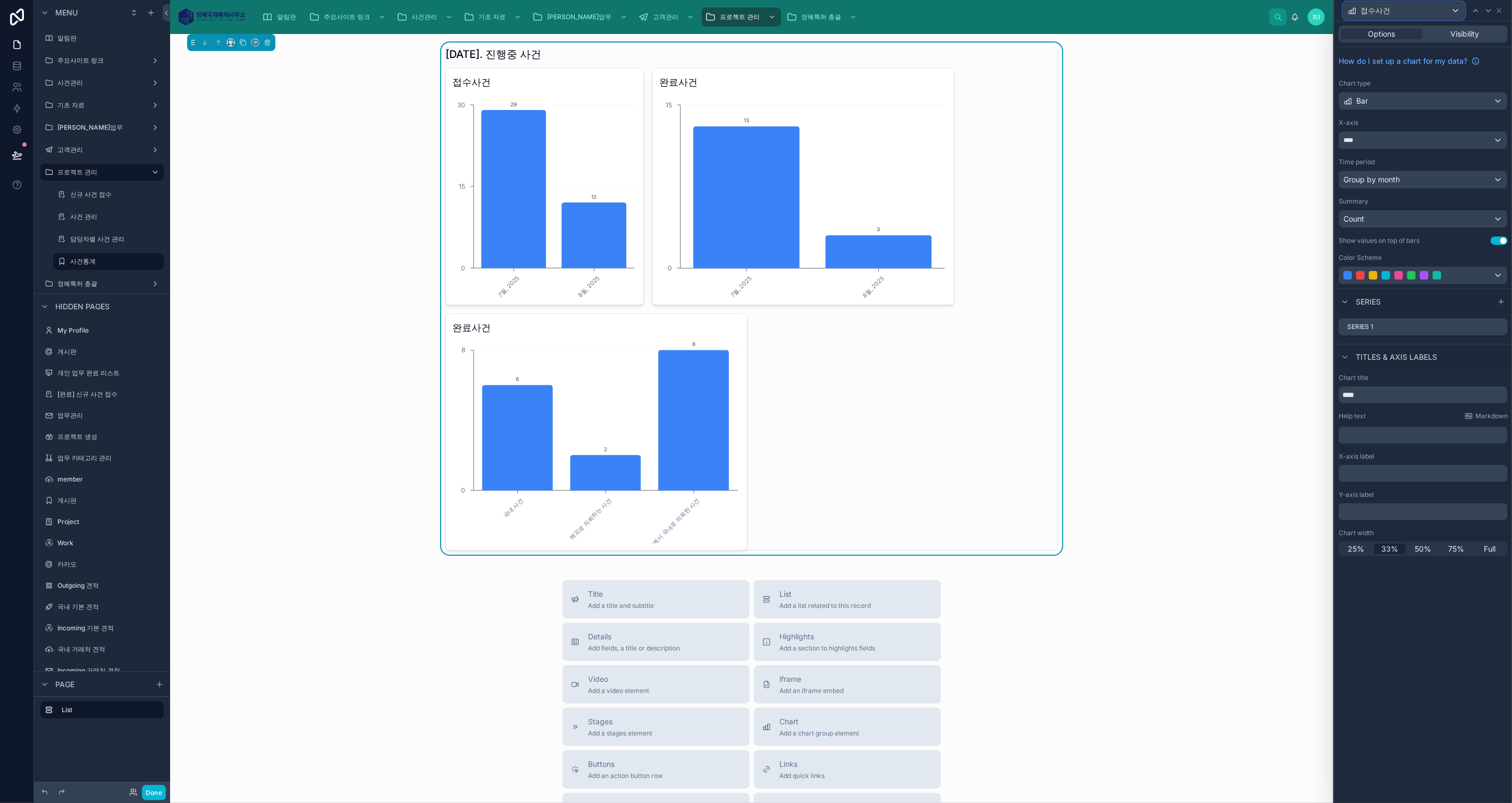
click at [1437, 8] on div "접수사건" at bounding box center [1404, 10] width 121 height 17
click at [1420, 87] on div "완료사건" at bounding box center [1403, 87] width 104 height 13
click at [1399, 550] on div "33%" at bounding box center [1390, 549] width 31 height 11
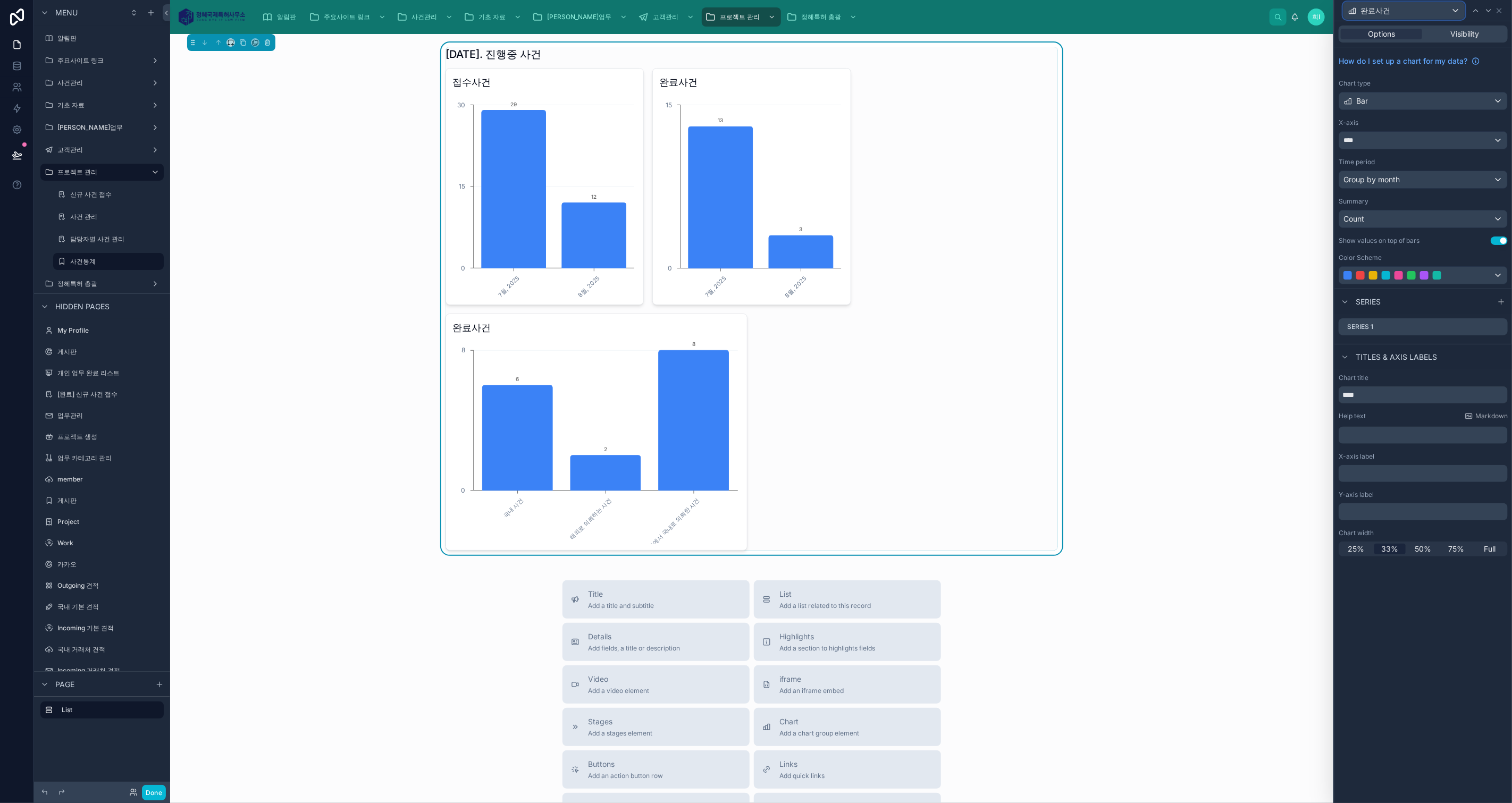
click at [1416, 9] on div "완료사건" at bounding box center [1404, 10] width 121 height 17
click at [1408, 105] on div "완료사건" at bounding box center [1403, 107] width 104 height 13
click at [1386, 554] on span "33%" at bounding box center [1389, 554] width 17 height 11
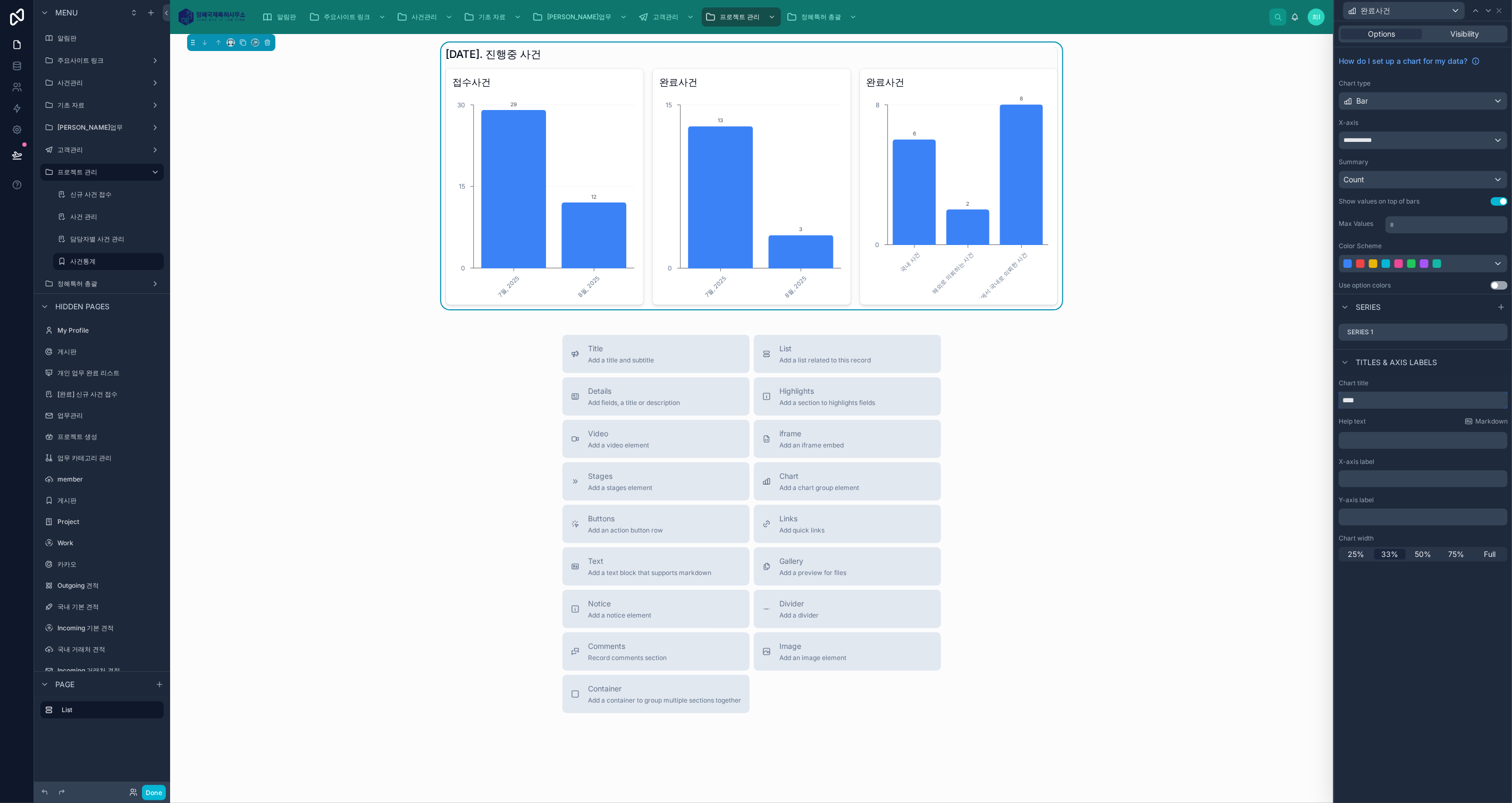
drag, startPoint x: 1376, startPoint y: 398, endPoint x: 1342, endPoint y: 397, distance: 34.0
click at [1342, 397] on input "****" at bounding box center [1423, 400] width 169 height 17
click at [1342, 396] on input "****" at bounding box center [1423, 400] width 169 height 17
click at [1345, 399] on input "****" at bounding box center [1423, 400] width 169 height 17
type input "**********"
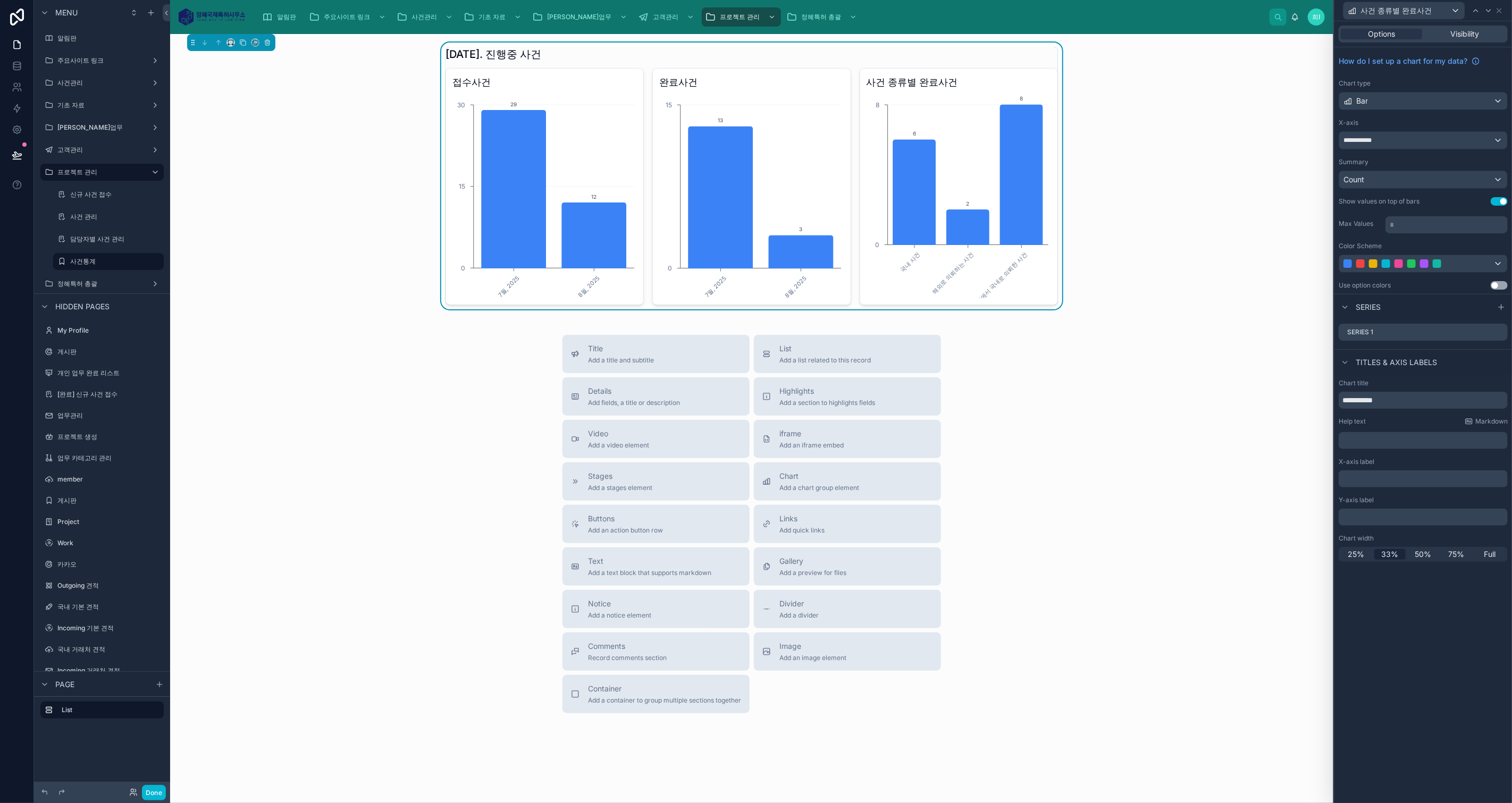
click at [1481, 369] on div "Titles & Axis labels" at bounding box center [1423, 362] width 177 height 26
click at [1419, 556] on span "50%" at bounding box center [1423, 554] width 16 height 11
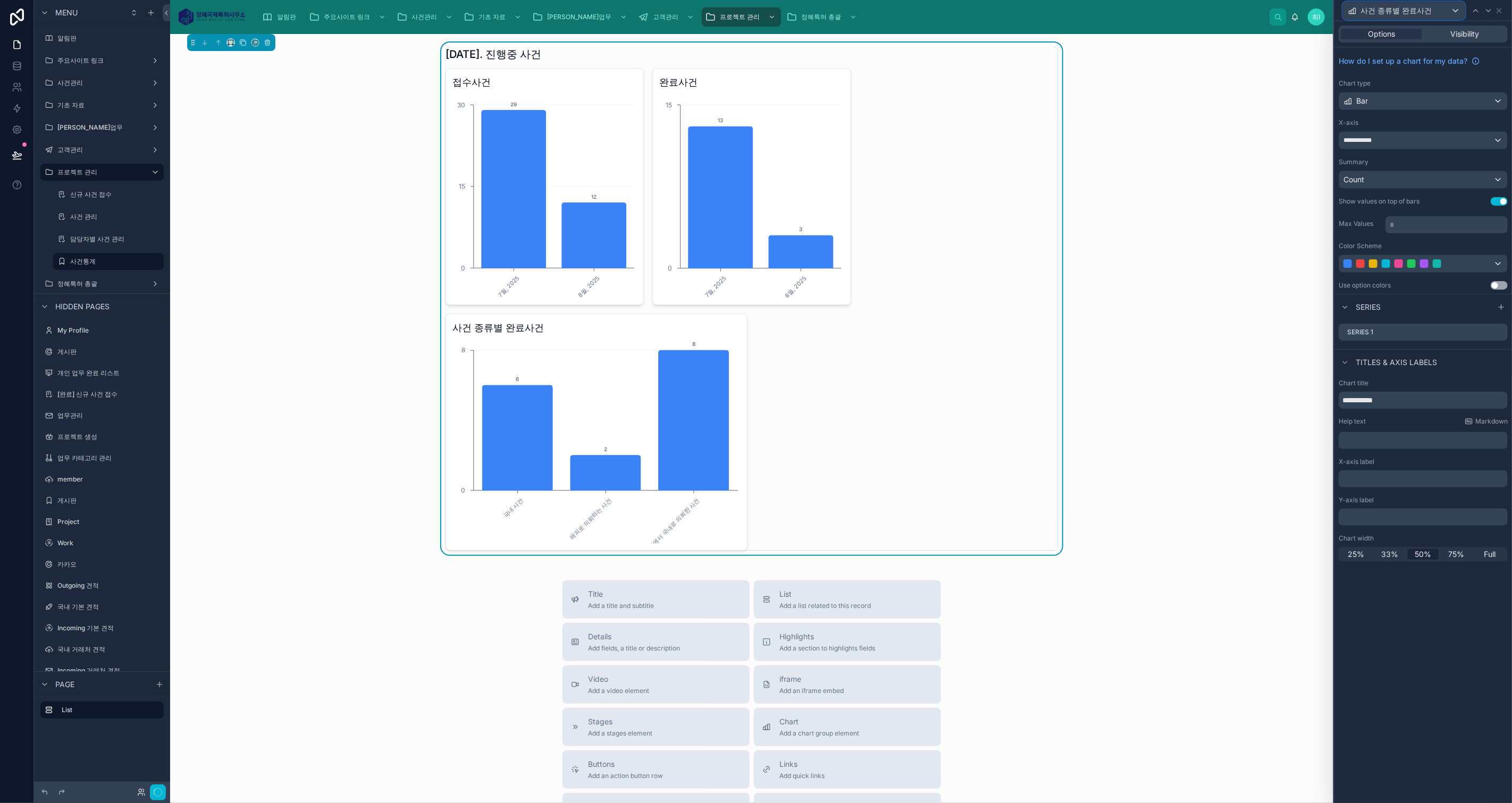
click at [1396, 9] on span "사건 종류별 완료사건" at bounding box center [1396, 10] width 71 height 11
click at [1503, 9] on div at bounding box center [1423, 402] width 177 height 803
click at [1502, 11] on icon at bounding box center [1499, 11] width 9 height 9
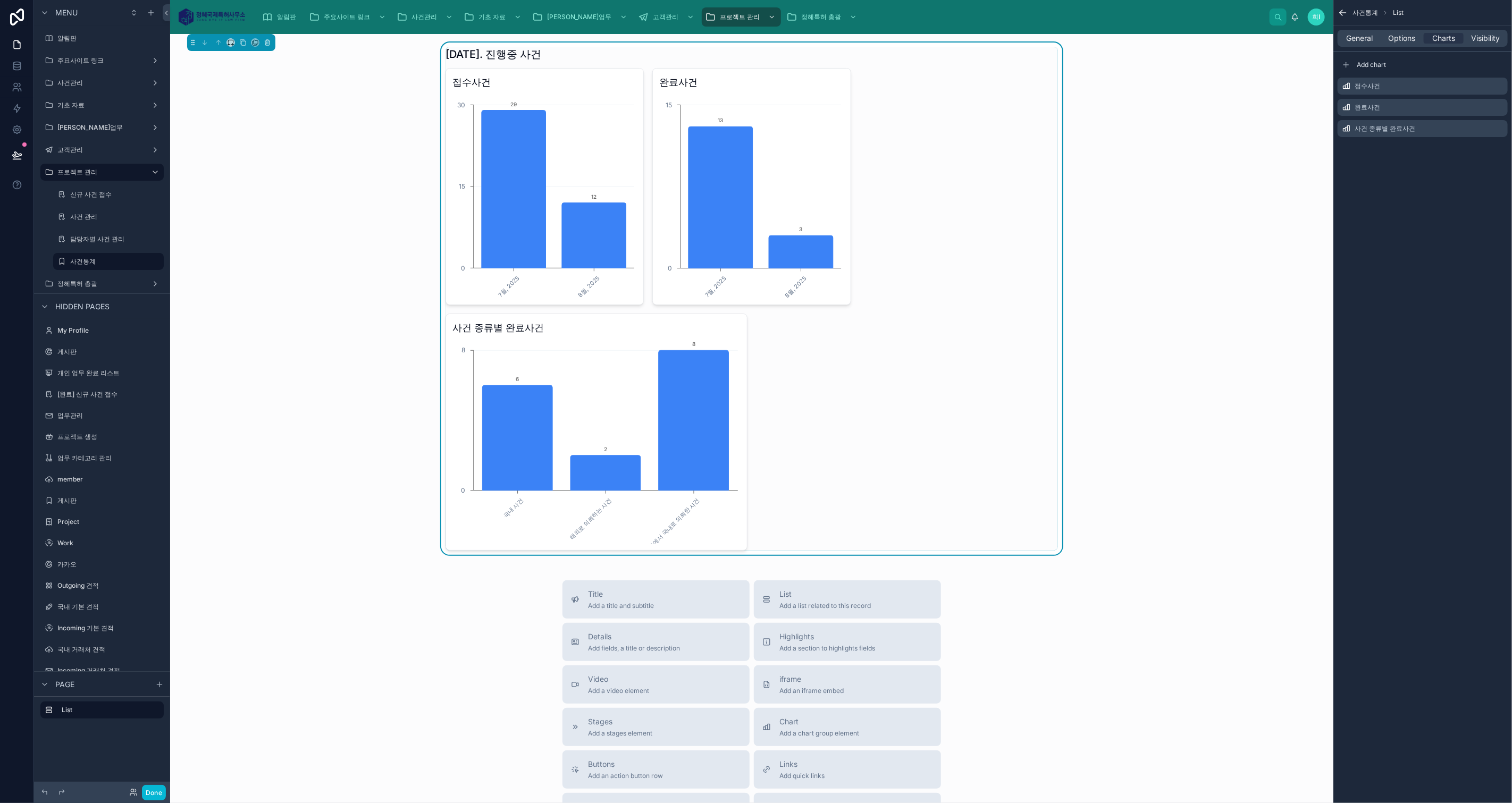
click at [0, 0] on icon "scrollable content" at bounding box center [0, 0] width 0 height 0
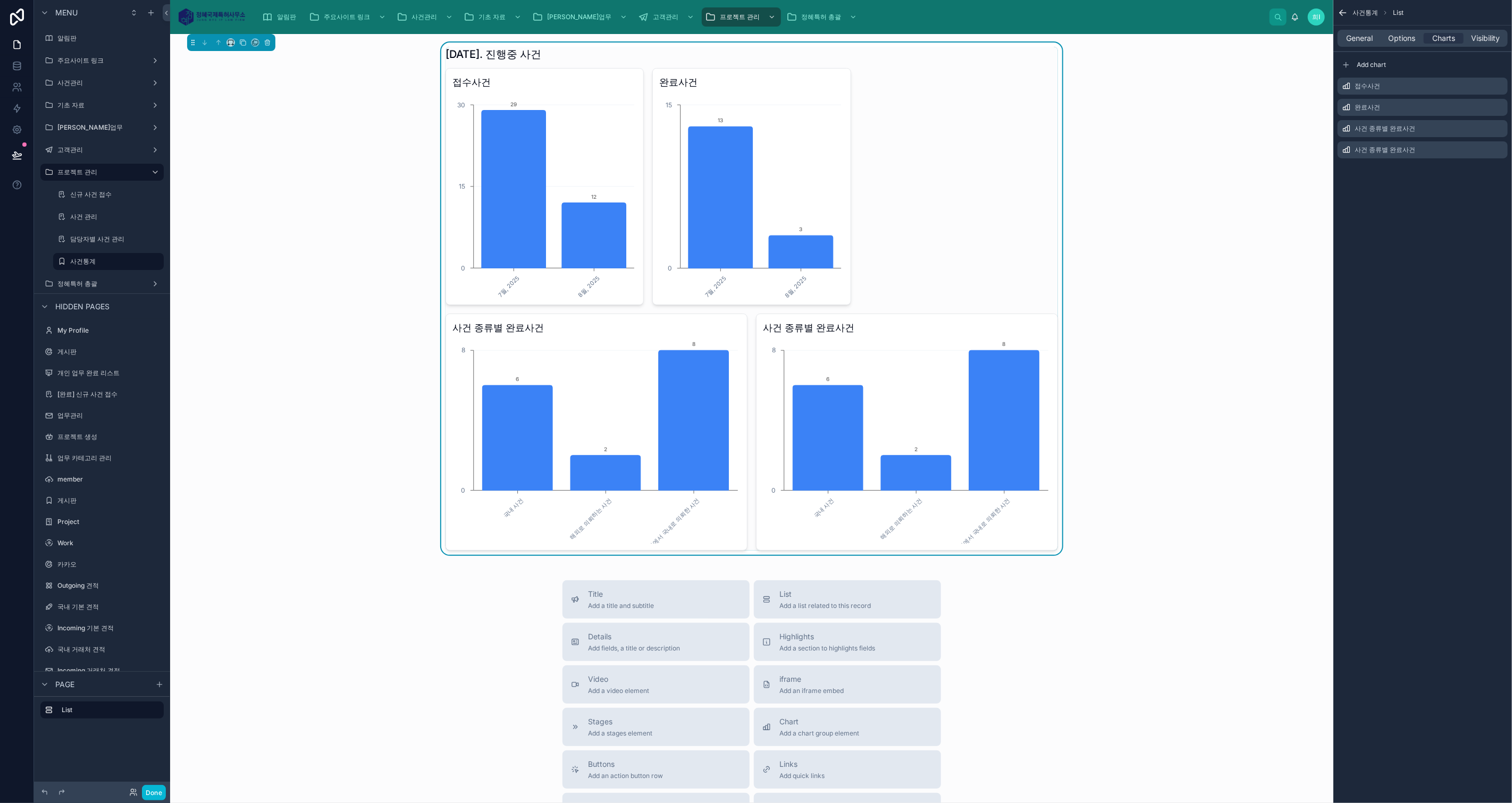
click at [0, 0] on icon "scrollable content" at bounding box center [0, 0] width 0 height 0
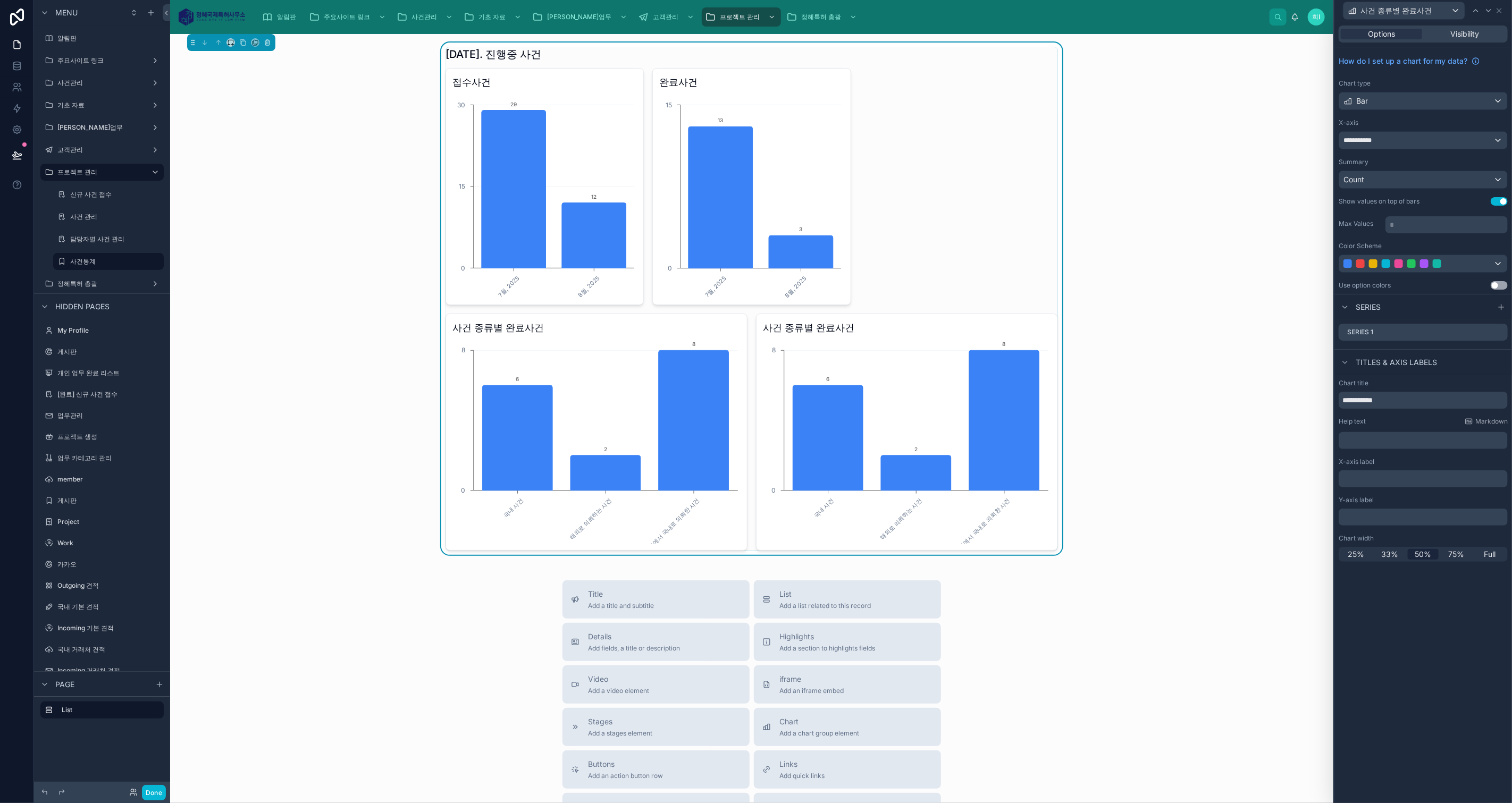
click at [0, 0] on icon at bounding box center [0, 0] width 0 height 0
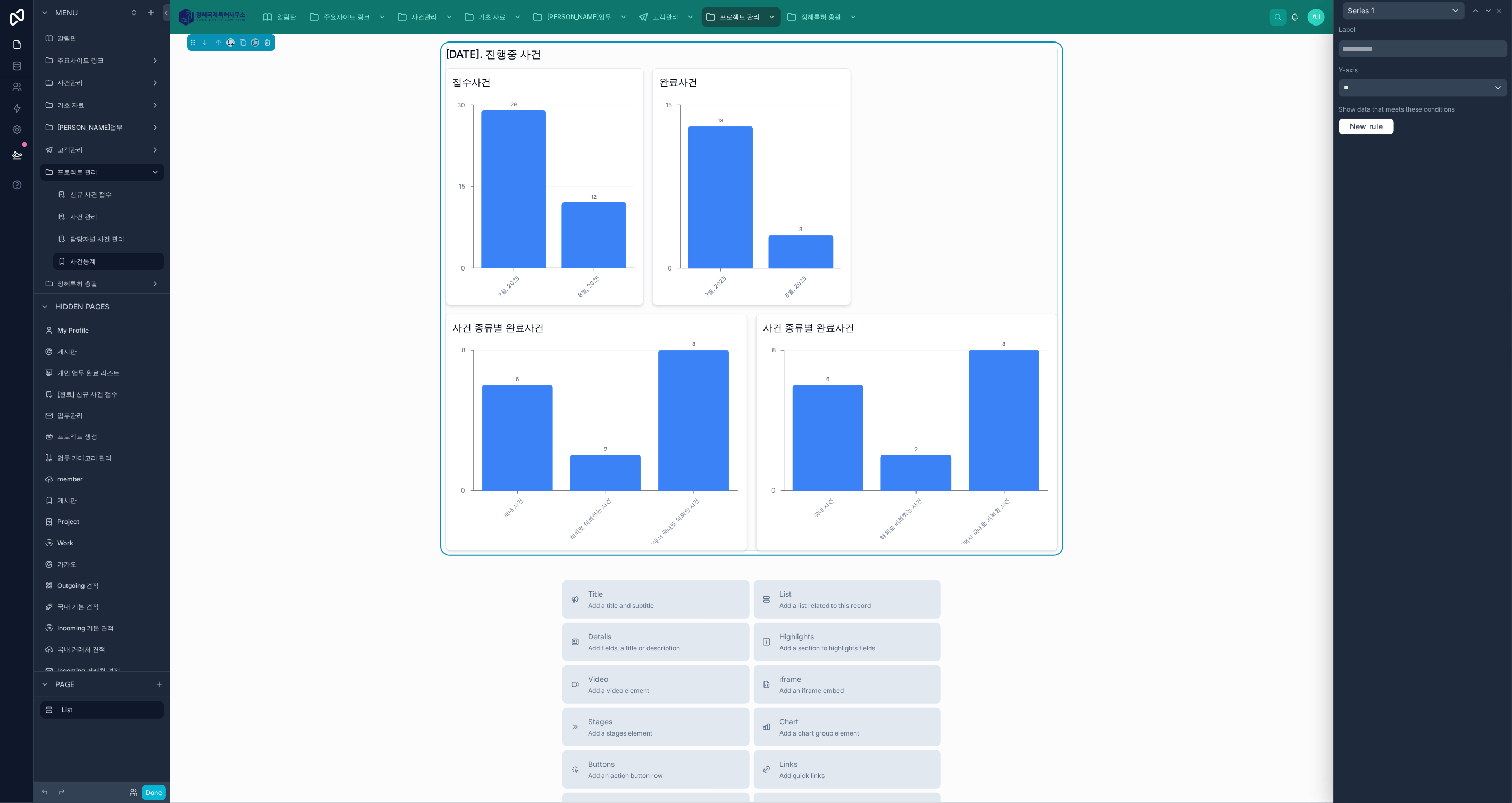
drag, startPoint x: 1403, startPoint y: 192, endPoint x: 1415, endPoint y: 116, distance: 76.9
click at [1408, 188] on div "Label Y-axis ** Show data that meets these conditions New rule" at bounding box center [1423, 412] width 177 height 782
click at [1396, 91] on div "**" at bounding box center [1423, 87] width 168 height 17
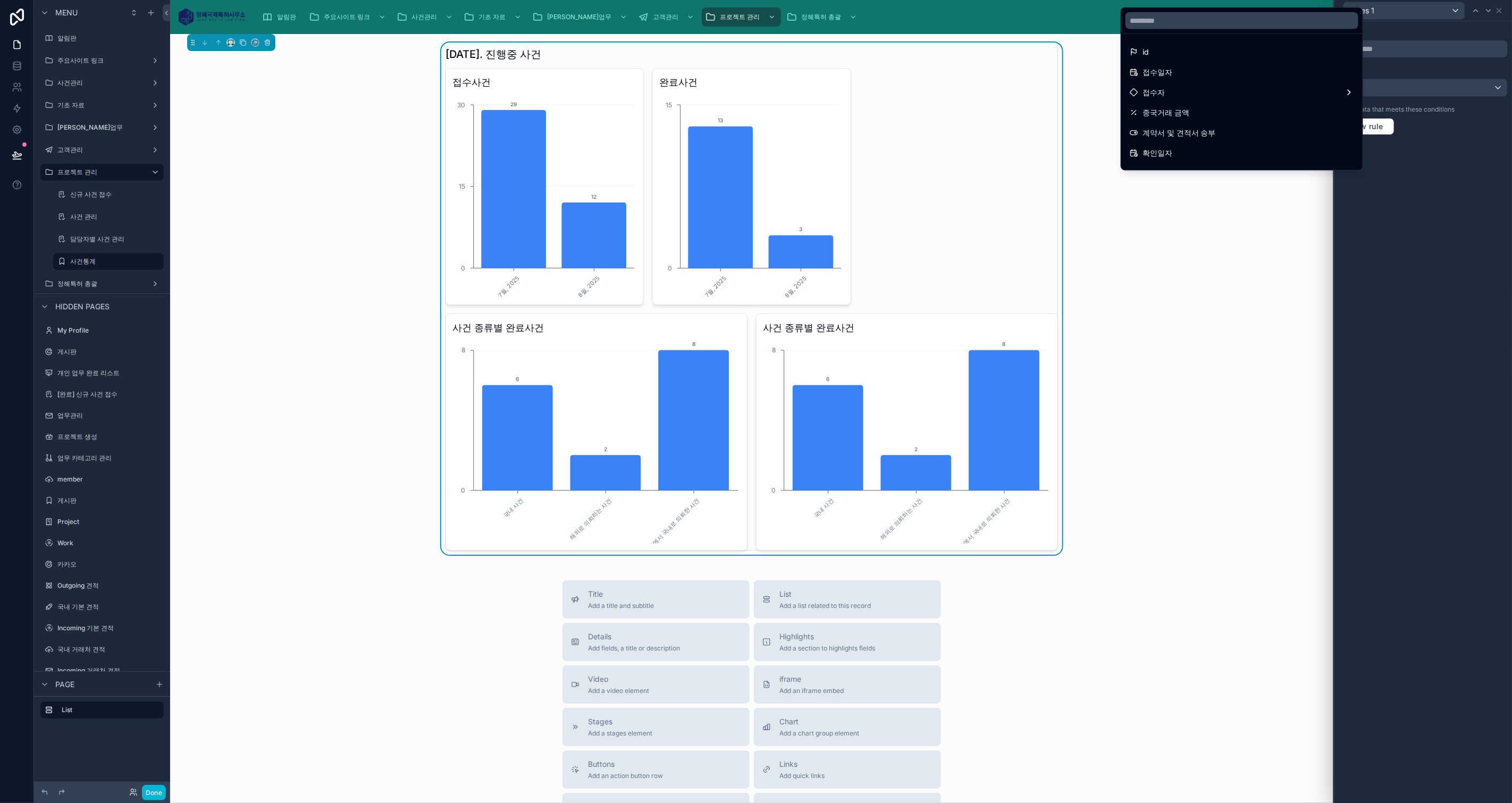
click at [1316, 77] on div "접수일자" at bounding box center [1242, 72] width 224 height 13
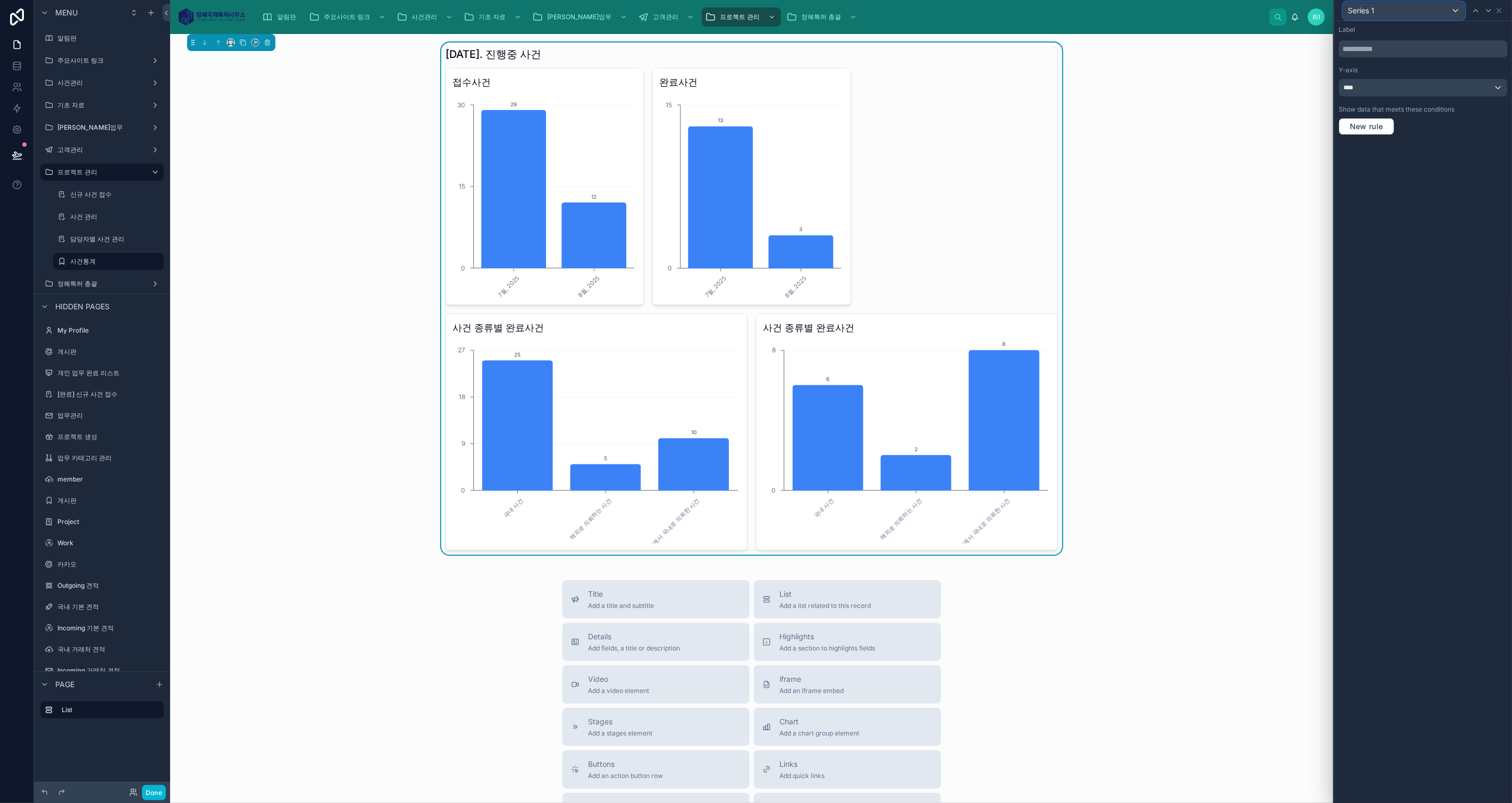
click at [1445, 8] on div "Series 1" at bounding box center [1404, 10] width 121 height 17
drag, startPoint x: 1464, startPoint y: 205, endPoint x: 1493, endPoint y: 70, distance: 138.1
click at [1475, 179] on div at bounding box center [1423, 402] width 177 height 803
click at [1496, 9] on icon at bounding box center [1499, 11] width 9 height 9
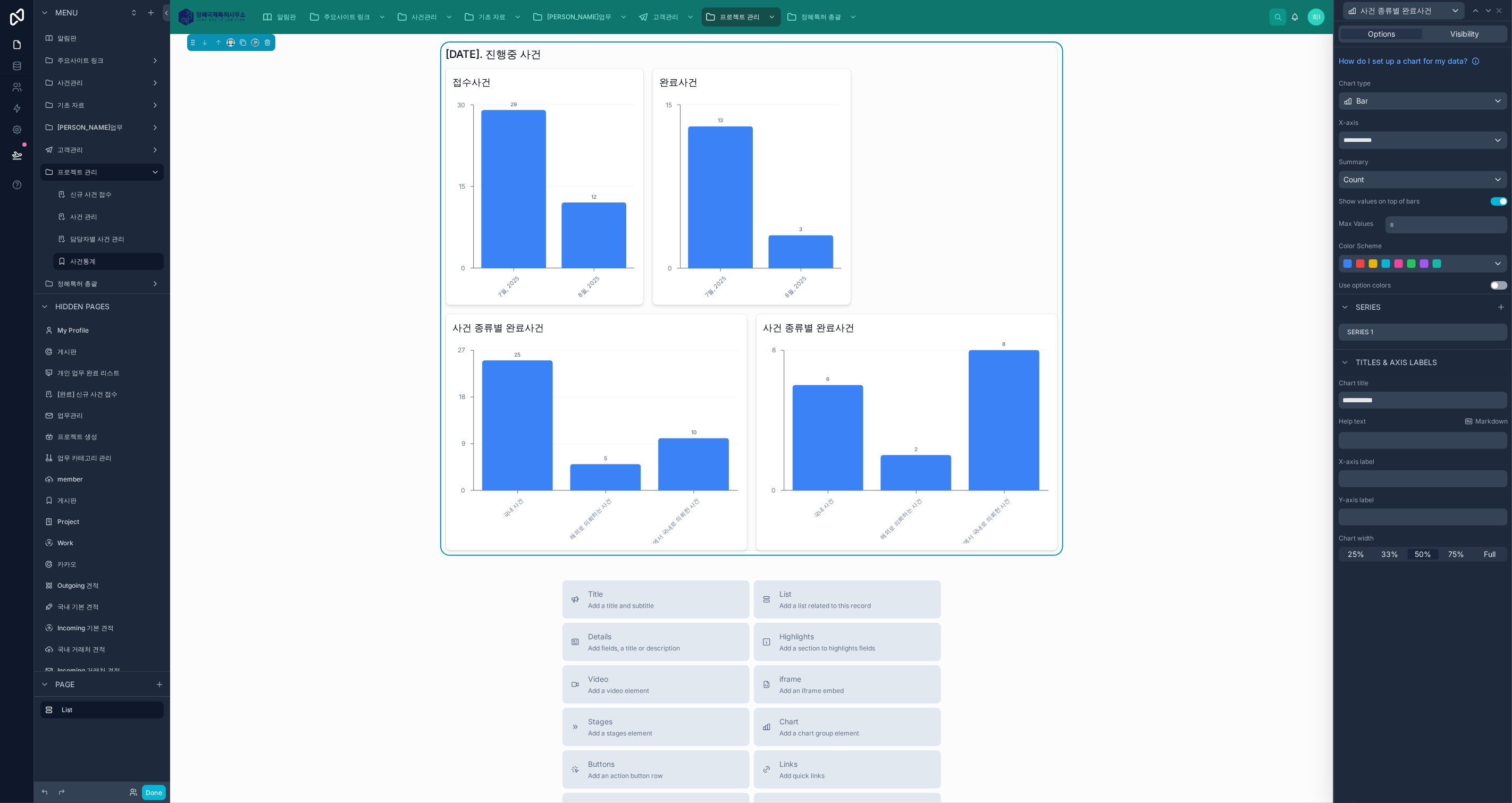
click at [1391, 557] on span "33%" at bounding box center [1389, 554] width 17 height 11
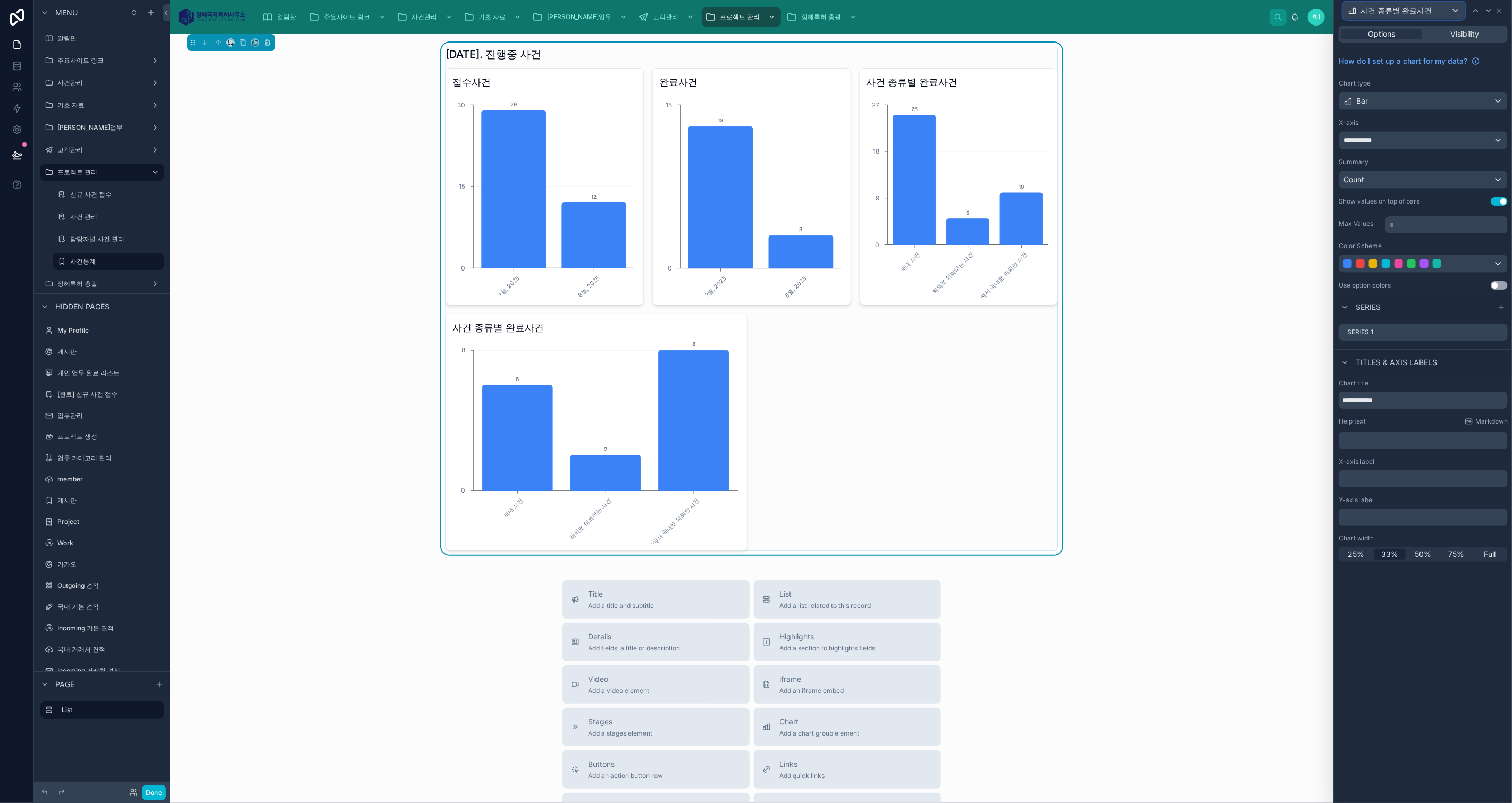
click at [1440, 12] on div "사건 종류별 완료사건" at bounding box center [1404, 10] width 121 height 17
click at [1430, 122] on span "사건 종류별 완료사건" at bounding box center [1399, 128] width 71 height 13
click at [1394, 551] on span "33%" at bounding box center [1389, 554] width 17 height 11
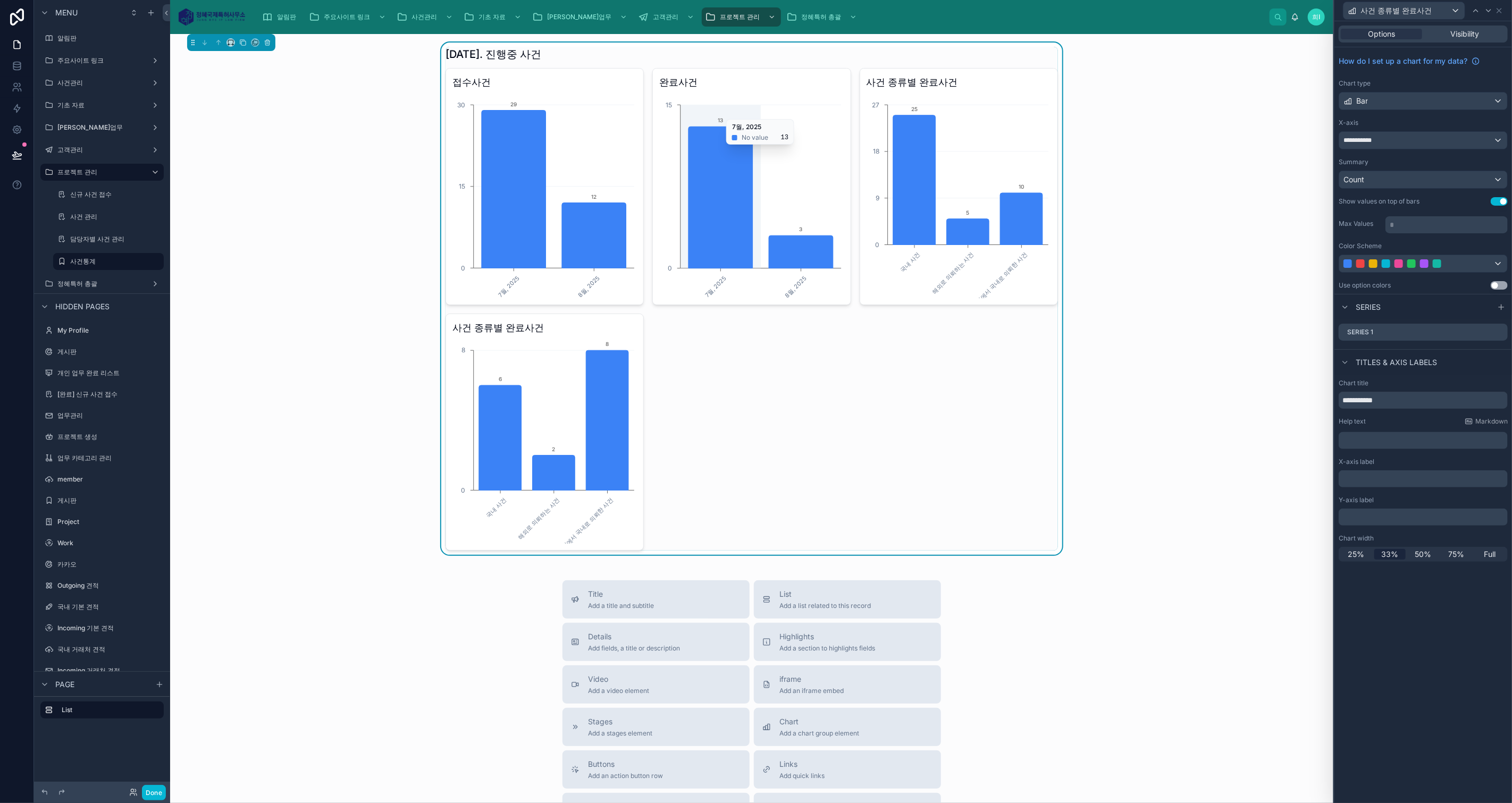
click at [738, 101] on icon "7월, 2025 8월, 2025 0 15 13 3" at bounding box center [751, 196] width 184 height 204
click at [752, 91] on div "완료사건 7월, 2025 8월, 2025 0 15 13 3" at bounding box center [751, 186] width 198 height 237
click at [1386, 9] on span "사건 종류별 완료사건" at bounding box center [1396, 10] width 71 height 11
click at [1396, 65] on div "접수사건" at bounding box center [1403, 67] width 104 height 13
click at [1426, 546] on span "50%" at bounding box center [1423, 549] width 16 height 11
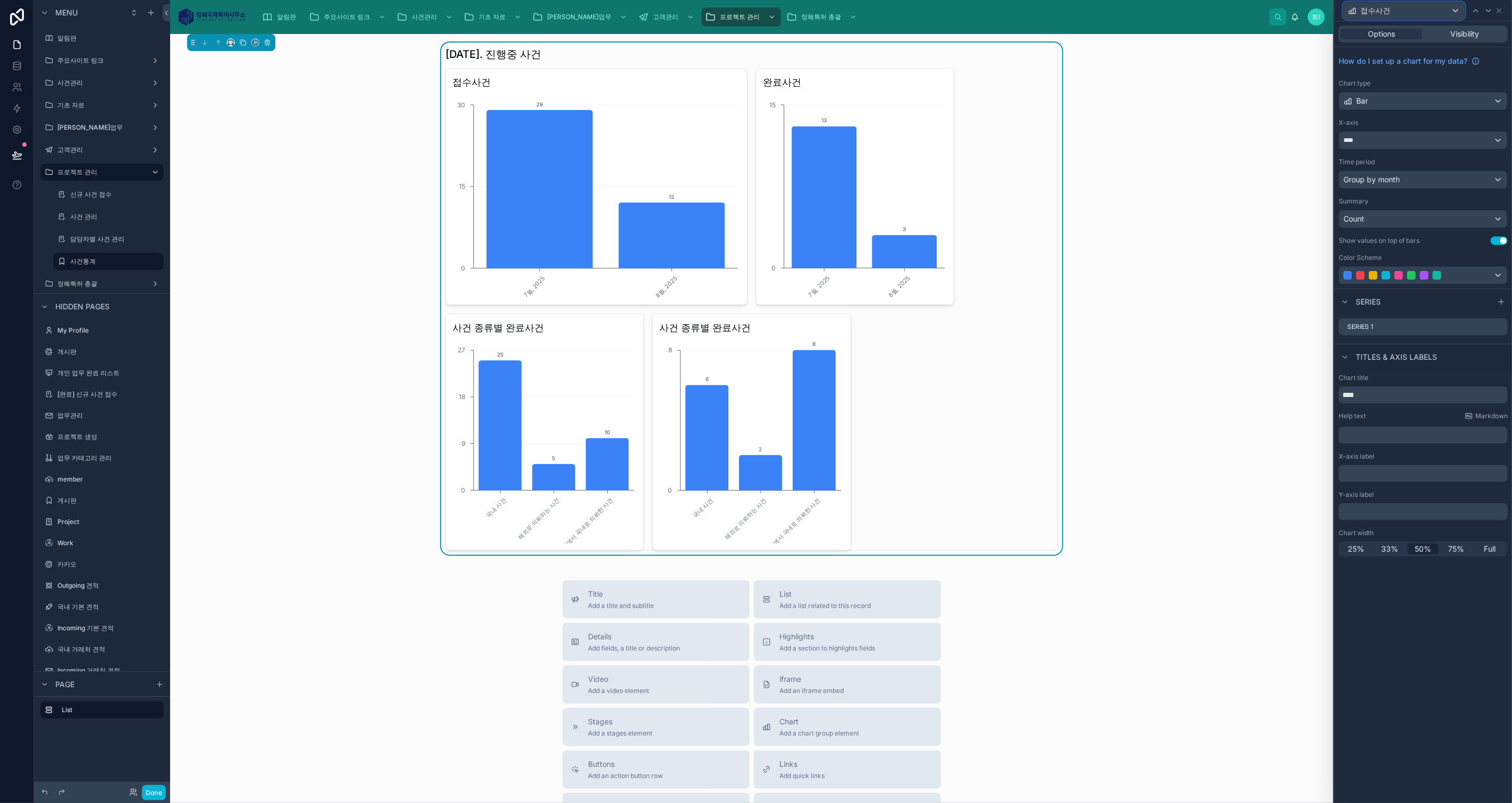
click at [1426, 6] on div "접수사건" at bounding box center [1404, 10] width 121 height 17
click at [1409, 84] on div "완료사건" at bounding box center [1403, 87] width 104 height 13
click at [1426, 545] on span "50%" at bounding box center [1423, 549] width 16 height 11
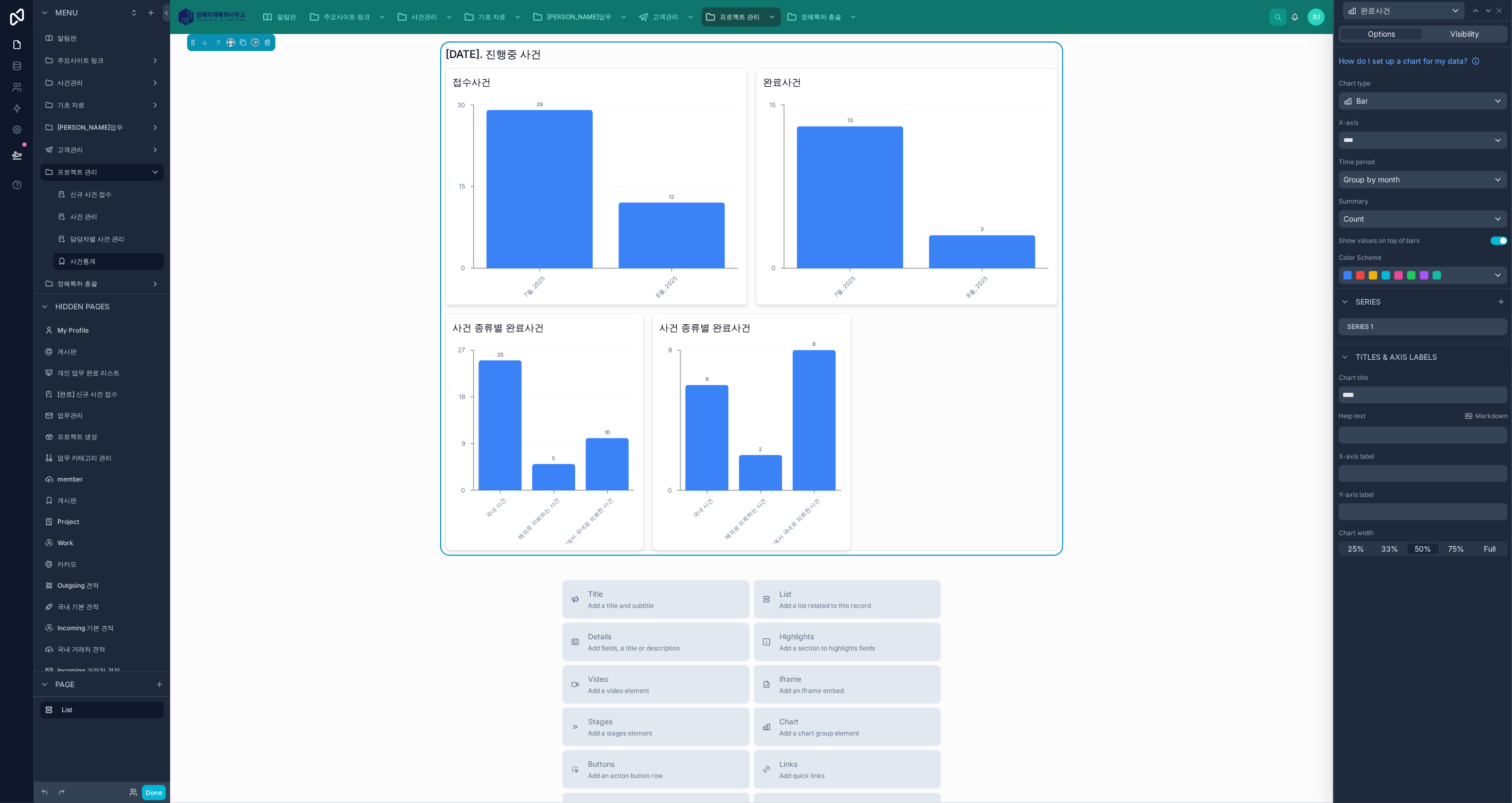
click at [935, 412] on div "접수사건 7월, 2025 8월, 2025 0 15 30 29 12 완료사건 7월, 2025 8월, 2025 0 15 13 3 사건 종류별 완료…" at bounding box center [752, 309] width 612 height 483
click at [534, 334] on h3 "사건 종류별 완료사건" at bounding box center [544, 328] width 184 height 15
click at [1406, 15] on div "완료사건" at bounding box center [1404, 10] width 121 height 17
click at [1394, 106] on span "사건 종류별 완료사건" at bounding box center [1399, 107] width 71 height 13
drag, startPoint x: 1396, startPoint y: 399, endPoint x: 1382, endPoint y: 397, distance: 14.1
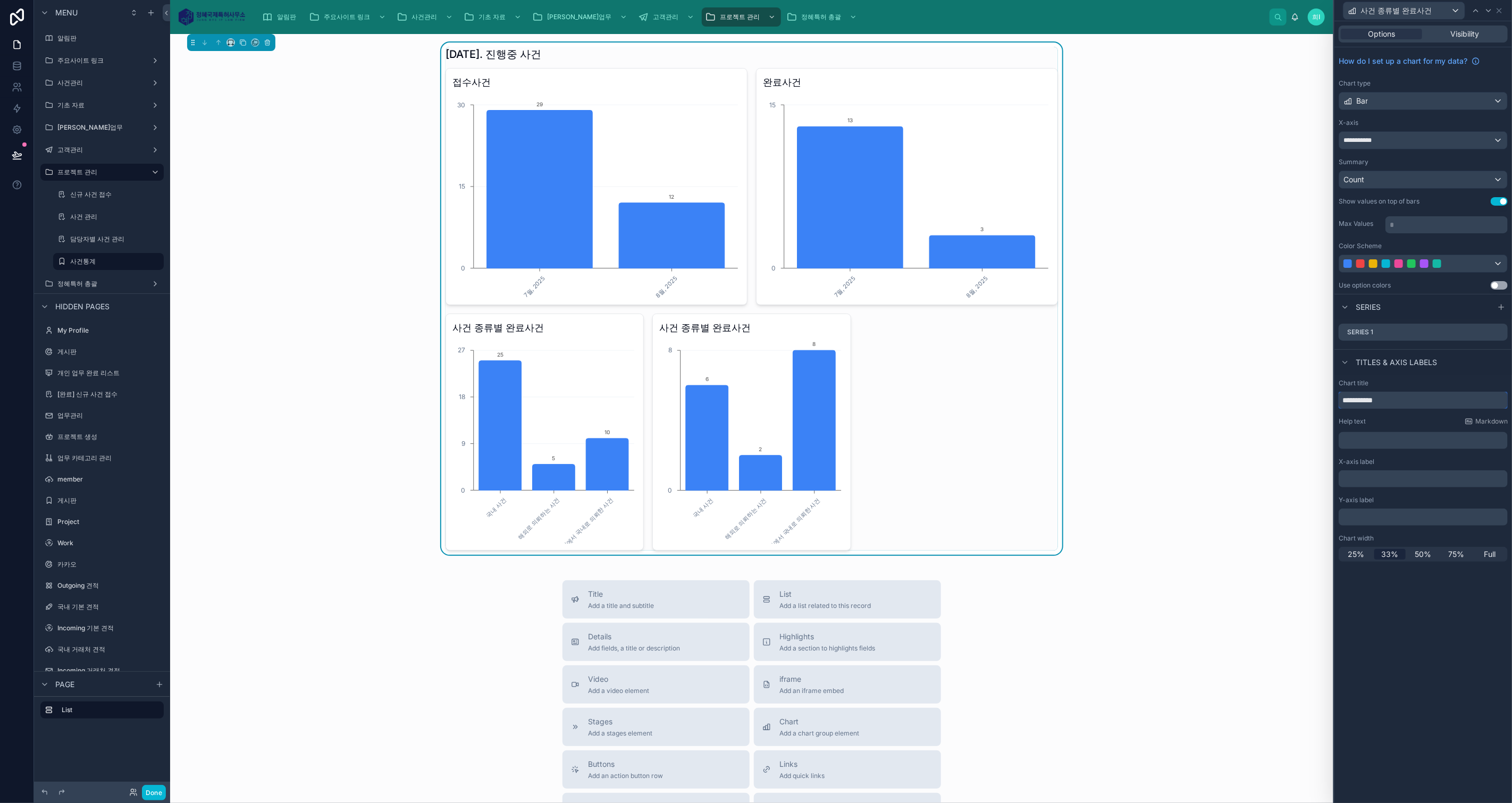
click at [1382, 397] on input "**********" at bounding box center [1423, 400] width 169 height 17
type input "**********"
click at [1440, 644] on div "**********" at bounding box center [1423, 412] width 177 height 782
click at [925, 431] on div "접수사건 7월, 2025 8월, 2025 0 15 30 29 12 완료사건 7월, 2025 8월, 2025 0 15 13 3 사건 종류별 접수…" at bounding box center [752, 309] width 612 height 483
click at [1425, 221] on p "* ﻿" at bounding box center [1447, 224] width 116 height 11
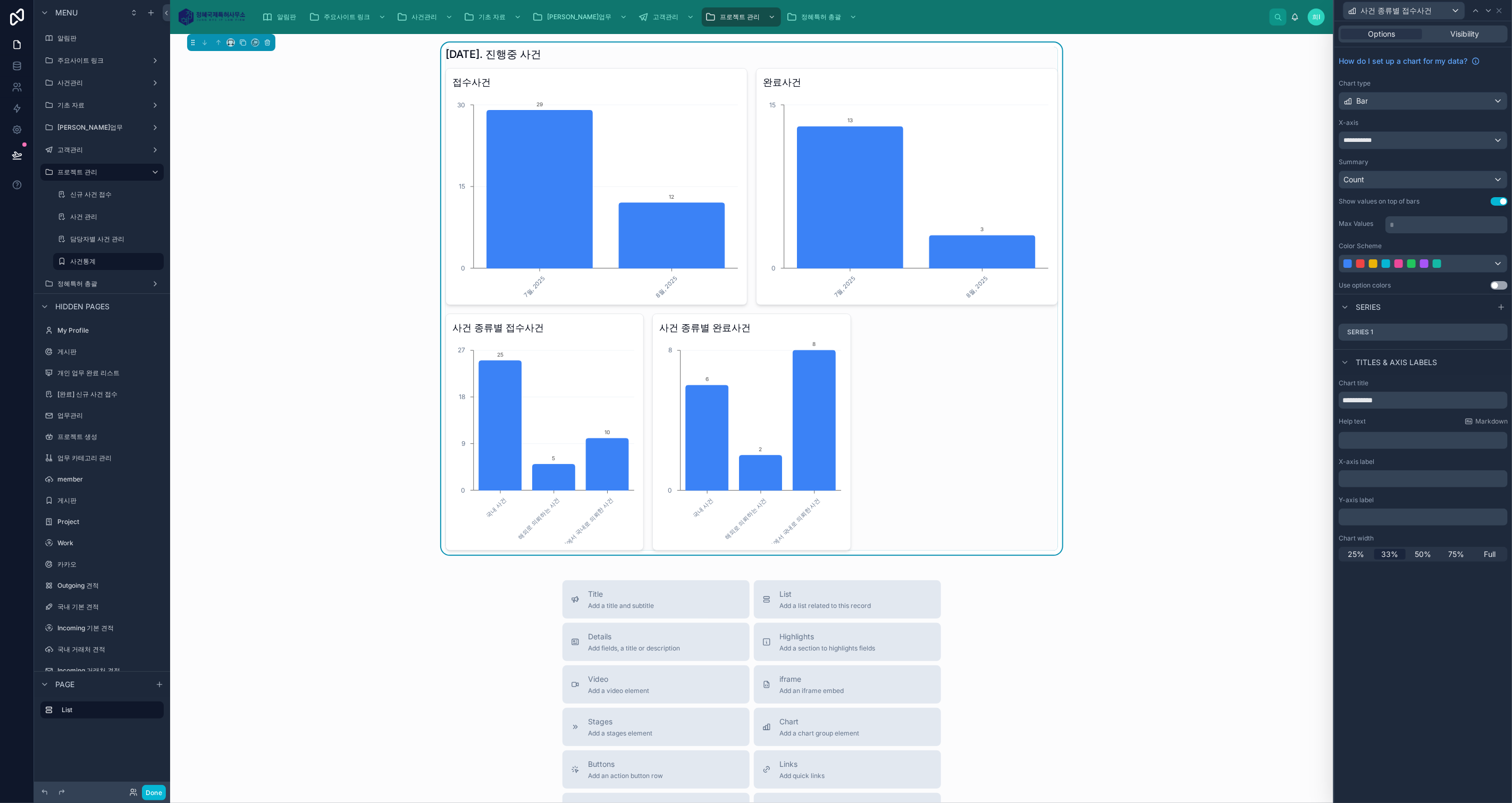
click at [429, 366] on div "[DATE]. 진행중 사건 접수사건 7월, 2025 8월, 2025 0 15 30 29 12 완료사건 7월, 2025 8월, 2025 0 15…" at bounding box center [751, 298] width 1146 height 512
click at [571, 360] on icon "국내 사건 해외로 의뢰하는 사건 해외에서 국내로 의뢰한 사건 0 9 18 27 25 5 10" at bounding box center [544, 441] width 184 height 204
click at [582, 363] on icon "국내 사건 해외로 의뢰하는 사건 해외에서 국내로 의뢰한 사건 0 9 18 27 25 5 10" at bounding box center [544, 441] width 184 height 204
click at [1427, 235] on div "**********" at bounding box center [1423, 170] width 177 height 246
drag, startPoint x: 1423, startPoint y: 228, endPoint x: 1432, endPoint y: 227, distance: 9.1
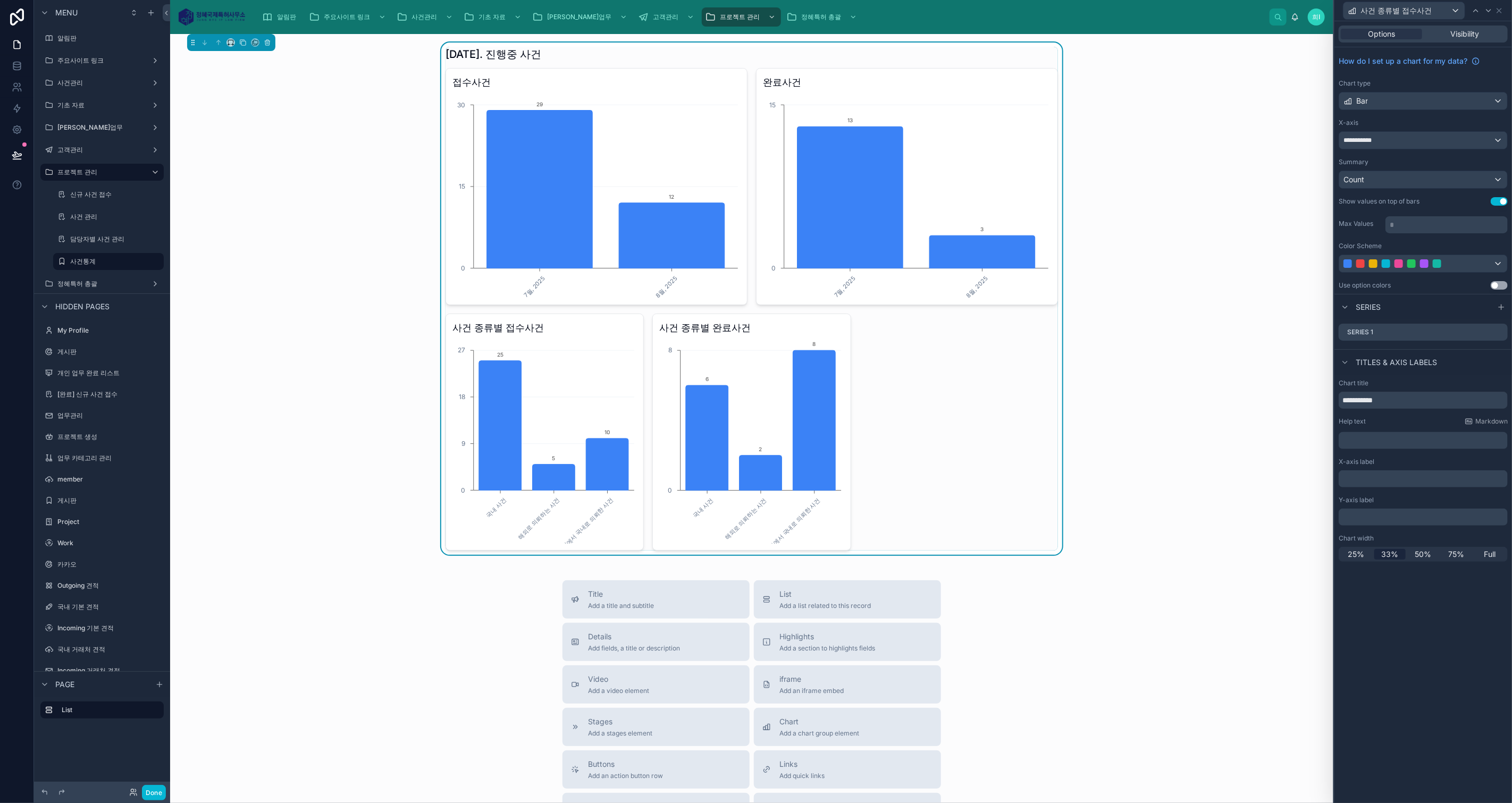
click at [1432, 227] on p "* ﻿" at bounding box center [1447, 224] width 116 height 11
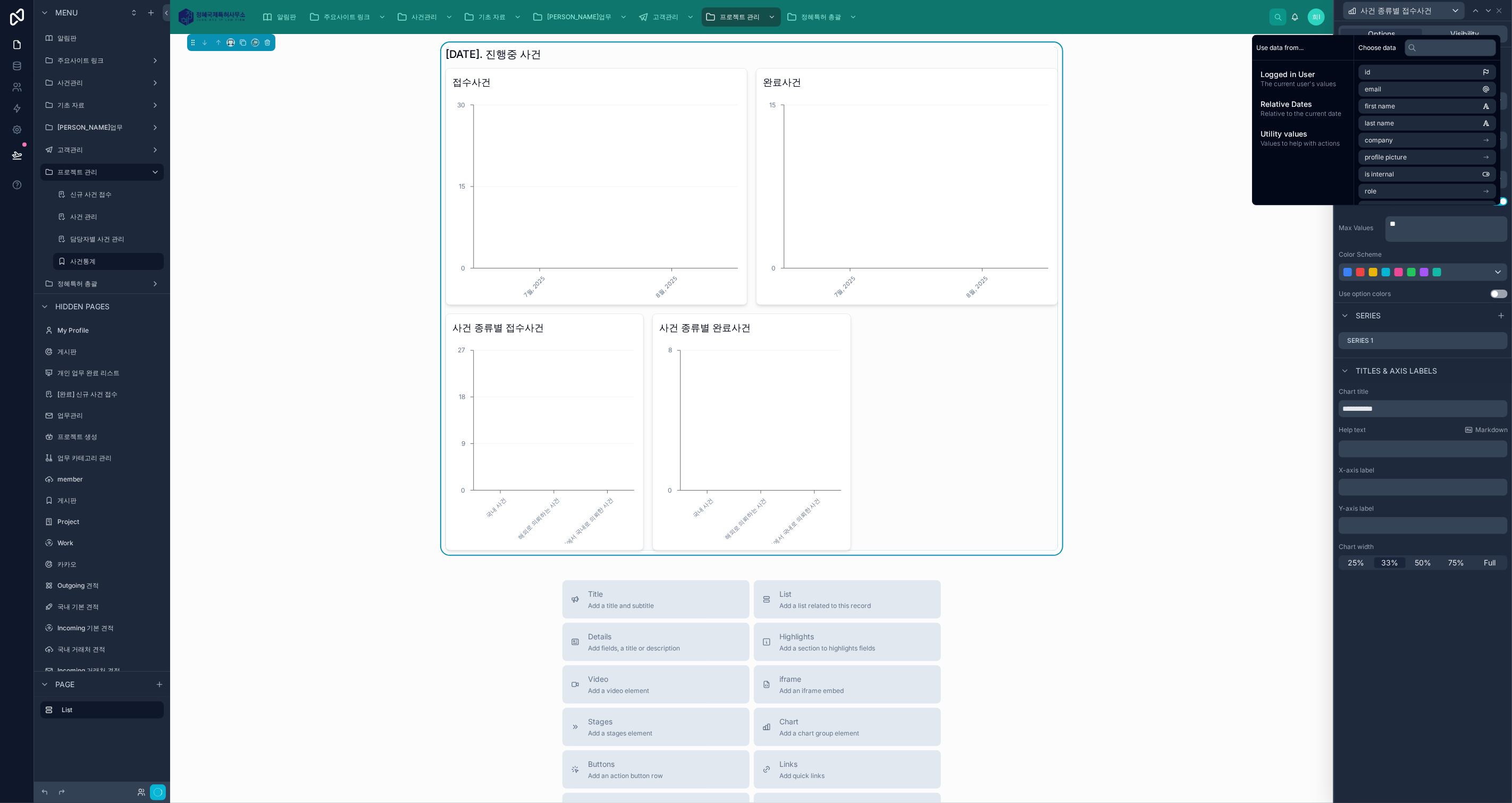
scroll to position [0, 0]
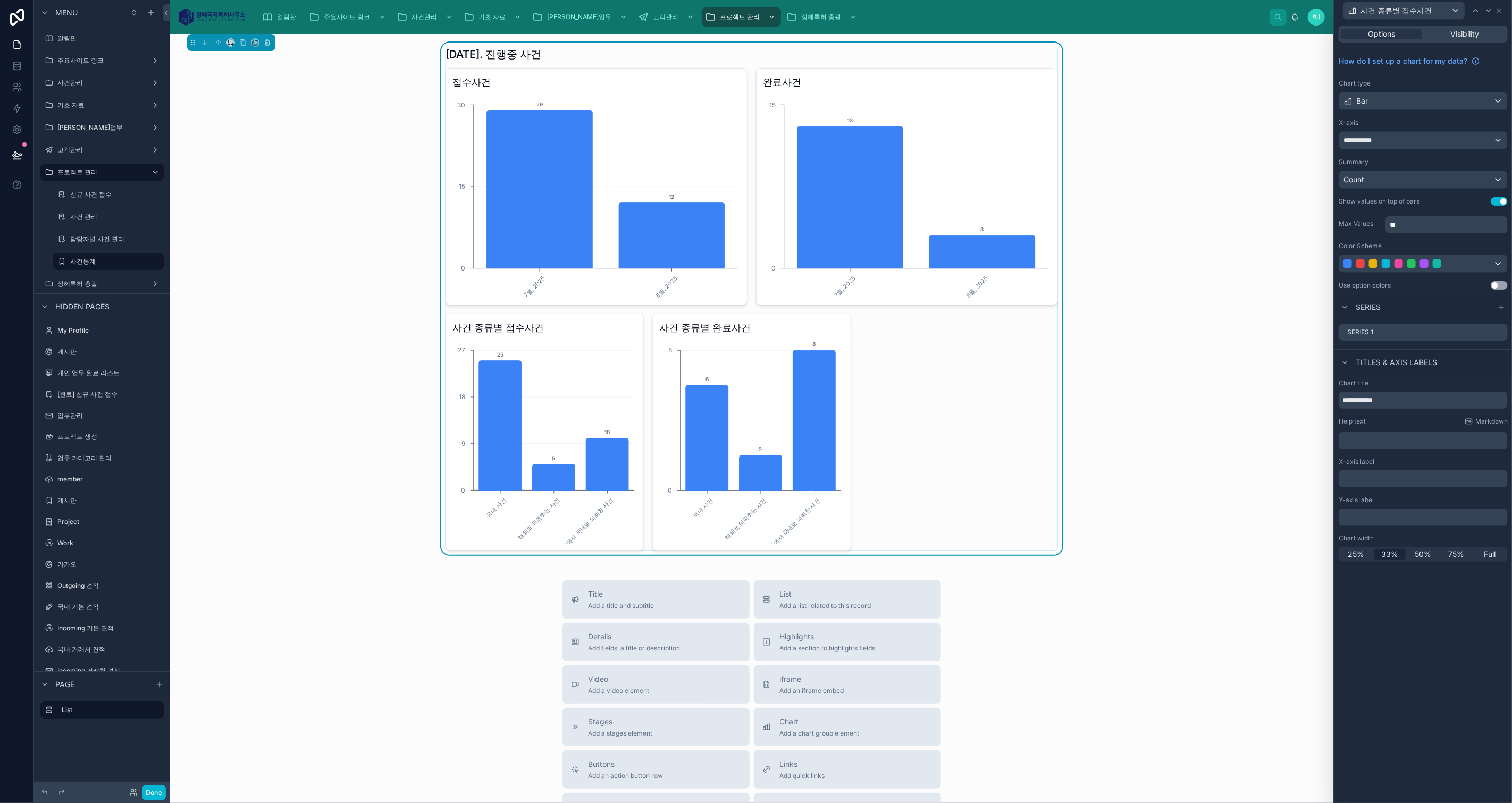
click at [1461, 283] on div "Use option colors Use setting" at bounding box center [1423, 285] width 169 height 9
click at [1505, 284] on button "Use setting" at bounding box center [1499, 285] width 17 height 9
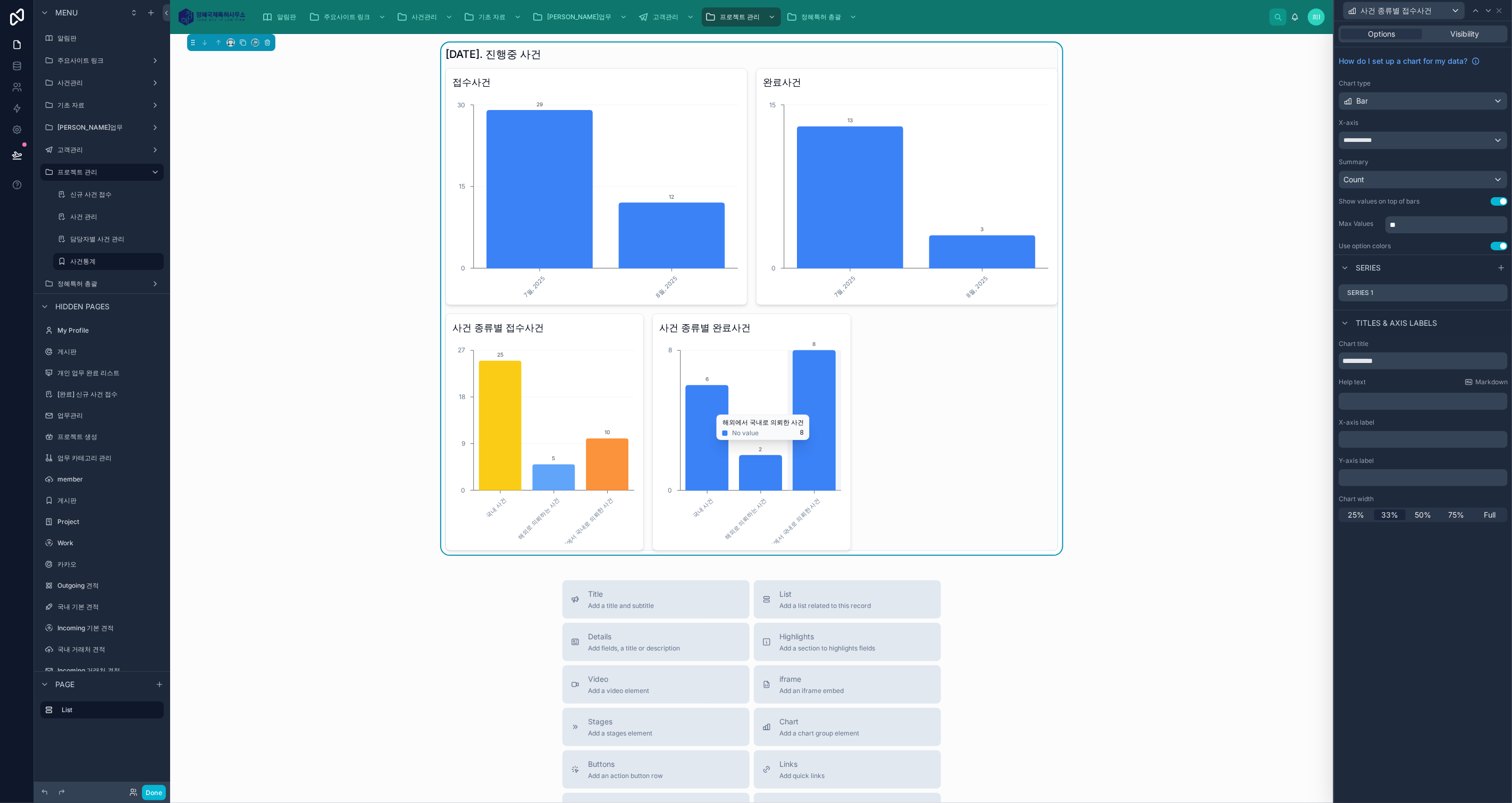
click at [819, 408] on icon "chart" at bounding box center [815, 420] width 43 height 139
click at [1442, 9] on div "사건 종류별 접수사건" at bounding box center [1404, 10] width 121 height 17
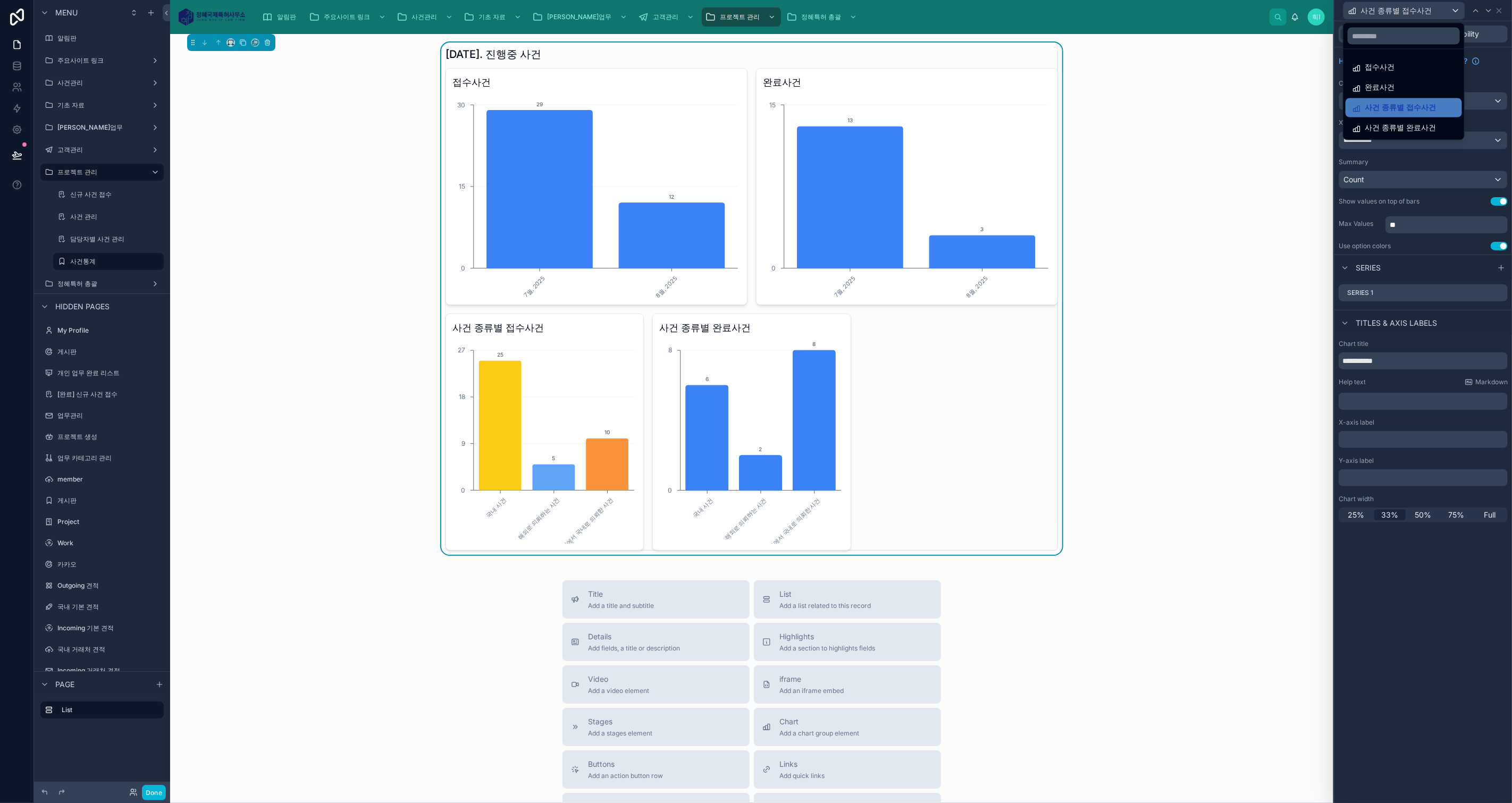
click at [1430, 122] on span "사건 종류별 완료사건" at bounding box center [1399, 128] width 71 height 13
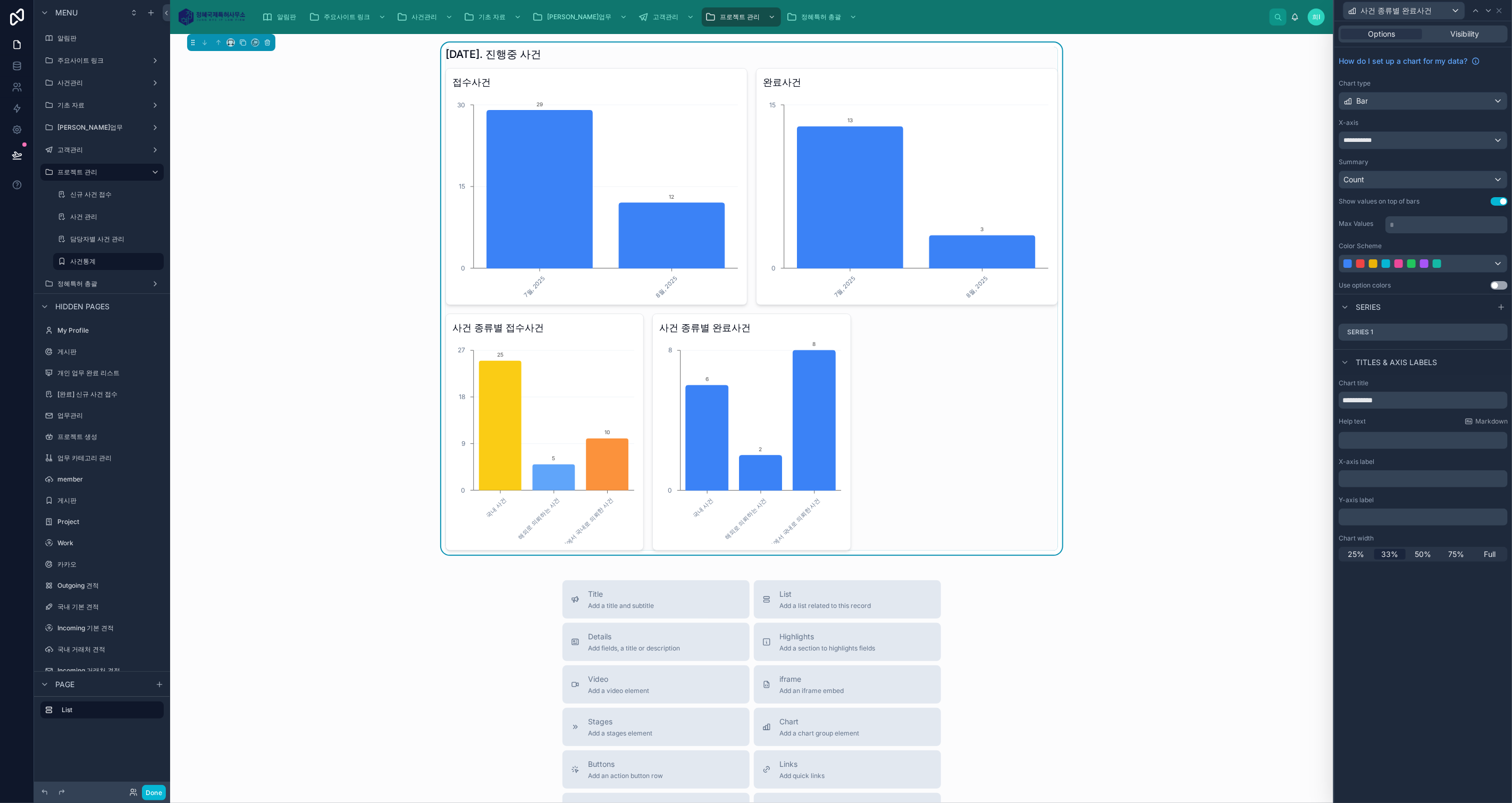
click at [1498, 281] on button "Use setting" at bounding box center [1499, 285] width 17 height 9
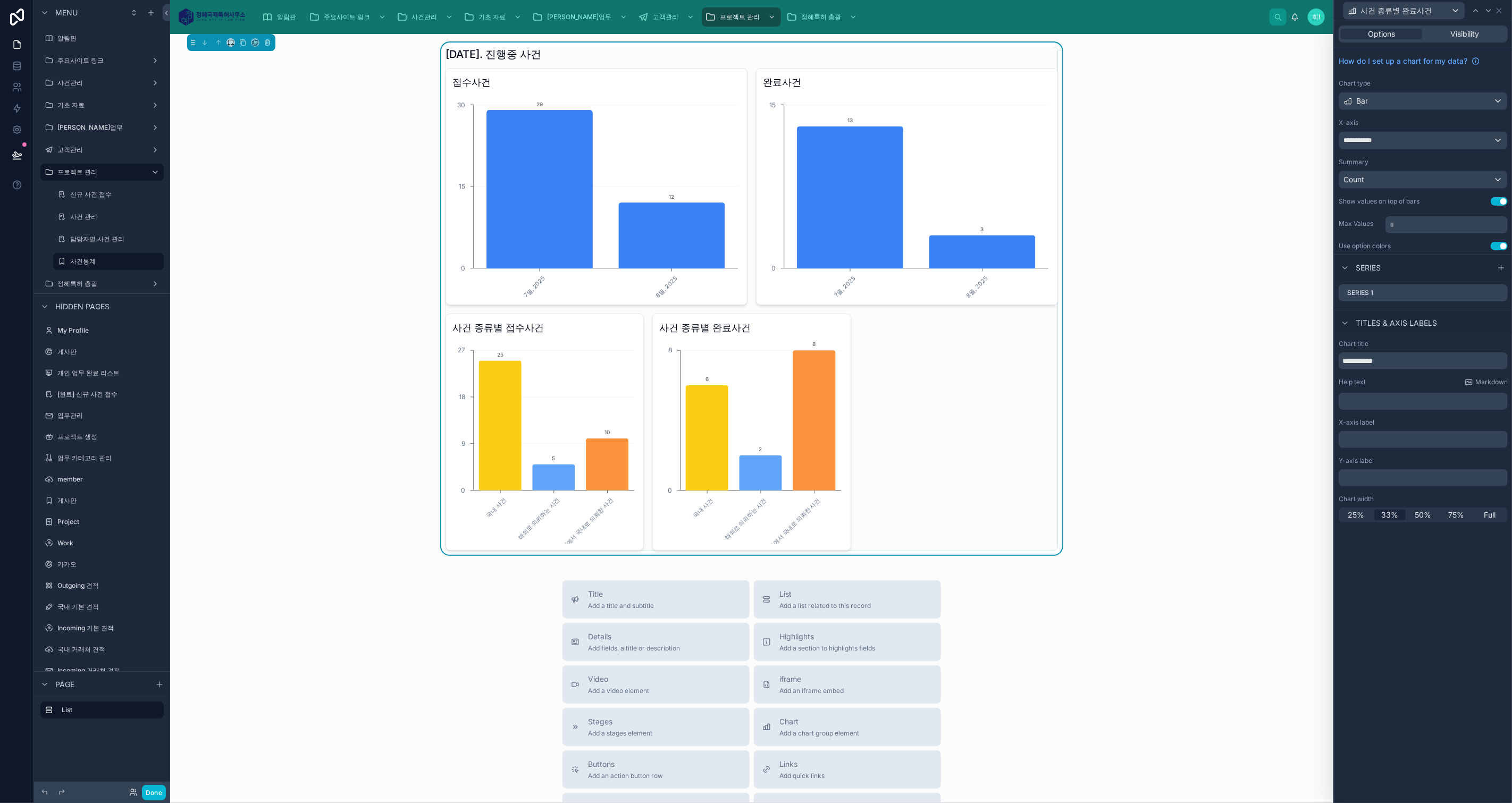
drag, startPoint x: 1416, startPoint y: 221, endPoint x: 1511, endPoint y: 217, distance: 95.1
click at [1407, 222] on p "* ﻿" at bounding box center [1447, 224] width 116 height 11
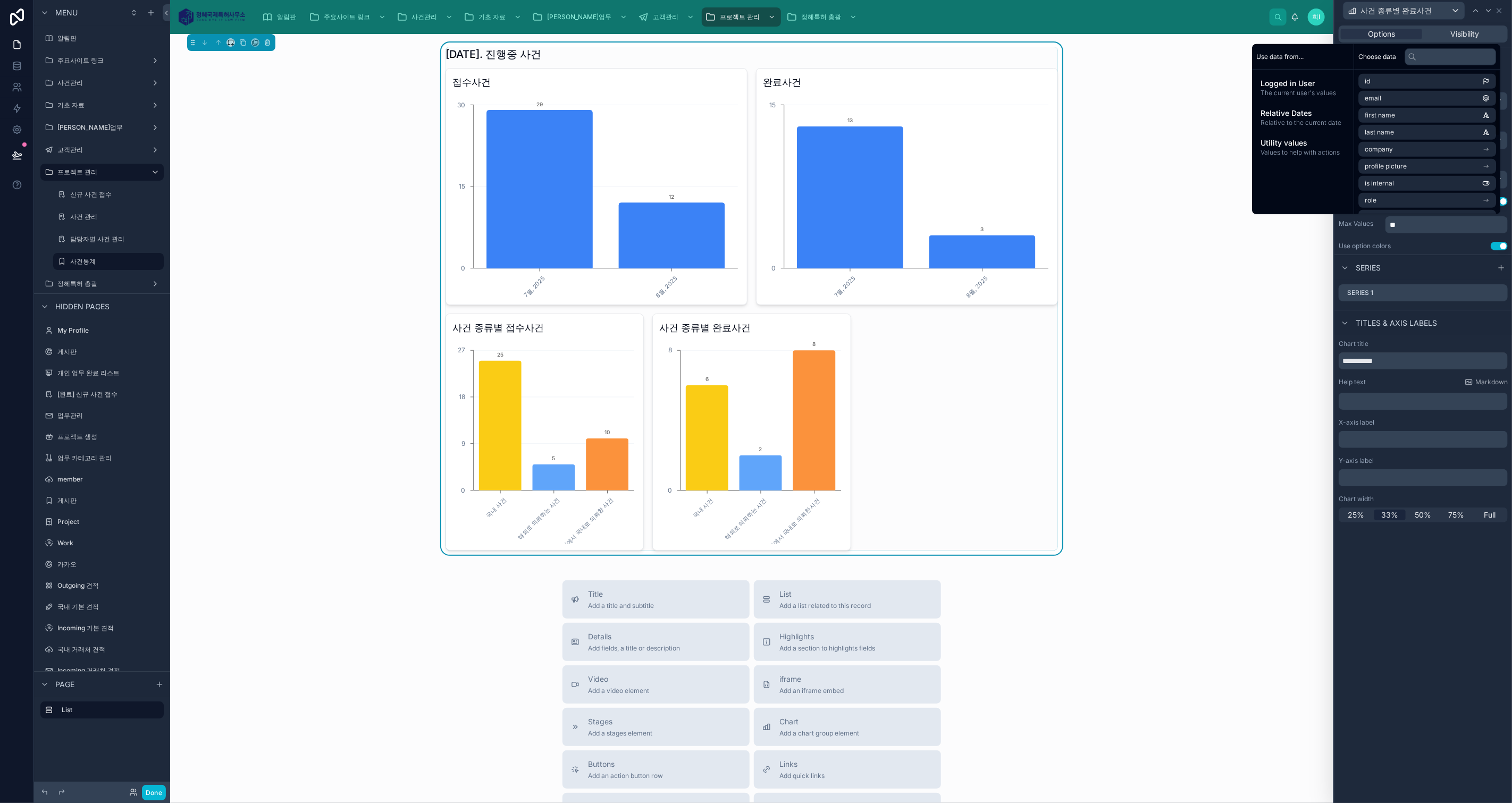
click at [1277, 135] on div "Utility values Values to help with actions" at bounding box center [1303, 147] width 93 height 28
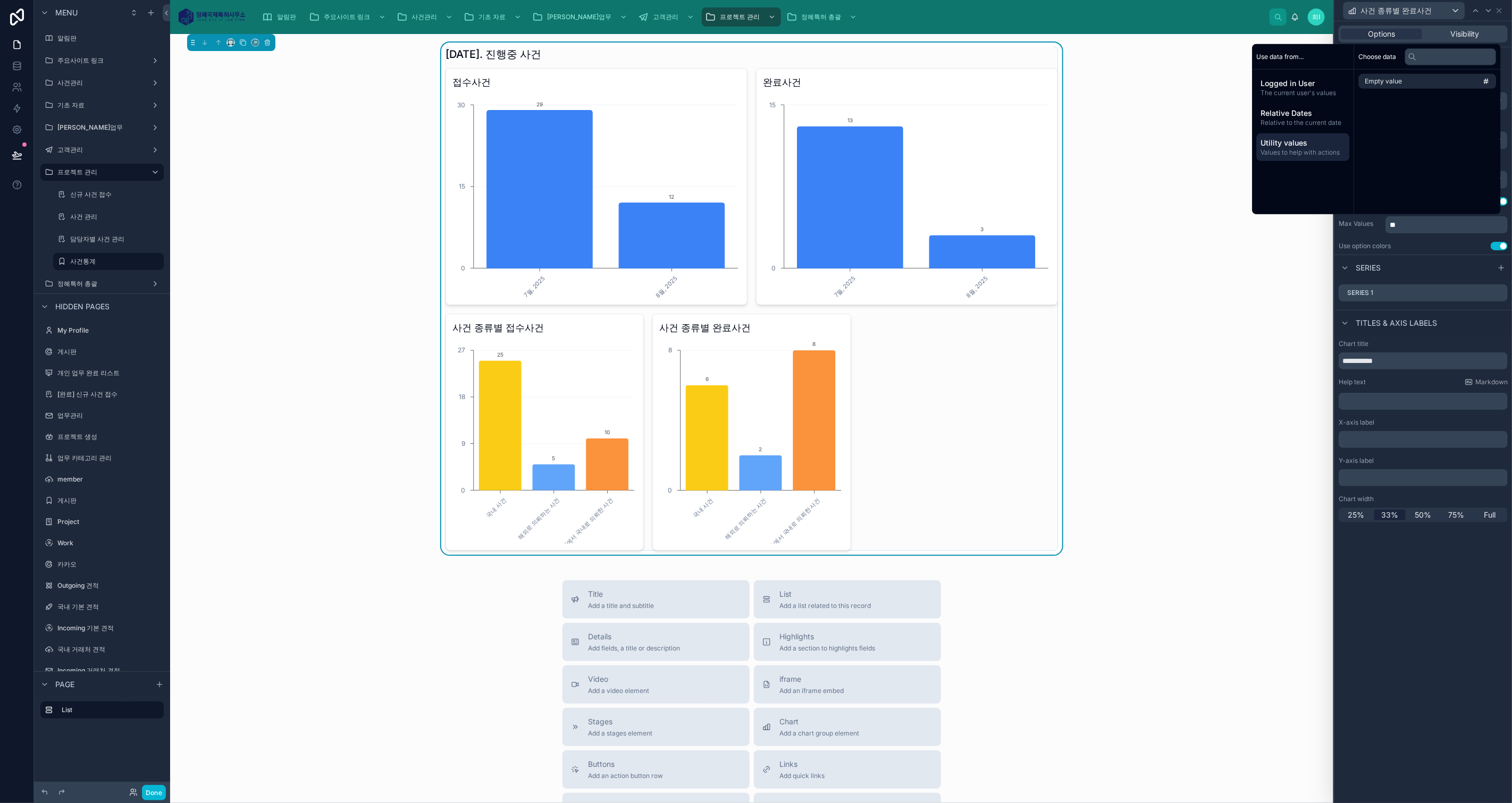
click at [1274, 95] on span "The current user's values" at bounding box center [1303, 93] width 84 height 9
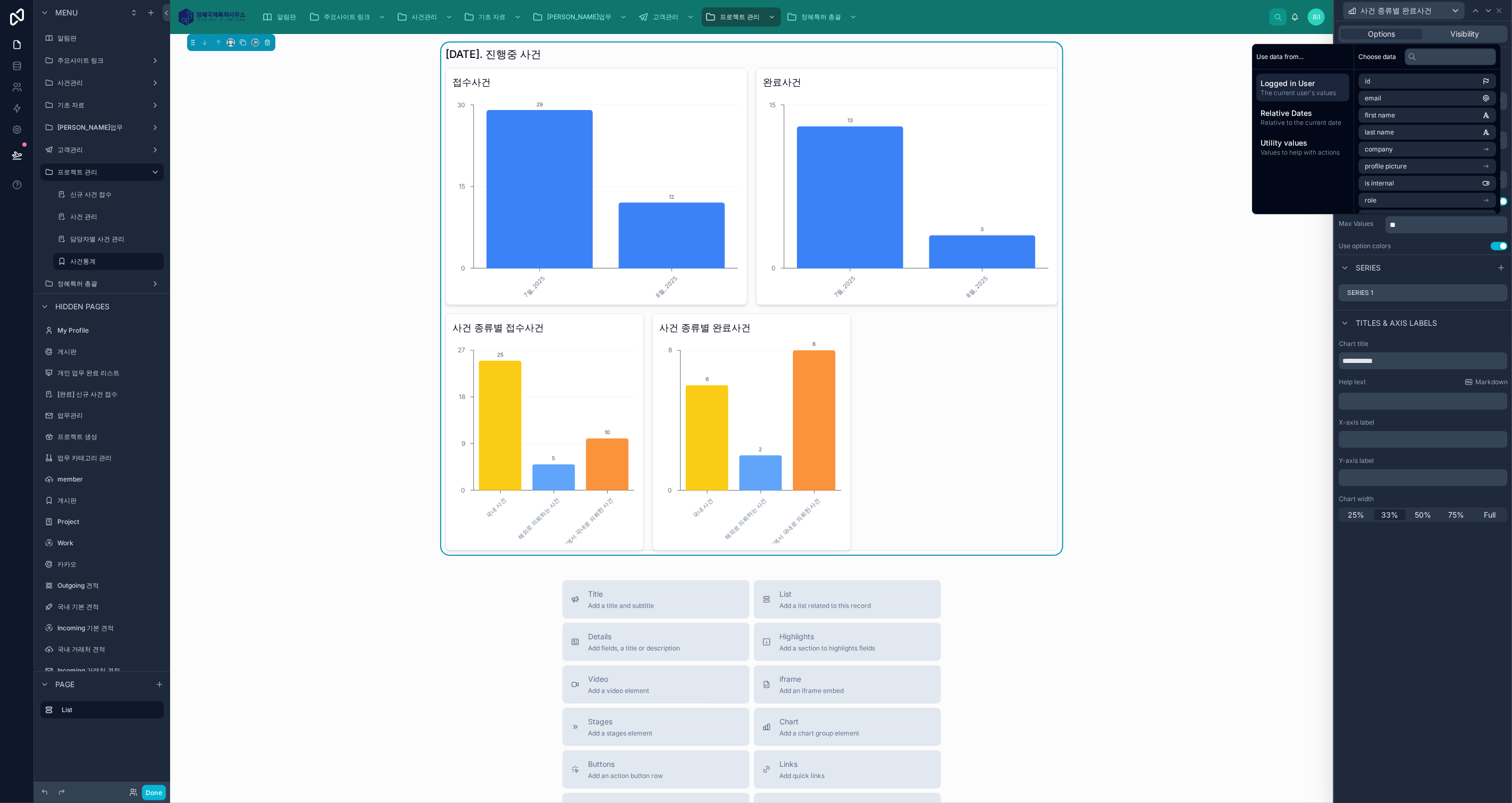
click at [1420, 692] on div "**********" at bounding box center [1423, 412] width 177 height 782
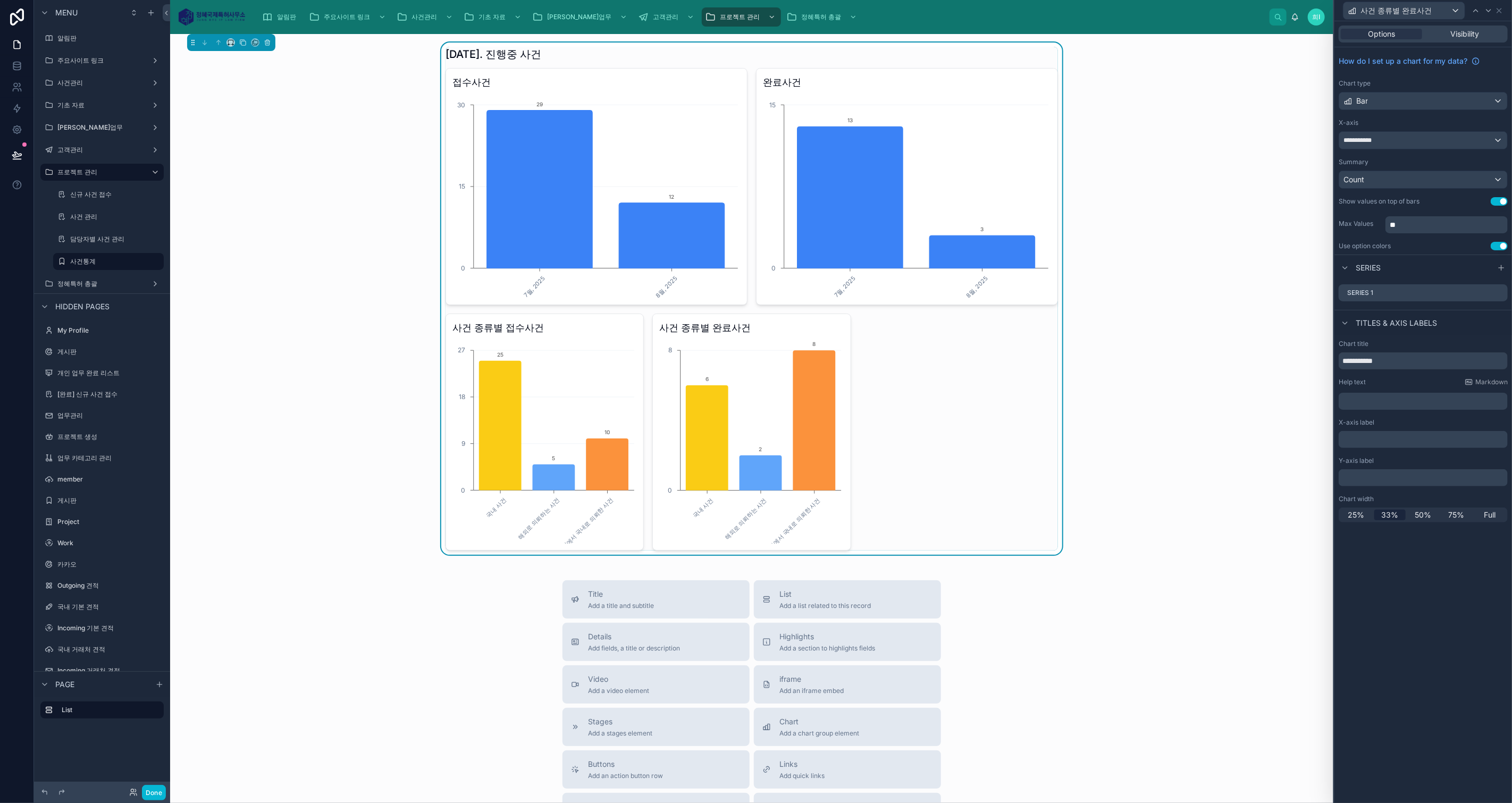
click at [1179, 562] on div "[DATE]. 진행중 사건 접수사건 7월, 2025 8월, 2025 0 15 30 29 12 완료사건 7월, 2025 8월, 2025 0 15…" at bounding box center [752, 538] width 1163 height 1010
click at [1060, 486] on div "[DATE]. 진행중 사건 접수사건 7월, 2025 8월, 2025 0 15 30 29 12 완료사건 7월, 2025 8월, 2025 0 15…" at bounding box center [751, 298] width 1146 height 512
click at [1416, 12] on span "사건 종류별 완료사건" at bounding box center [1396, 10] width 71 height 11
click at [1506, 13] on div at bounding box center [1423, 402] width 177 height 803
click at [1500, 9] on icon at bounding box center [1499, 11] width 4 height 4
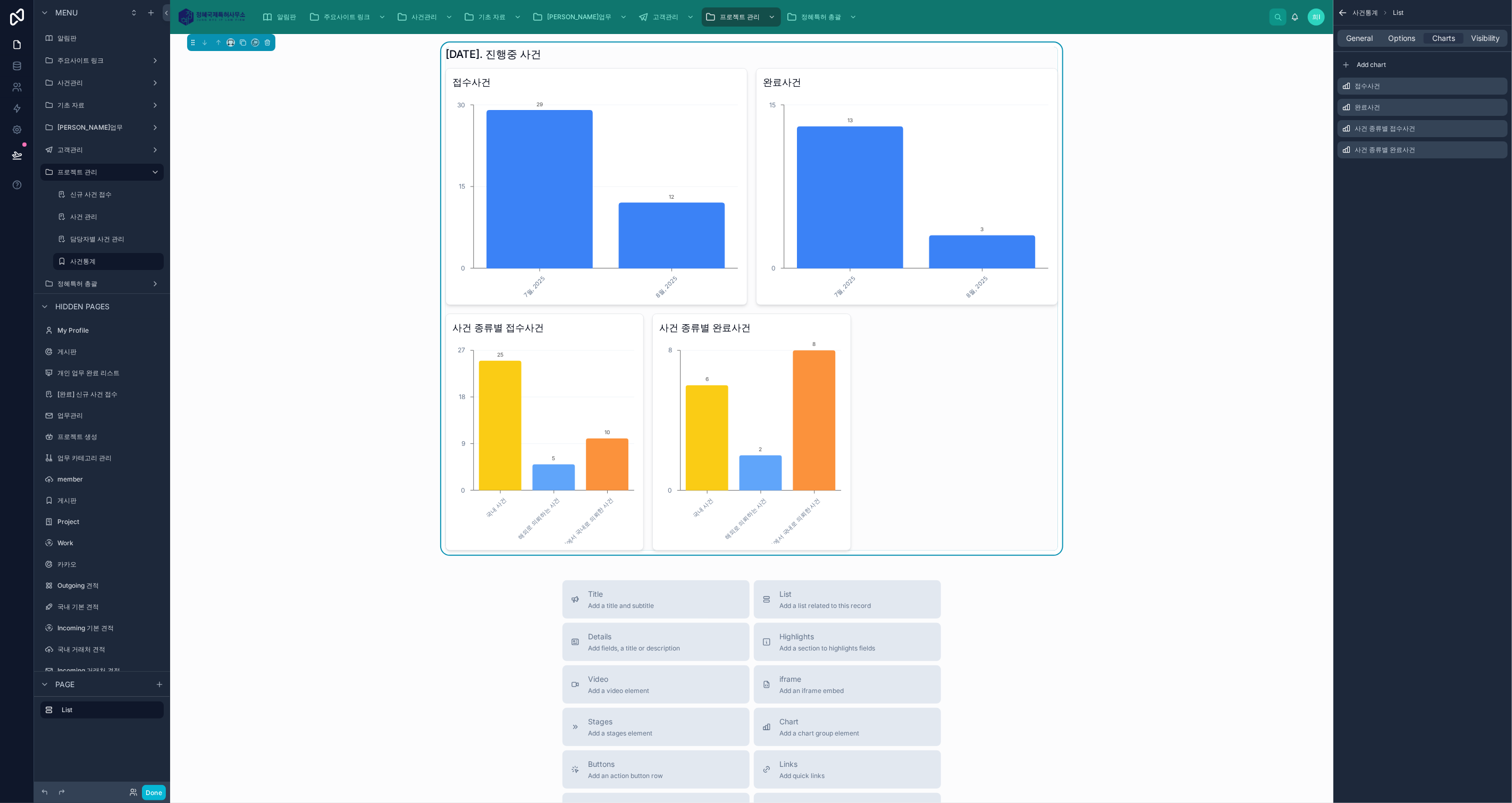
click at [1359, 59] on div "Add chart" at bounding box center [1422, 65] width 170 height 17
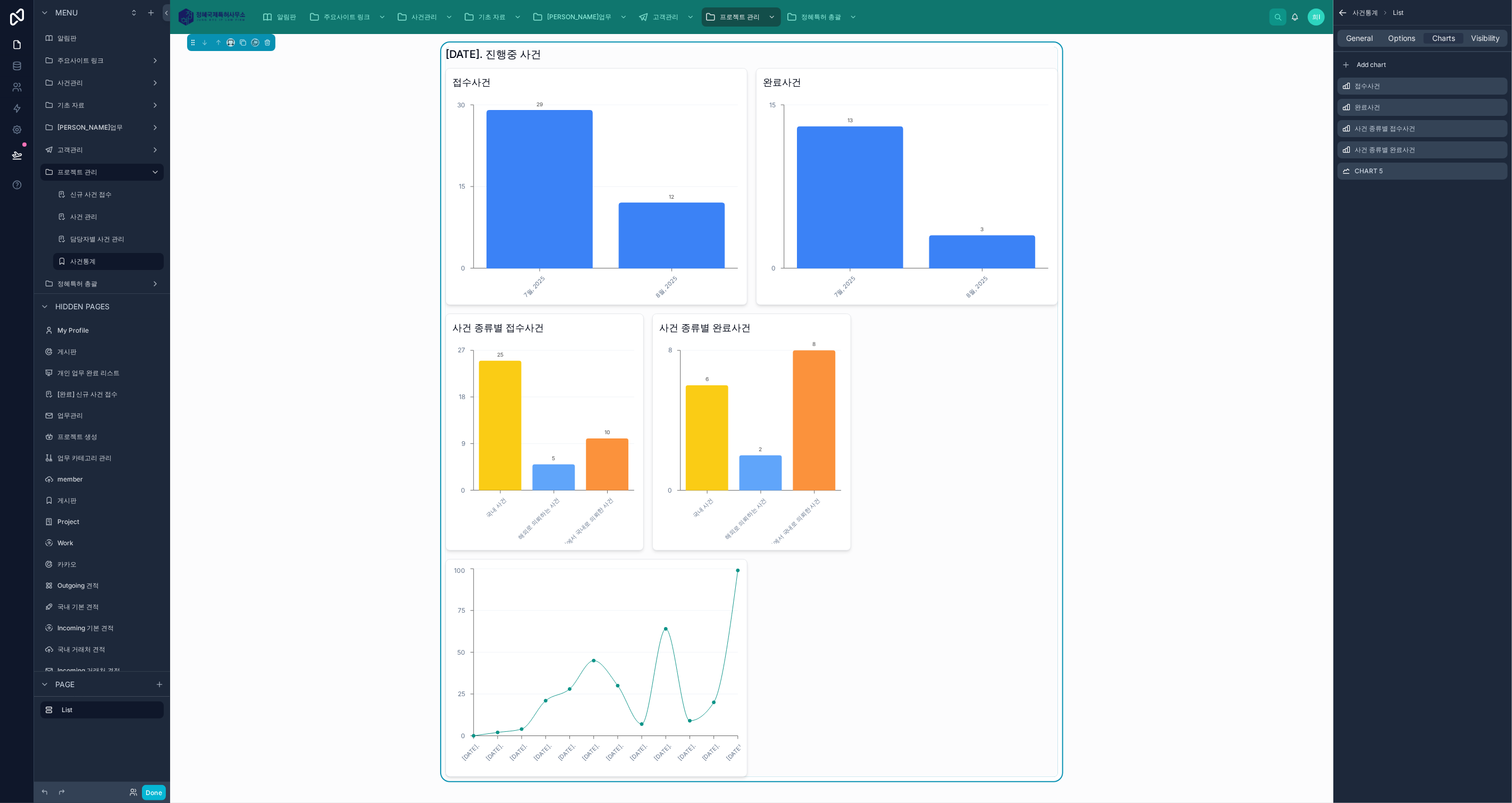
click at [0, 0] on icon "scrollable content" at bounding box center [0, 0] width 0 height 0
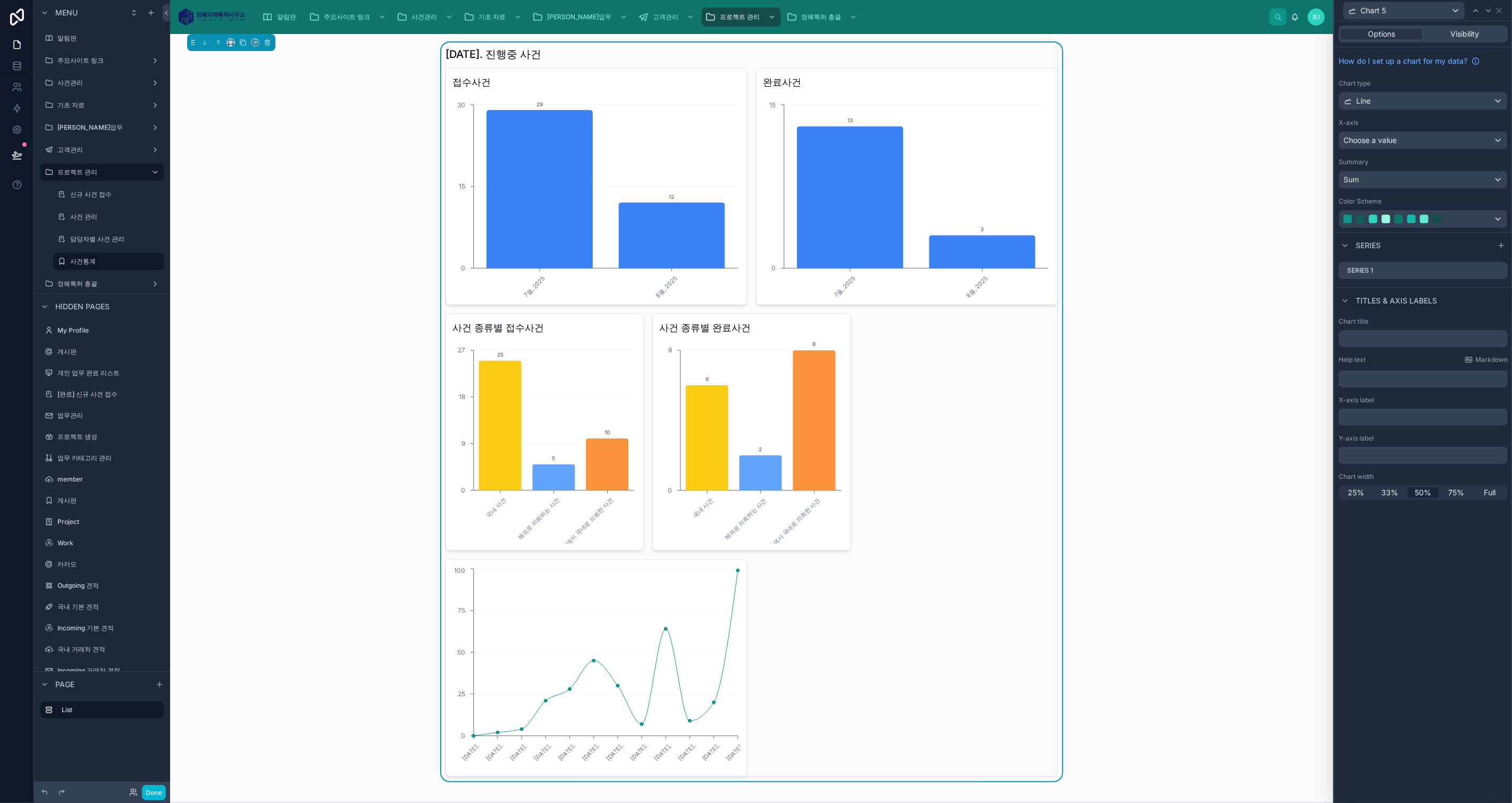
click at [1391, 493] on span "33%" at bounding box center [1389, 492] width 17 height 11
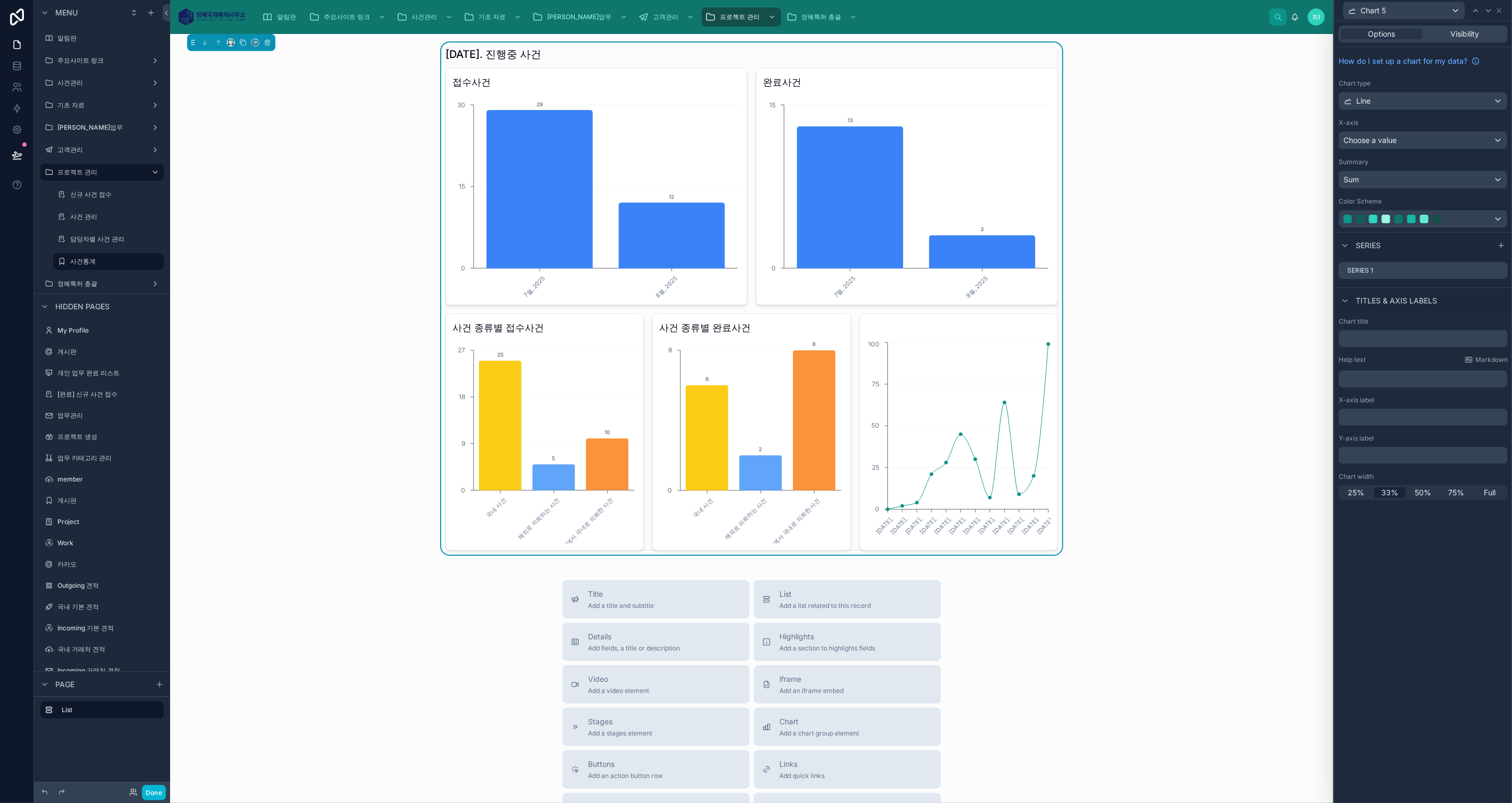
click at [1399, 530] on div "Options Visibility How do I set up a chart for my data? Chart type Line X-axis …" at bounding box center [1423, 412] width 177 height 782
click at [1412, 139] on div "Choose a value" at bounding box center [1423, 140] width 168 height 17
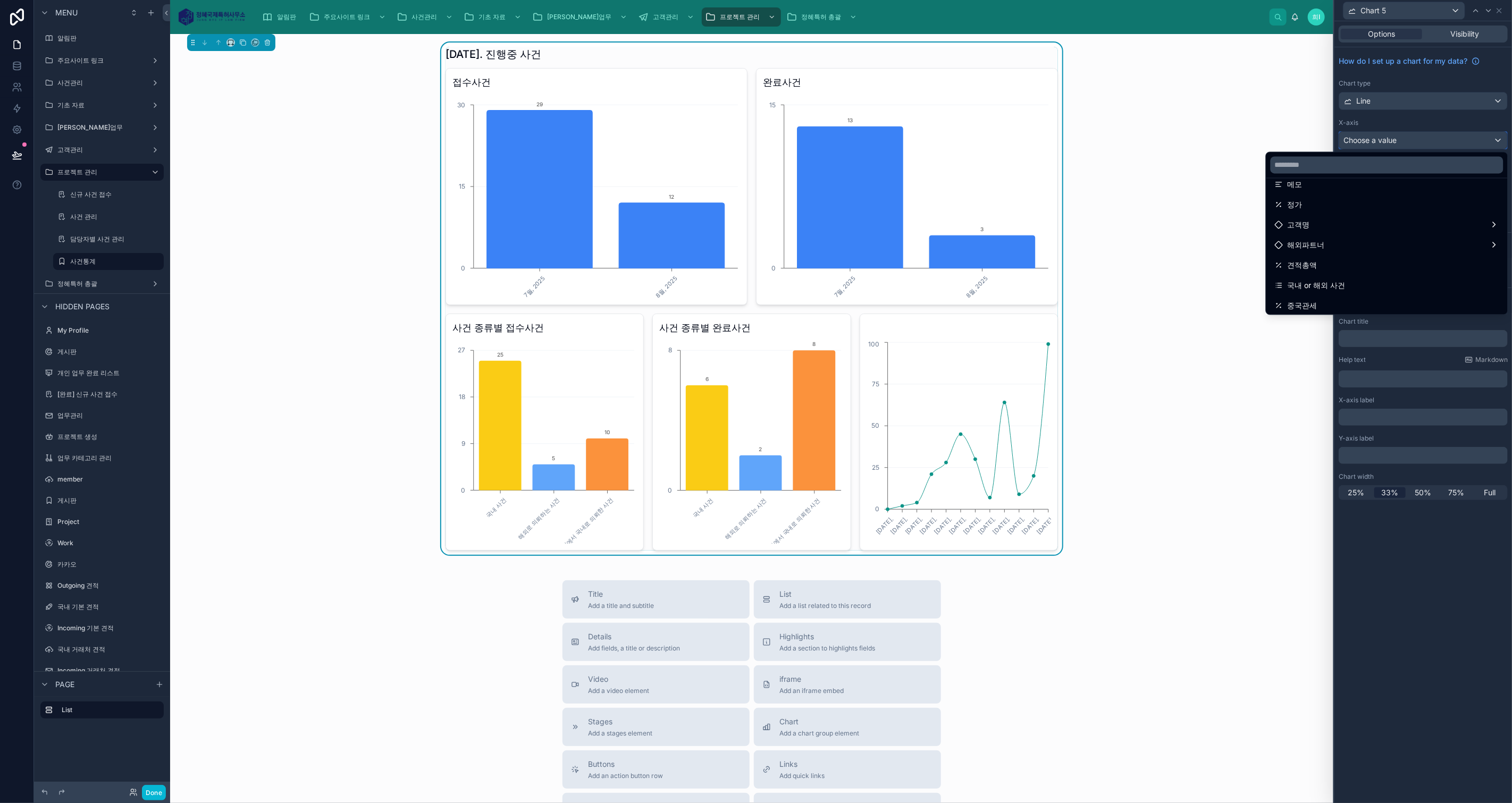
scroll to position [354, 0]
click at [1375, 226] on div "국내 or 해외 사건" at bounding box center [1387, 226] width 224 height 13
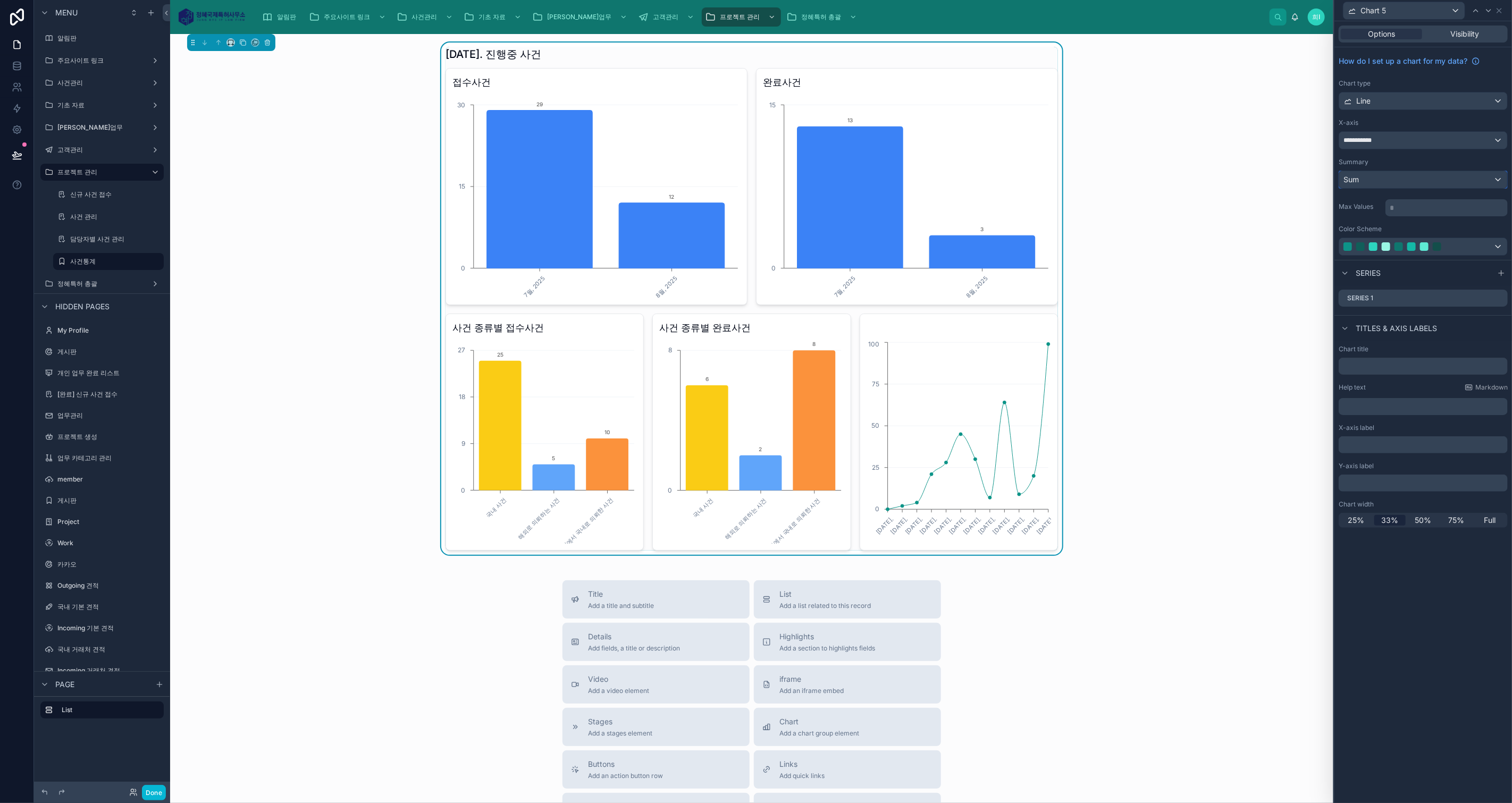
click at [1408, 179] on div "Sum" at bounding box center [1423, 179] width 168 height 17
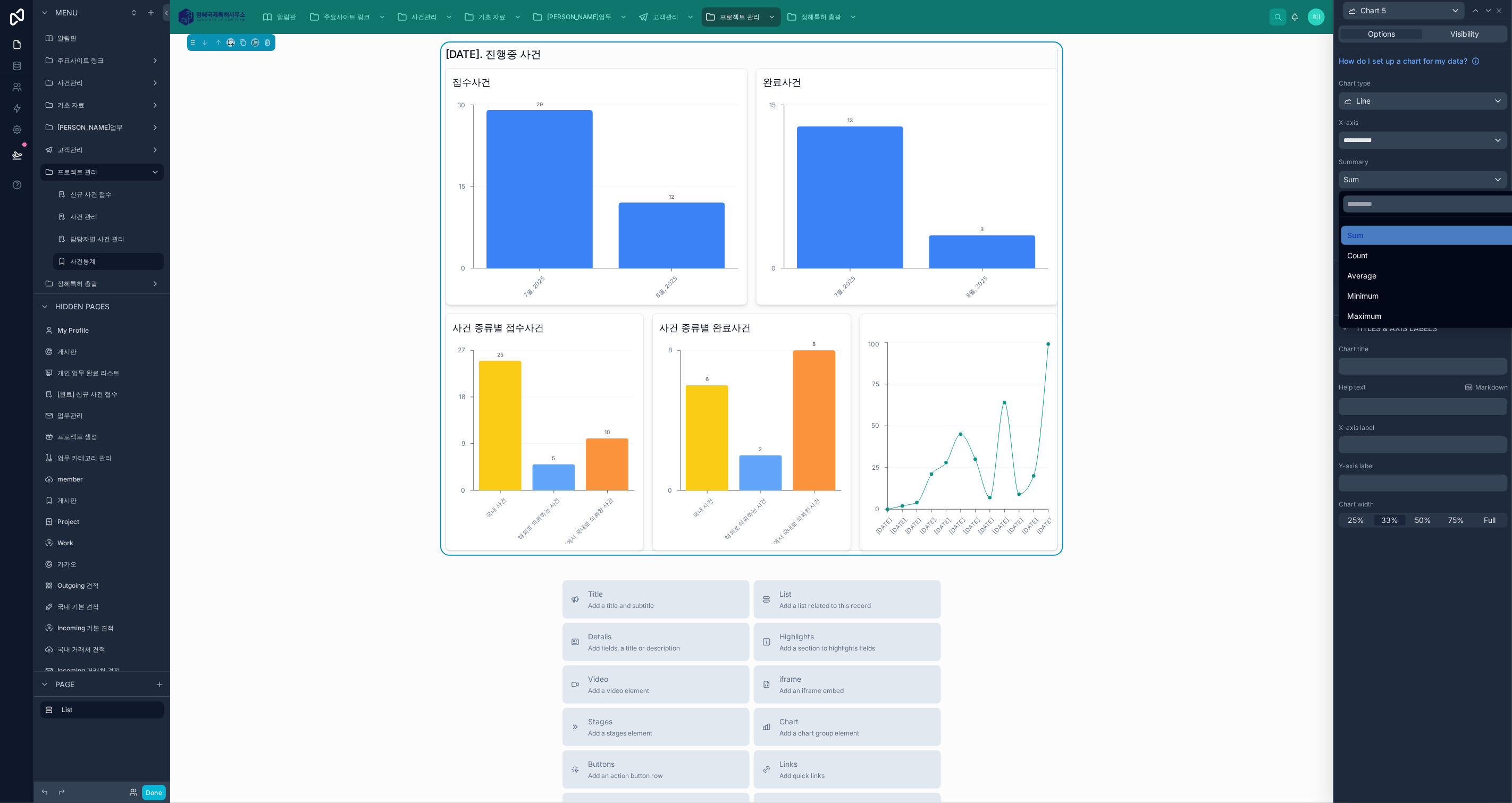
click at [1389, 258] on div "Count" at bounding box center [1435, 256] width 176 height 13
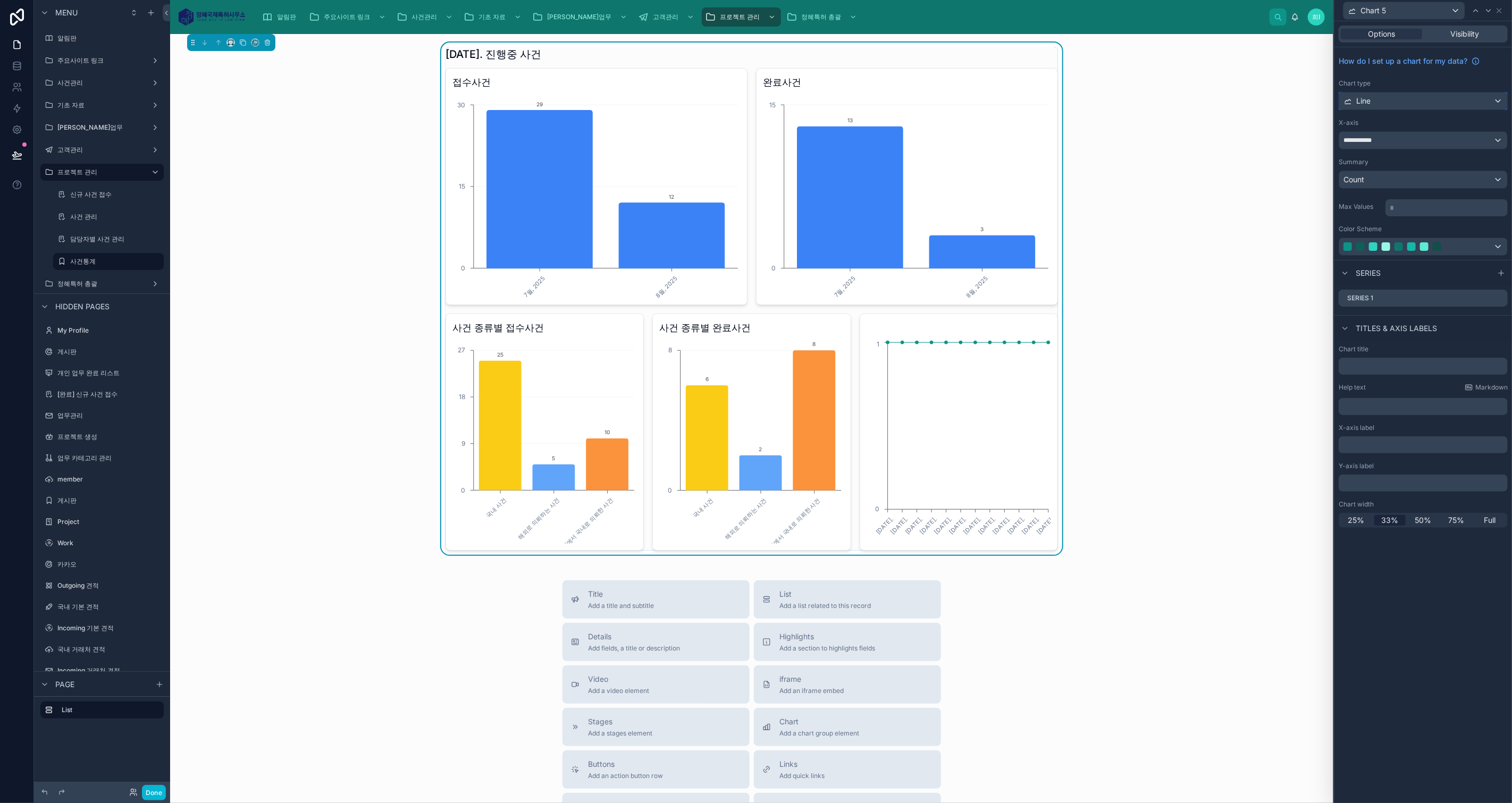
click at [1382, 95] on div "Line" at bounding box center [1423, 101] width 168 height 17
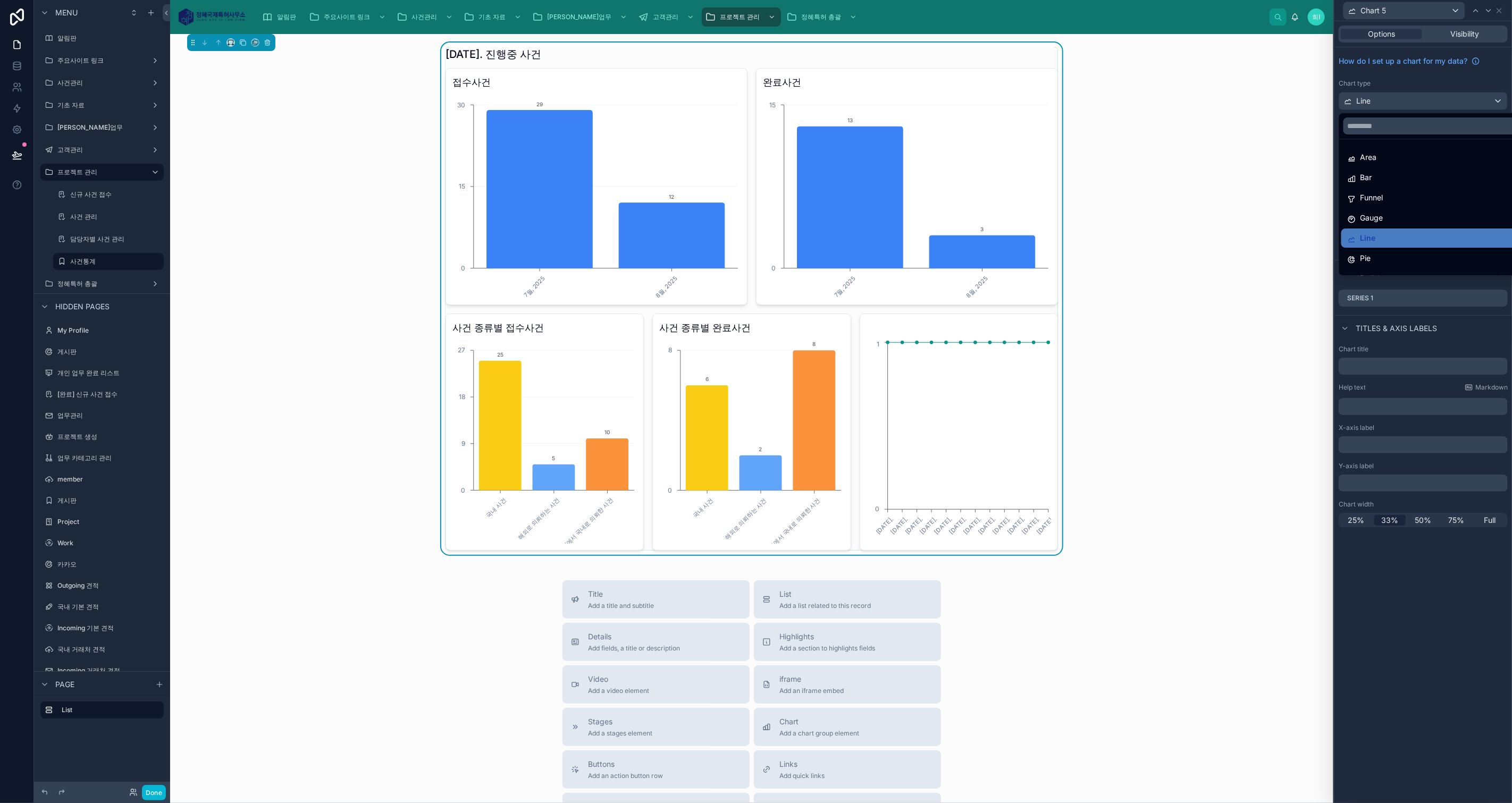
click at [1423, 199] on div "Funnel" at bounding box center [1435, 197] width 176 height 13
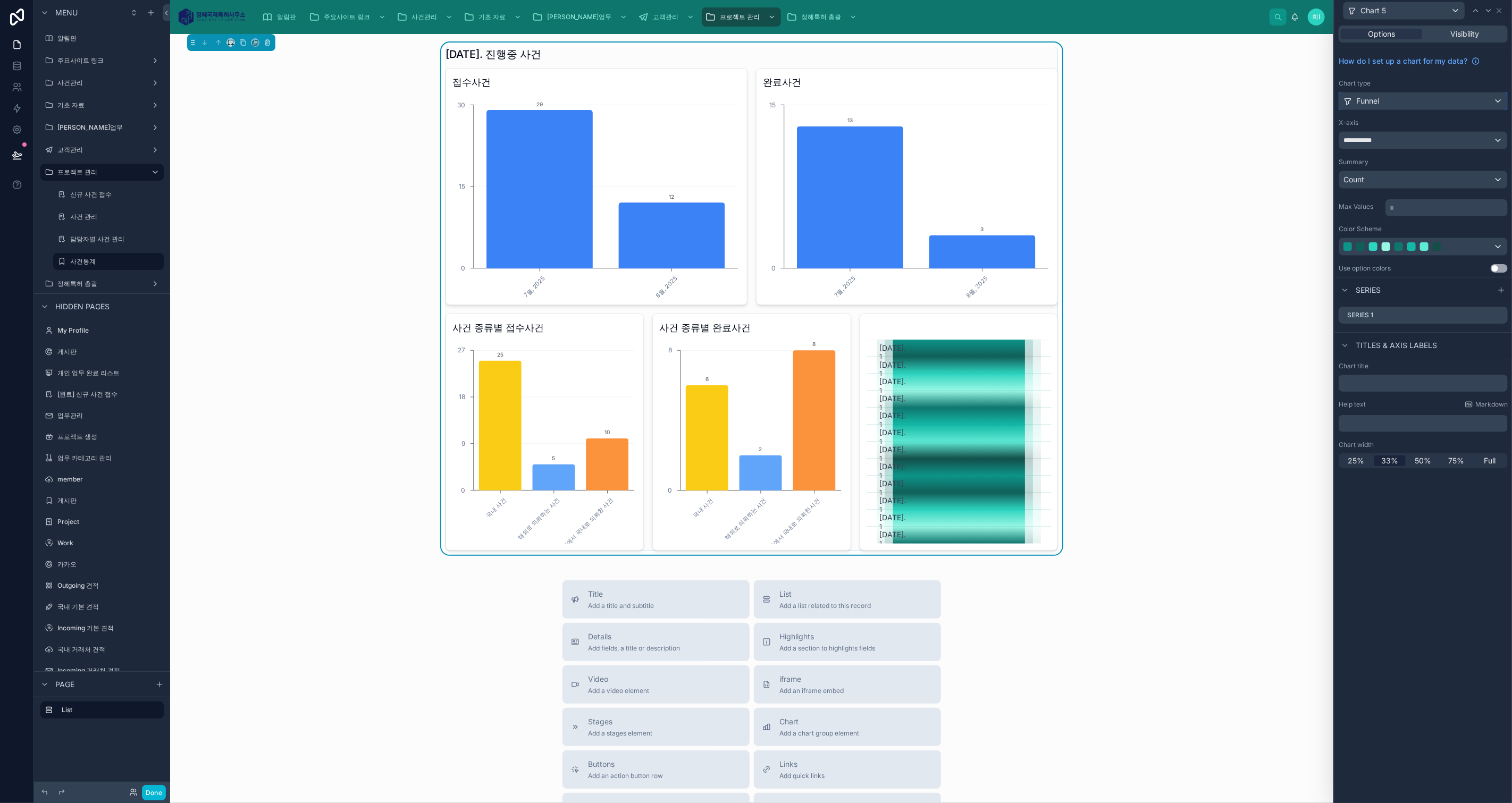
click at [1397, 98] on div "Funnel" at bounding box center [1423, 101] width 168 height 17
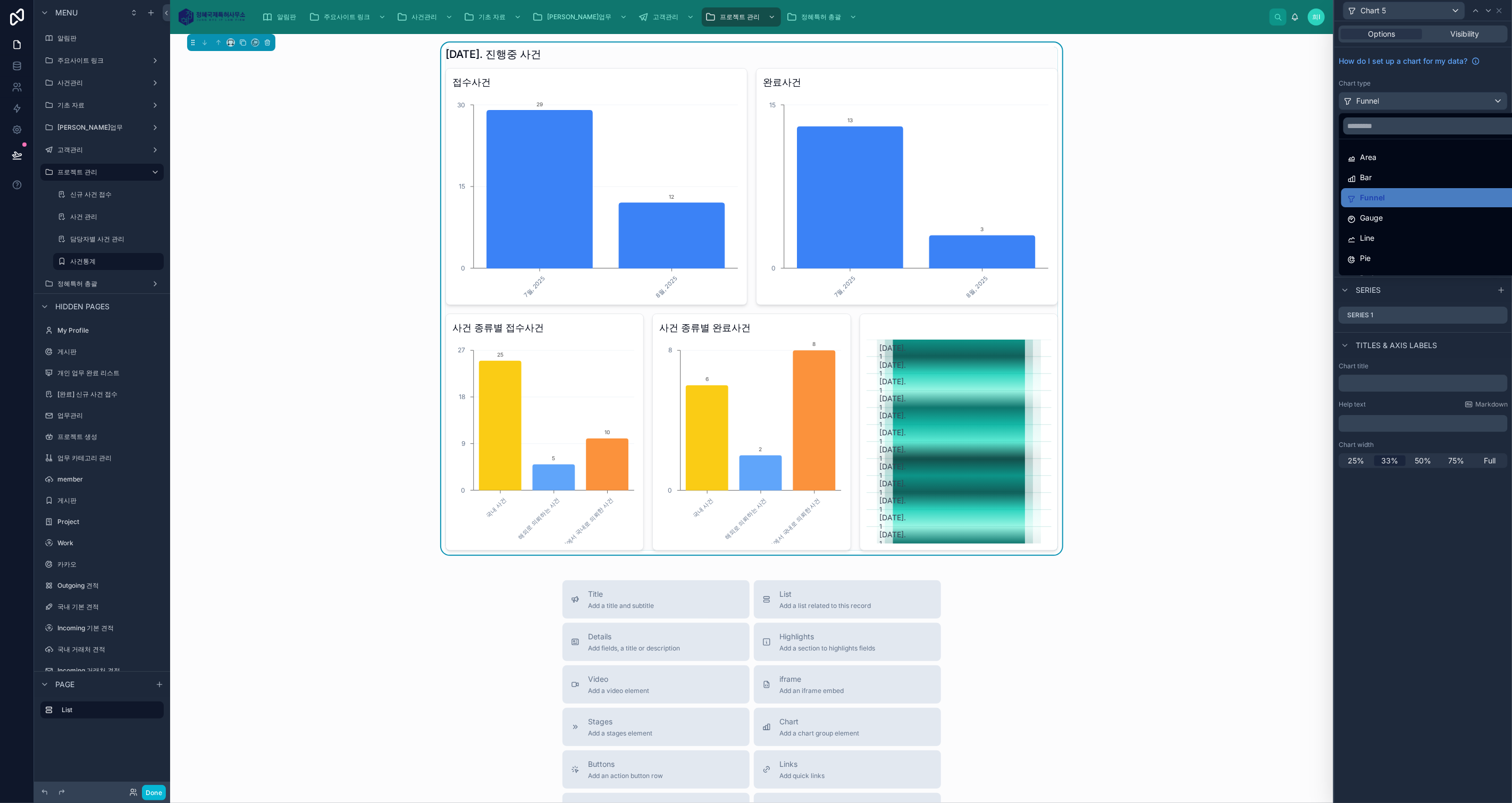
click at [1399, 219] on div "Gauge" at bounding box center [1435, 218] width 176 height 13
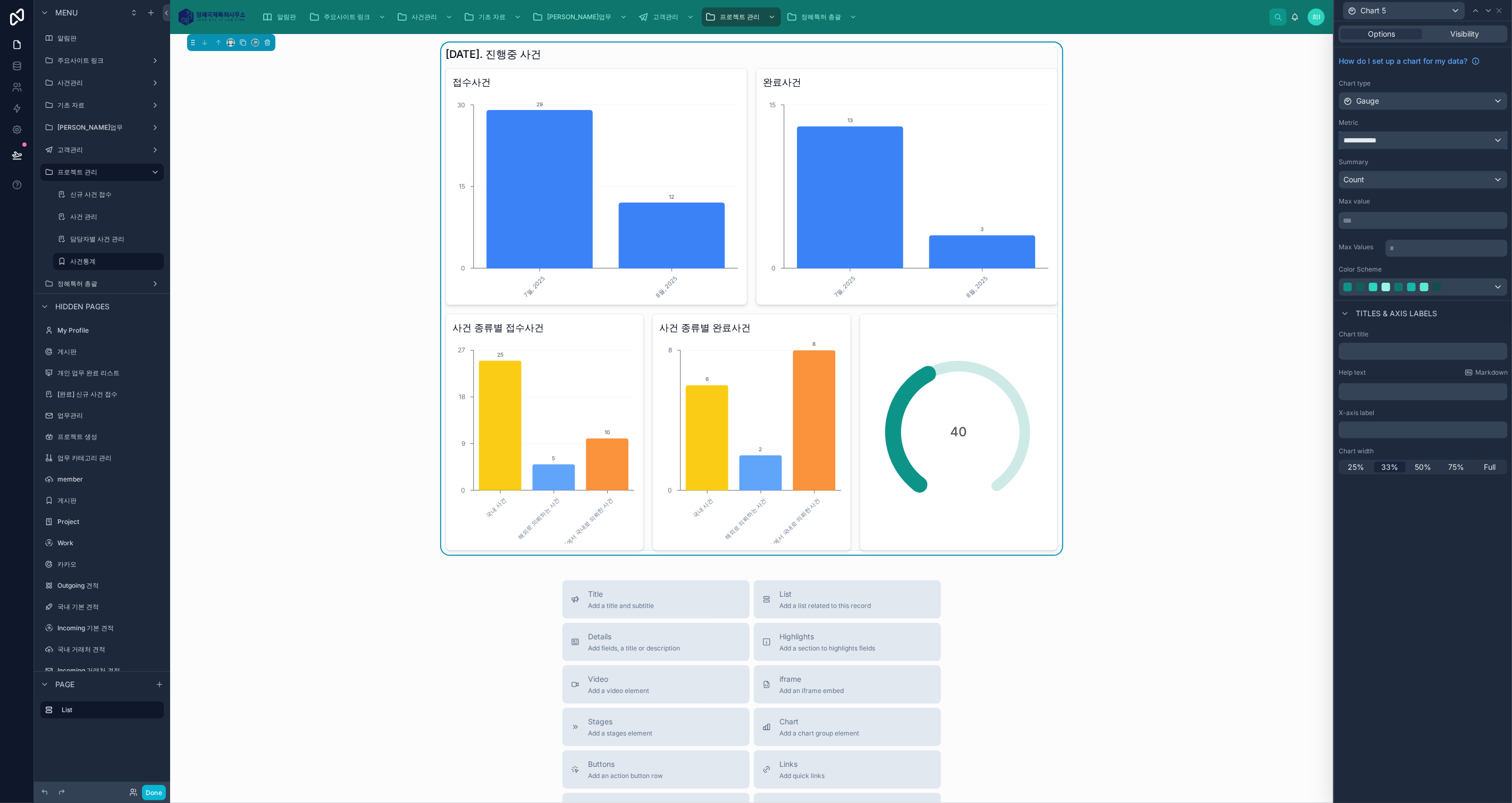
click at [1408, 144] on div "**********" at bounding box center [1423, 140] width 168 height 17
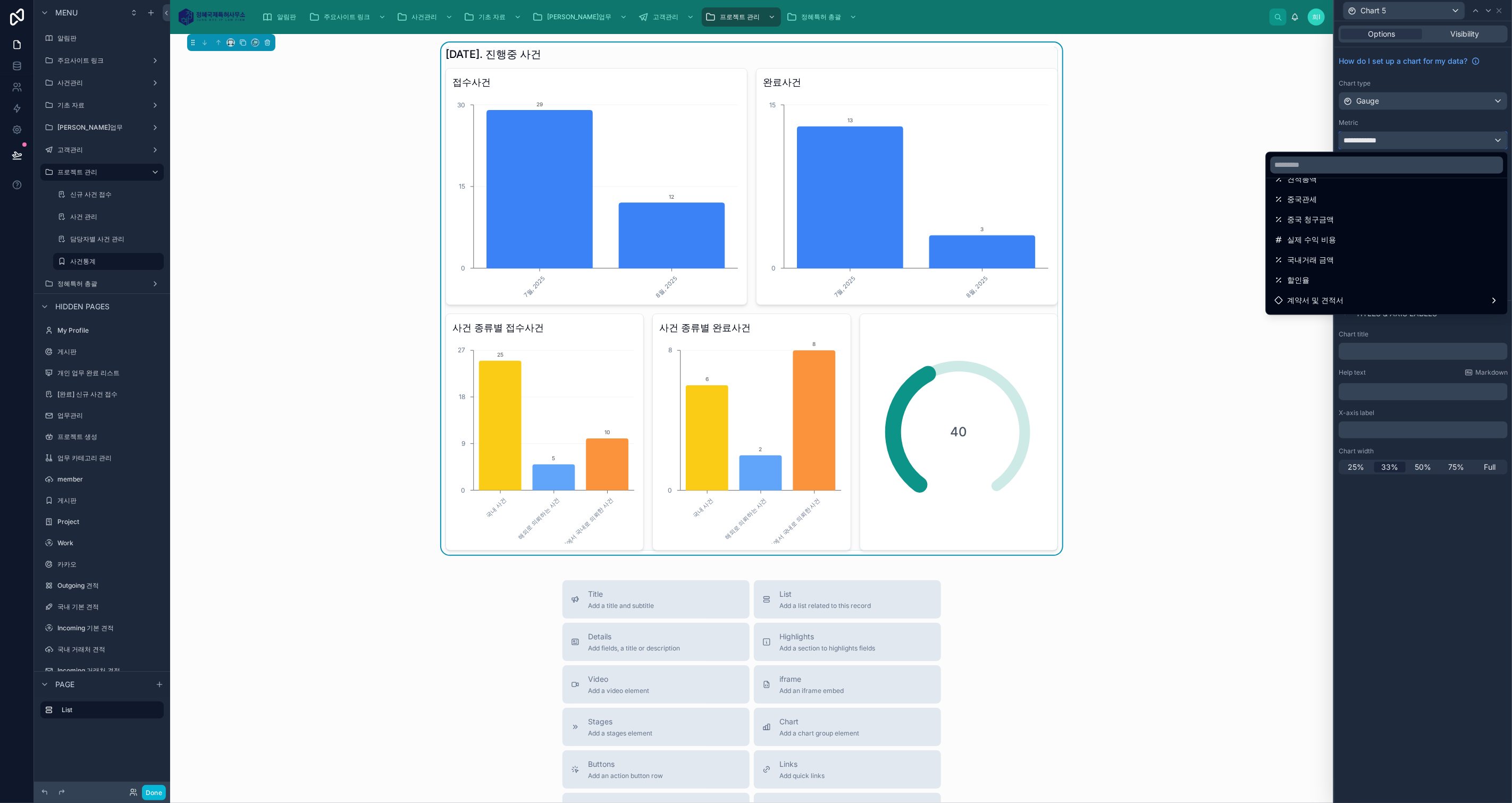
scroll to position [180, 0]
click at [1337, 256] on div "국내거래 금액" at bounding box center [1387, 258] width 224 height 13
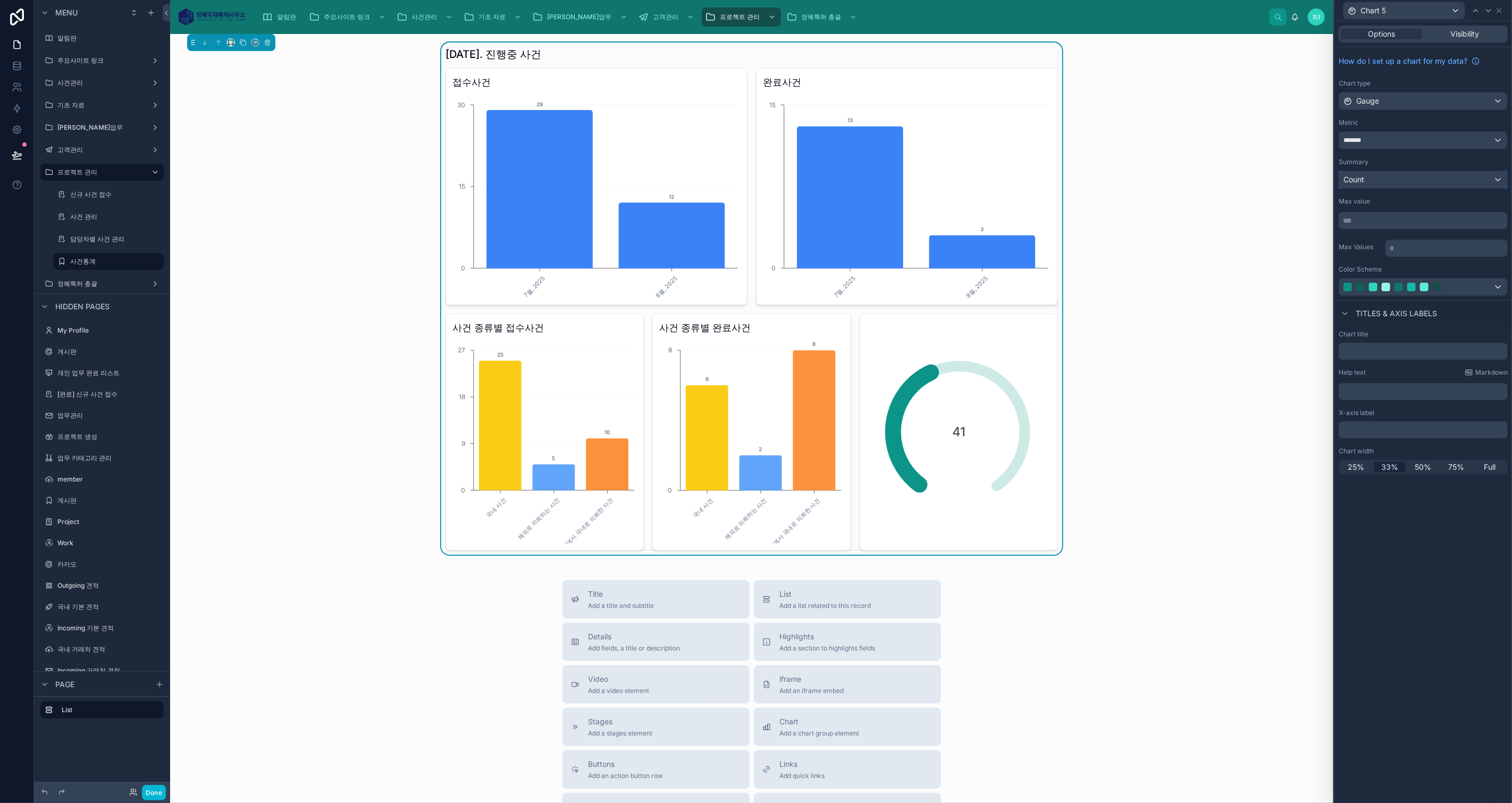
click at [1423, 175] on div "Count" at bounding box center [1423, 179] width 168 height 17
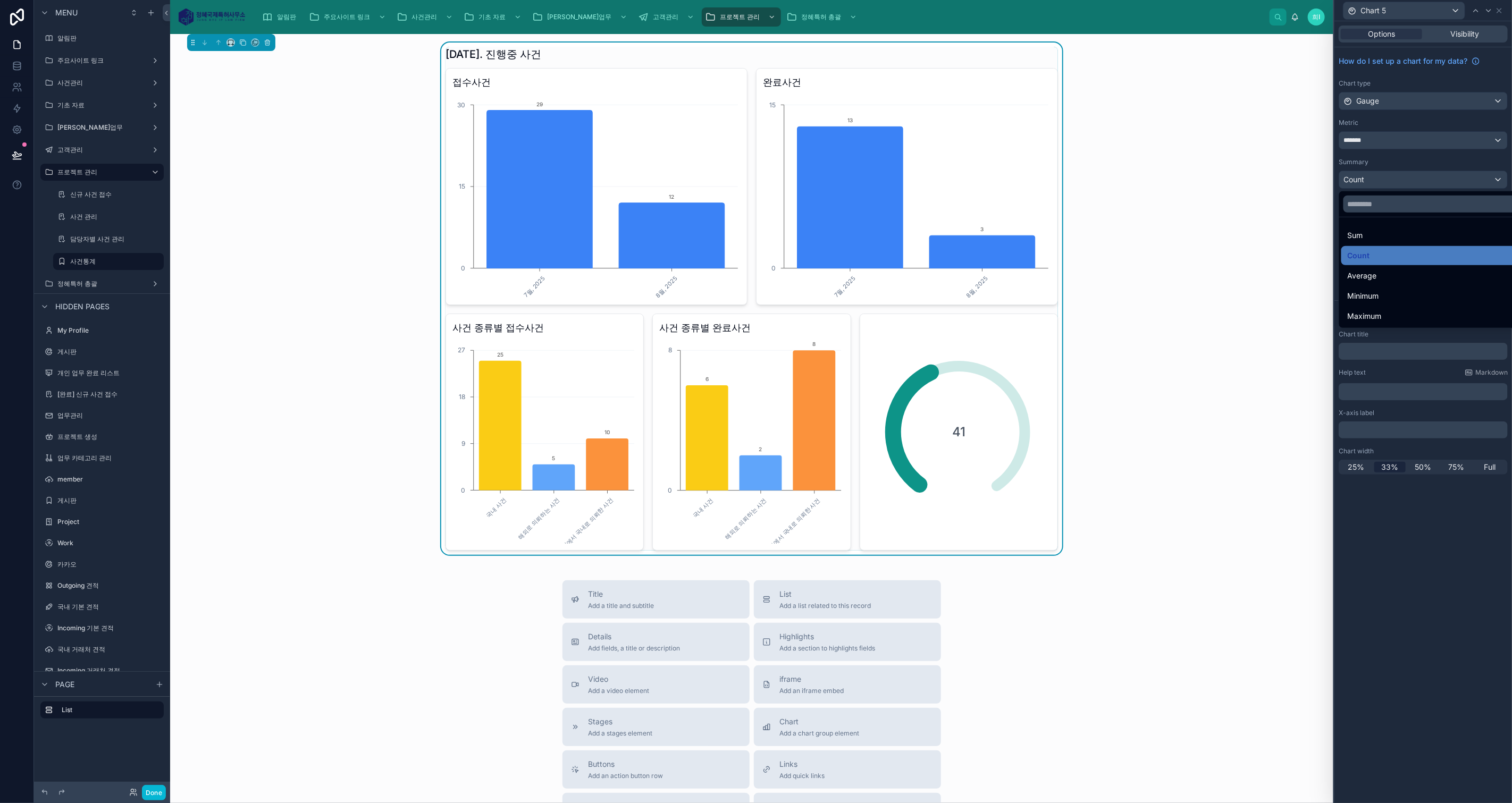
drag, startPoint x: 1446, startPoint y: 124, endPoint x: 1447, endPoint y: 143, distance: 19.0
click at [1446, 128] on div at bounding box center [1423, 402] width 177 height 803
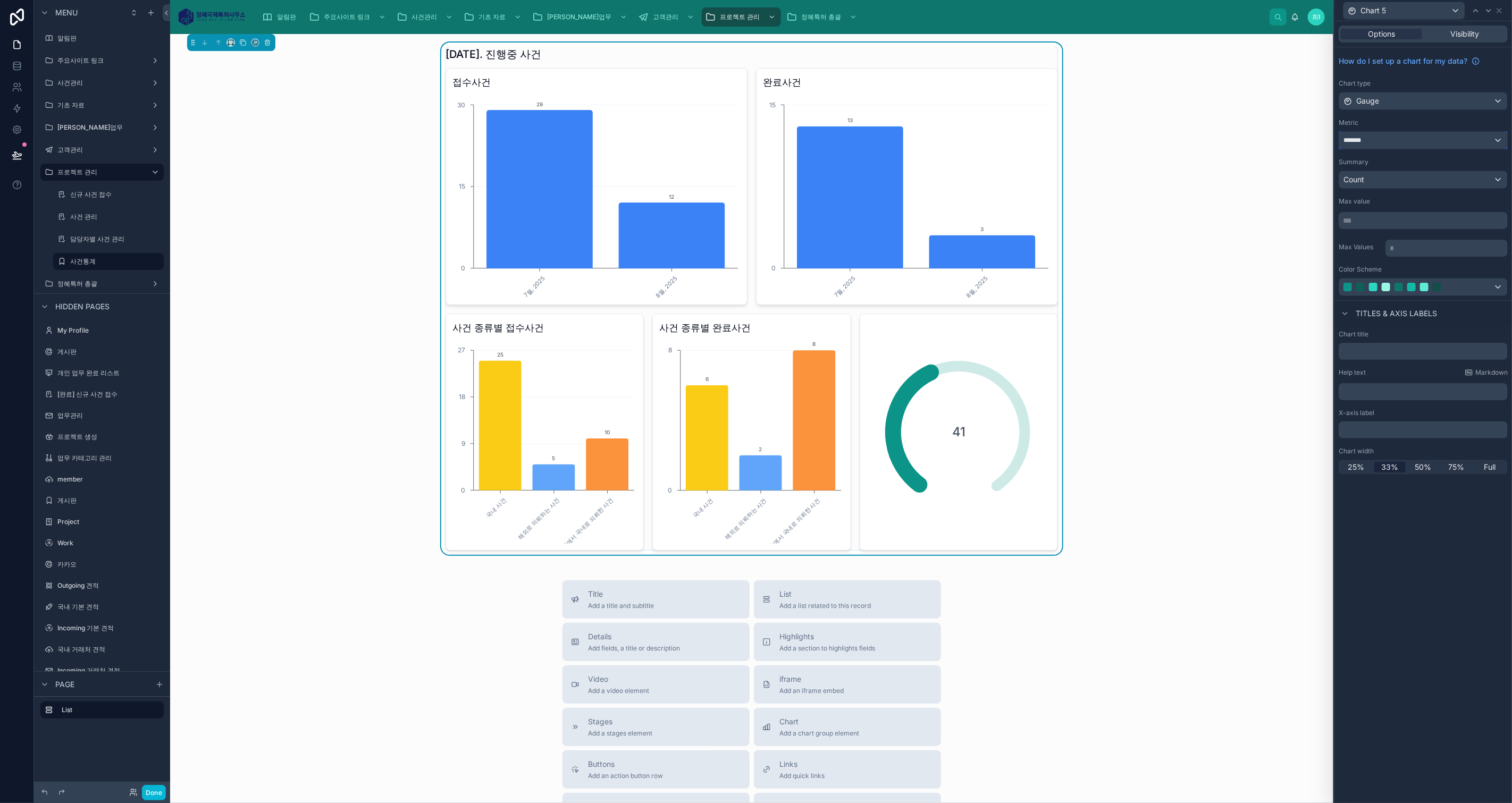
click at [1447, 143] on div "*******" at bounding box center [1423, 140] width 168 height 17
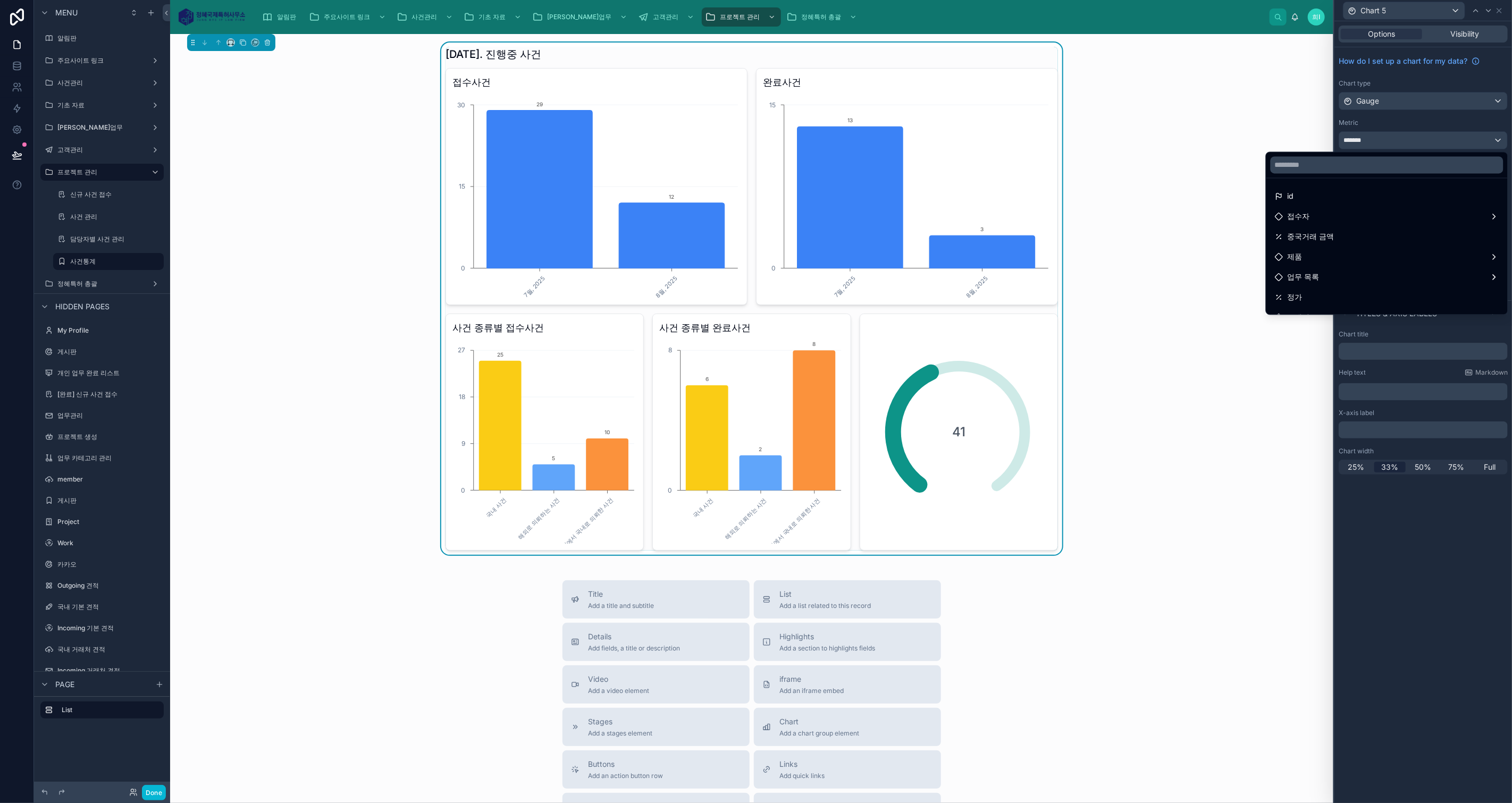
click at [1447, 122] on div at bounding box center [1423, 402] width 177 height 803
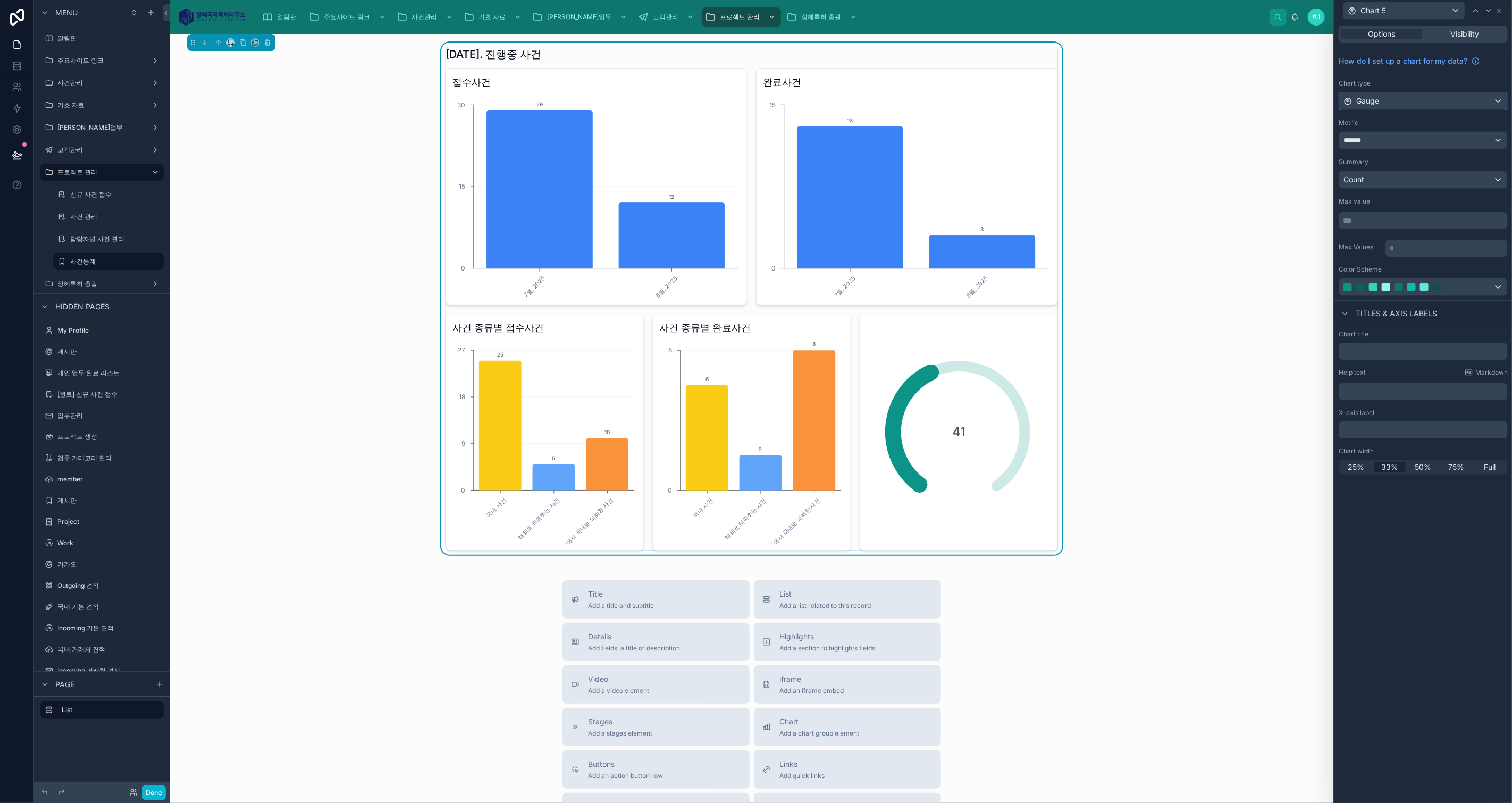
click at [1445, 109] on div "Gauge" at bounding box center [1423, 101] width 168 height 17
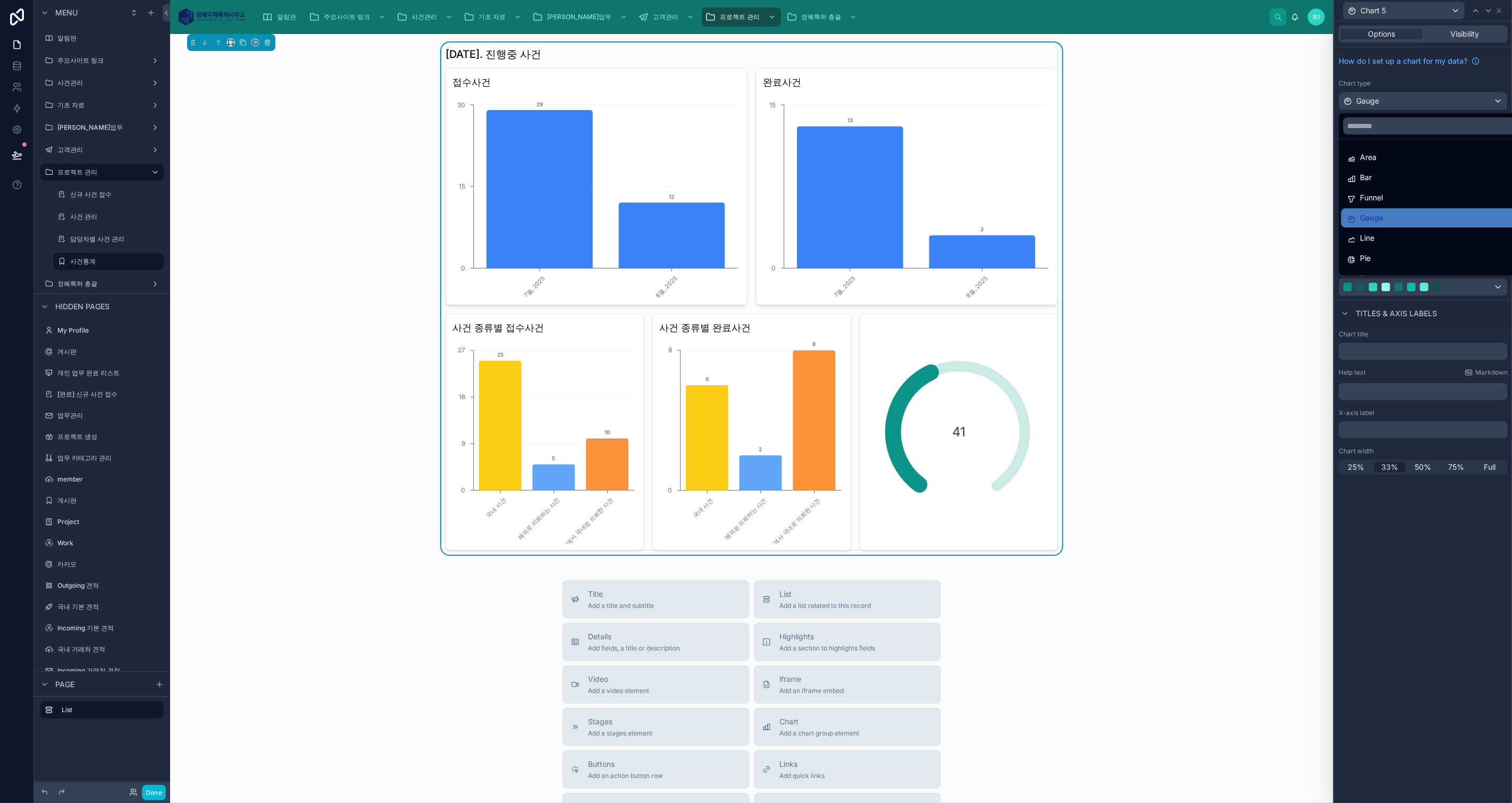
click at [1420, 263] on div "Pie" at bounding box center [1435, 258] width 176 height 13
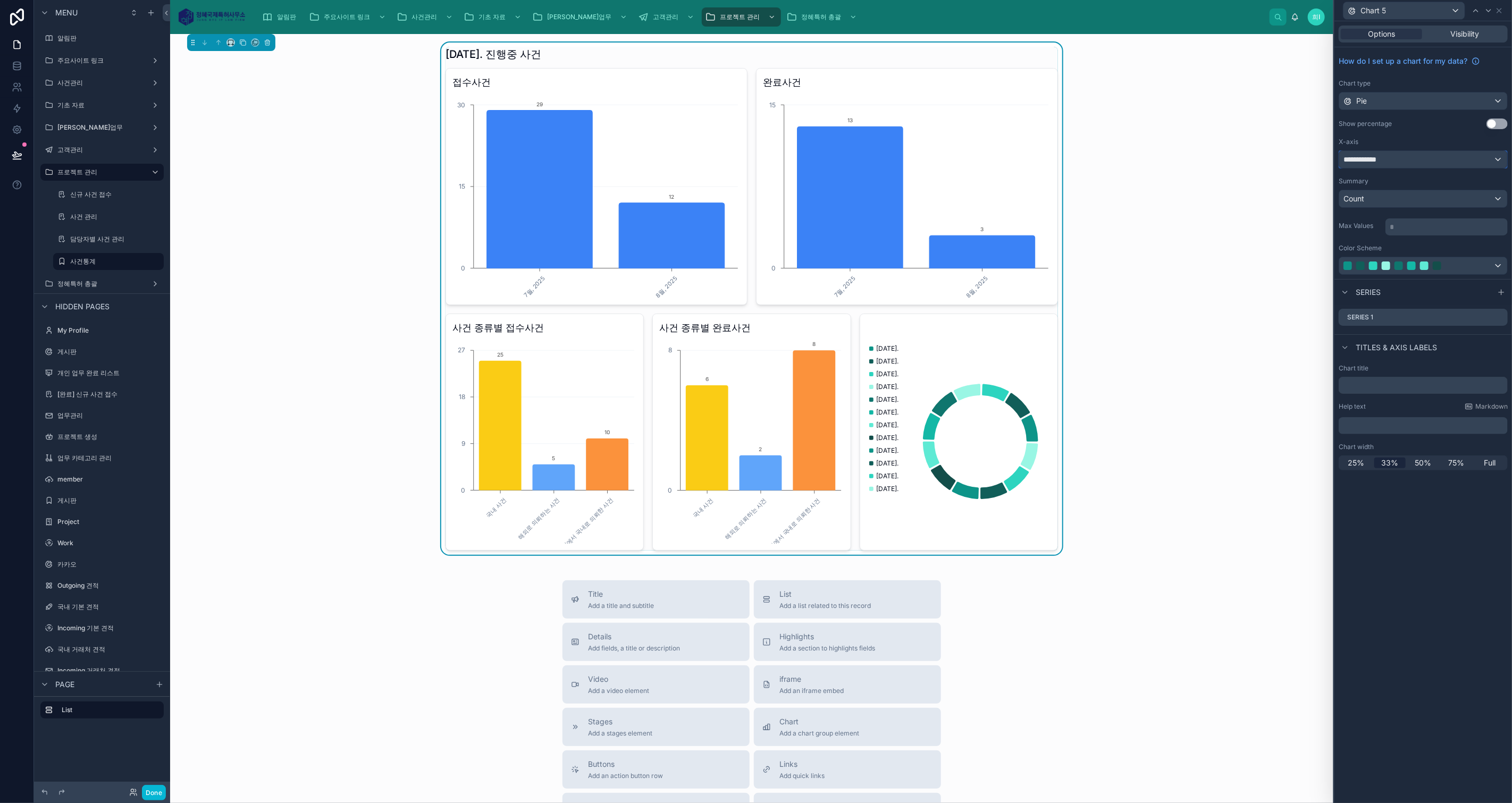
click at [1418, 157] on div "**********" at bounding box center [1423, 159] width 168 height 17
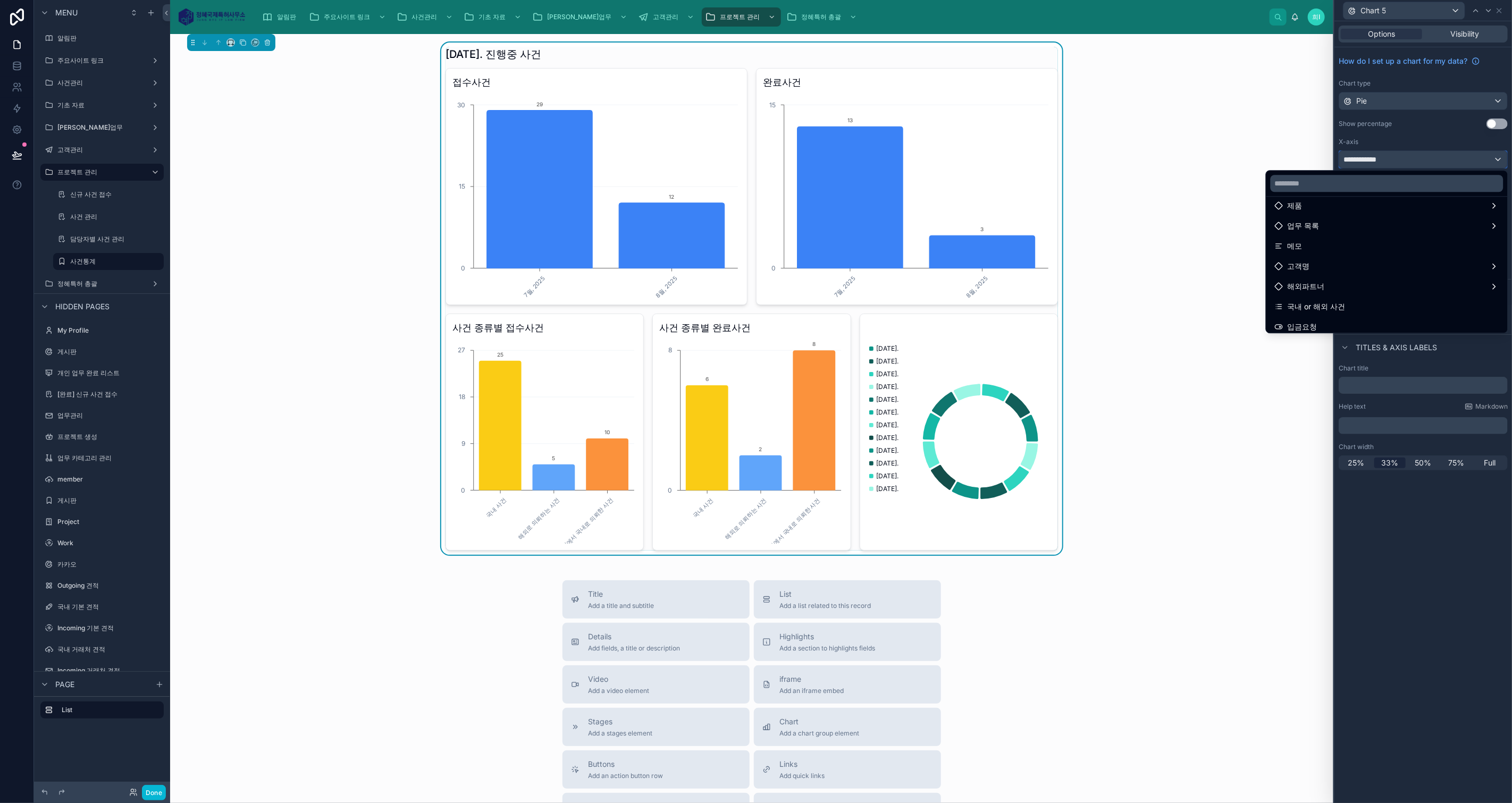
scroll to position [177, 0]
click at [1379, 291] on div "국내 or 해외 사건" at bounding box center [1386, 300] width 237 height 19
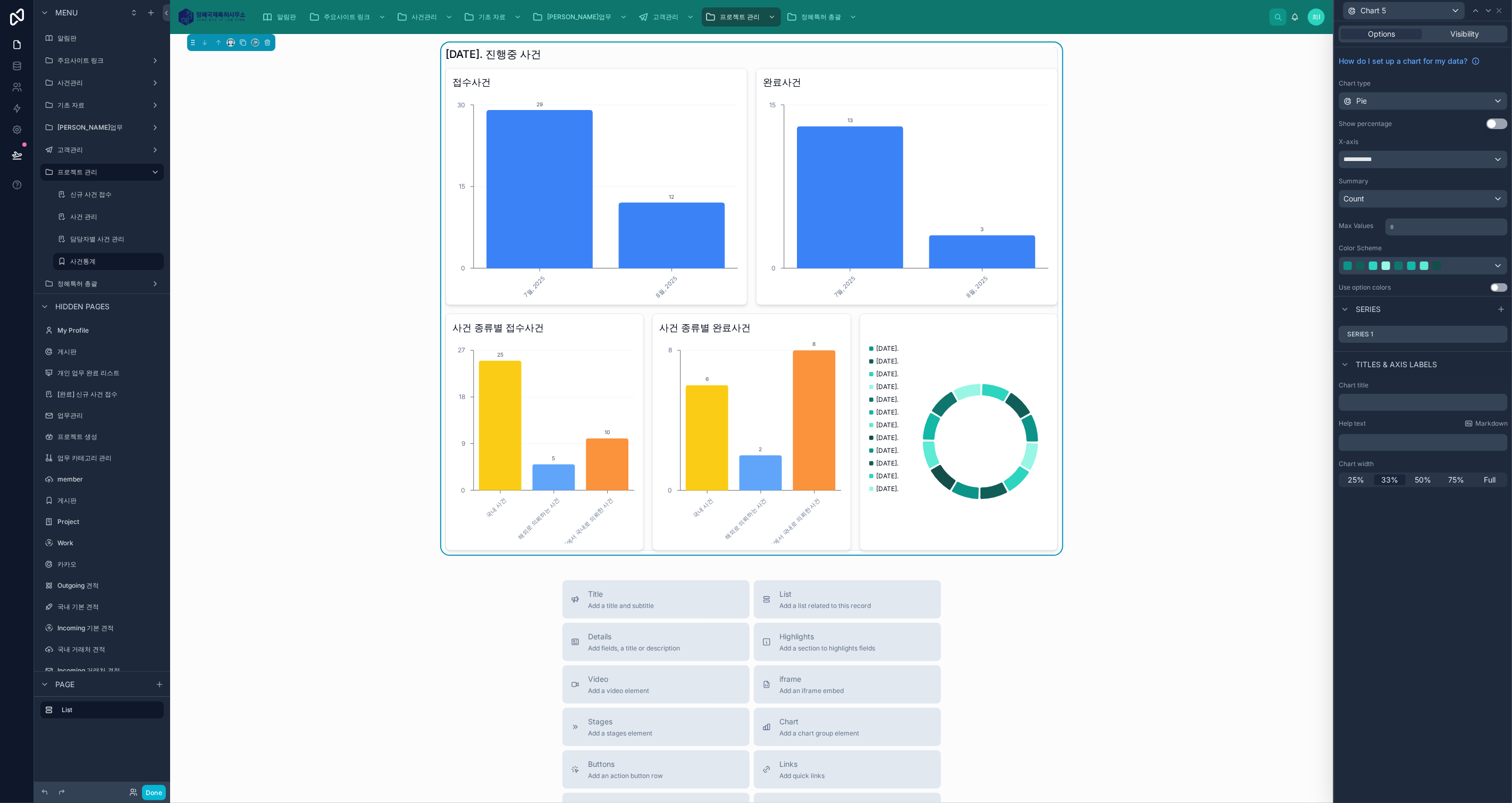
click at [0, 0] on icon at bounding box center [0, 0] width 0 height 0
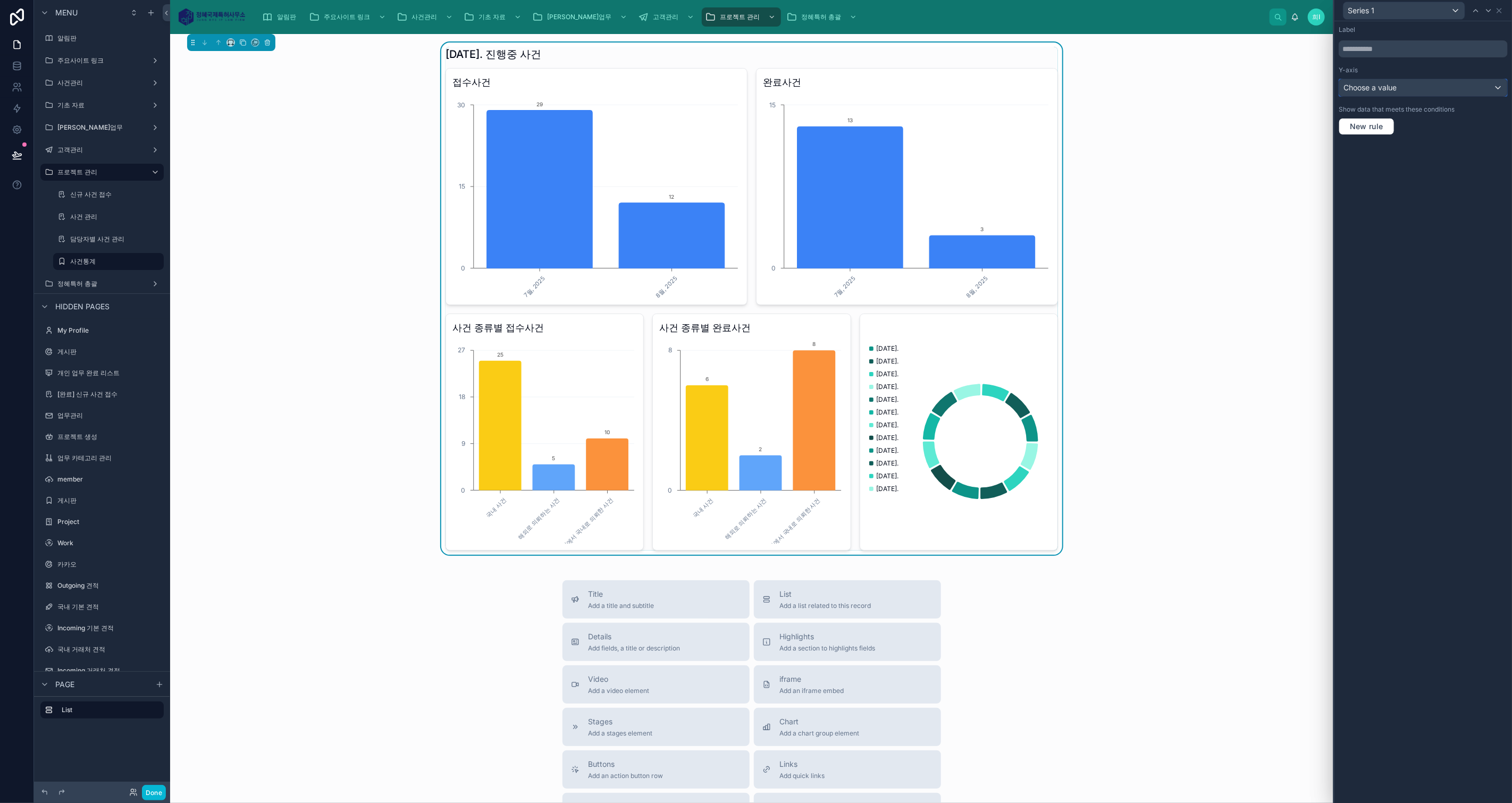
click at [1406, 88] on div "Choose a value" at bounding box center [1423, 87] width 168 height 17
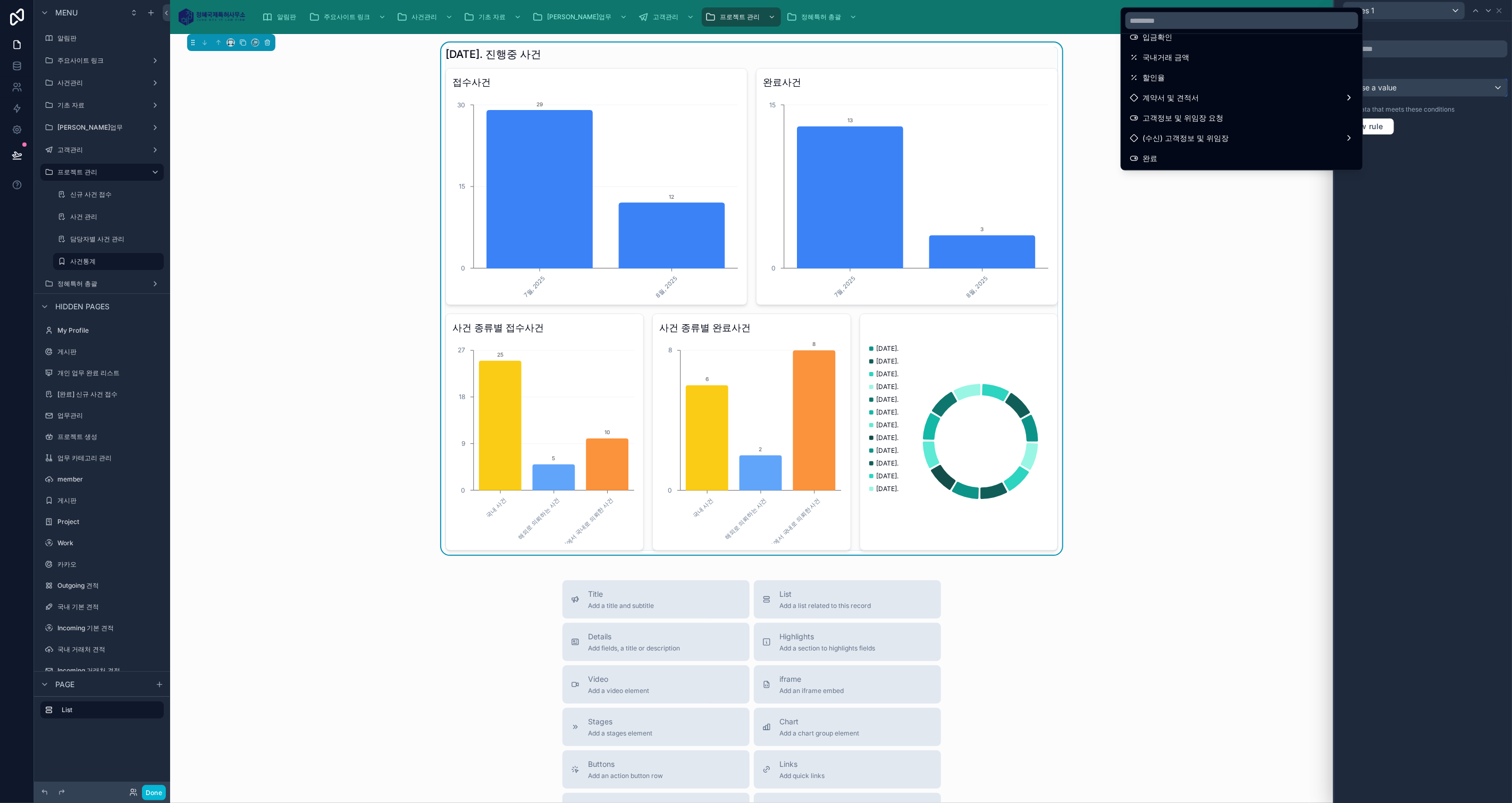
scroll to position [413, 0]
click at [1228, 101] on div "완료" at bounding box center [1242, 104] width 224 height 13
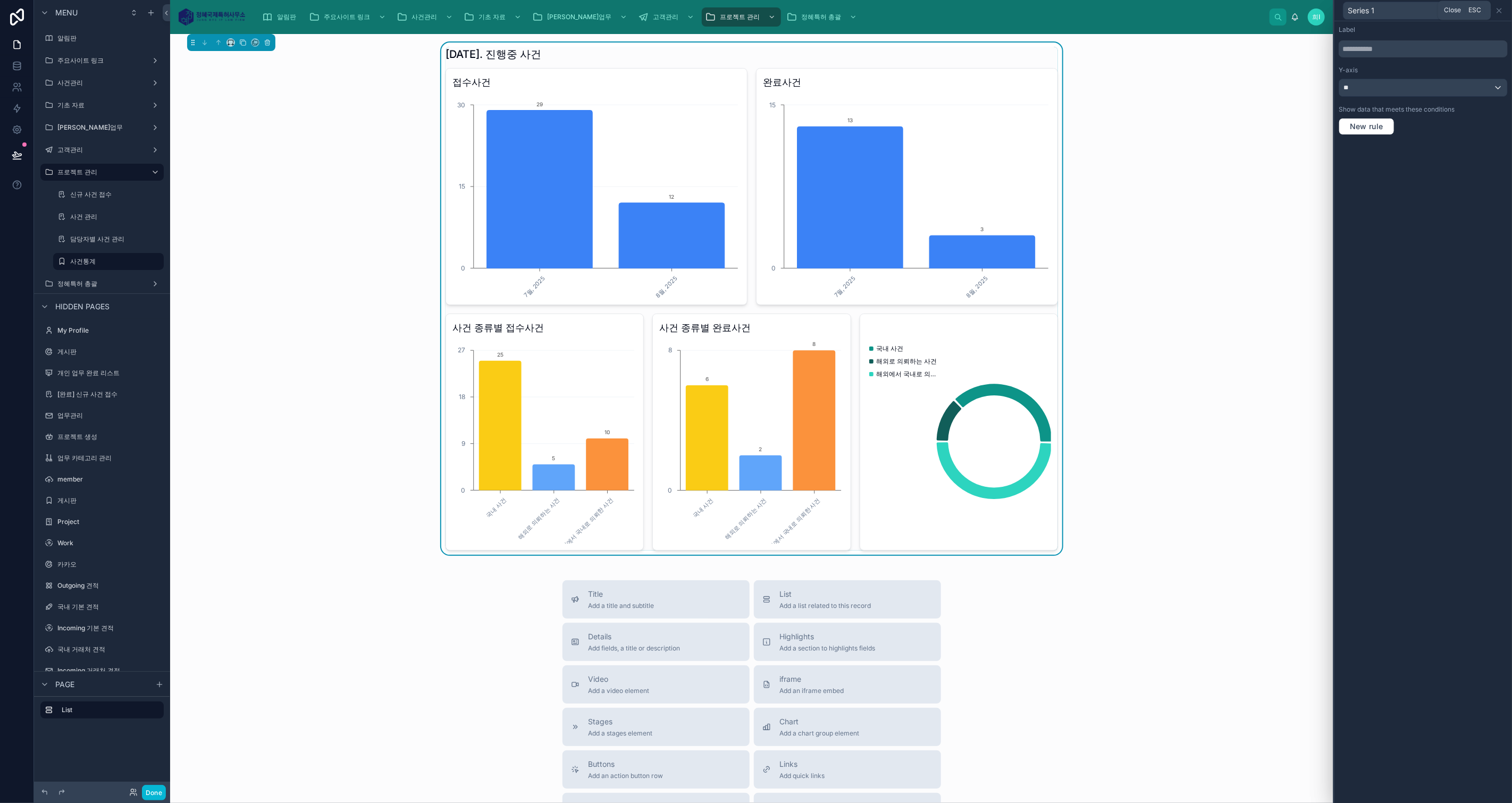
click at [1501, 9] on icon at bounding box center [1499, 11] width 4 height 4
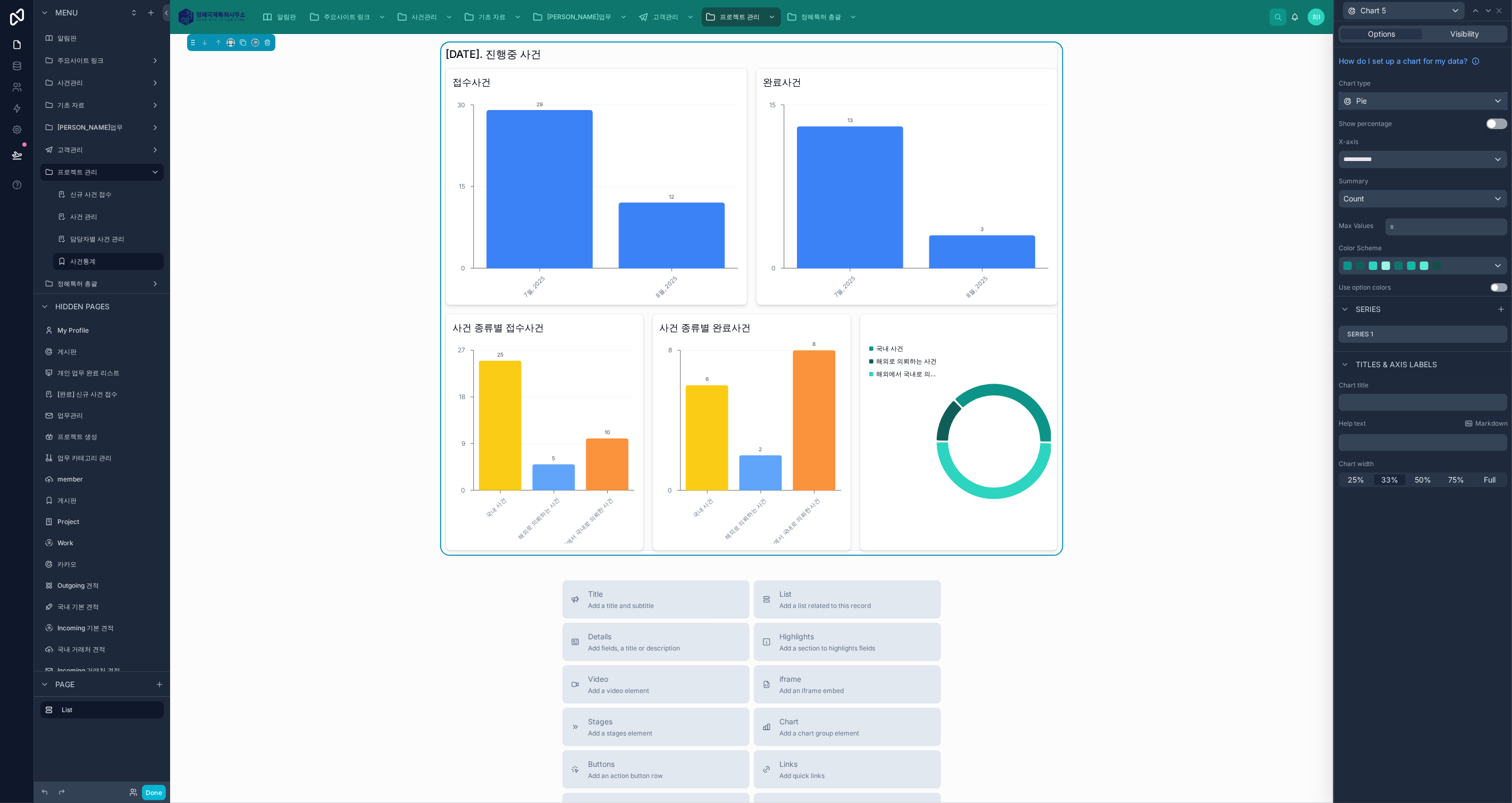
click at [1415, 101] on div "Pie" at bounding box center [1423, 101] width 168 height 17
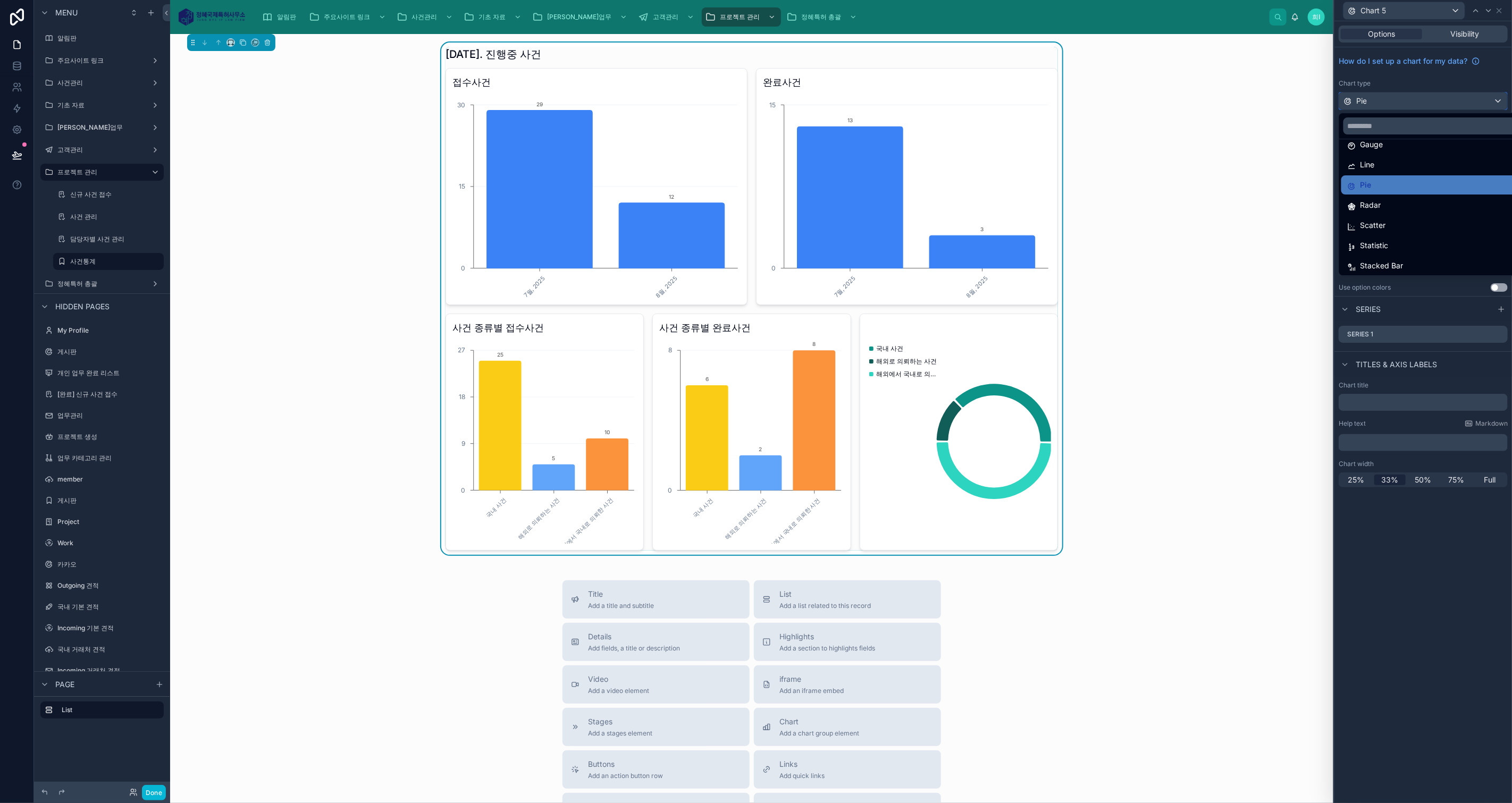
scroll to position [75, 0]
click at [1403, 221] on div "Scatter" at bounding box center [1435, 224] width 176 height 13
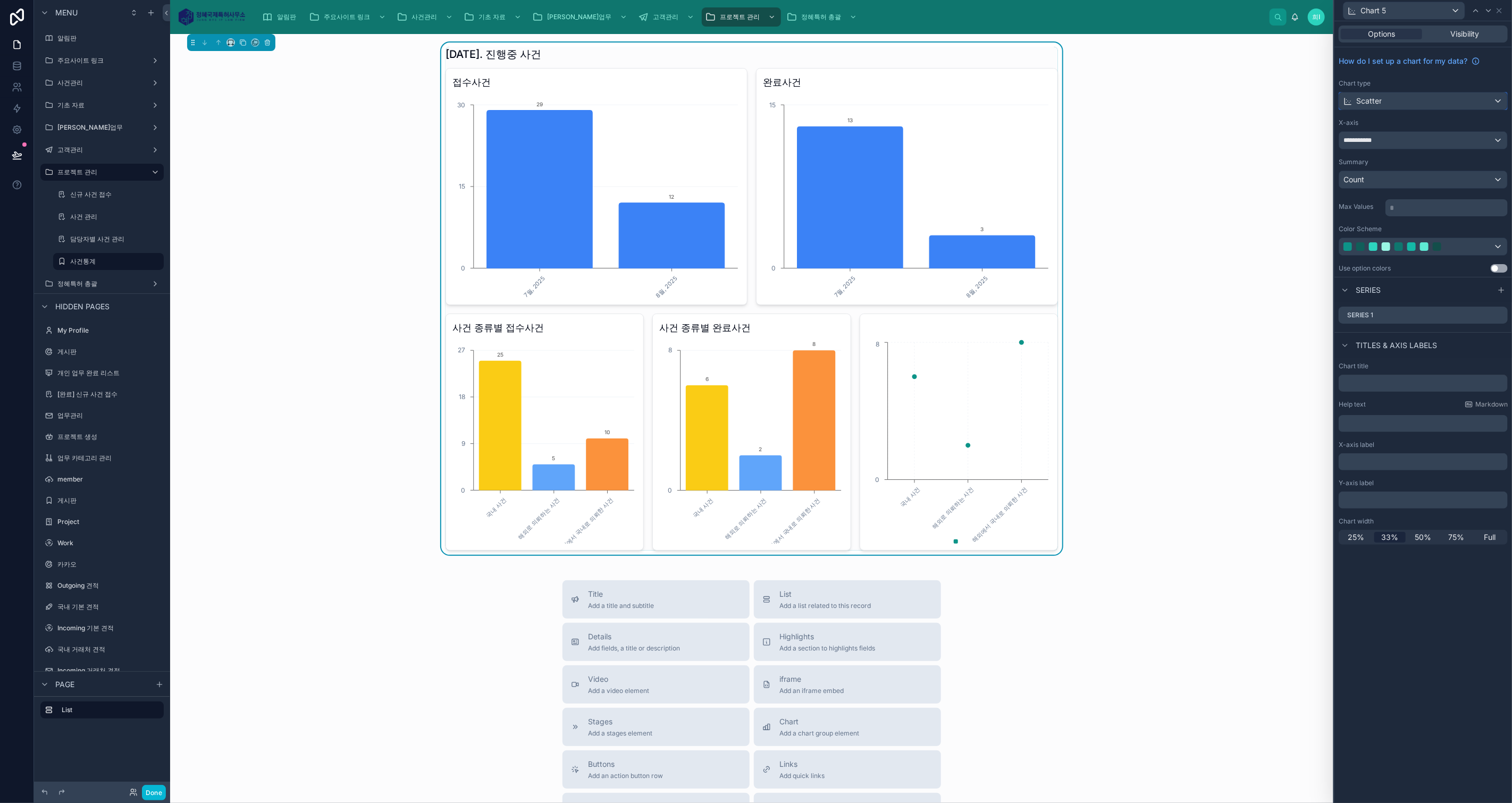
click at [1397, 101] on div "Scatter" at bounding box center [1423, 101] width 168 height 17
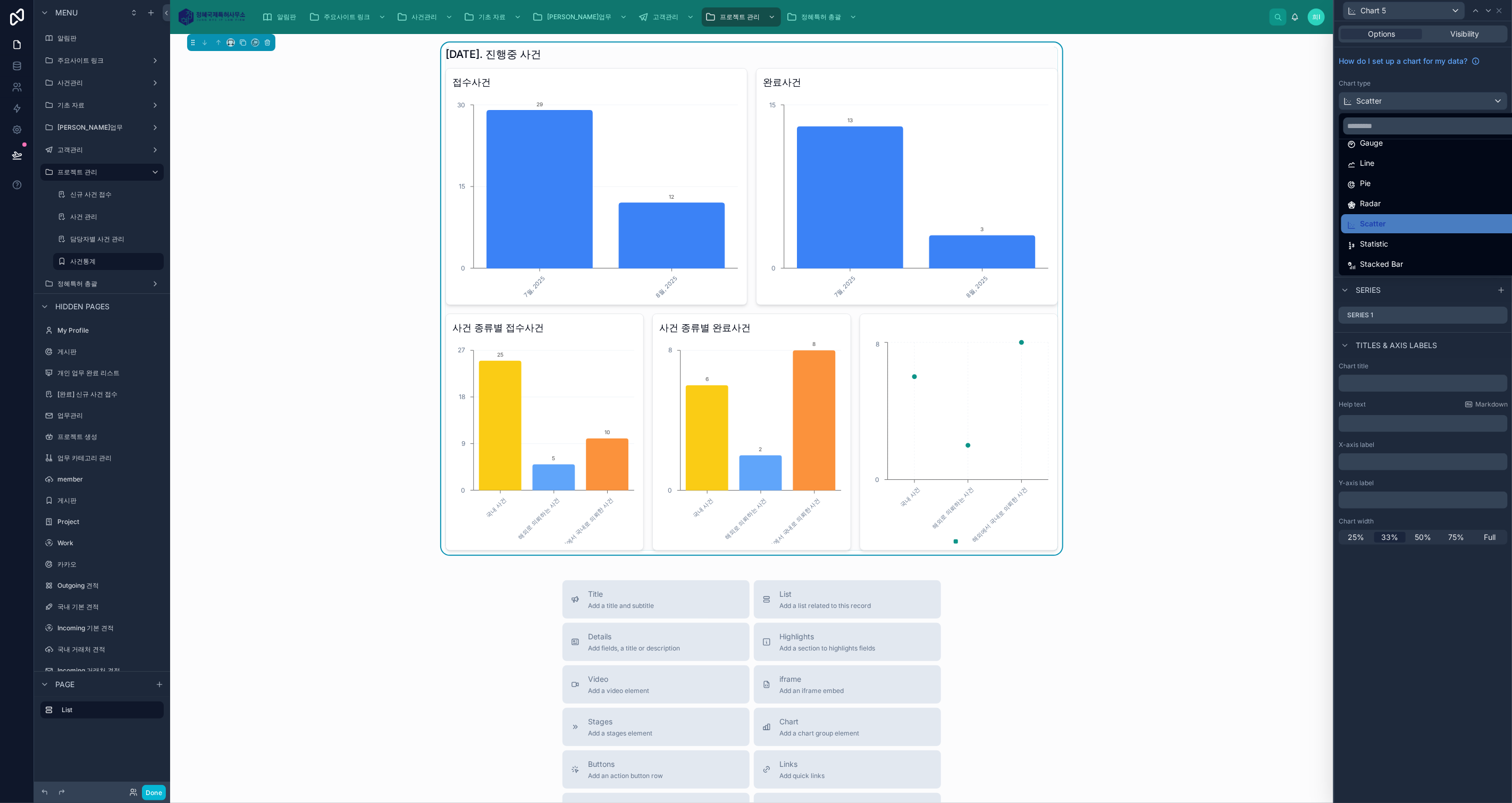
click at [1416, 264] on div "Stacked Bar" at bounding box center [1435, 264] width 176 height 13
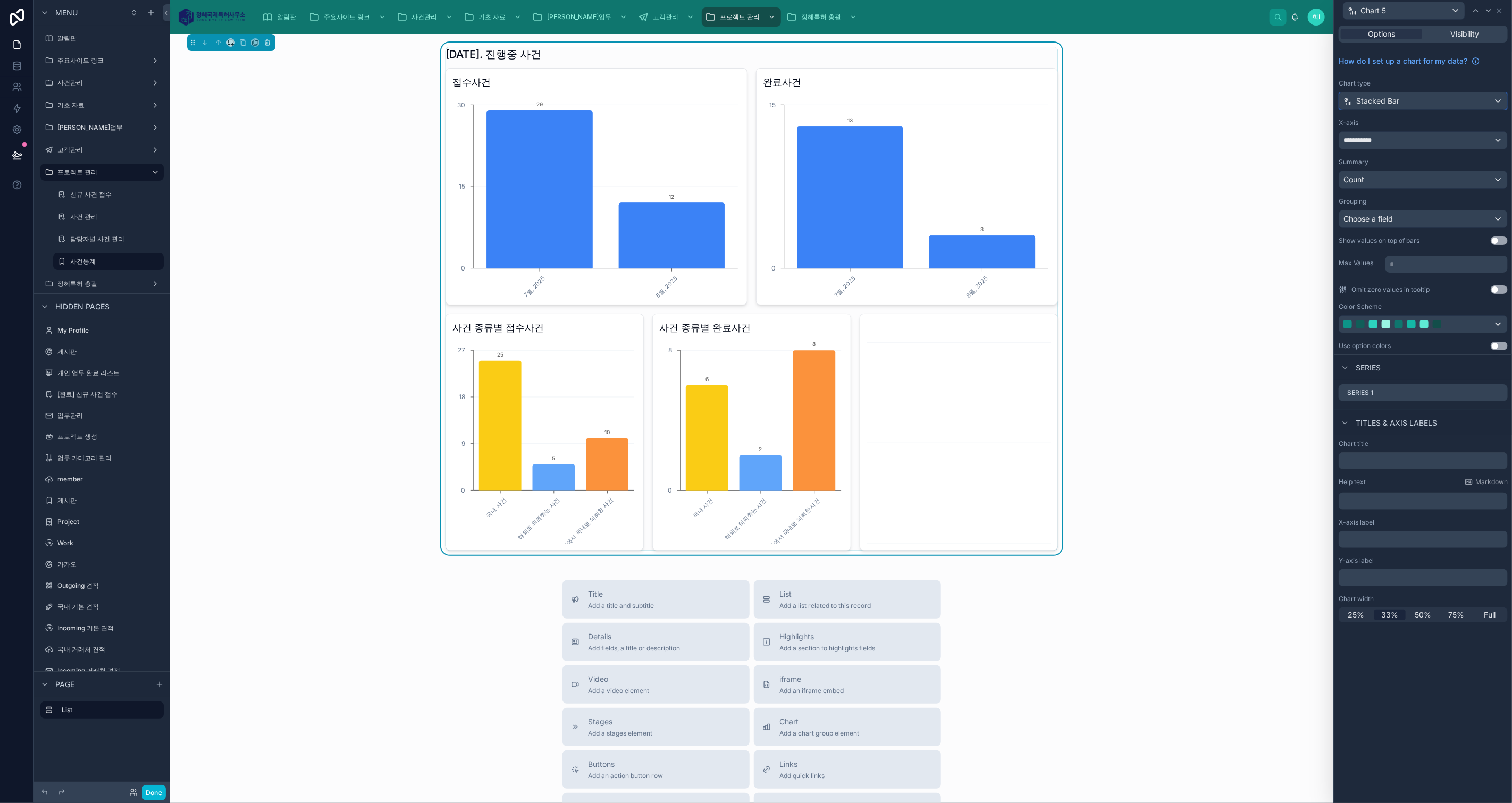
click at [1411, 99] on div "Stacked Bar" at bounding box center [1423, 101] width 168 height 17
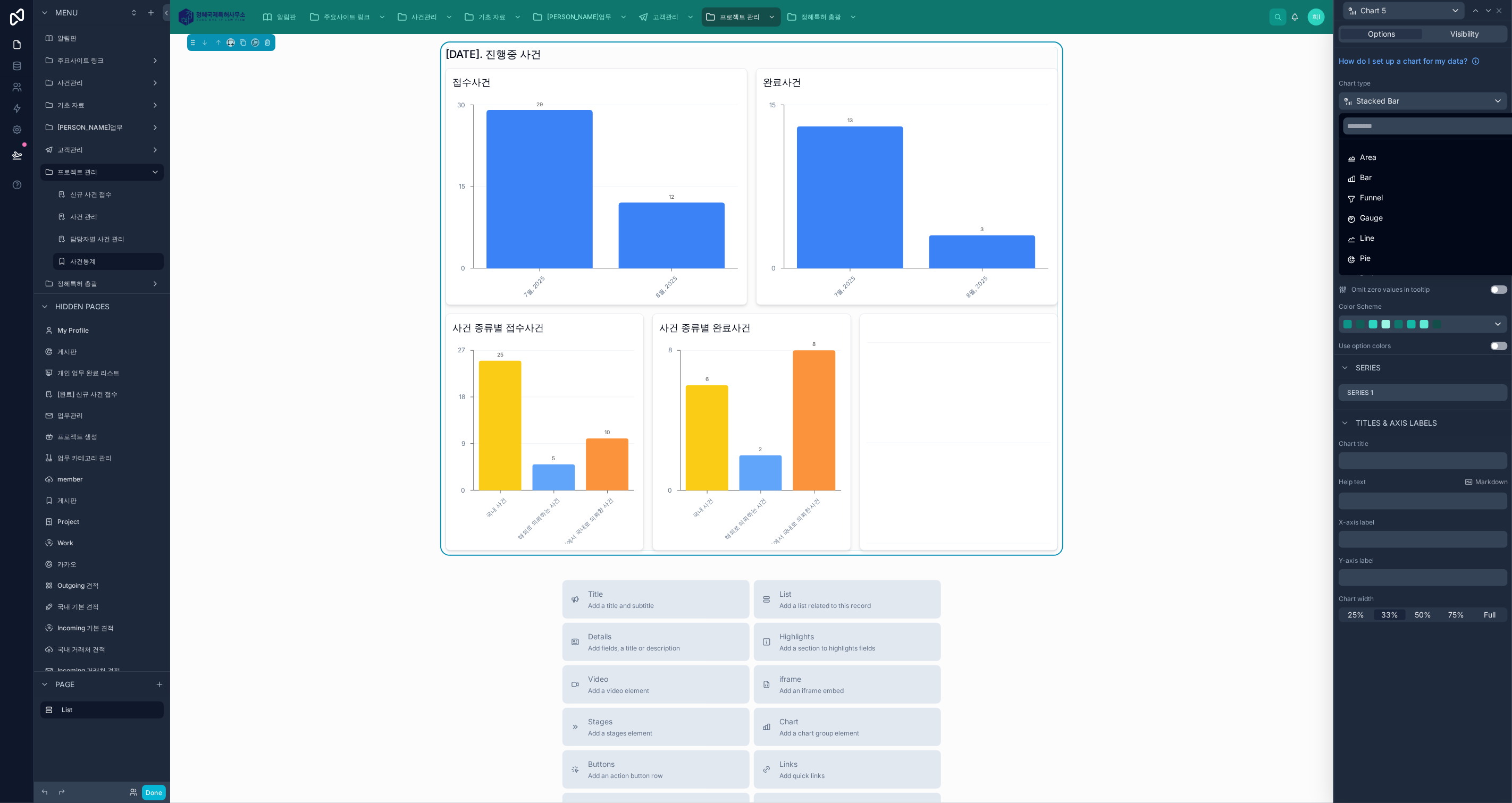
click at [1402, 160] on div "Area" at bounding box center [1435, 157] width 176 height 13
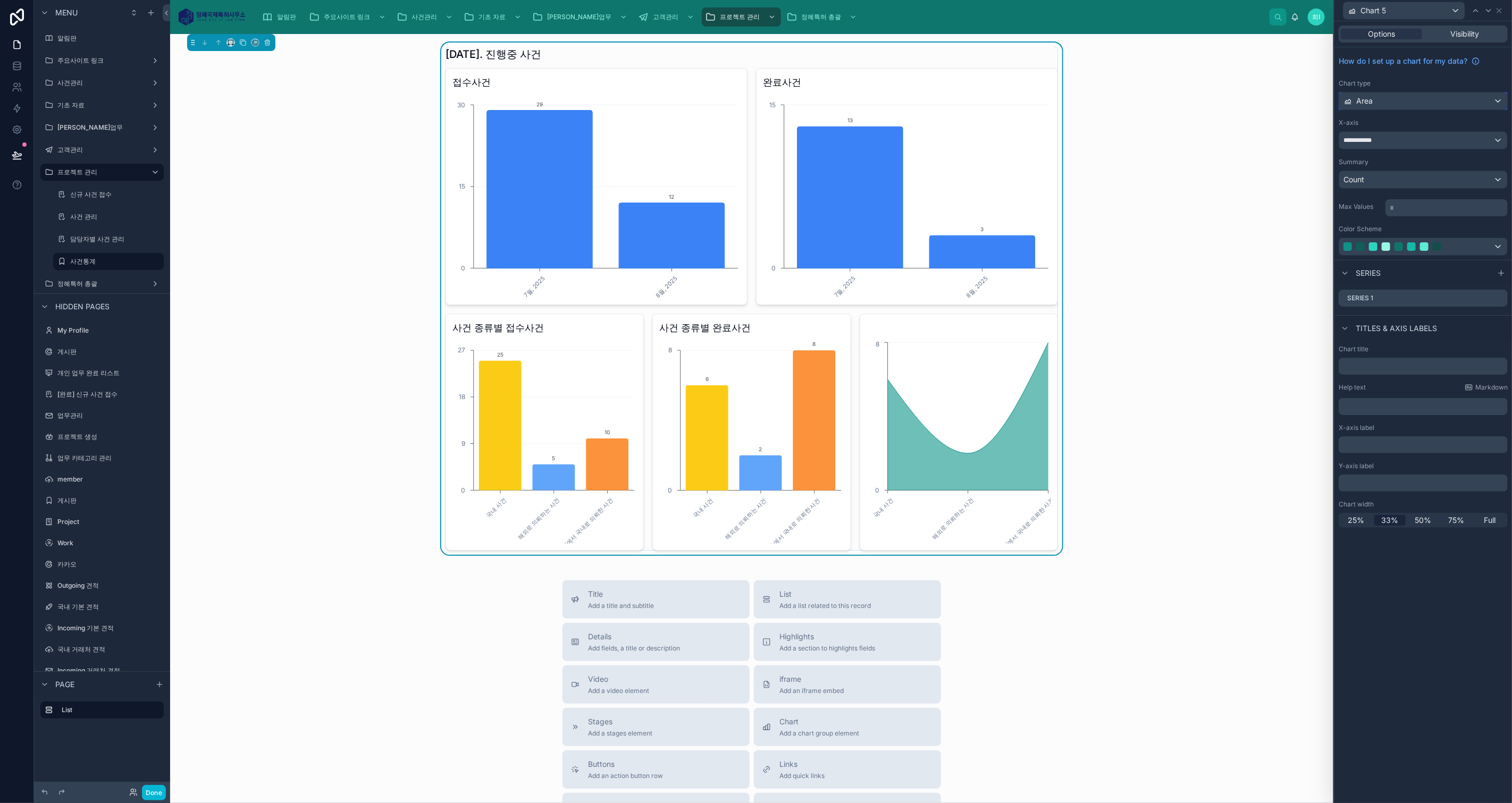
click at [1402, 101] on div "Area" at bounding box center [1423, 101] width 168 height 17
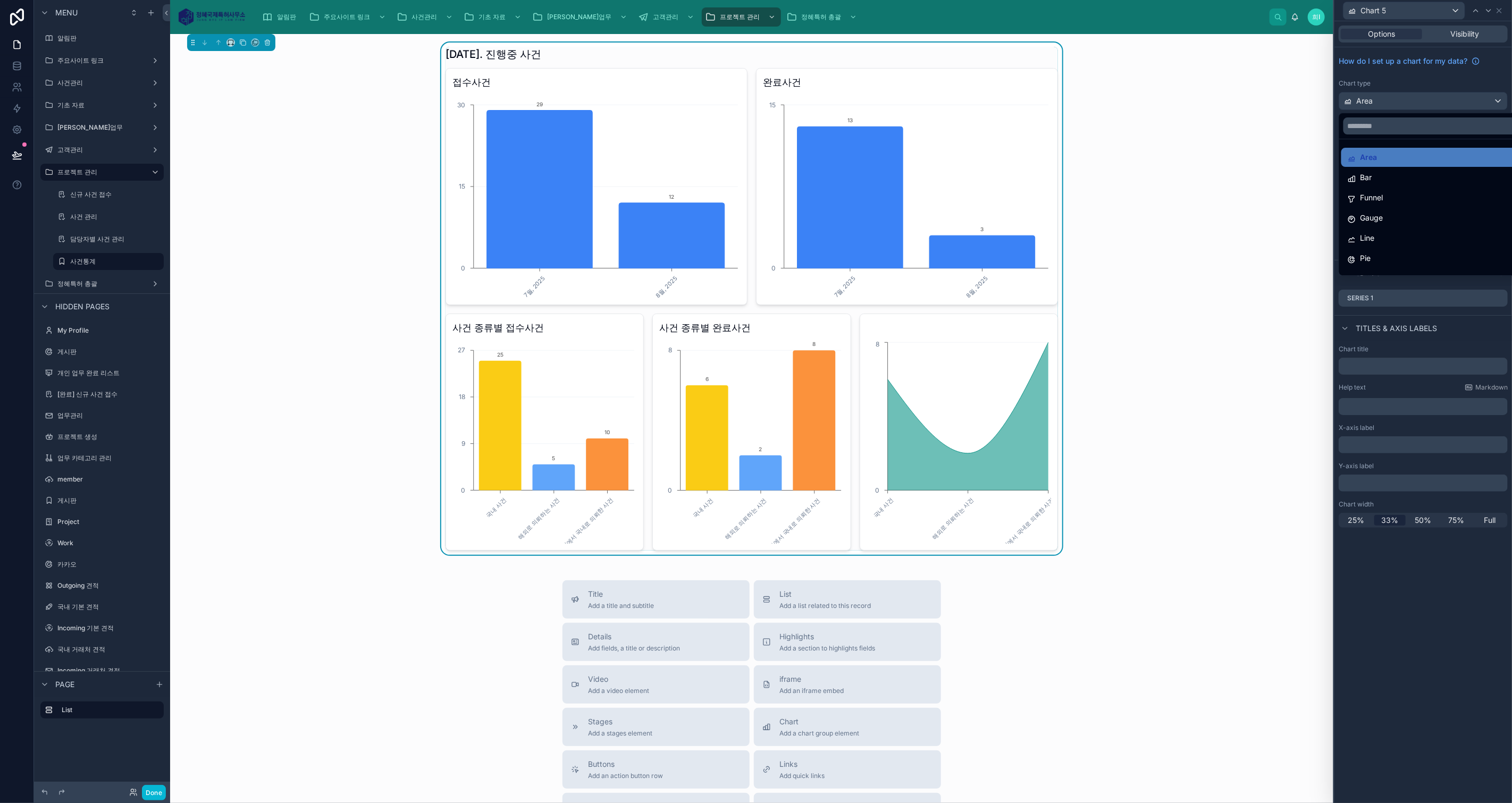
click at [1382, 178] on div "Bar" at bounding box center [1435, 177] width 176 height 13
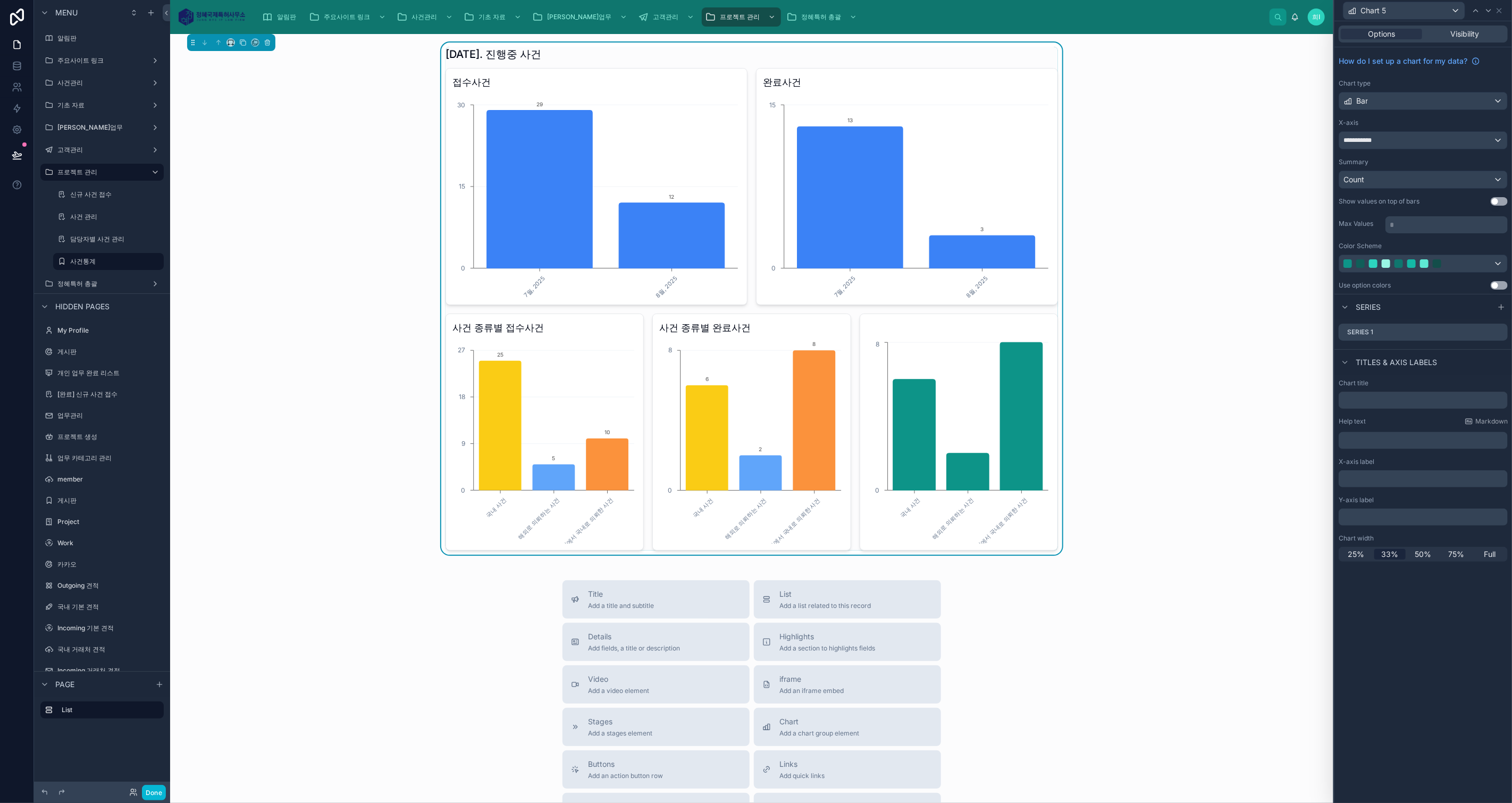
click at [1496, 200] on button "Use setting" at bounding box center [1499, 202] width 17 height 9
click at [1498, 11] on icon at bounding box center [1499, 11] width 4 height 4
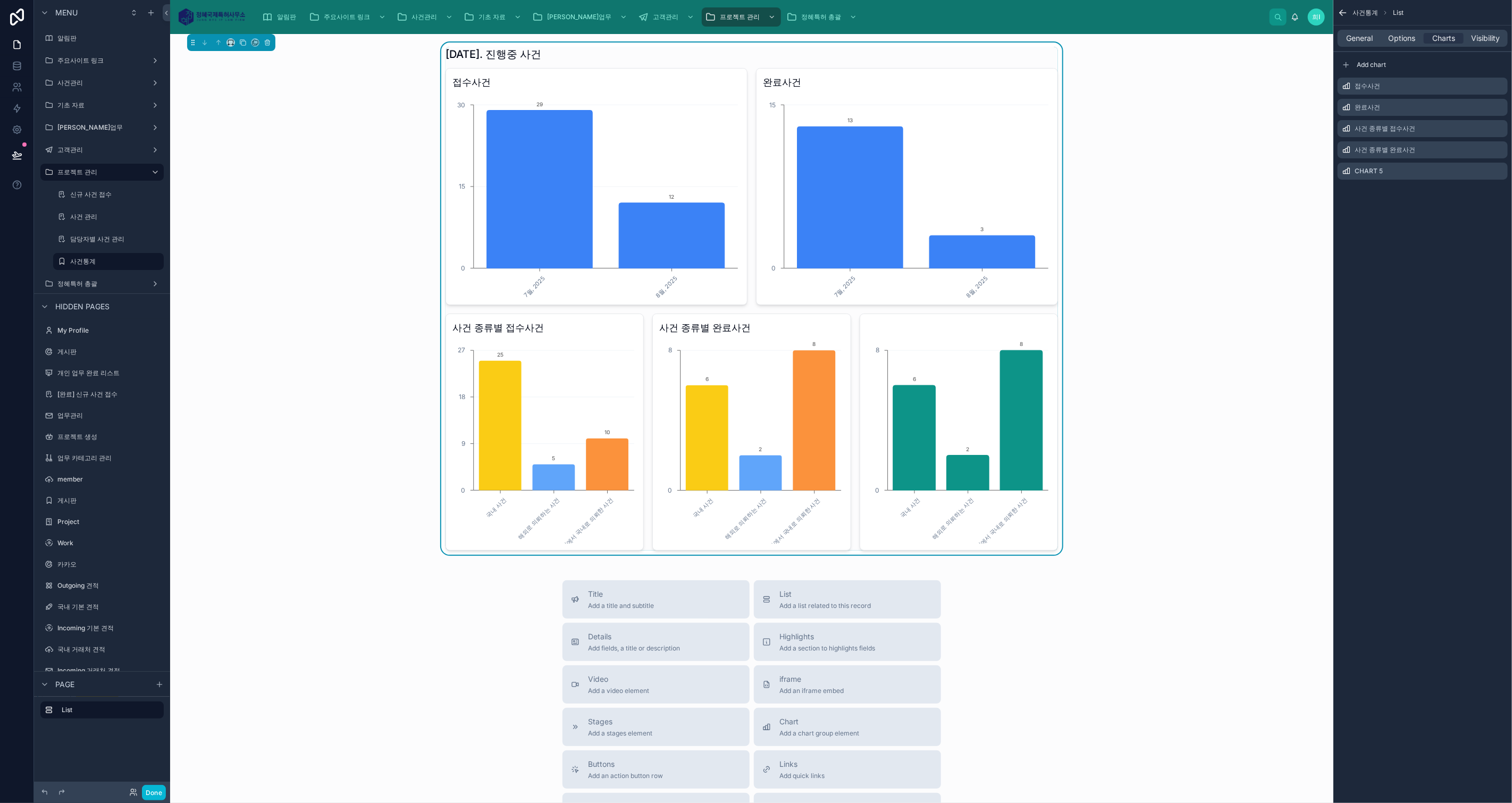
click at [0, 0] on icon "scrollable content" at bounding box center [0, 0] width 0 height 0
click at [1492, 153] on icon at bounding box center [1495, 154] width 9 height 9
click at [0, 0] on icon "scrollable content" at bounding box center [0, 0] width 0 height 0
click at [1479, 156] on icon at bounding box center [1482, 155] width 5 height 5
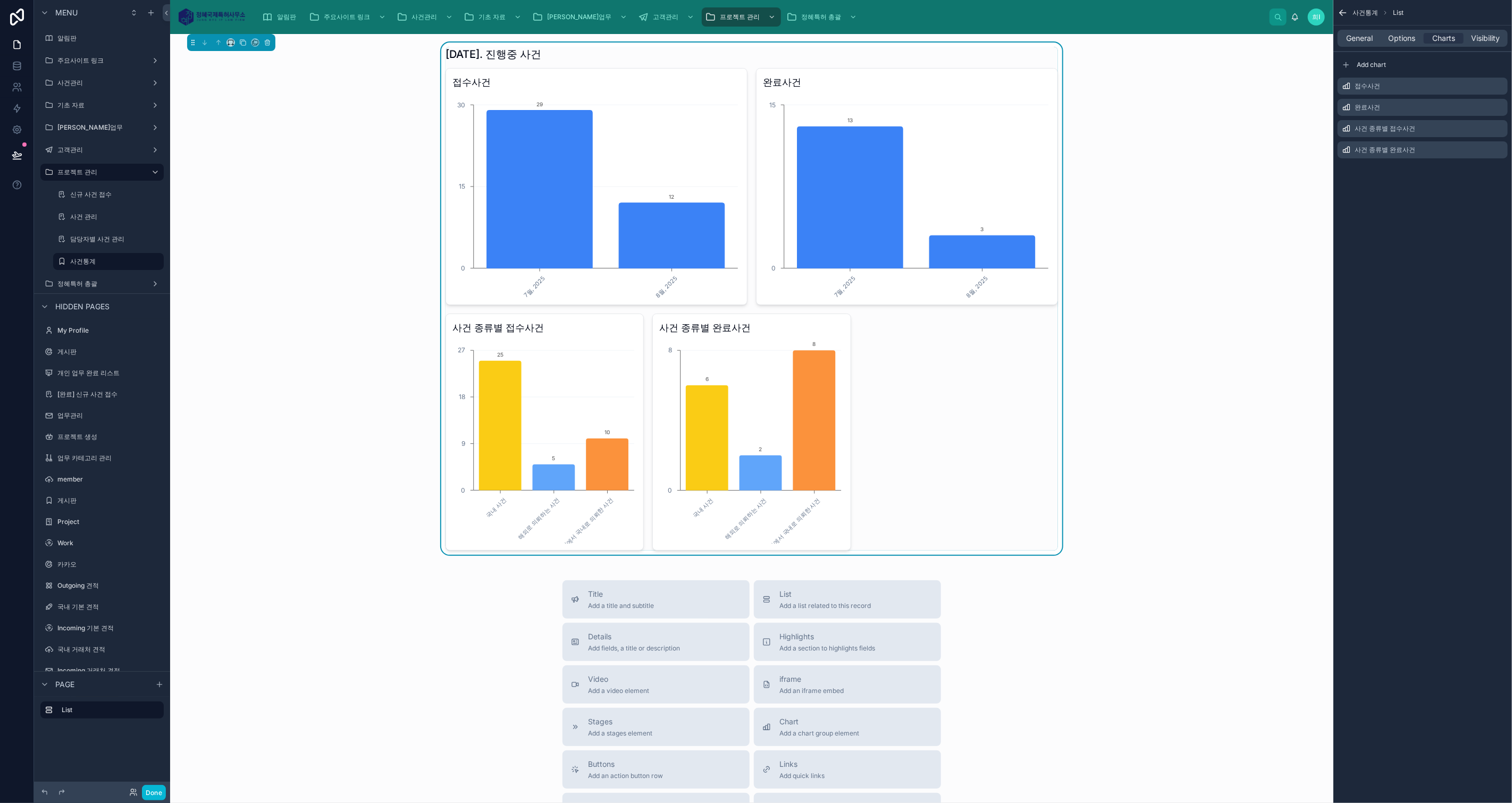
click at [1389, 267] on div "사건통계 List General Options Charts Visibility Add chart 접수사건 완료사건 사건 종류별 접수사건 사건 …" at bounding box center [1423, 402] width 179 height 803
click at [975, 411] on div "접수사건 7월, 2025 8월, 2025 0 15 30 29 12 완료사건 7월, 2025 8월, 2025 0 15 13 3 사건 종류별 접수…" at bounding box center [752, 309] width 612 height 483
click at [0, 0] on icon "scrollable content" at bounding box center [0, 0] width 0 height 0
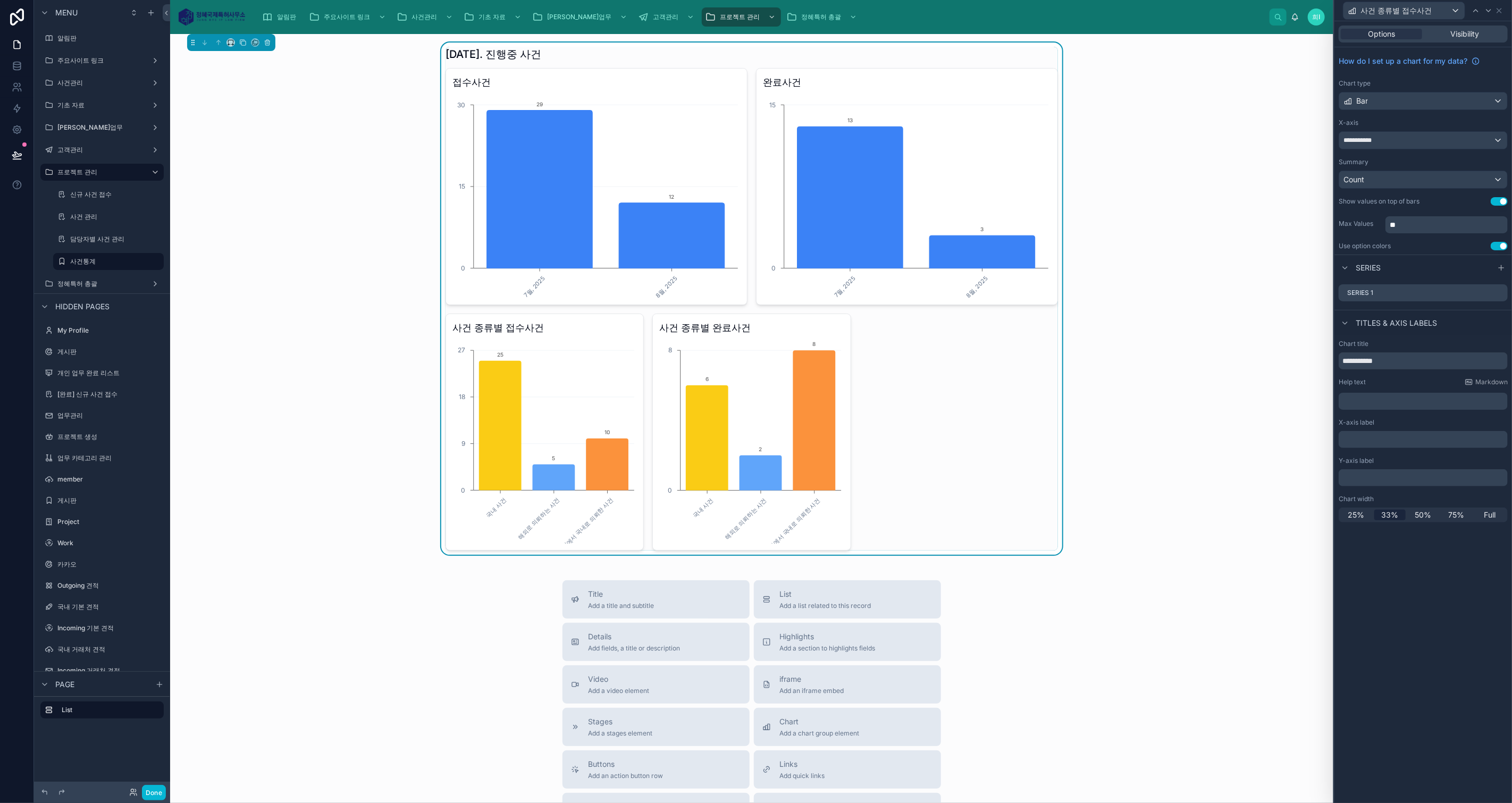
click at [1499, 266] on icon at bounding box center [1501, 268] width 9 height 9
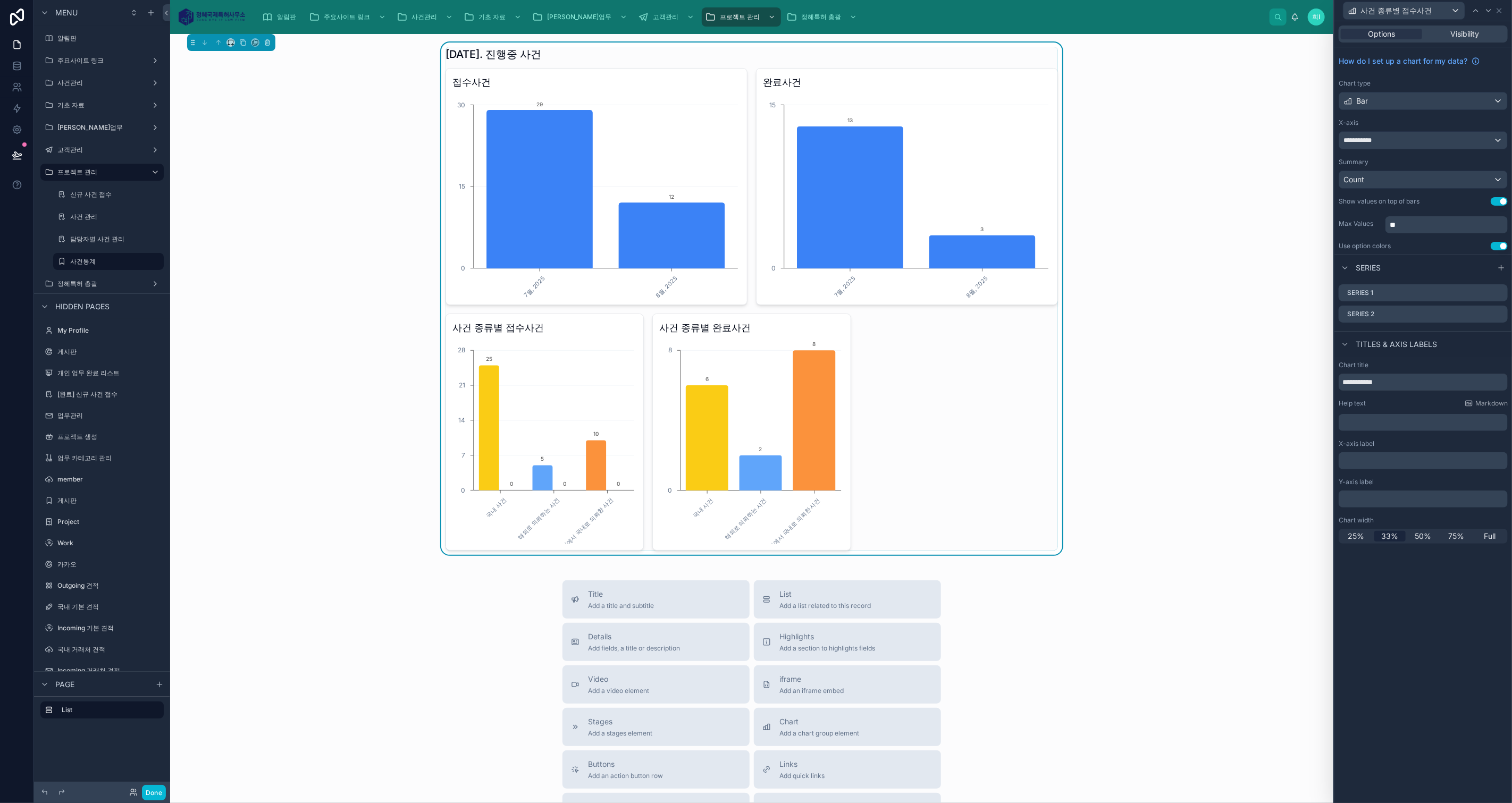
click at [0, 0] on icon at bounding box center [0, 0] width 0 height 0
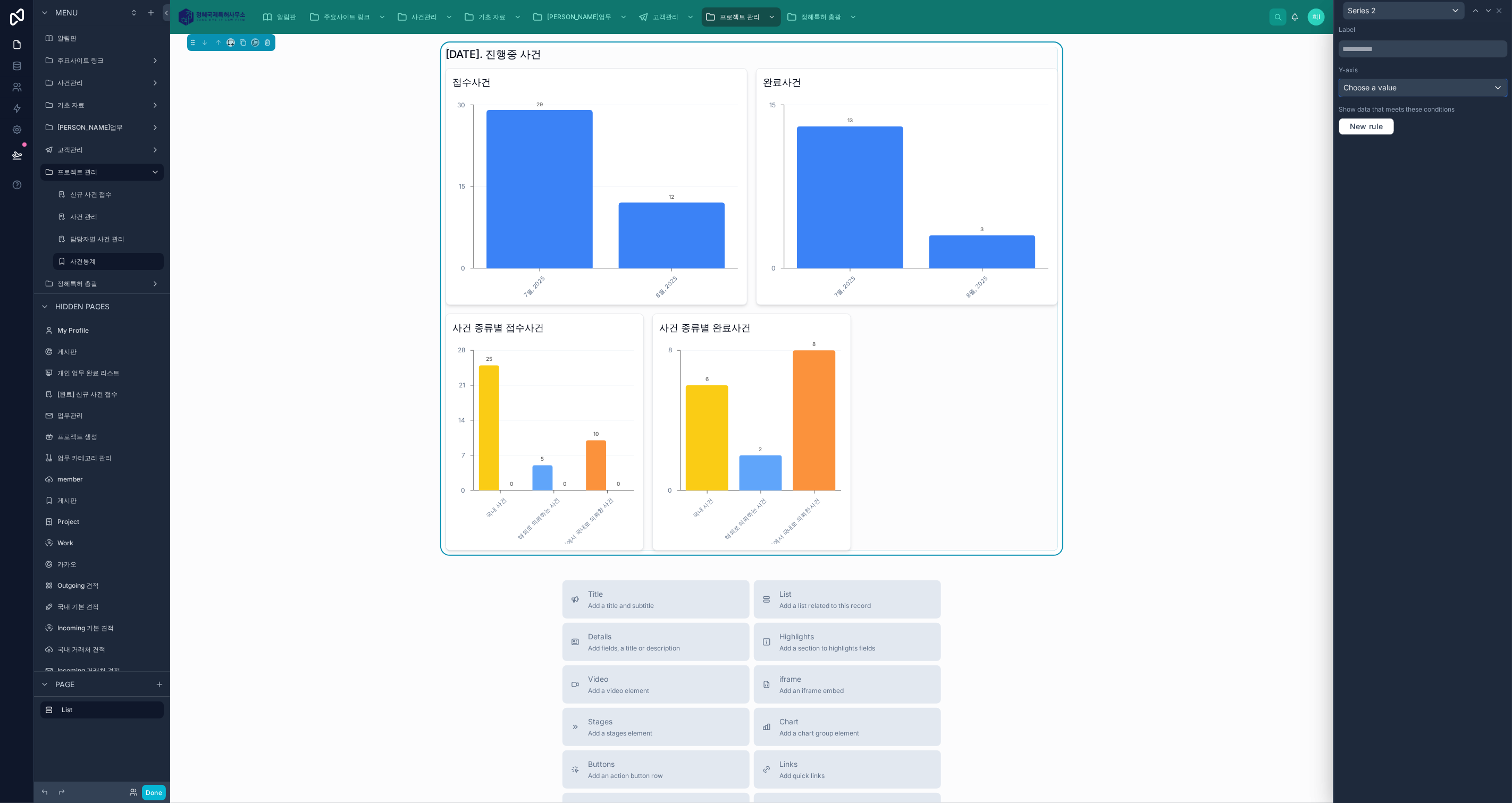
click at [1413, 91] on div "Choose a value" at bounding box center [1423, 87] width 168 height 17
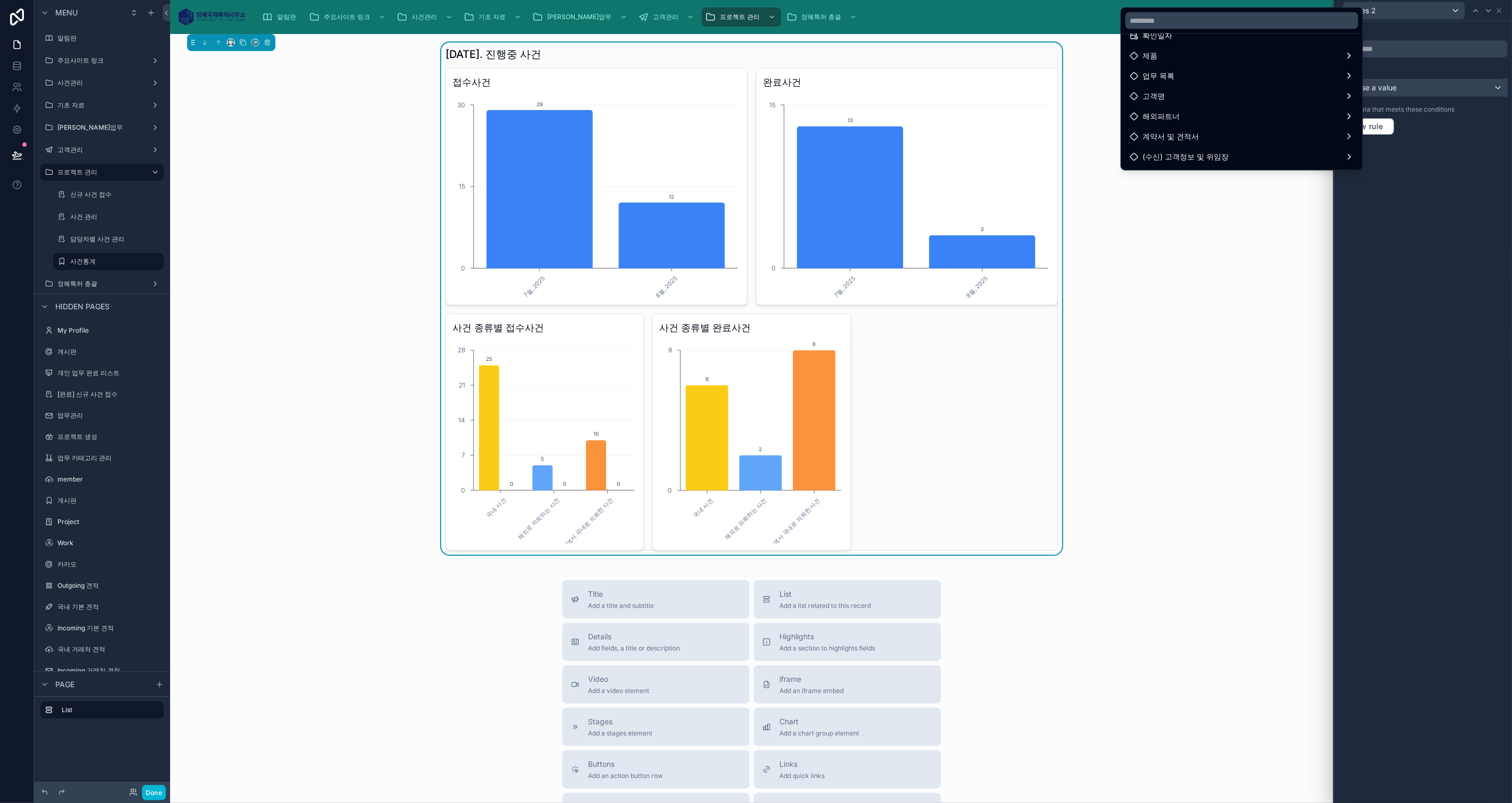
scroll to position [59, 0]
drag, startPoint x: 1454, startPoint y: 175, endPoint x: 1469, endPoint y: 146, distance: 32.6
click at [1455, 175] on div at bounding box center [1423, 402] width 177 height 803
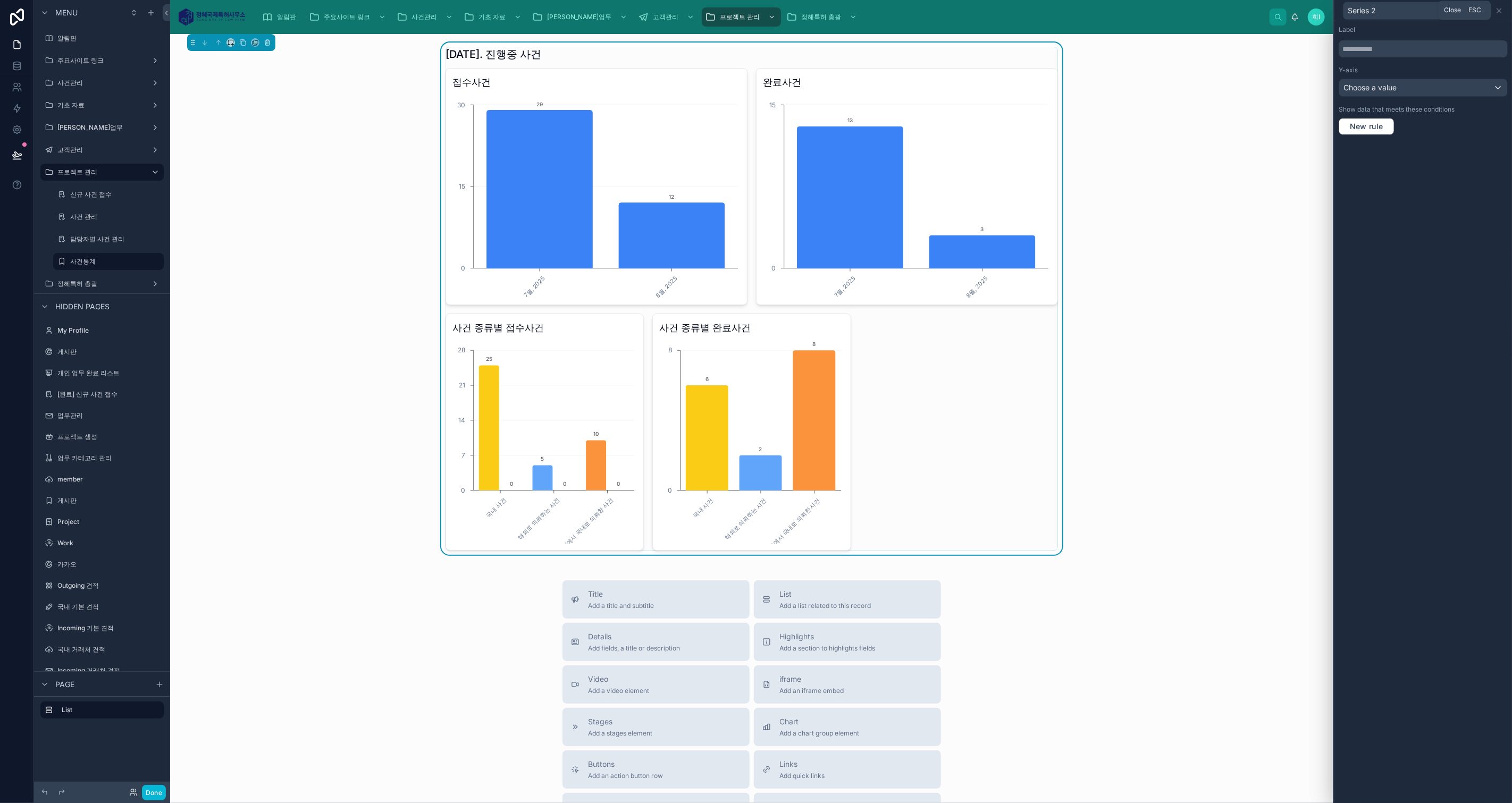
click at [1501, 10] on icon at bounding box center [1499, 11] width 9 height 9
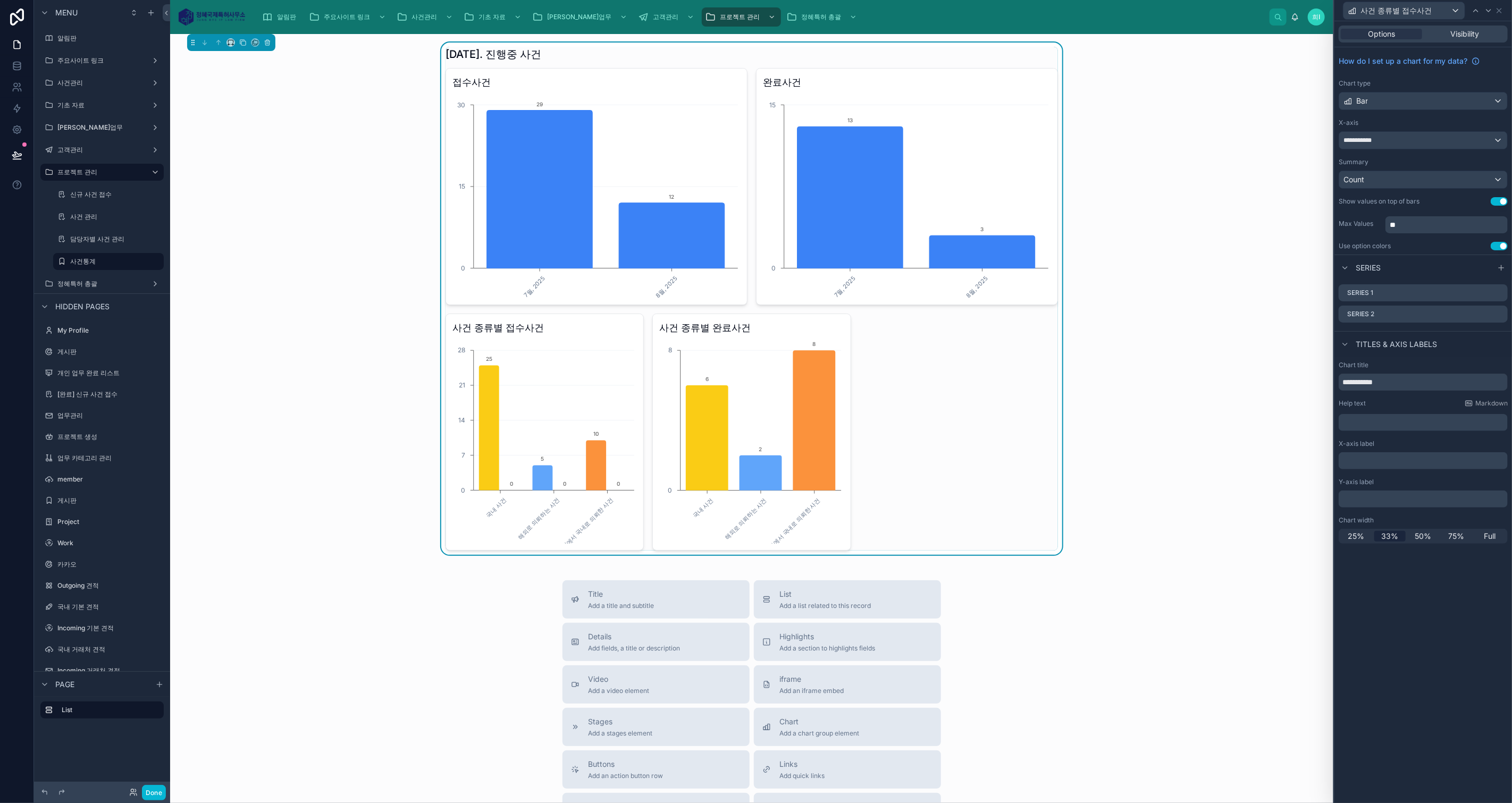
click at [0, 0] on icon at bounding box center [0, 0] width 0 height 0
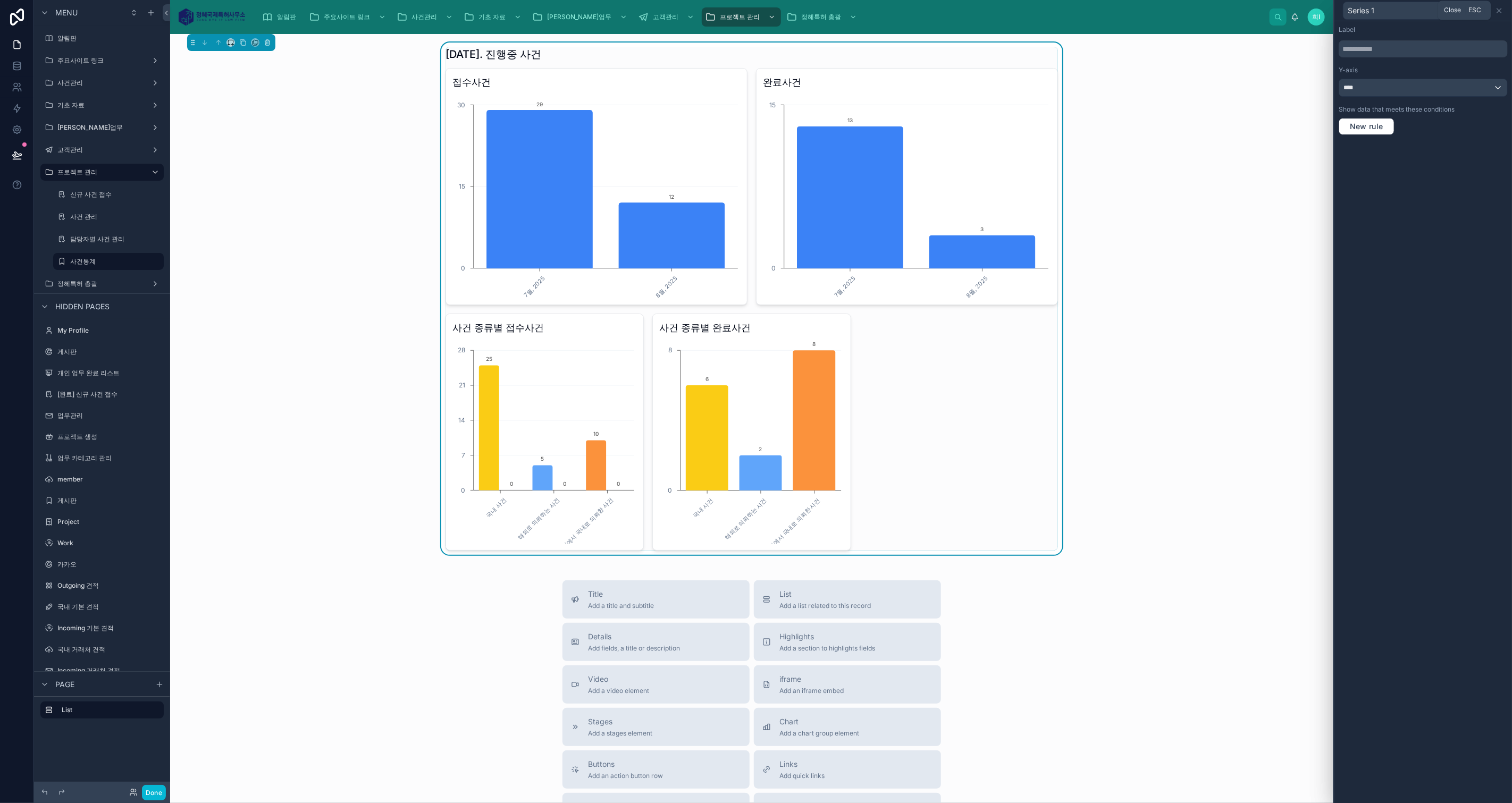
click at [1498, 10] on icon at bounding box center [1499, 11] width 9 height 9
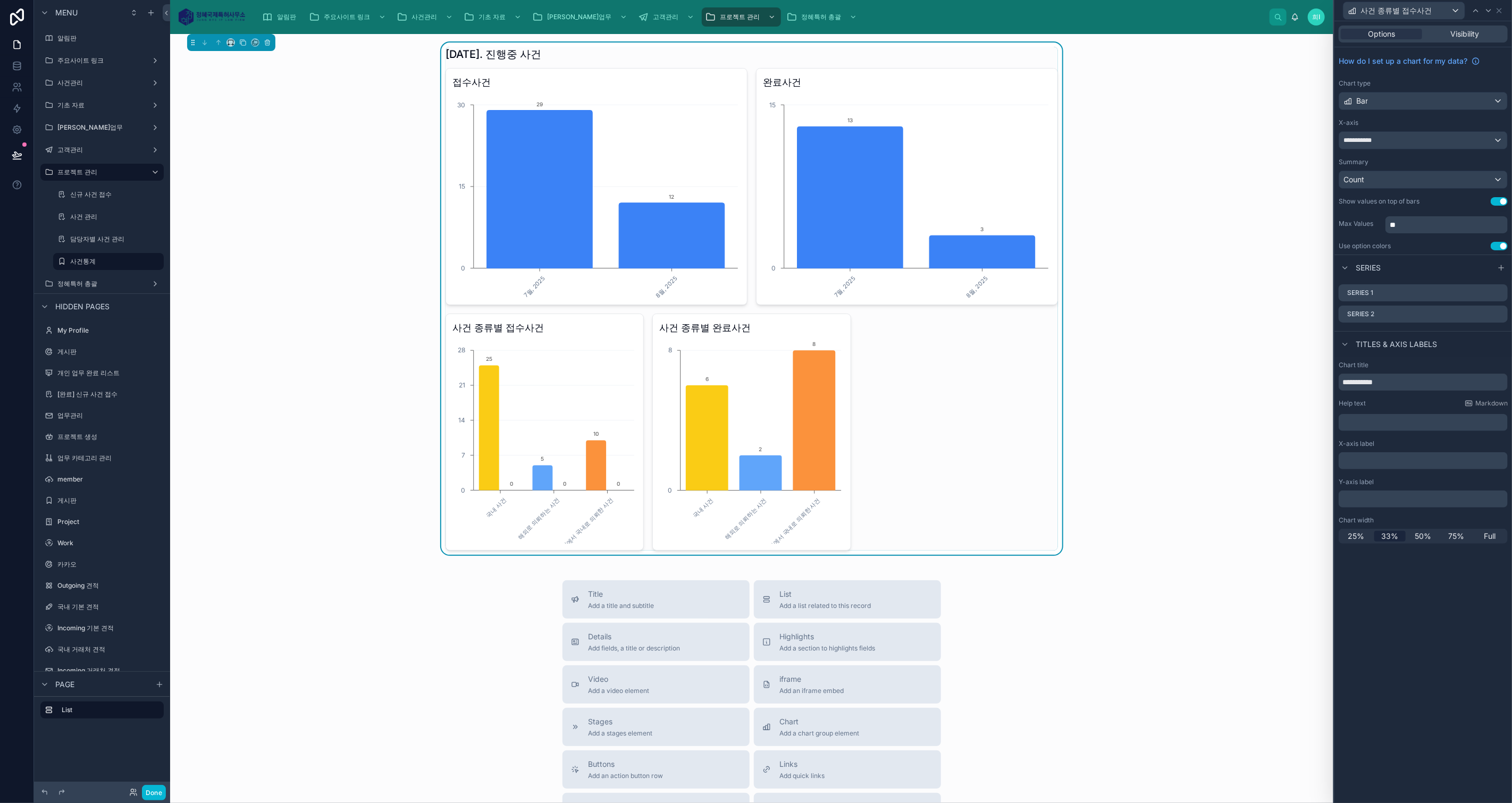
click at [0, 0] on icon at bounding box center [0, 0] width 0 height 0
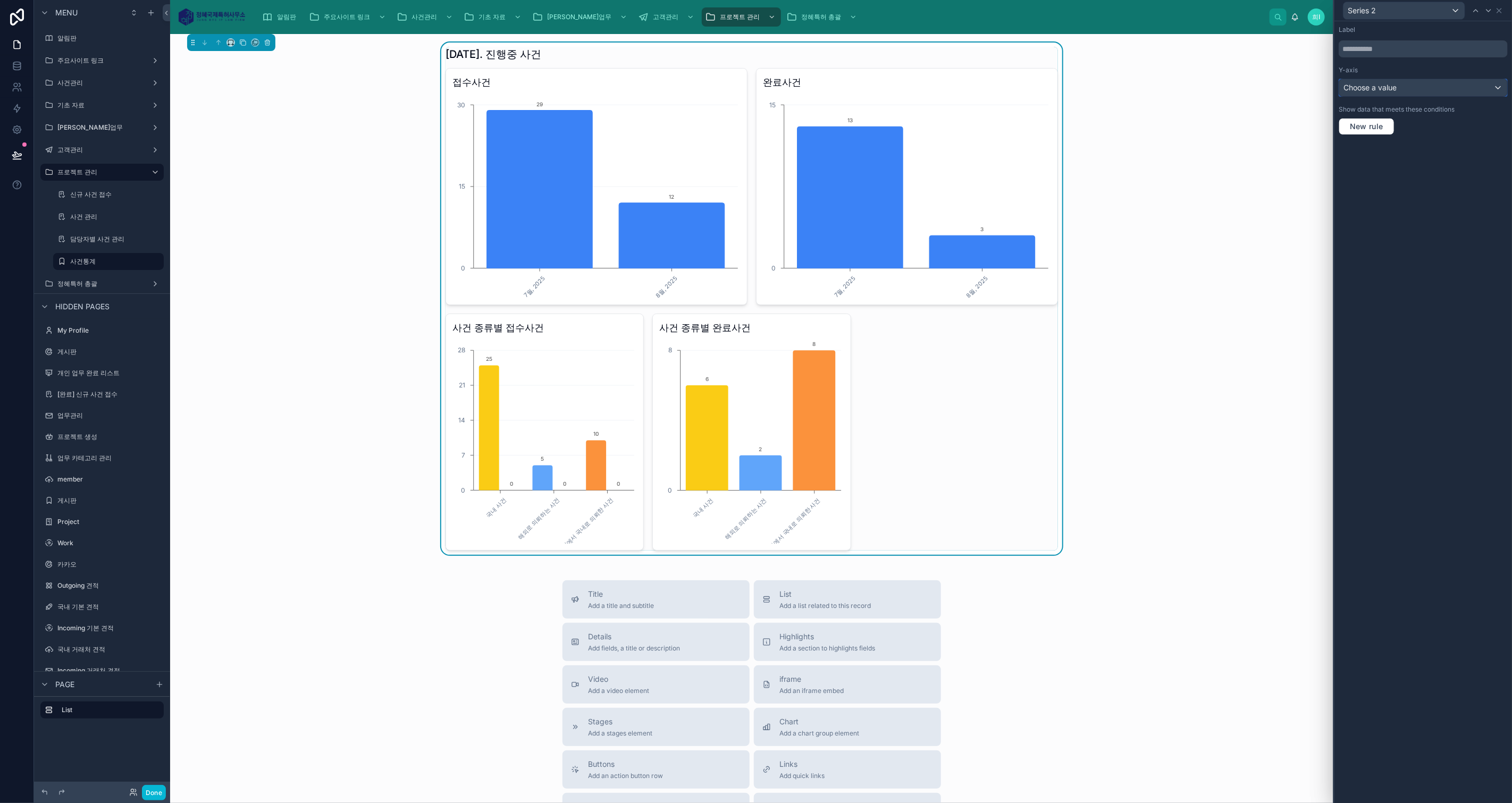
click at [1431, 85] on div "Choose a value" at bounding box center [1423, 87] width 168 height 17
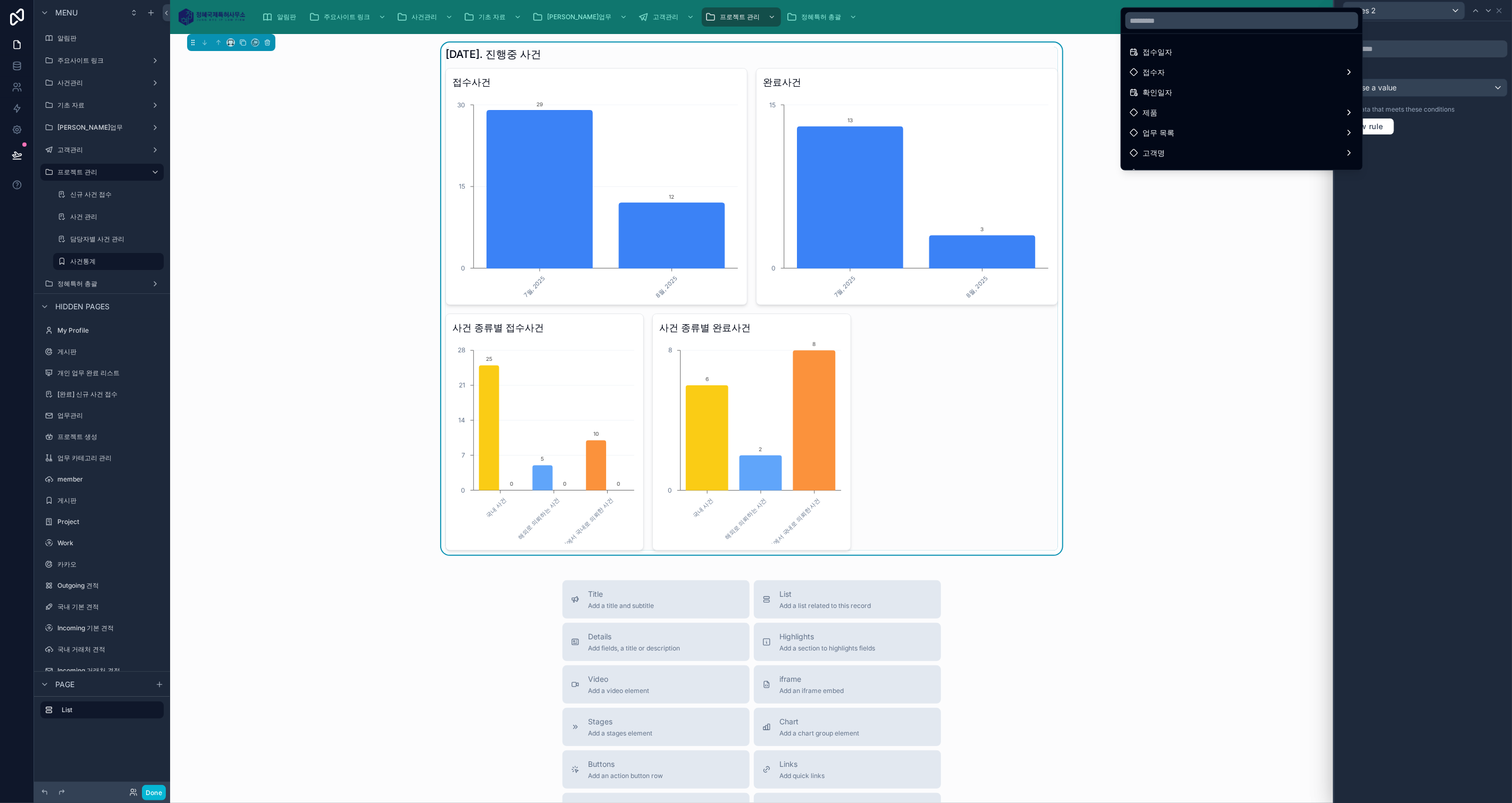
click at [1275, 56] on div "접수일자" at bounding box center [1242, 52] width 224 height 13
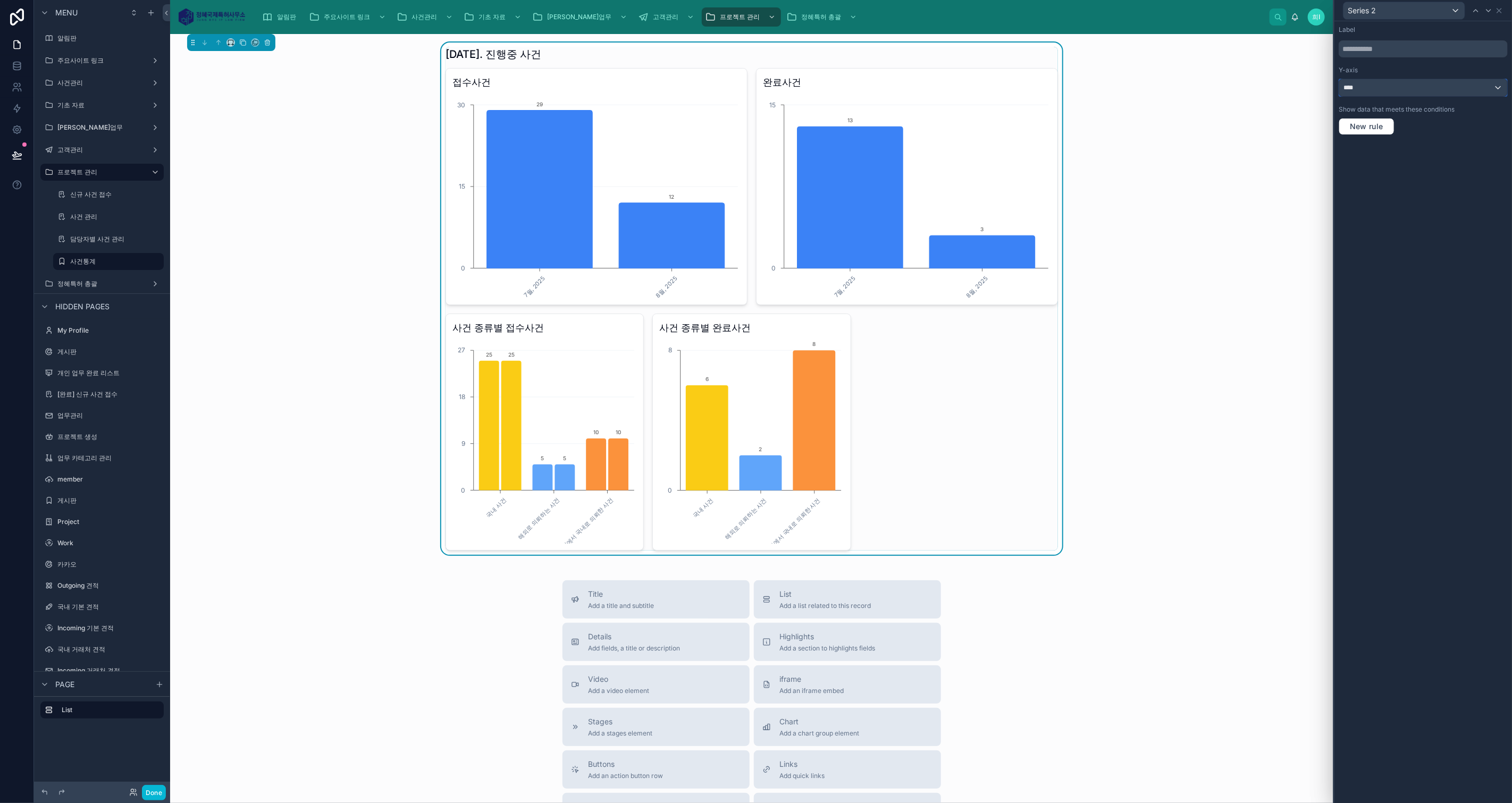
click at [1483, 88] on div "****" at bounding box center [1423, 87] width 168 height 17
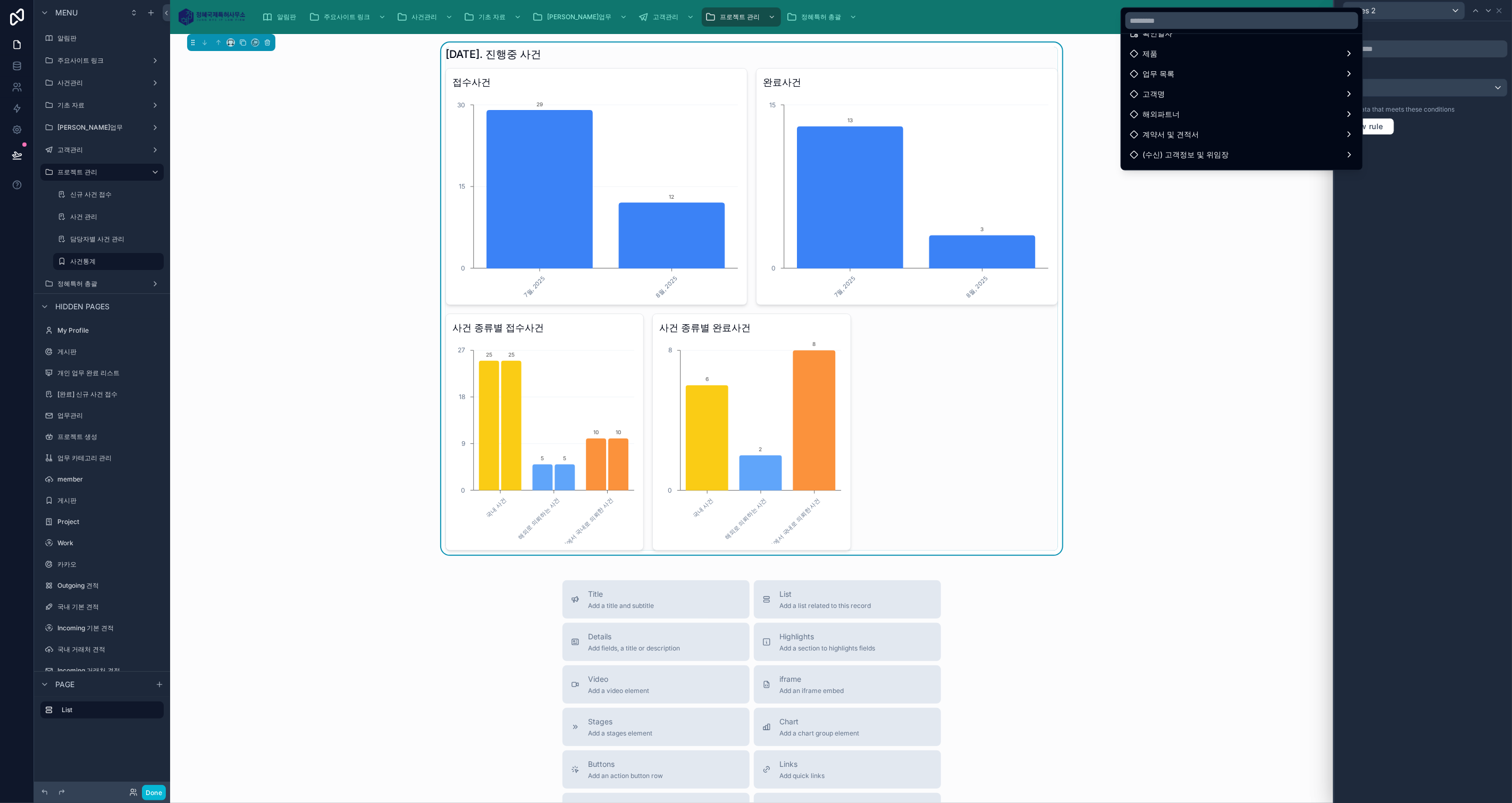
drag, startPoint x: 1459, startPoint y: 229, endPoint x: 1471, endPoint y: 101, distance: 128.6
click at [1461, 225] on div at bounding box center [1423, 402] width 177 height 803
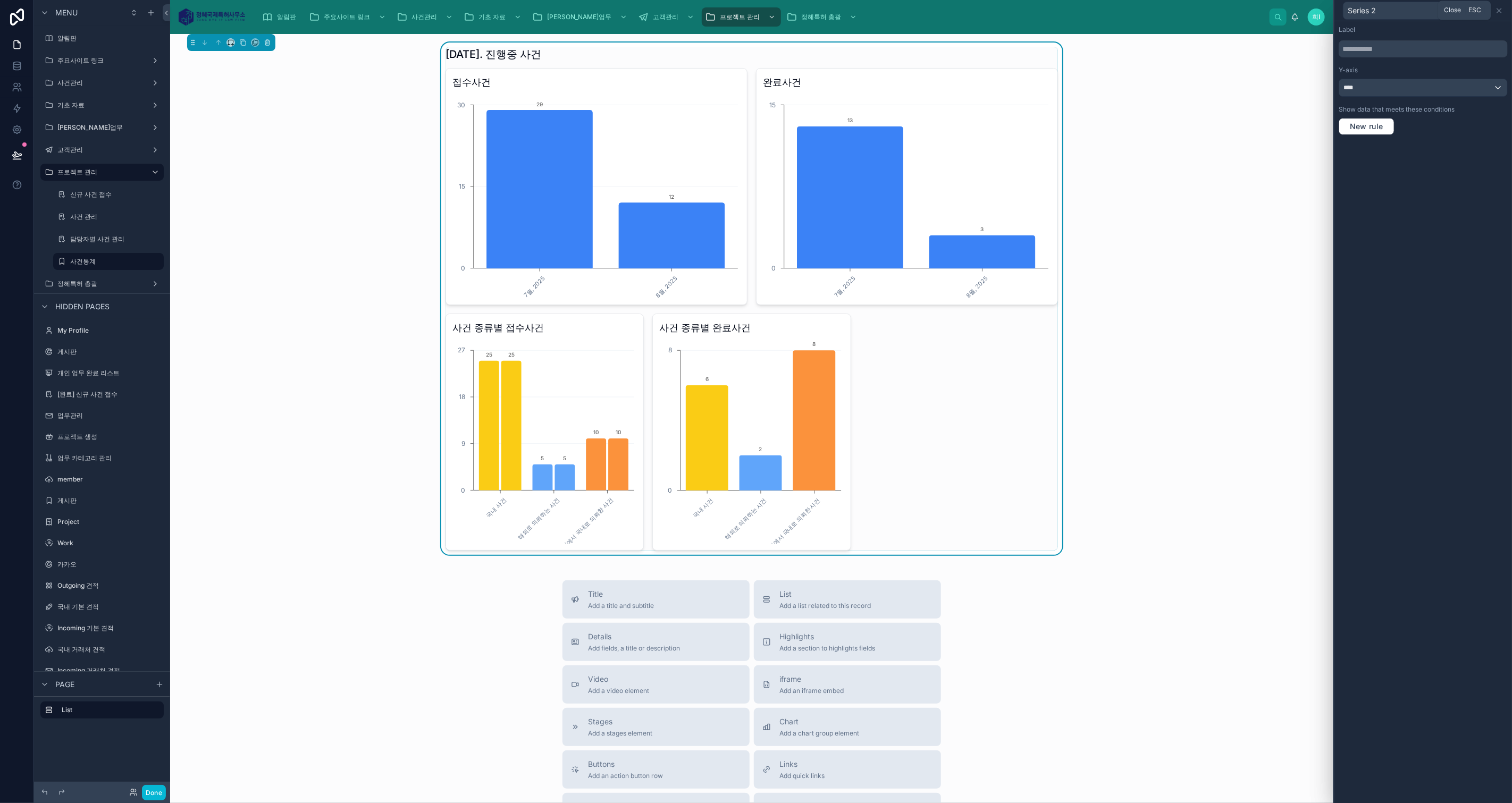
click at [1501, 11] on icon at bounding box center [1499, 11] width 9 height 9
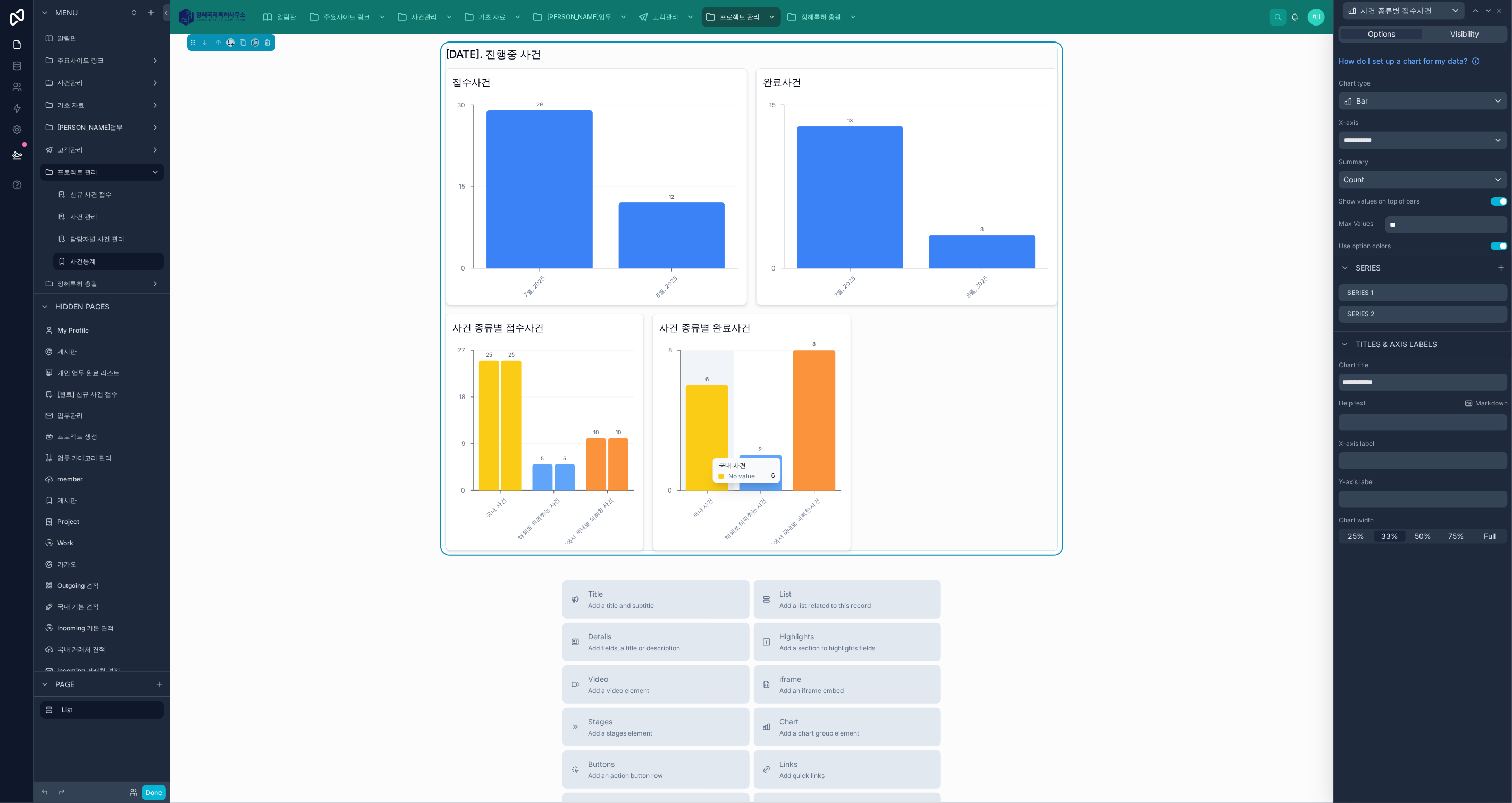
click at [788, 411] on icon "국내 사건 해외로 의뢰하는 사건 해외에서 국내로 의뢰한 사건 0 8 6 2 8" at bounding box center [751, 441] width 184 height 204
click at [1425, 2] on div "사건 종류별 접수사건" at bounding box center [1404, 10] width 121 height 17
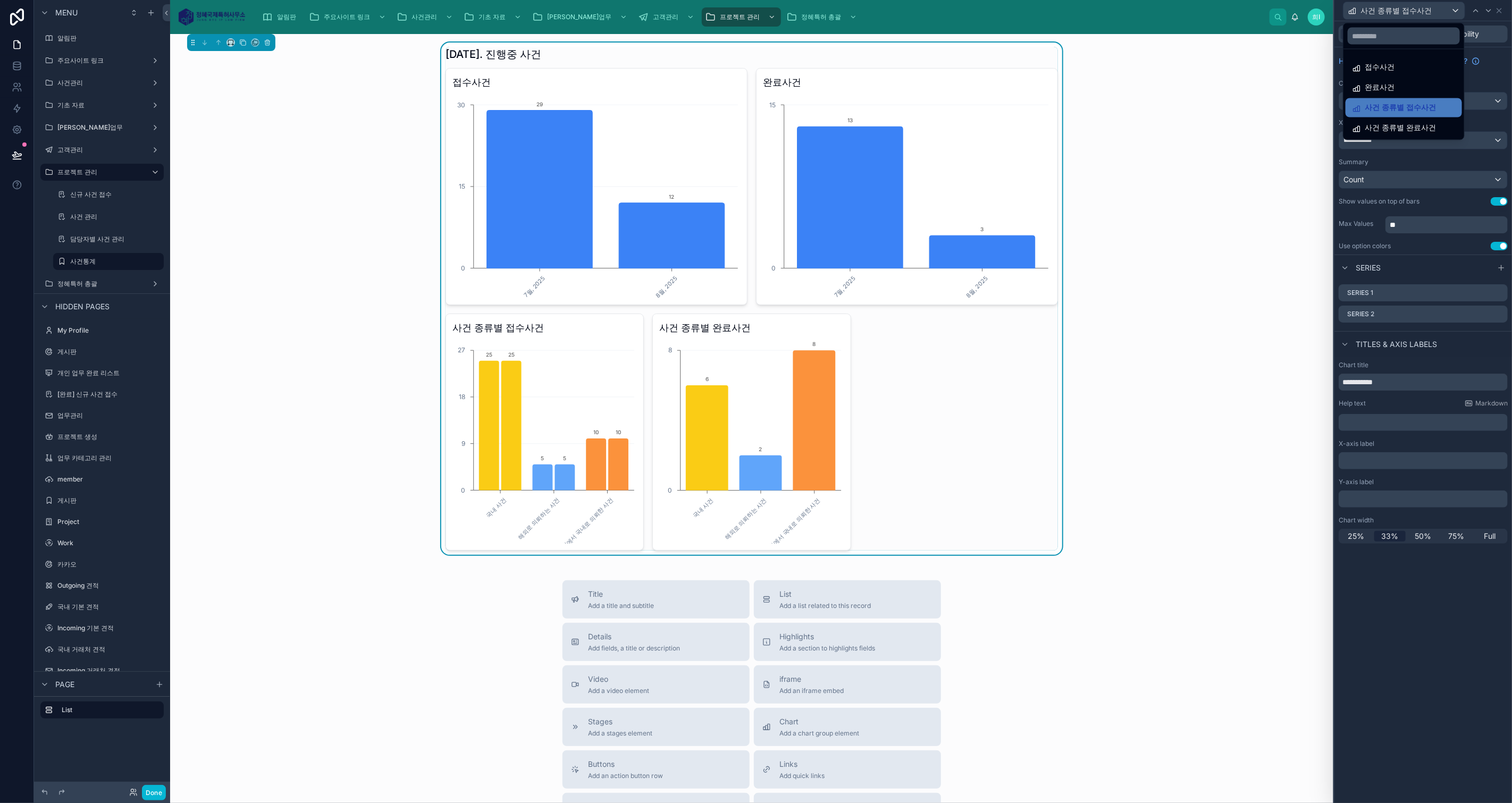
click at [1398, 128] on span "사건 종류별 완료사건" at bounding box center [1399, 128] width 71 height 13
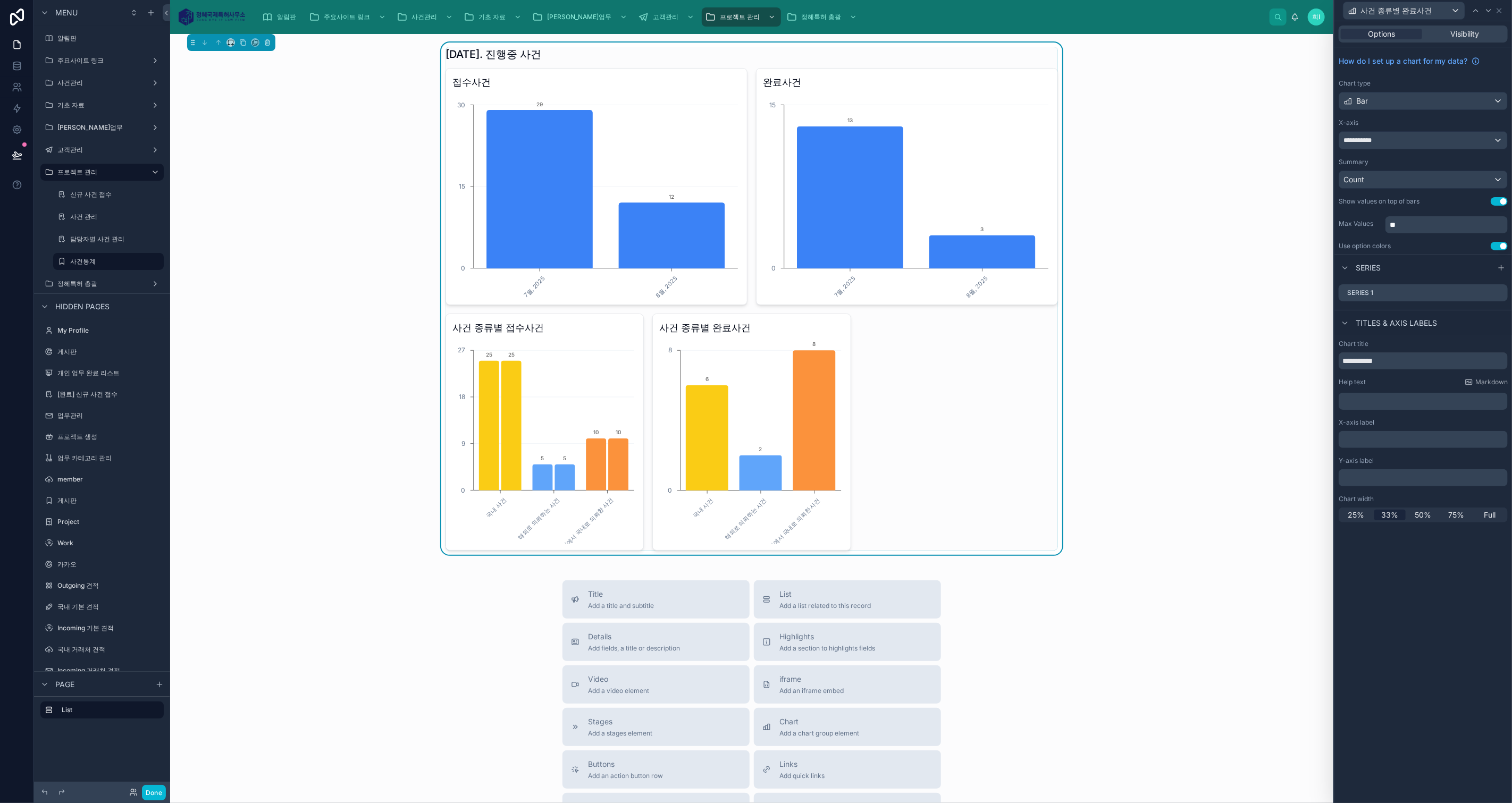
click at [0, 0] on icon at bounding box center [0, 0] width 0 height 0
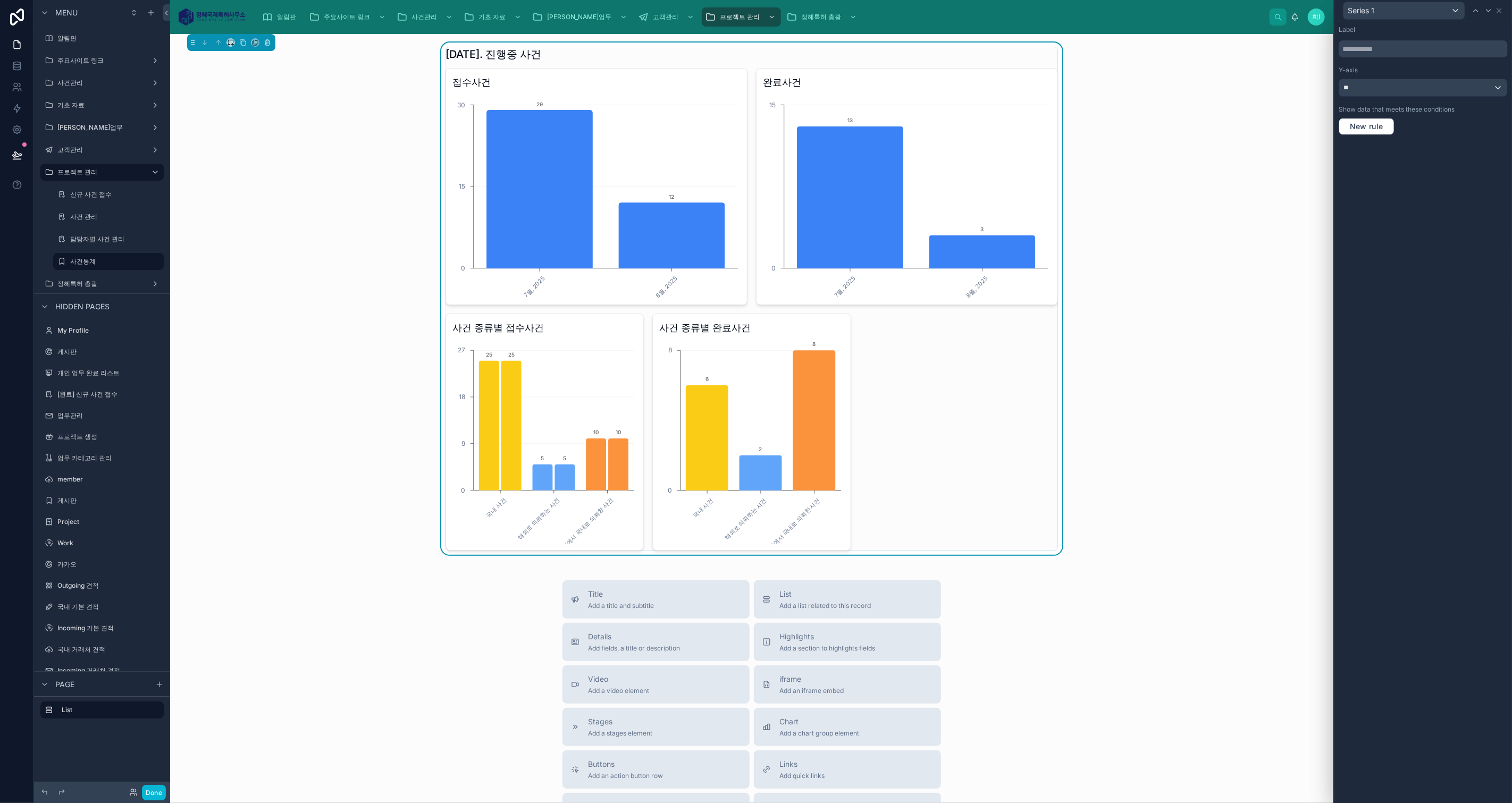
click at [1503, 293] on div "Label Y-axis ** Show data that meets these conditions New rule" at bounding box center [1423, 412] width 177 height 782
click at [1457, 9] on div "Series 1" at bounding box center [1404, 10] width 121 height 17
click at [1494, 24] on div at bounding box center [1423, 402] width 177 height 803
click at [1499, 9] on icon at bounding box center [1499, 11] width 9 height 9
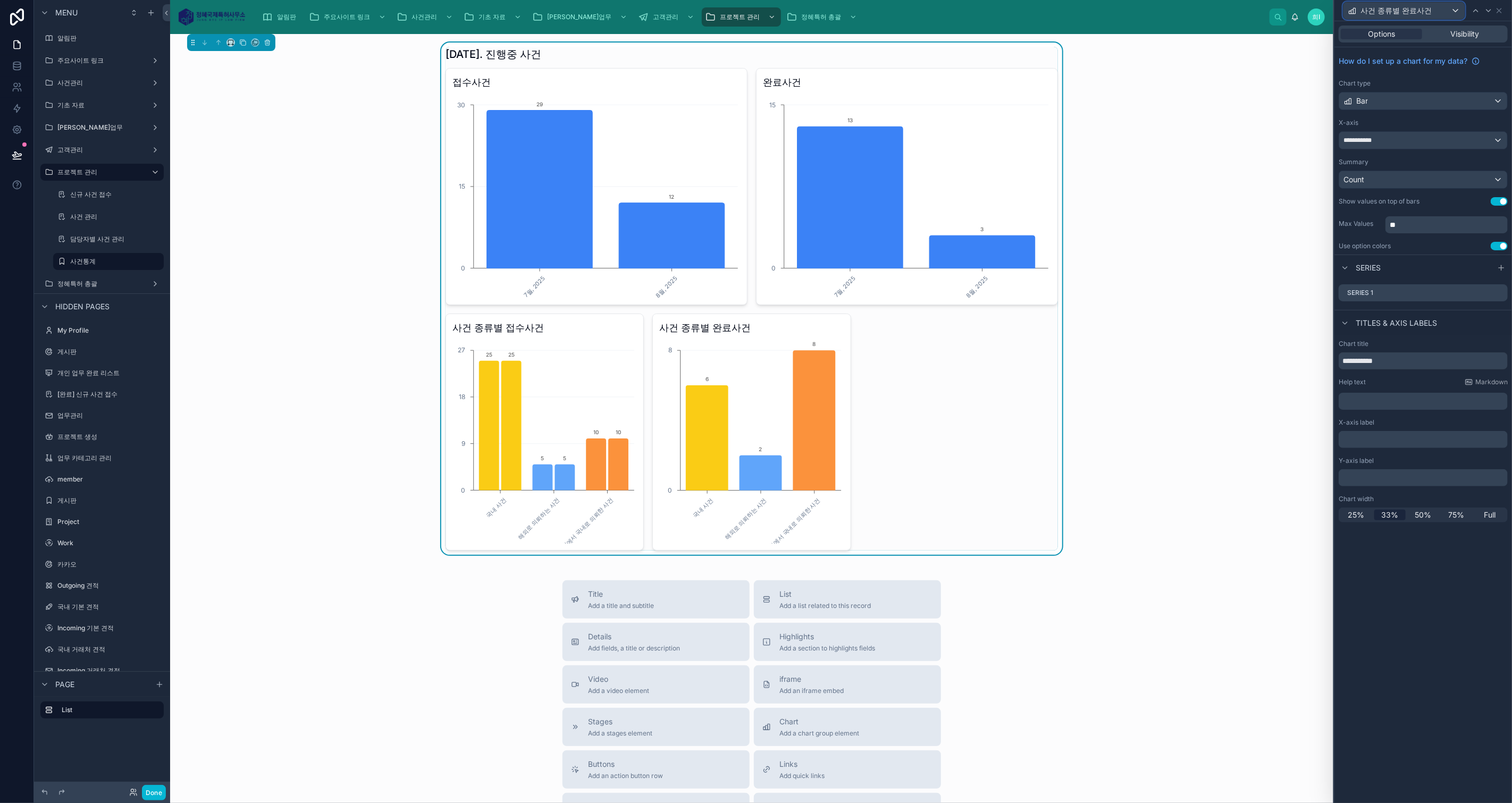
click at [1425, 9] on span "사건 종류별 완료사건" at bounding box center [1396, 10] width 71 height 11
click at [1416, 108] on span "사건 종류별 접수사건" at bounding box center [1399, 107] width 71 height 13
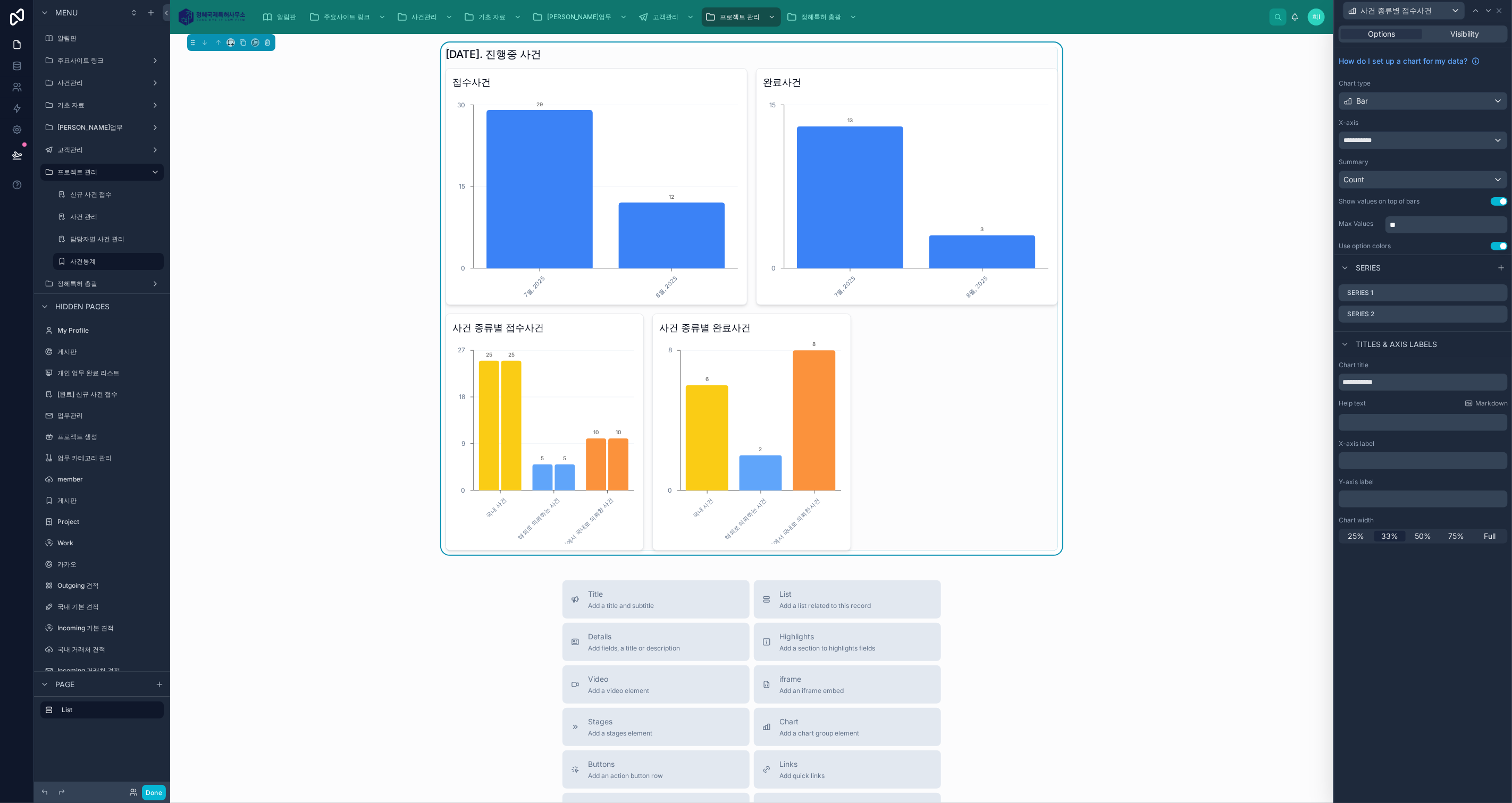
click at [0, 0] on icon at bounding box center [0, 0] width 0 height 0
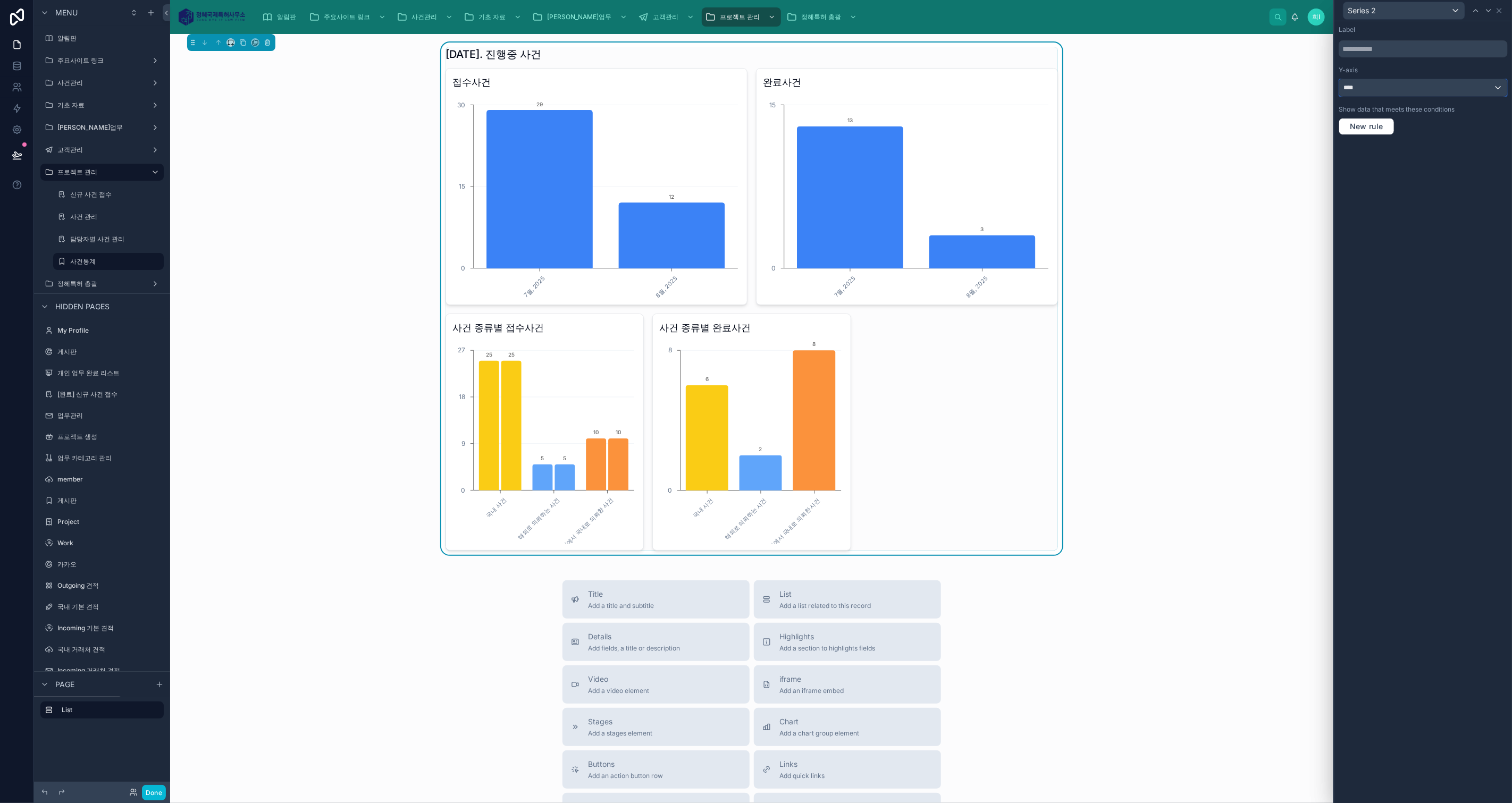
click at [1408, 92] on div "****" at bounding box center [1423, 87] width 168 height 17
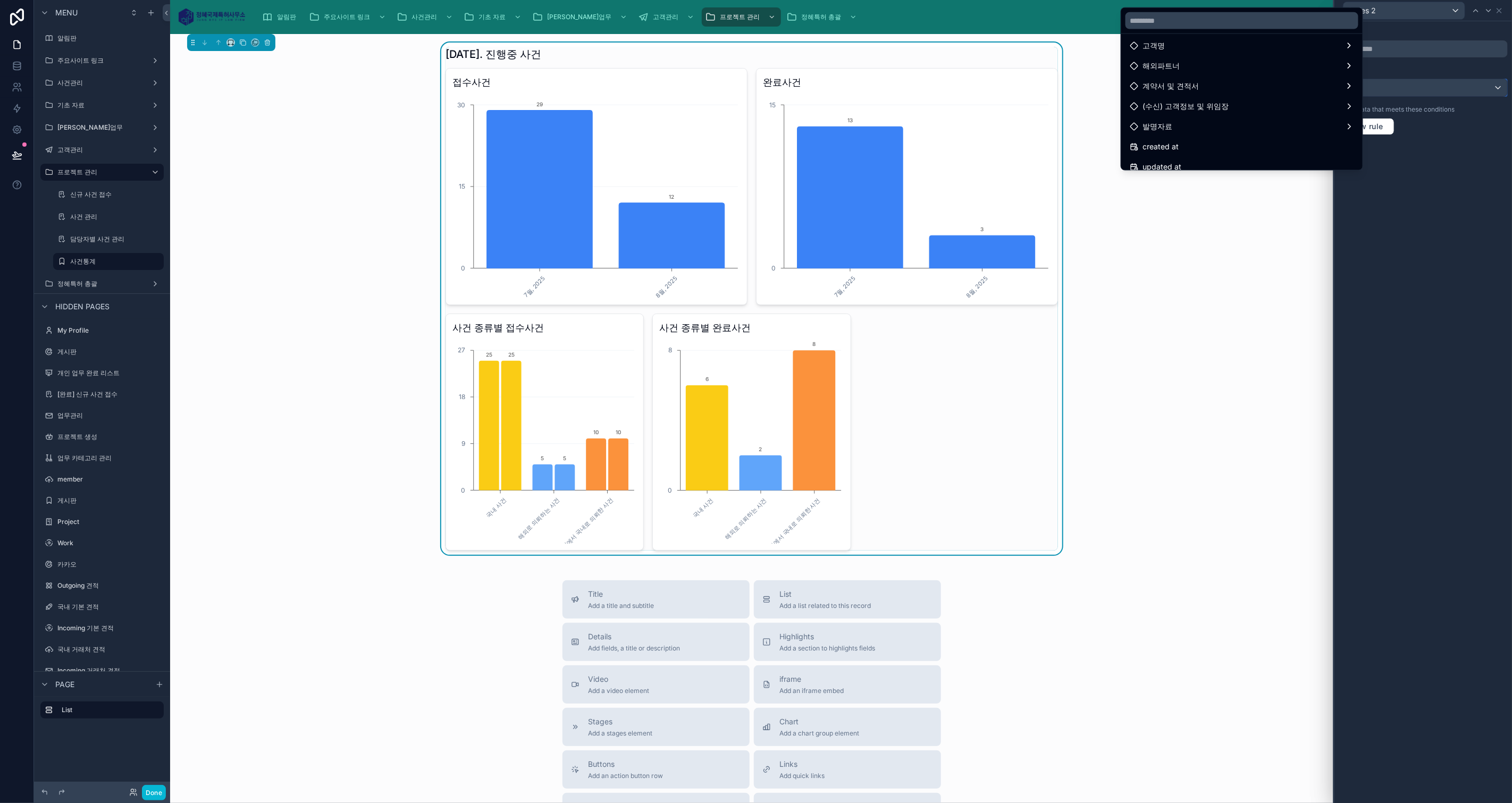
scroll to position [118, 0]
click at [1215, 16] on input "text" at bounding box center [1242, 20] width 233 height 17
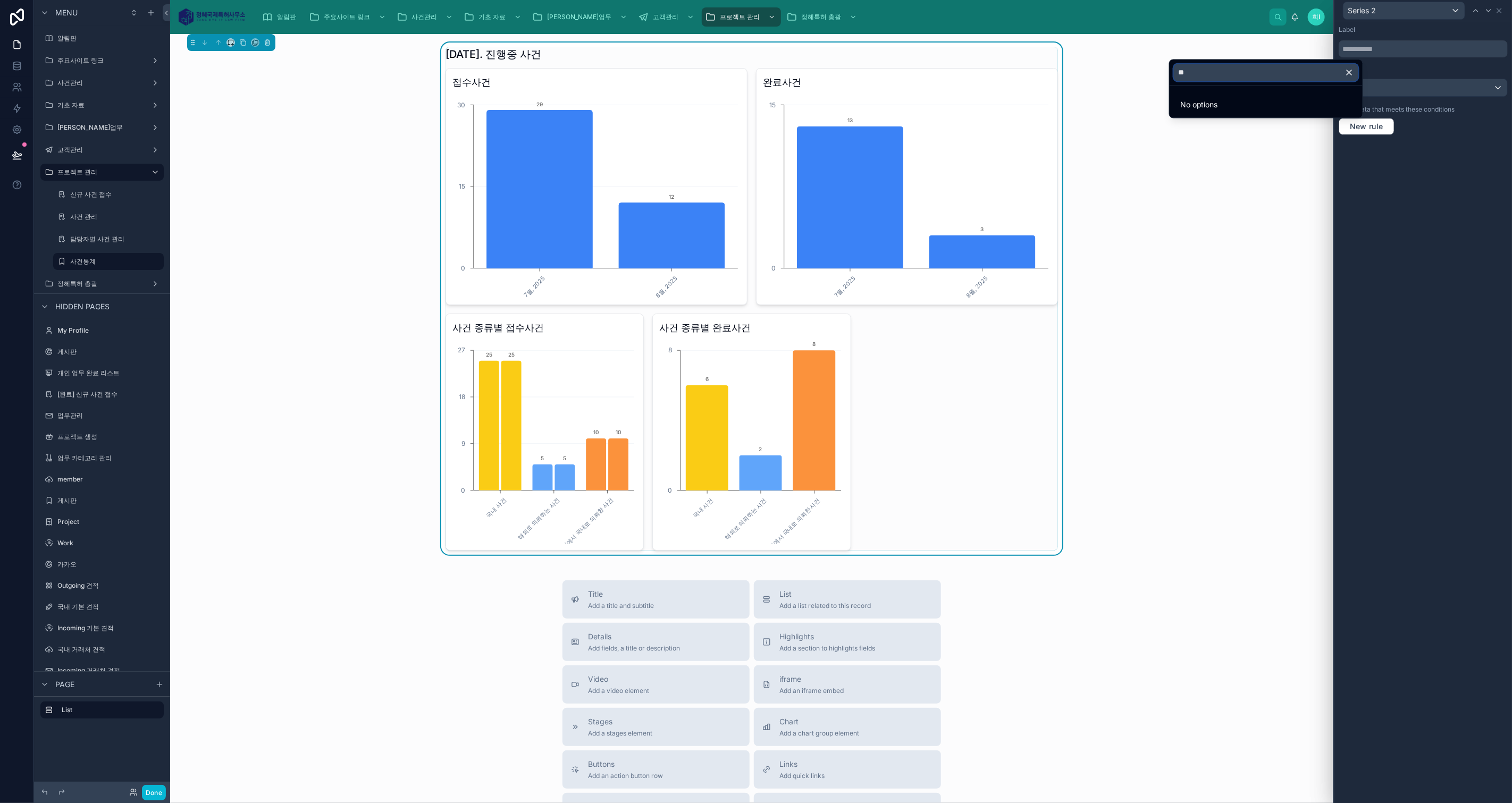
type input "**"
click at [1349, 71] on icon "button" at bounding box center [1349, 73] width 5 height 5
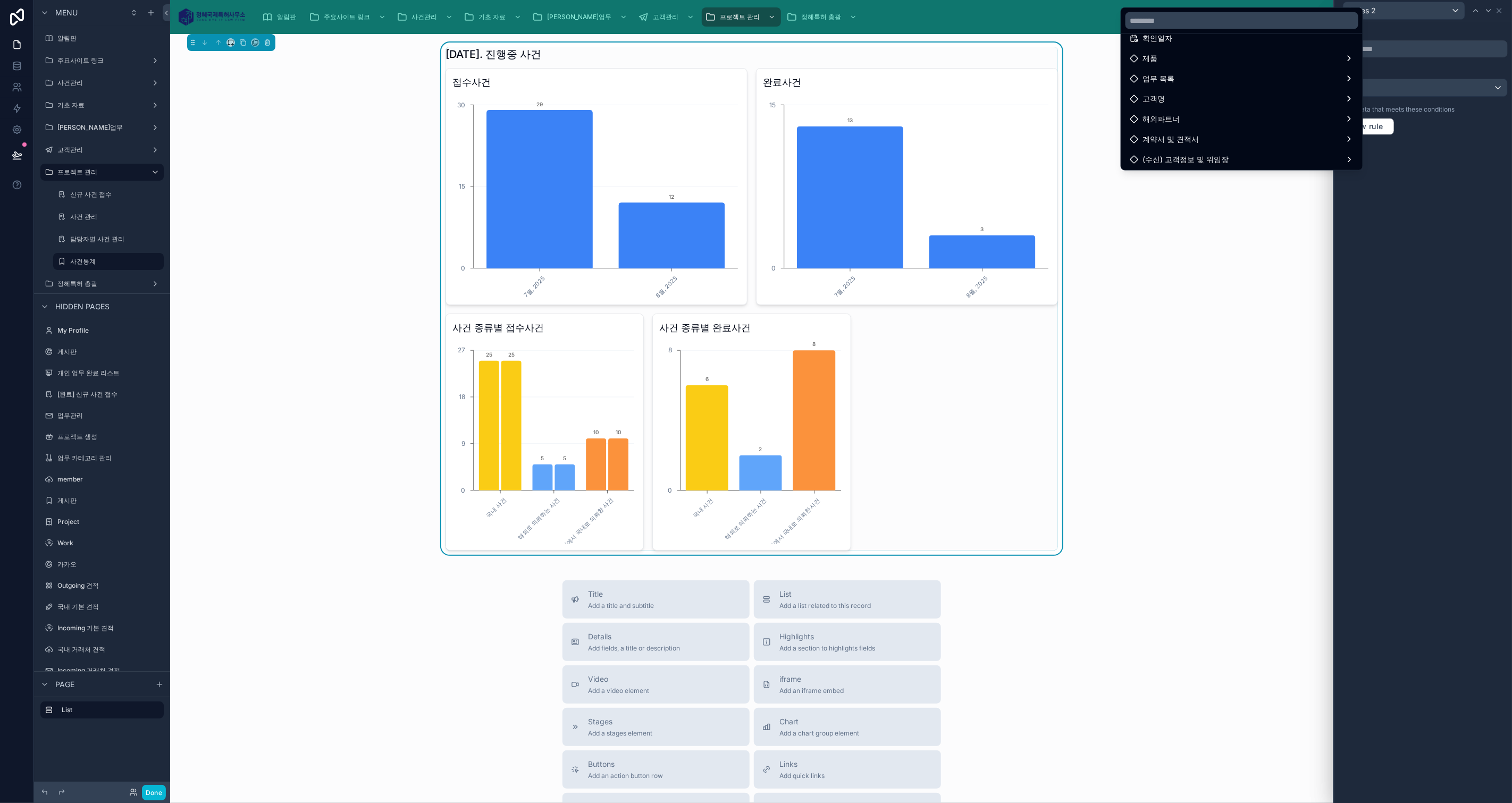
scroll to position [40, 0]
click at [1322, 95] on div "업무 목록" at bounding box center [1242, 94] width 224 height 13
click at [1475, 173] on div at bounding box center [1423, 402] width 177 height 803
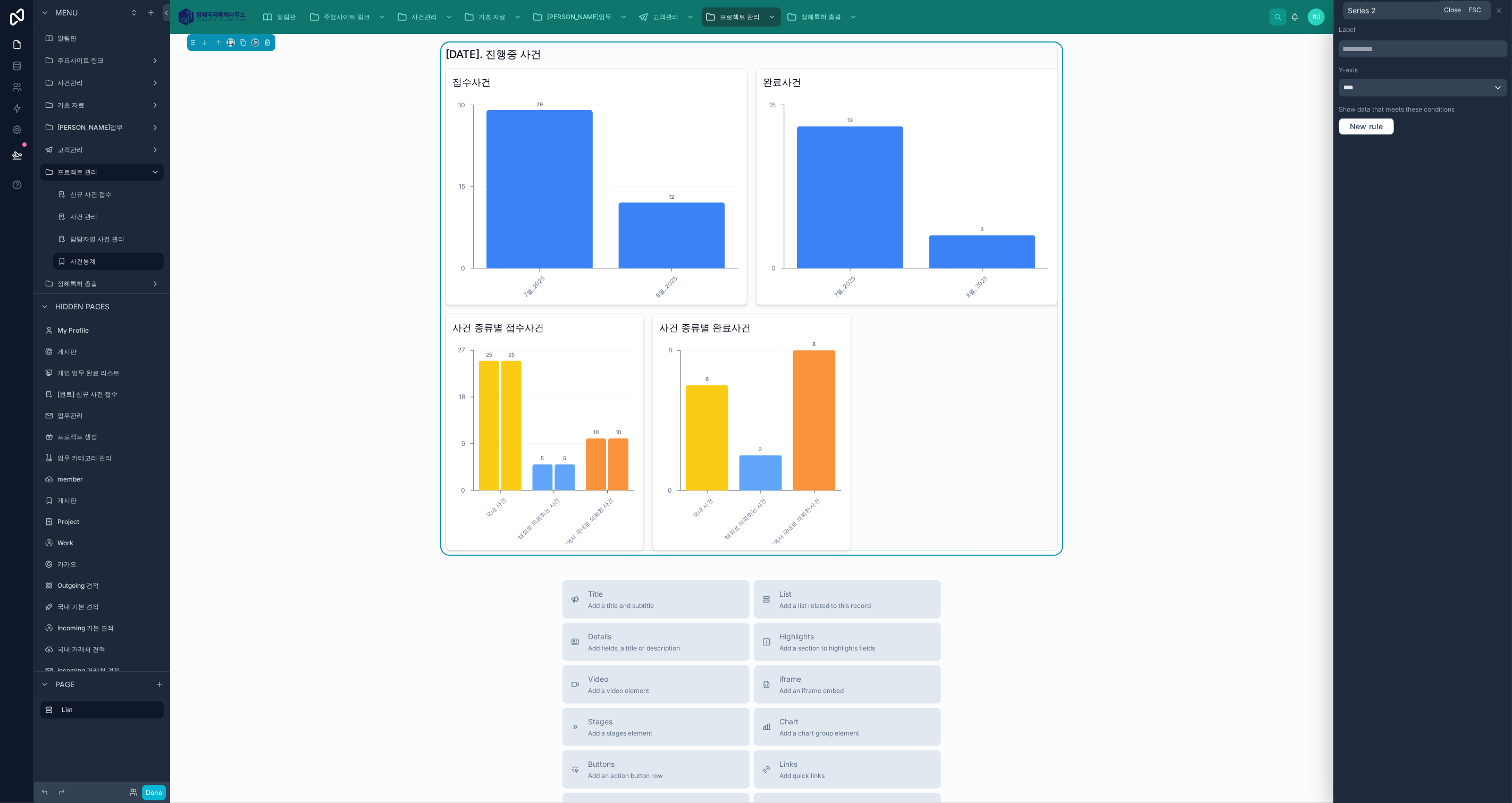
click at [1502, 12] on icon at bounding box center [1499, 11] width 9 height 9
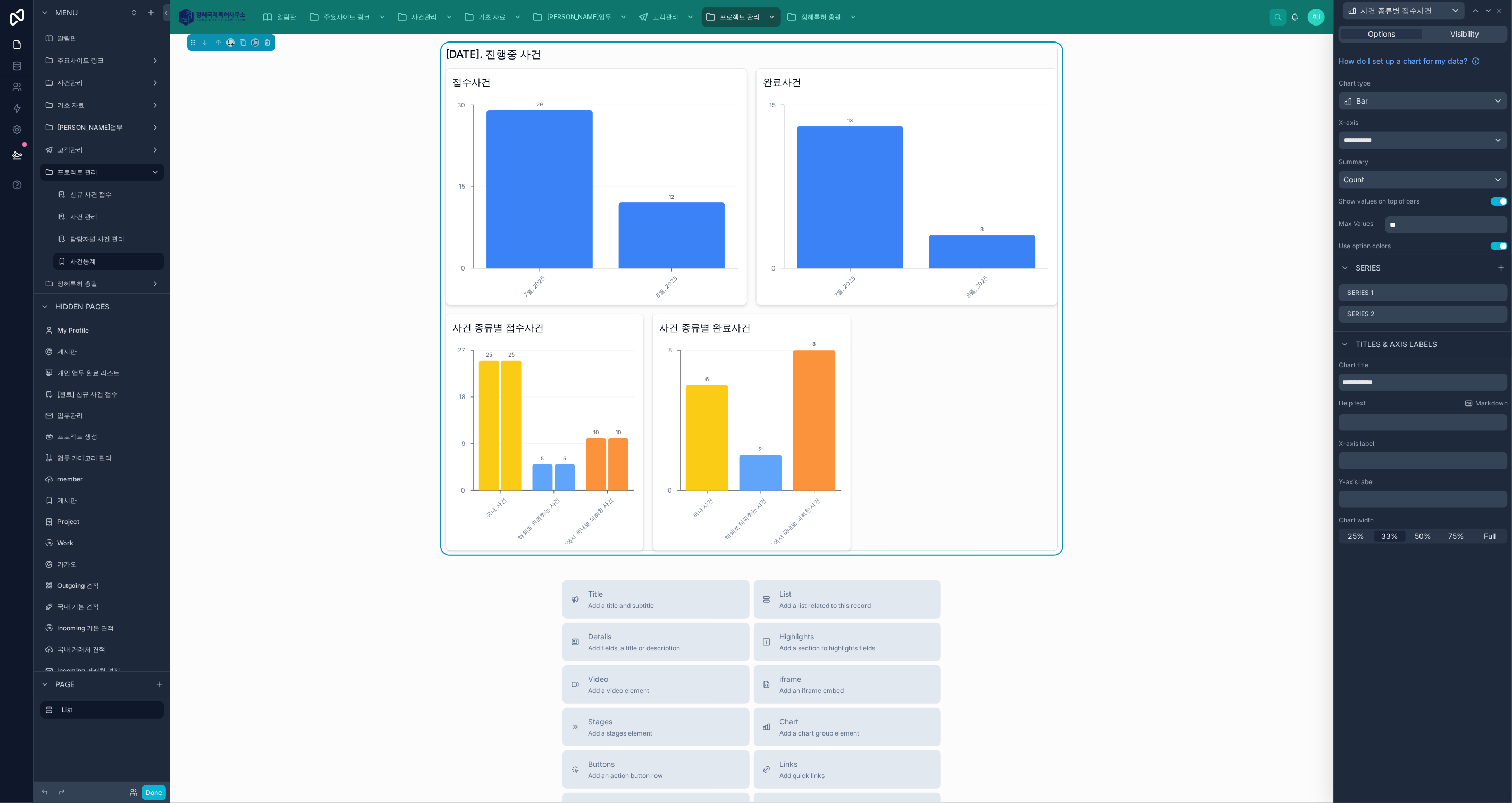
click at [0, 0] on icon at bounding box center [0, 0] width 0 height 0
click at [1482, 292] on icon at bounding box center [1482, 296] width 9 height 9
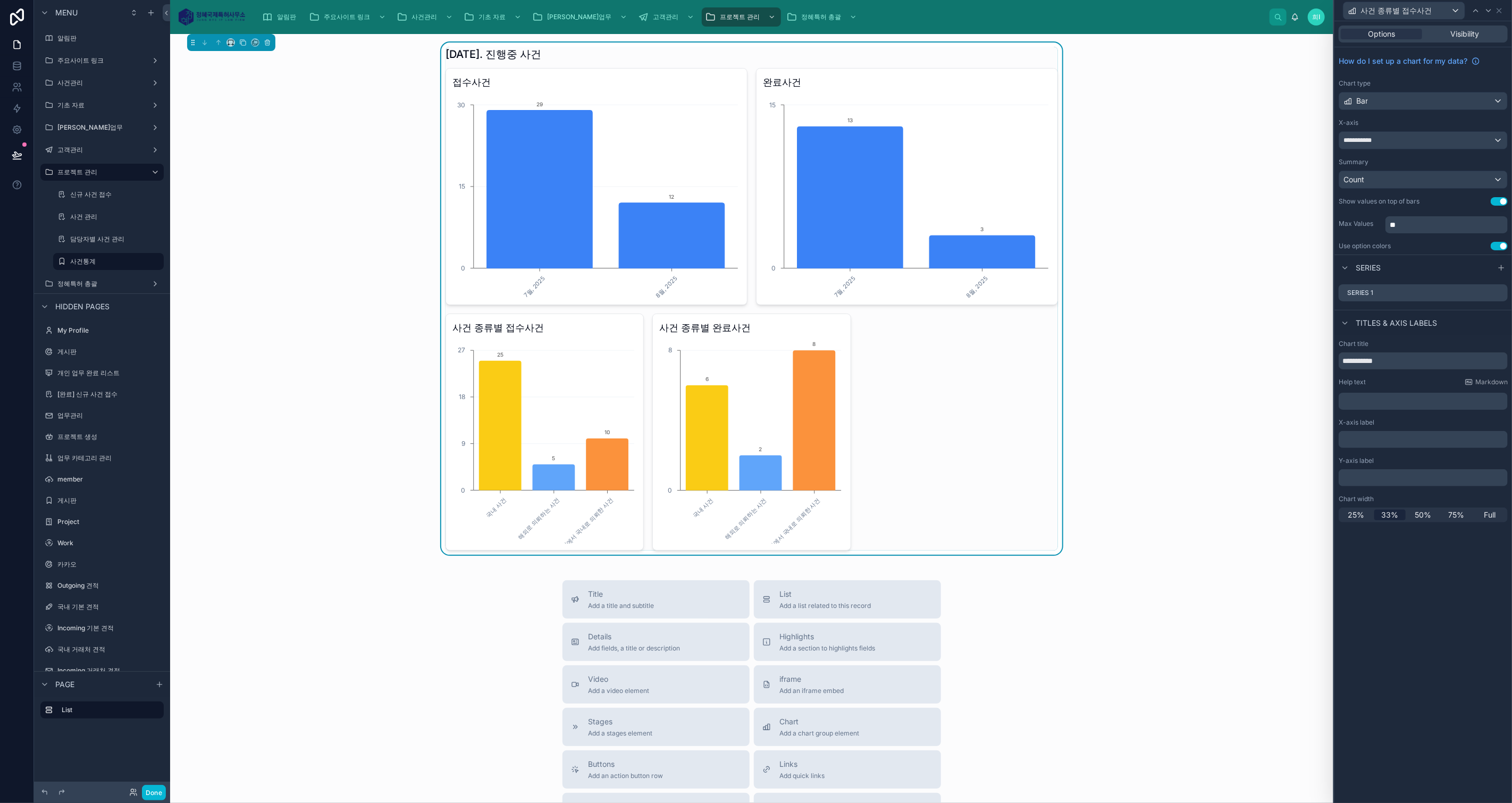
click at [1020, 411] on div "접수사건 7월, 2025 8월, 2025 0 15 30 29 12 완료사건 7월, 2025 8월, 2025 0 15 13 3 사건 종류별 접수…" at bounding box center [752, 309] width 612 height 483
